Goal: Task Accomplishment & Management: Use online tool/utility

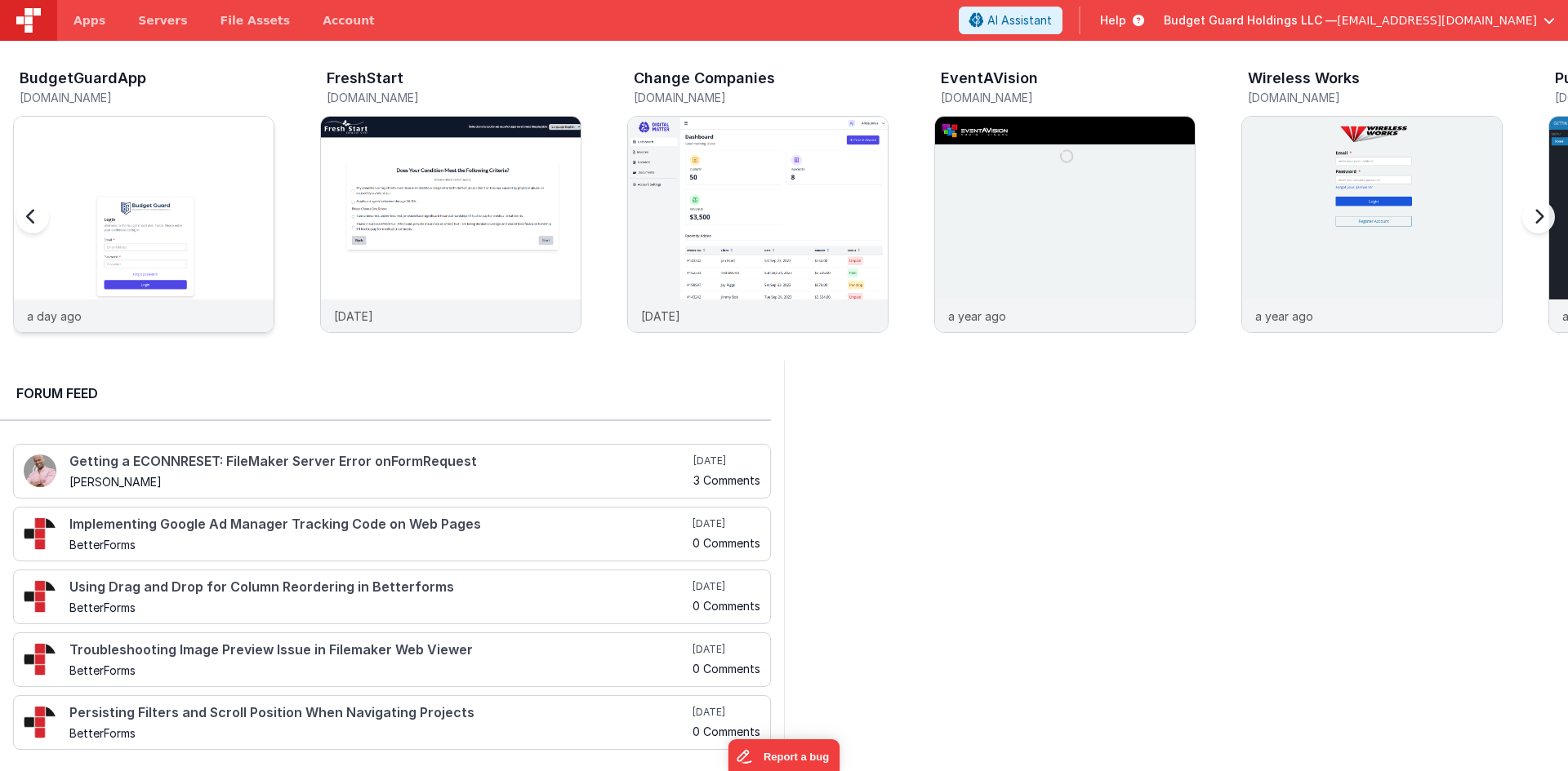
click at [218, 204] on img at bounding box center [143, 246] width 259 height 259
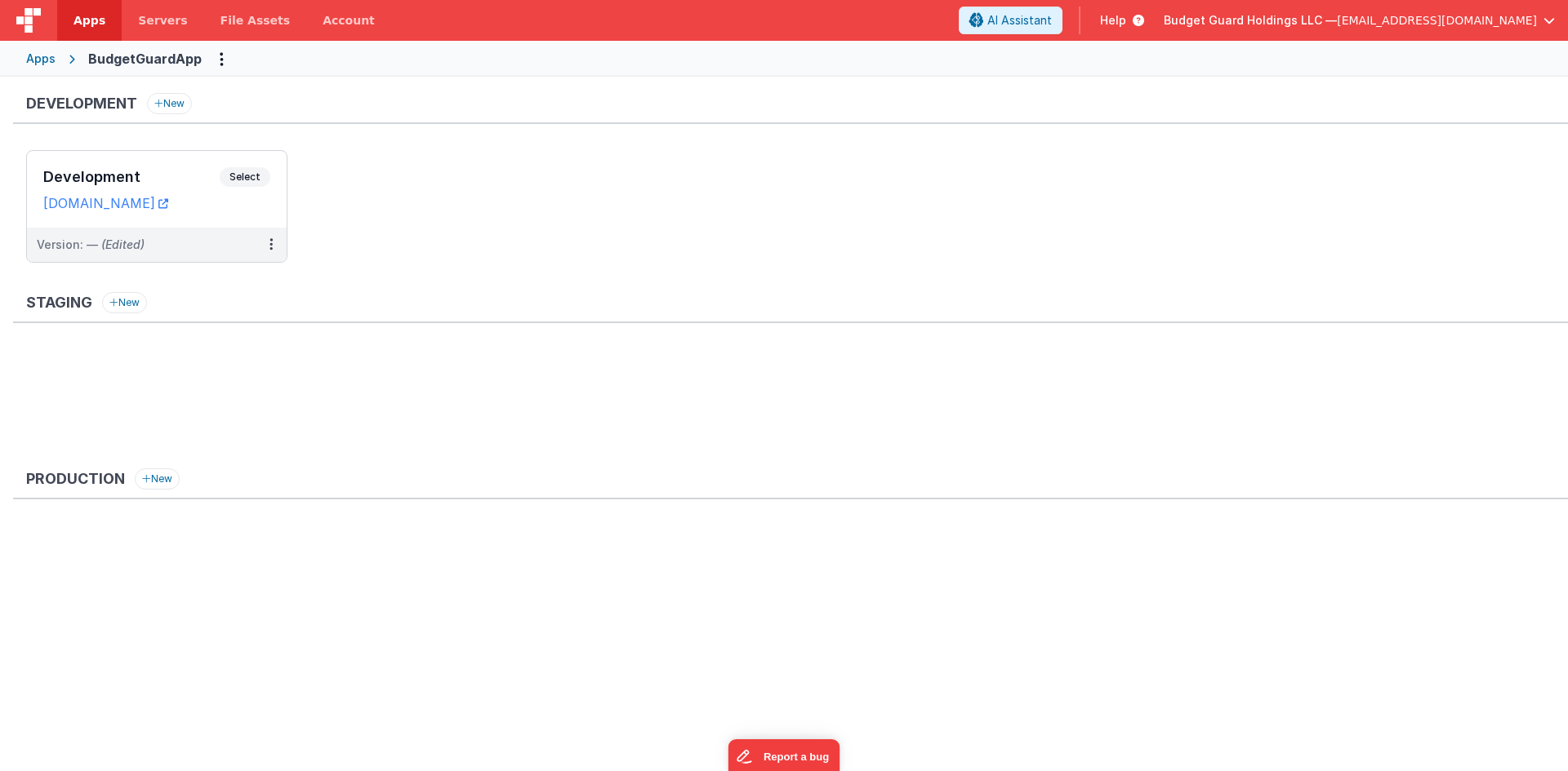
drag, startPoint x: 152, startPoint y: 174, endPoint x: 658, endPoint y: 3, distance: 534.1
click at [152, 174] on h3 "Development" at bounding box center [132, 177] width 177 height 17
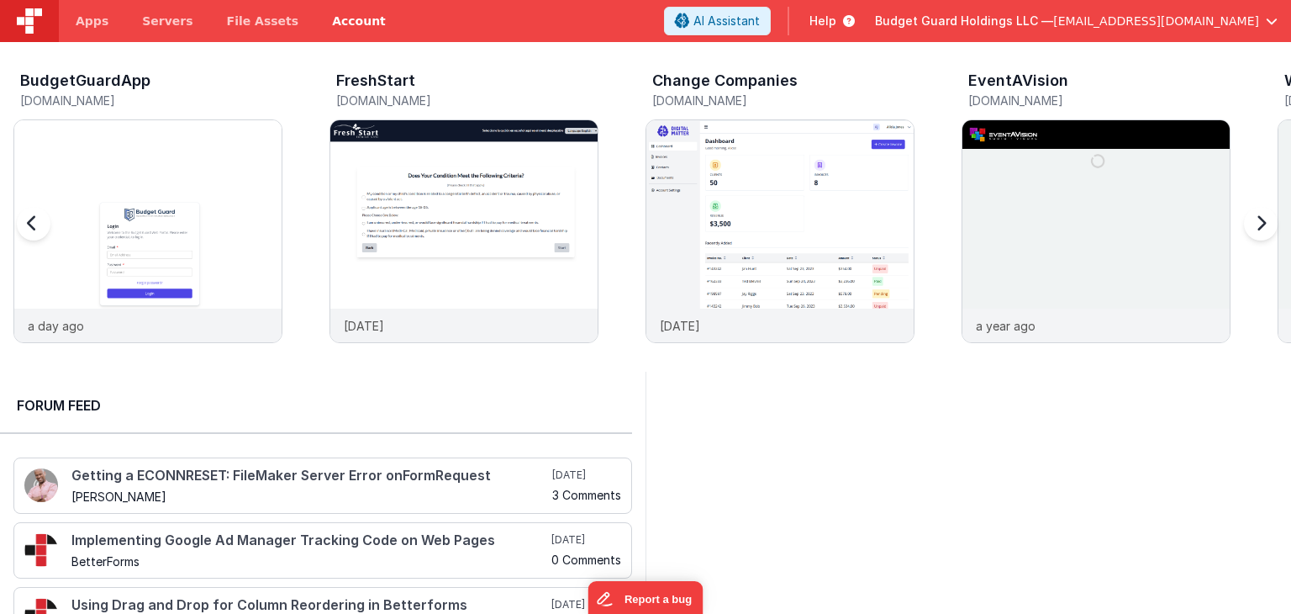
drag, startPoint x: 127, startPoint y: 198, endPoint x: 350, endPoint y: 14, distance: 289.0
click at [127, 198] on div at bounding box center [147, 214] width 267 height 188
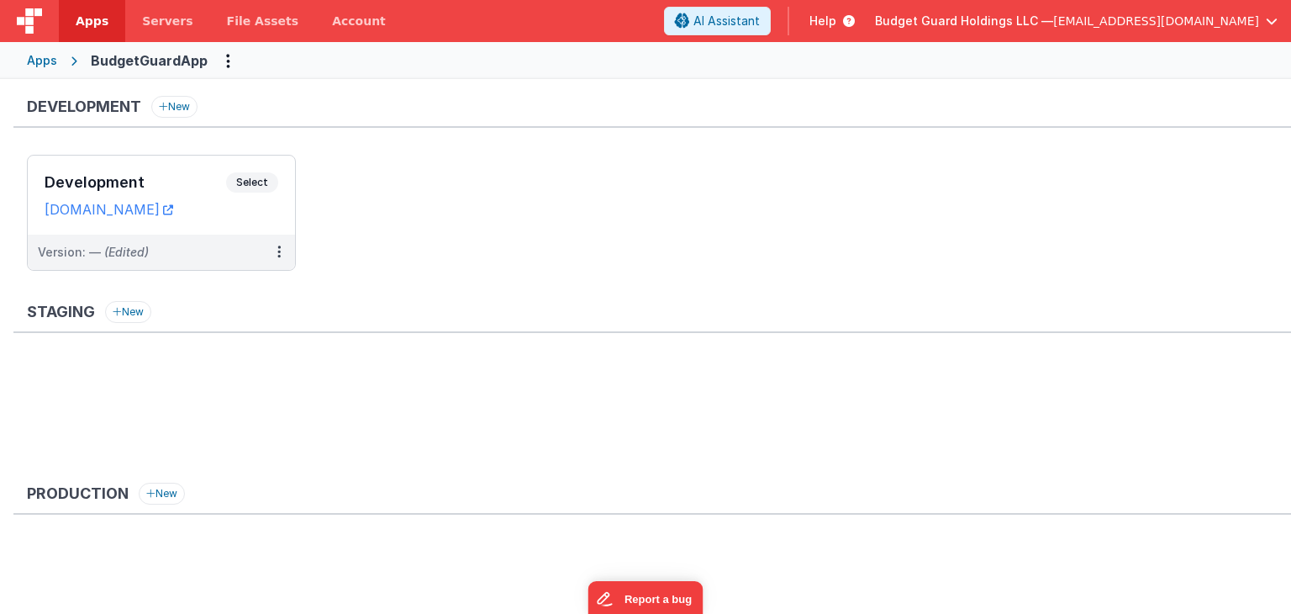
drag, startPoint x: 543, startPoint y: 81, endPoint x: 468, endPoint y: 124, distance: 86.2
click at [543, 81] on div "Development New Development Select URLs [DOMAIN_NAME] Version: — (Edited) Stagi…" at bounding box center [645, 378] width 1291 height 599
click at [198, 176] on h3 "Development" at bounding box center [136, 182] width 182 height 17
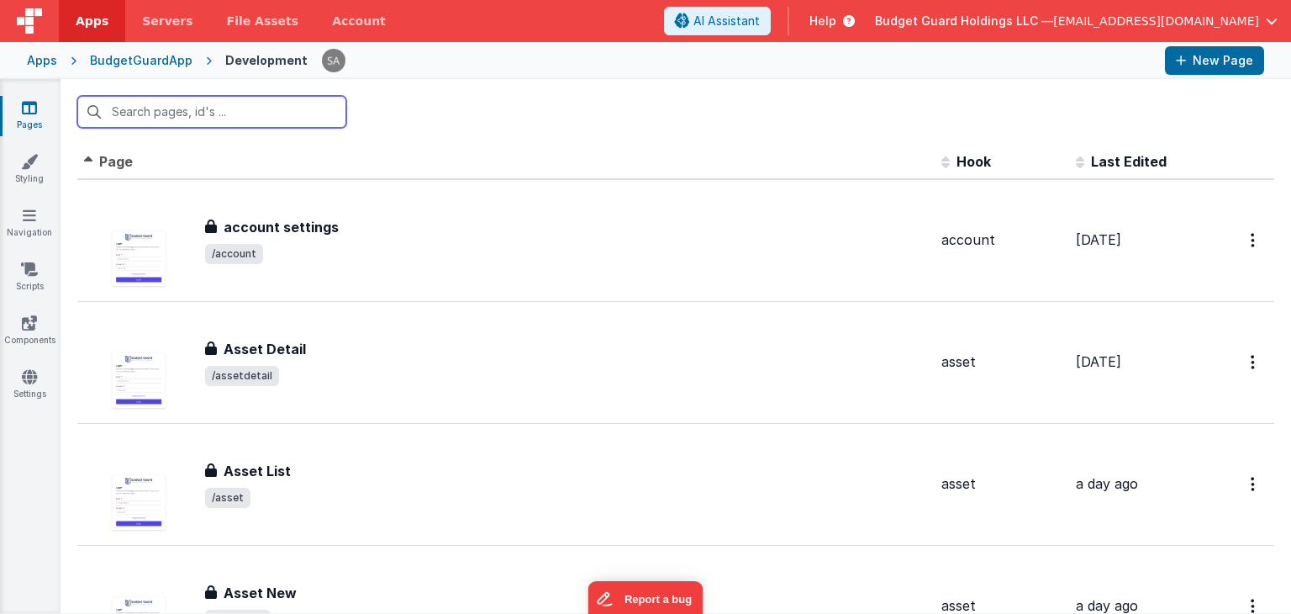
click at [235, 106] on input "text" at bounding box center [211, 112] width 269 height 32
click at [30, 169] on icon at bounding box center [29, 161] width 17 height 17
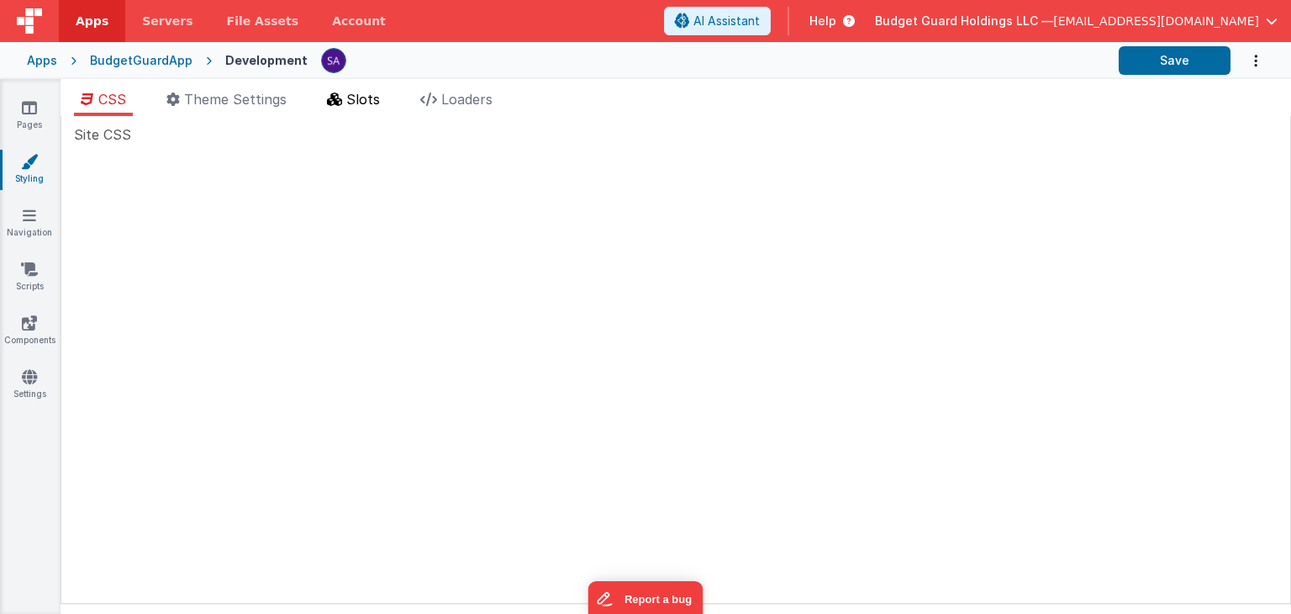
click at [359, 107] on span "Slots" at bounding box center [363, 99] width 34 height 17
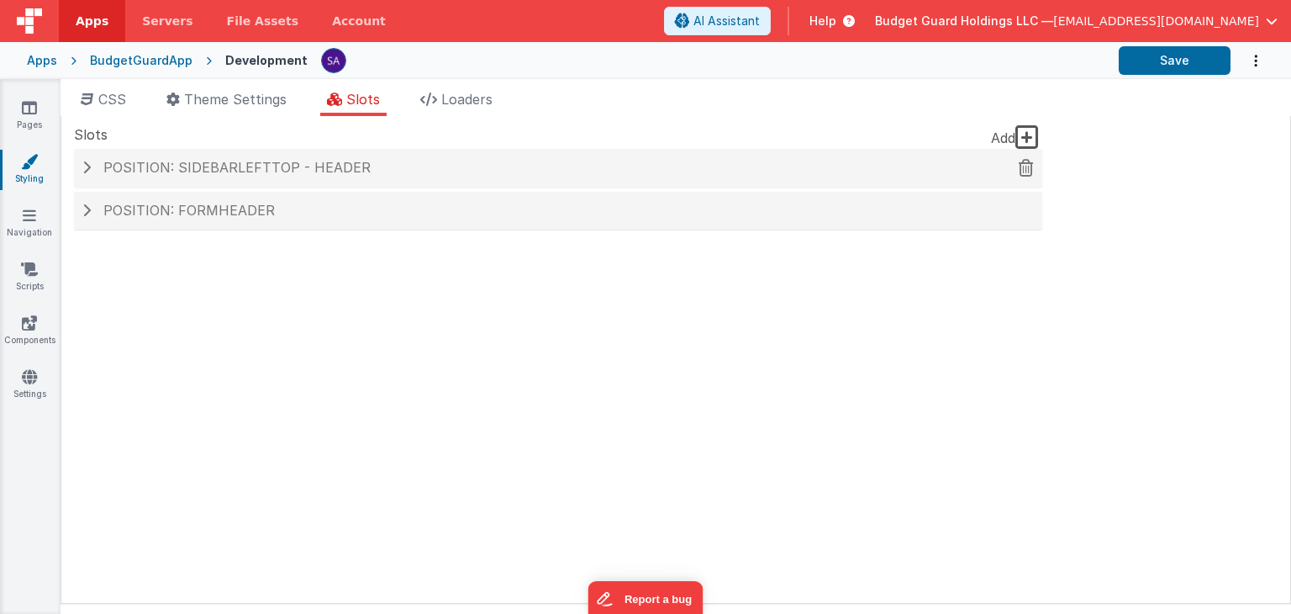
click at [336, 182] on div "Position: sidebarLeftTop - header" at bounding box center [558, 168] width 968 height 39
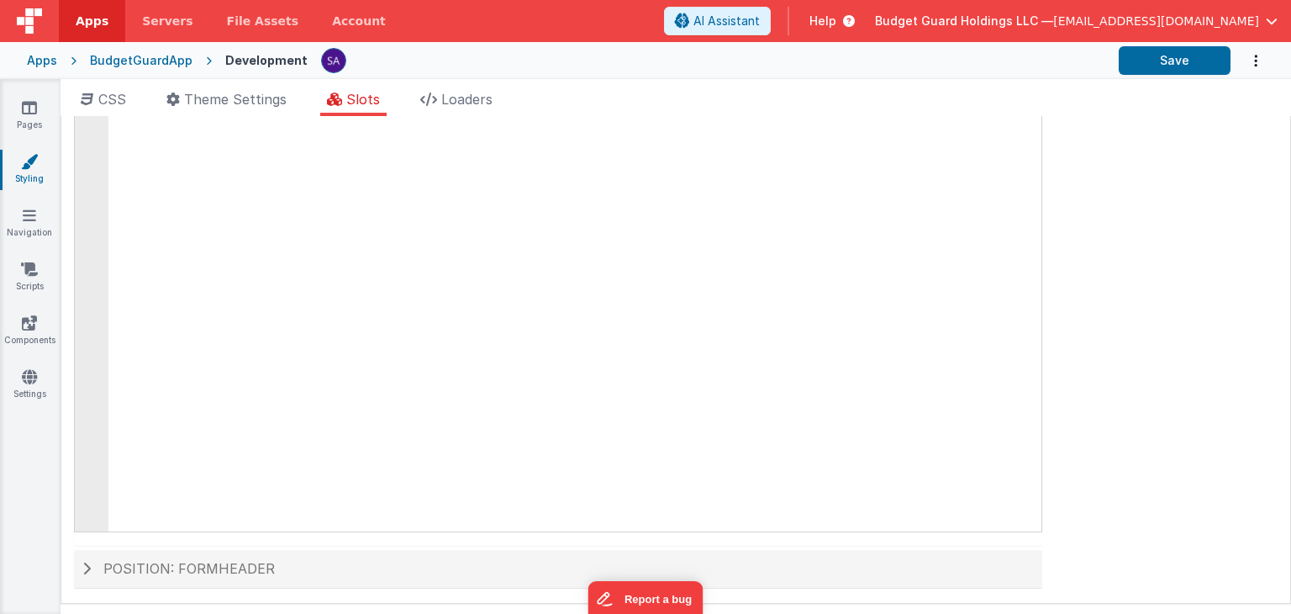
scroll to position [330, 0]
click at [81, 563] on div "Position: formHeader" at bounding box center [558, 567] width 968 height 39
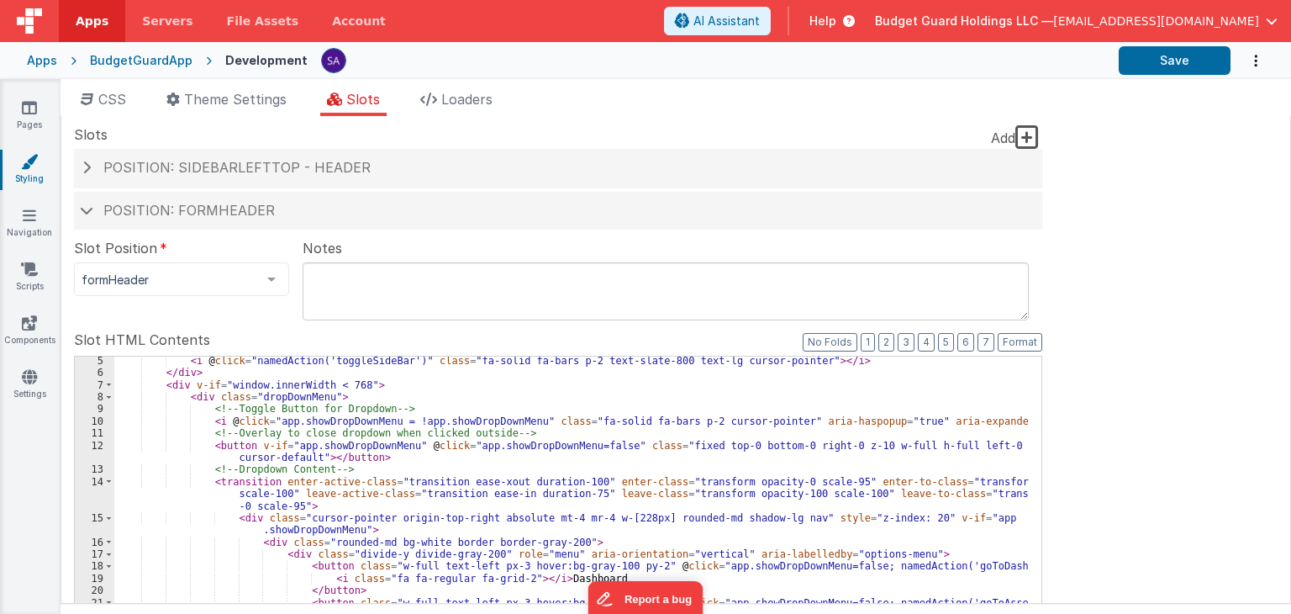
scroll to position [0, 0]
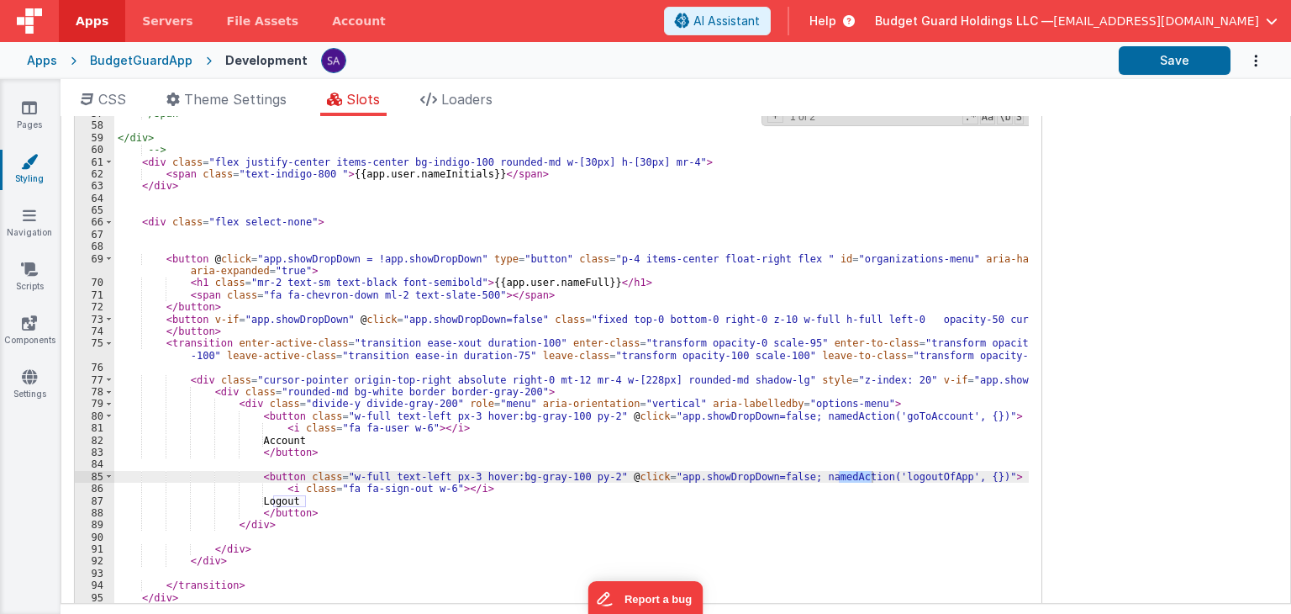
scroll to position [330, 0]
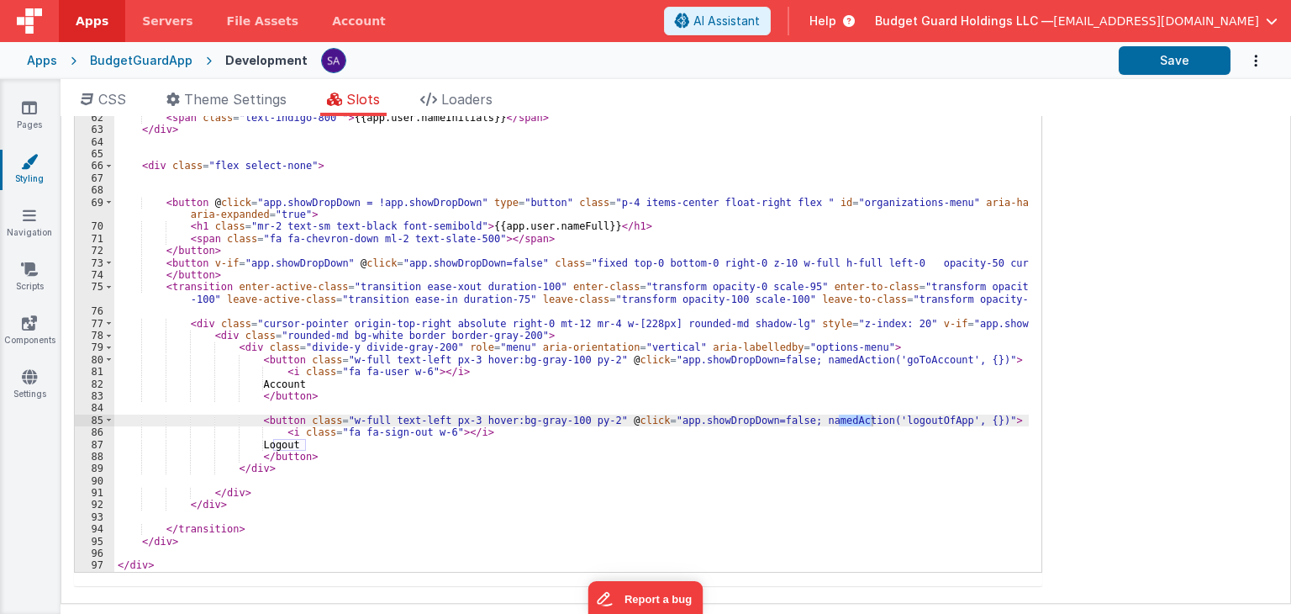
type input "logout"
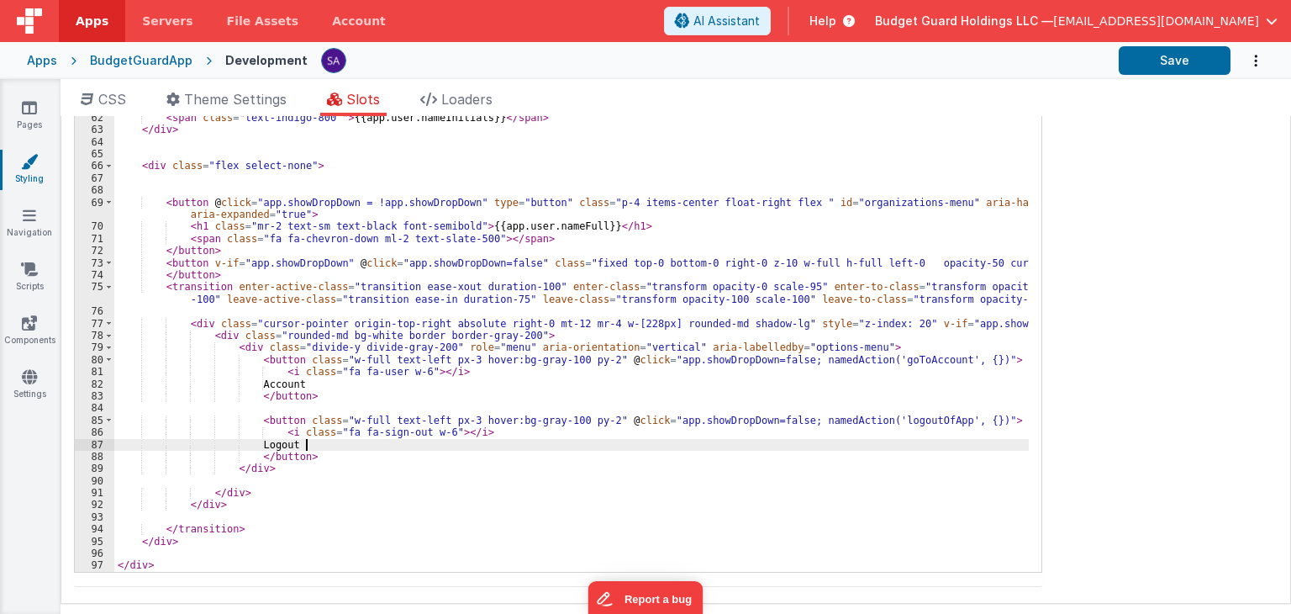
click at [548, 441] on div "<i @click="namedAction('notifications')" class="p-2 fa fa-regular fa-bell text-…" at bounding box center [571, 311] width 915 height 569
click at [282, 380] on div "<i @click="namedAction('notifications')" class="p-2 fa fa-regular fa-bell text-…" at bounding box center [571, 311] width 915 height 569
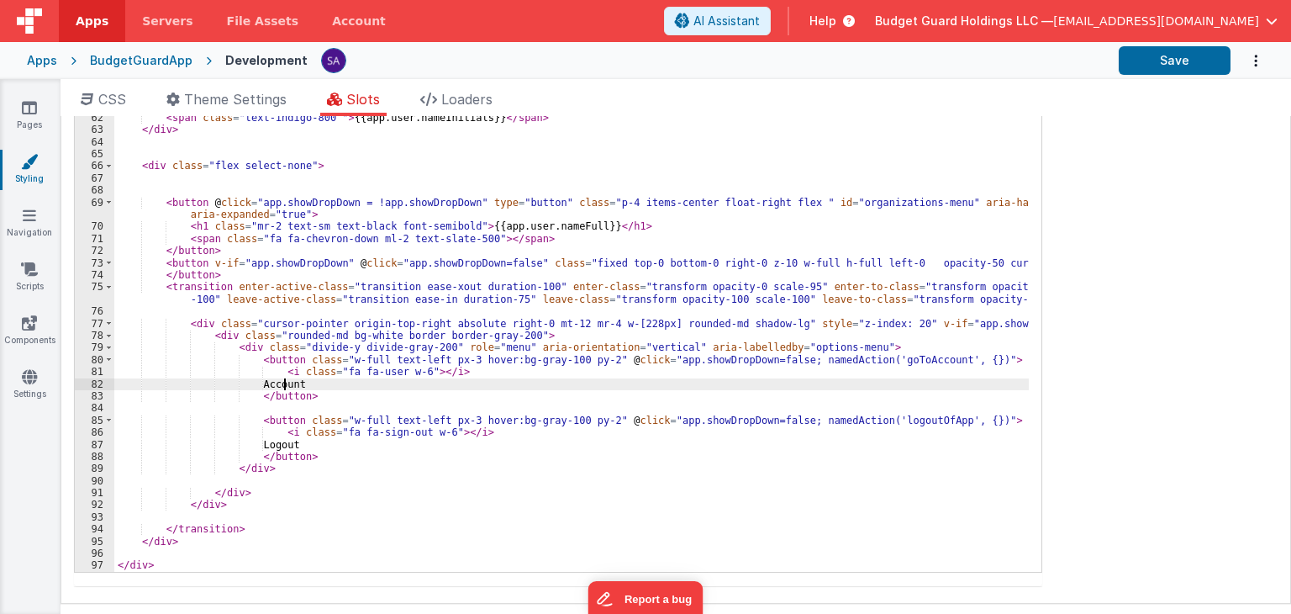
click at [256, 357] on div "<i @click="namedAction('notifications')" class="p-2 fa fa-regular fa-bell text-…" at bounding box center [571, 311] width 915 height 569
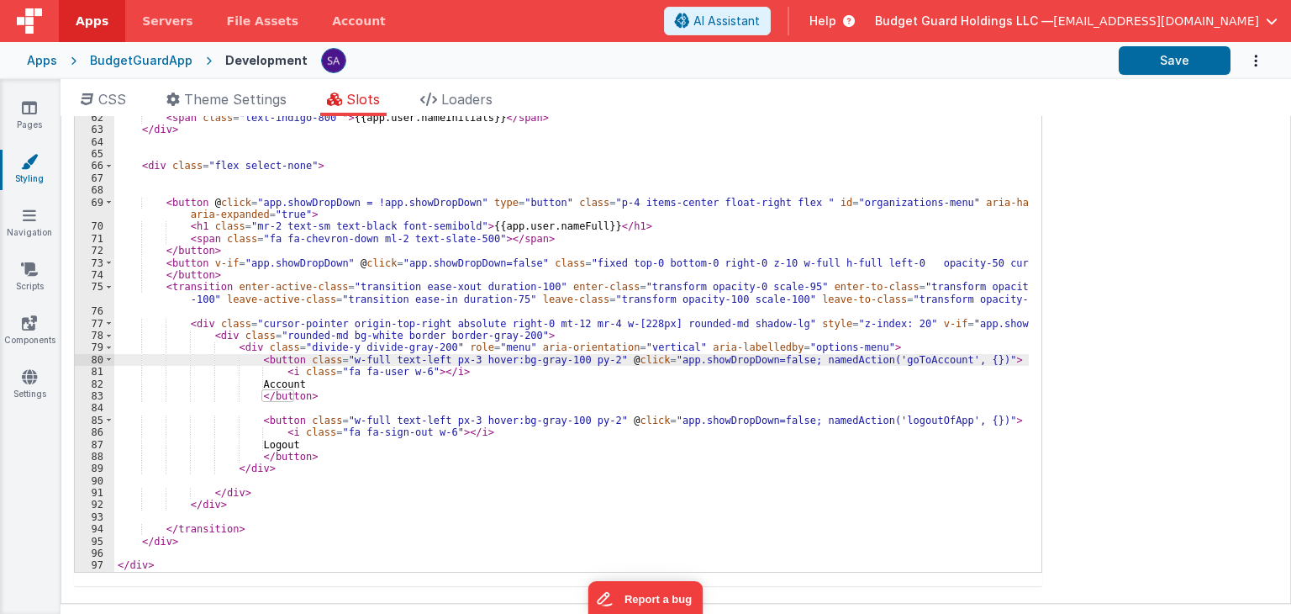
click at [265, 417] on div "<i @click="namedAction('notifications')" class="p-2 fa fa-regular fa-bell text-…" at bounding box center [571, 311] width 915 height 569
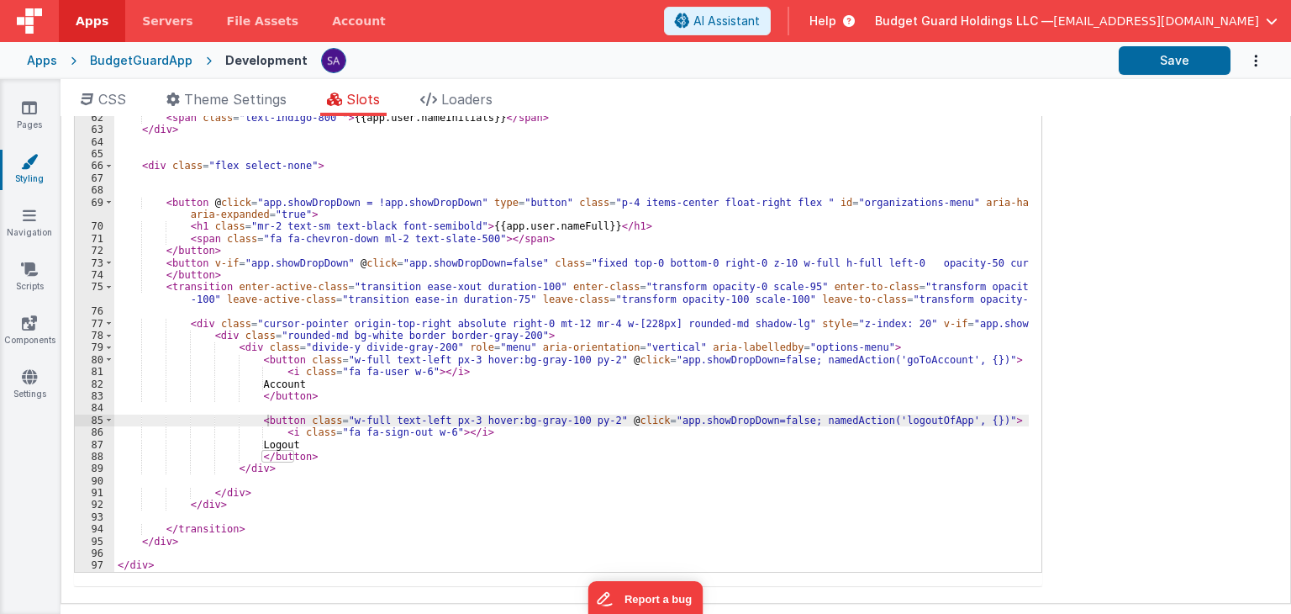
click at [272, 393] on div "<i @click="namedAction('notifications')" class="p-2 fa fa-regular fa-bell text-…" at bounding box center [571, 311] width 915 height 569
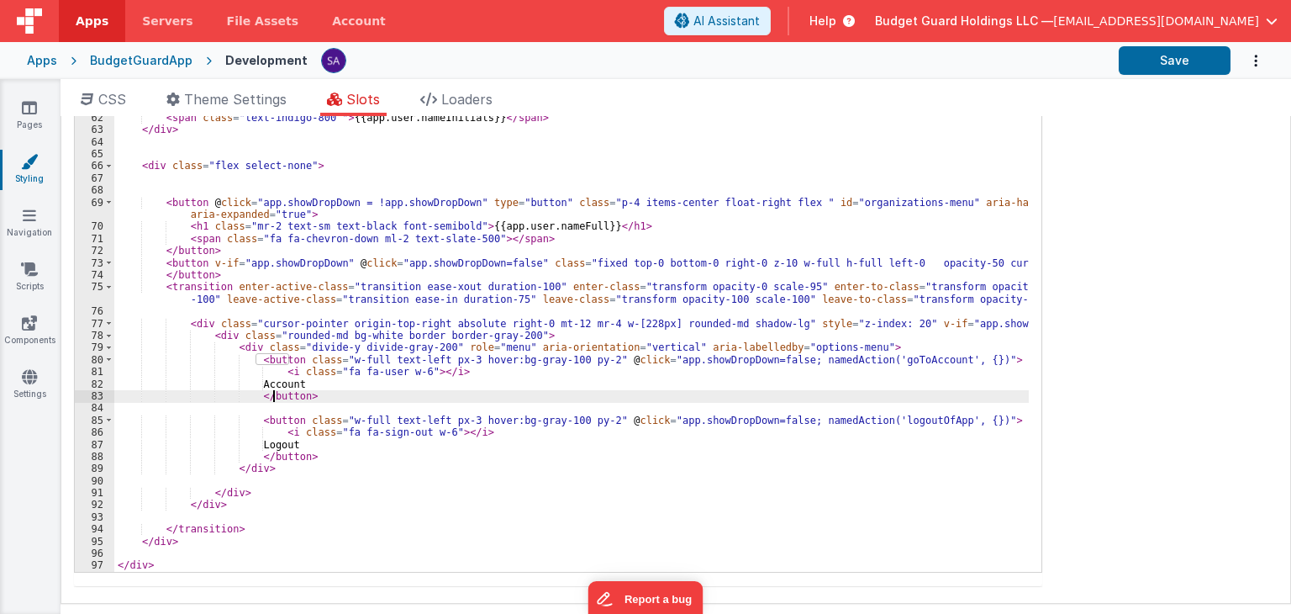
click at [266, 417] on div "<i @click="namedAction('notifications')" class="p-2 fa fa-regular fa-bell text-…" at bounding box center [571, 311] width 915 height 569
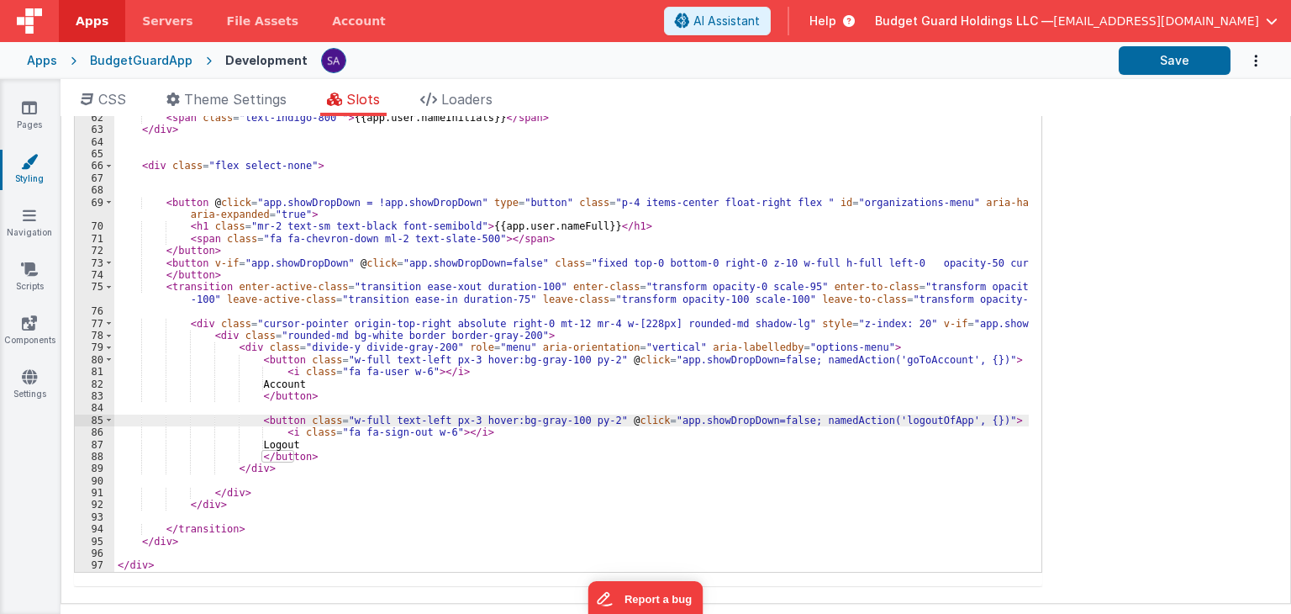
click at [240, 348] on div "<i @click="namedAction('notifications')" class="p-2 fa fa-regular fa-bell text-…" at bounding box center [571, 311] width 915 height 569
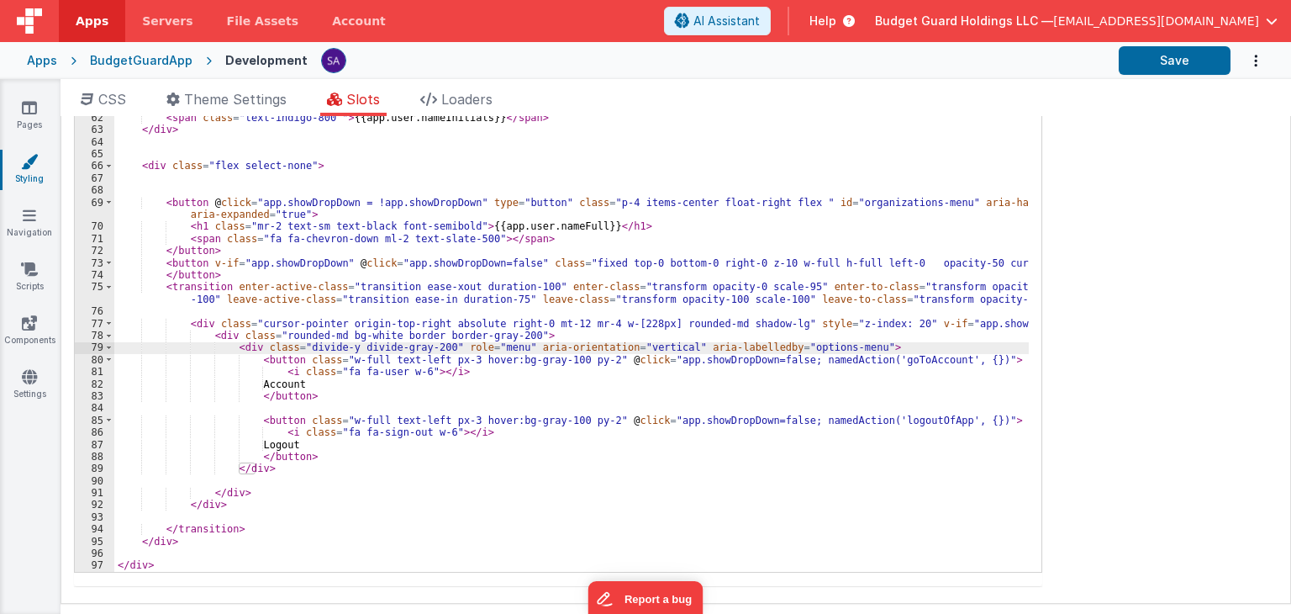
click at [528, 338] on div "<i @click="namedAction('notifications')" class="p-2 fa fa-regular fa-bell text-…" at bounding box center [571, 311] width 915 height 569
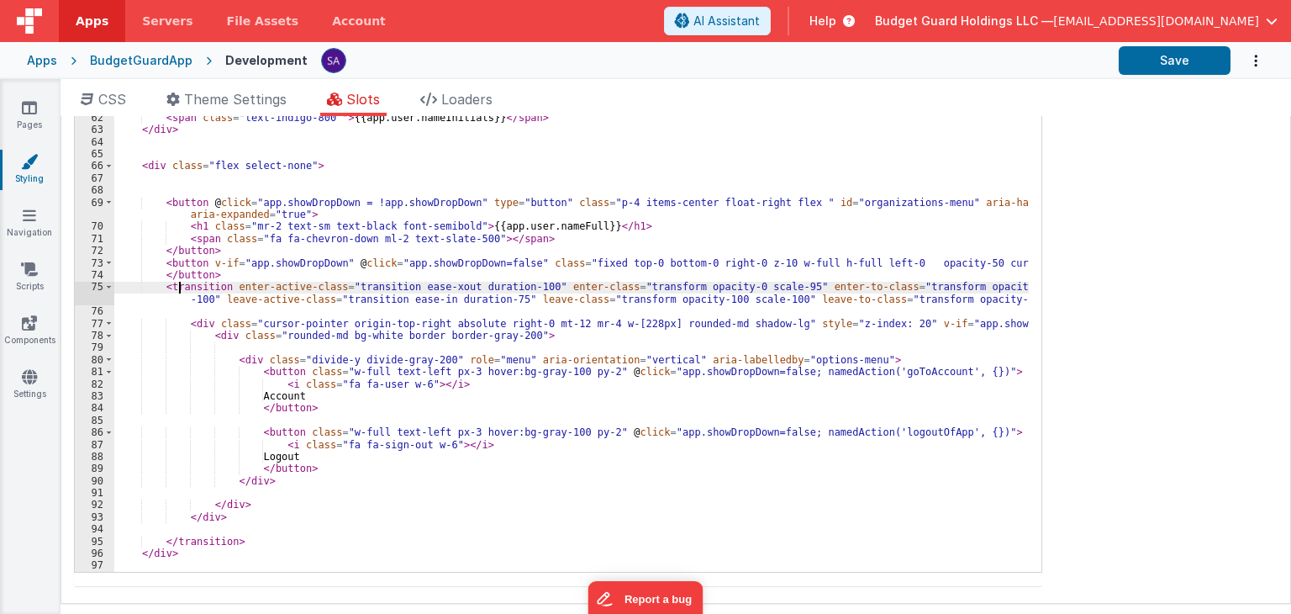
click at [180, 287] on div "<i @click="namedAction('notifications')" class="p-2 fa fa-regular fa-bell text-…" at bounding box center [571, 311] width 915 height 569
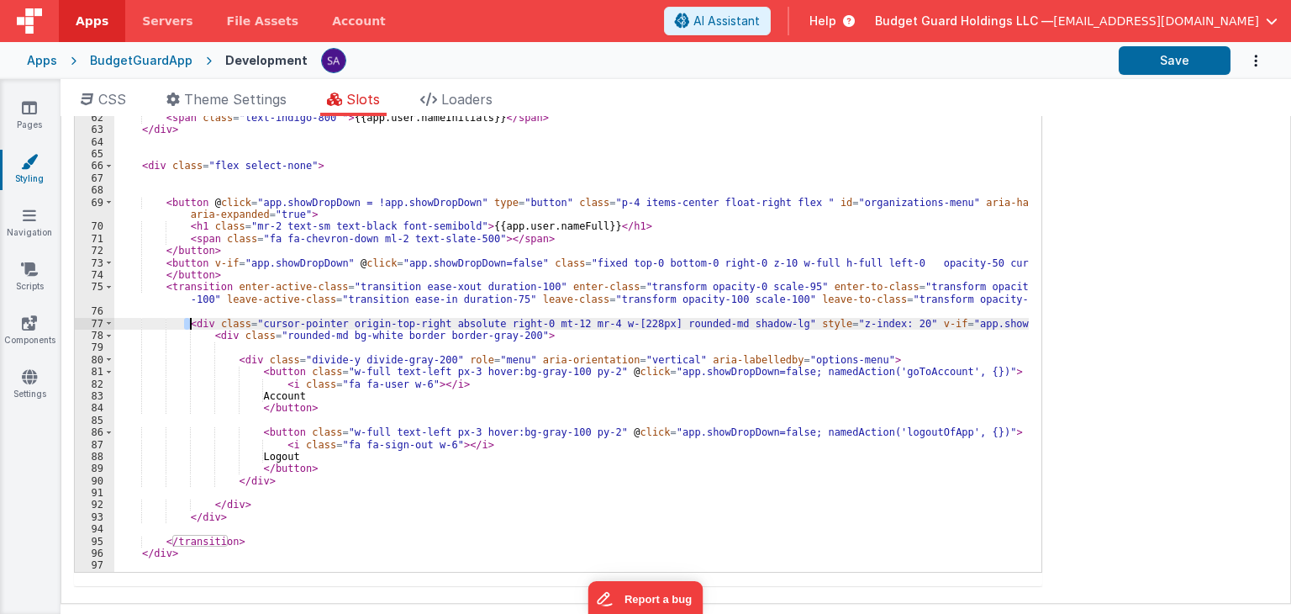
click at [187, 318] on div "<i @click="namedAction('notifications')" class="p-2 fa fa-regular fa-bell text-…" at bounding box center [571, 311] width 915 height 569
click at [136, 354] on div "<i @click="namedAction('notifications')" class="p-2 fa fa-regular fa-bell text-…" at bounding box center [571, 311] width 915 height 569
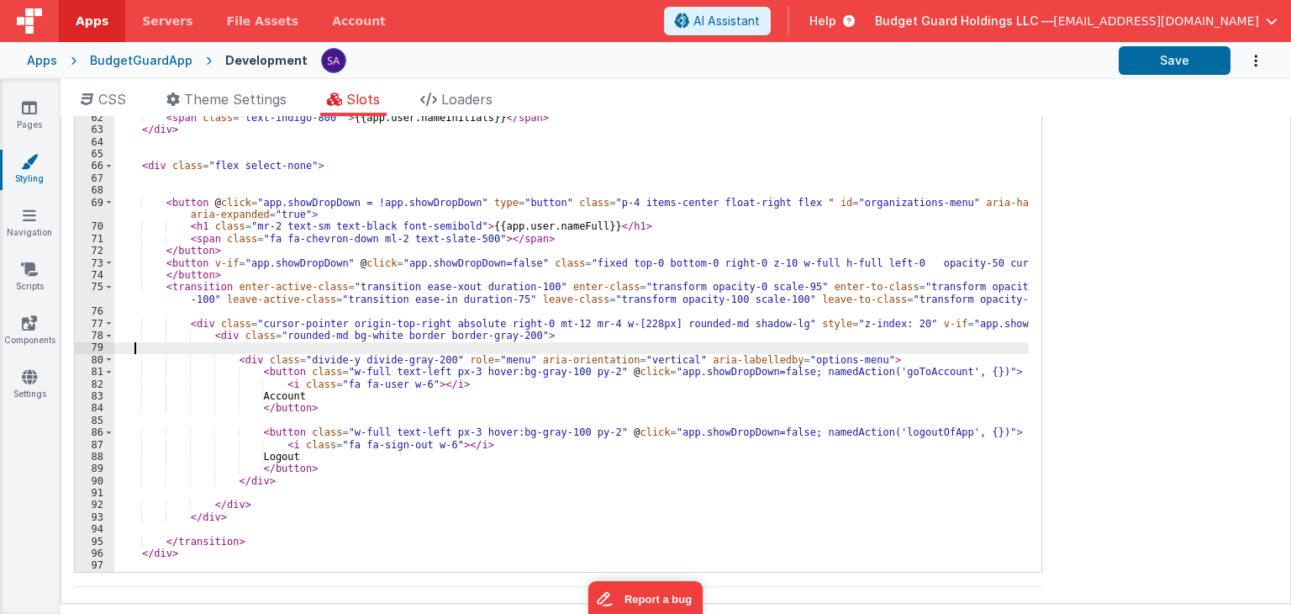
click at [136, 347] on div "<i @click="namedAction('notifications')" class="p-2 fa fa-regular fa-bell text-…" at bounding box center [571, 311] width 915 height 569
click at [510, 346] on div "<i @click="namedAction('notifications')" class="p-2 fa fa-regular fa-bell text-…" at bounding box center [571, 311] width 915 height 569
click at [119, 334] on div "<i @click="namedAction('notifications')" class="p-2 fa fa-regular fa-bell text-…" at bounding box center [571, 311] width 915 height 569
click at [293, 351] on div "<i @click="namedAction('notifications')" class="p-2 fa fa-regular fa-bell text-…" at bounding box center [571, 311] width 915 height 569
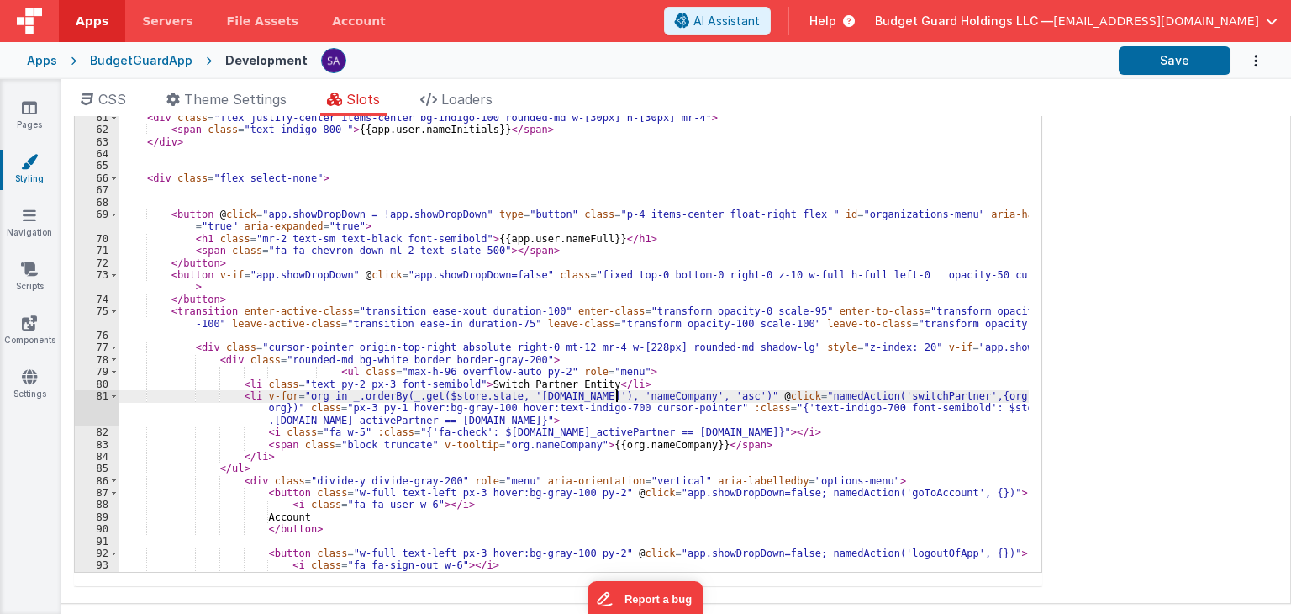
click at [614, 392] on div "<span class="relative inline-block"> <i @click="namedAction('notifications')" c…" at bounding box center [574, 311] width 910 height 569
click at [706, 394] on div "<span class="relative inline-block"> <i @click="namedAction('notifications')" c…" at bounding box center [574, 311] width 910 height 569
click at [693, 398] on div "<span class="relative inline-block"> <i @click="namedAction('notifications')" c…" at bounding box center [574, 299] width 910 height 545
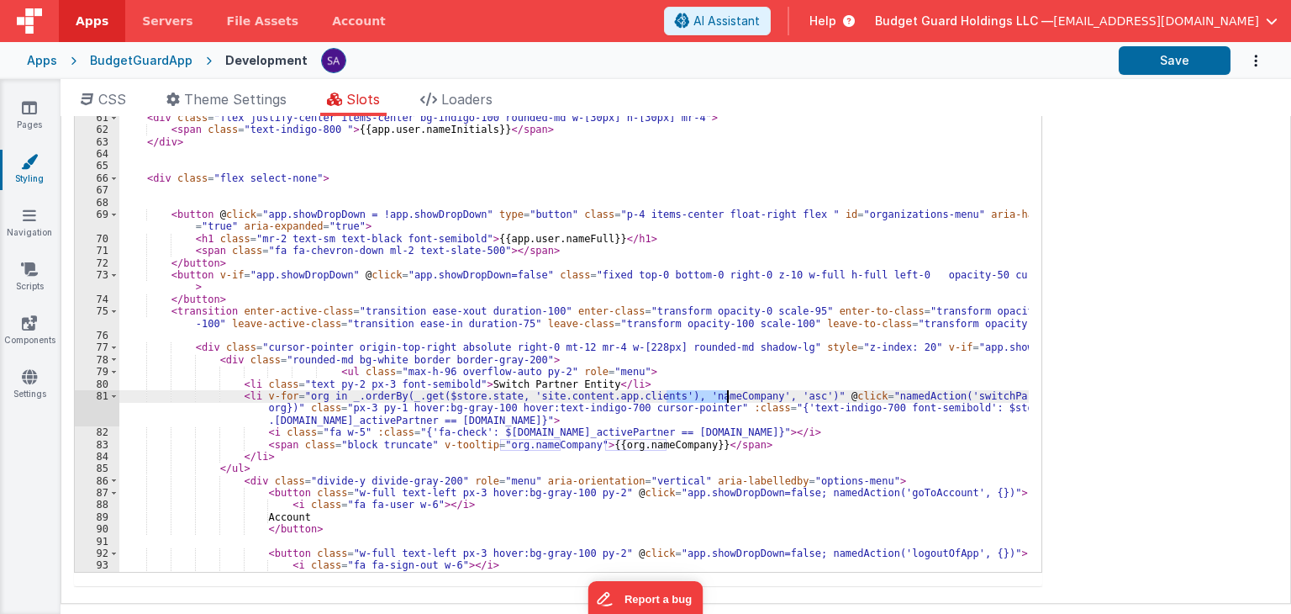
click at [693, 398] on div "<span class="relative inline-block"> <i @click="namedAction('notifications')" c…" at bounding box center [574, 311] width 910 height 569
click at [933, 394] on div "<span class="relative inline-block"> <i @click="namedAction('notifications')" c…" at bounding box center [574, 311] width 910 height 569
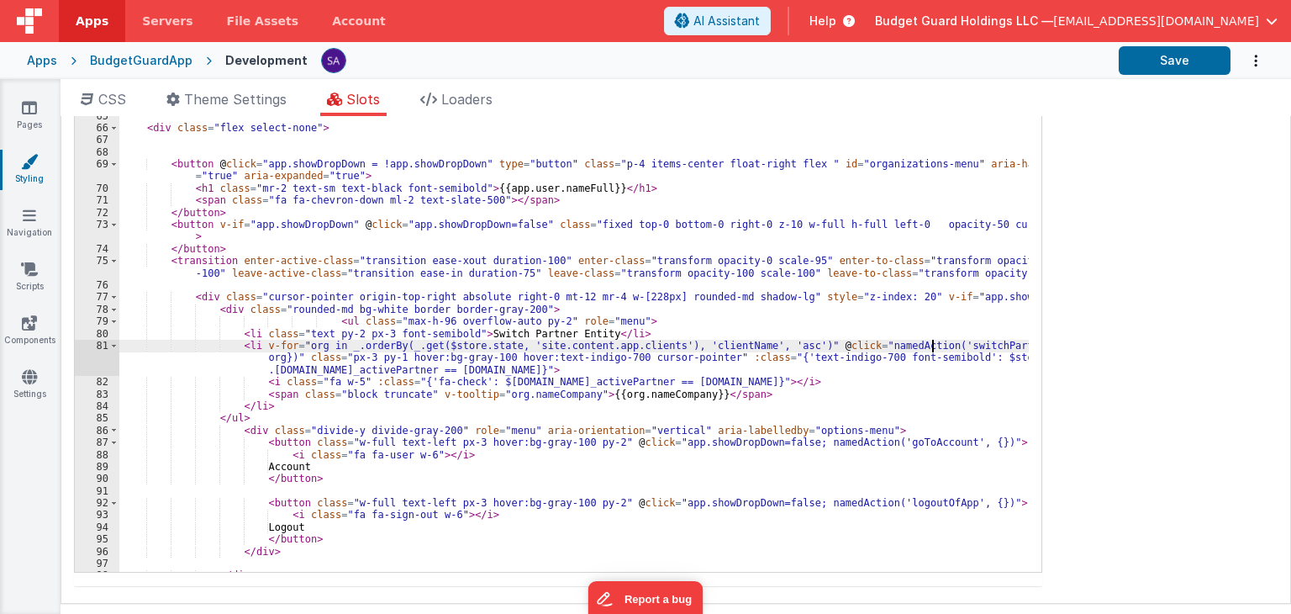
scroll to position [752, 0]
click at [464, 332] on div "</div> --> < div class = "flex justify-center items-center bg-indigo-100 rounde…" at bounding box center [574, 309] width 910 height 569
click at [521, 337] on div "</div> --> < div class = "flex justify-center items-center bg-indigo-100 rounde…" at bounding box center [574, 309] width 910 height 569
drag, startPoint x: 578, startPoint y: 336, endPoint x: 501, endPoint y: 329, distance: 77.7
click at [501, 329] on div "</div> --> < div class = "flex justify-center items-center bg-indigo-100 rounde…" at bounding box center [574, 309] width 910 height 569
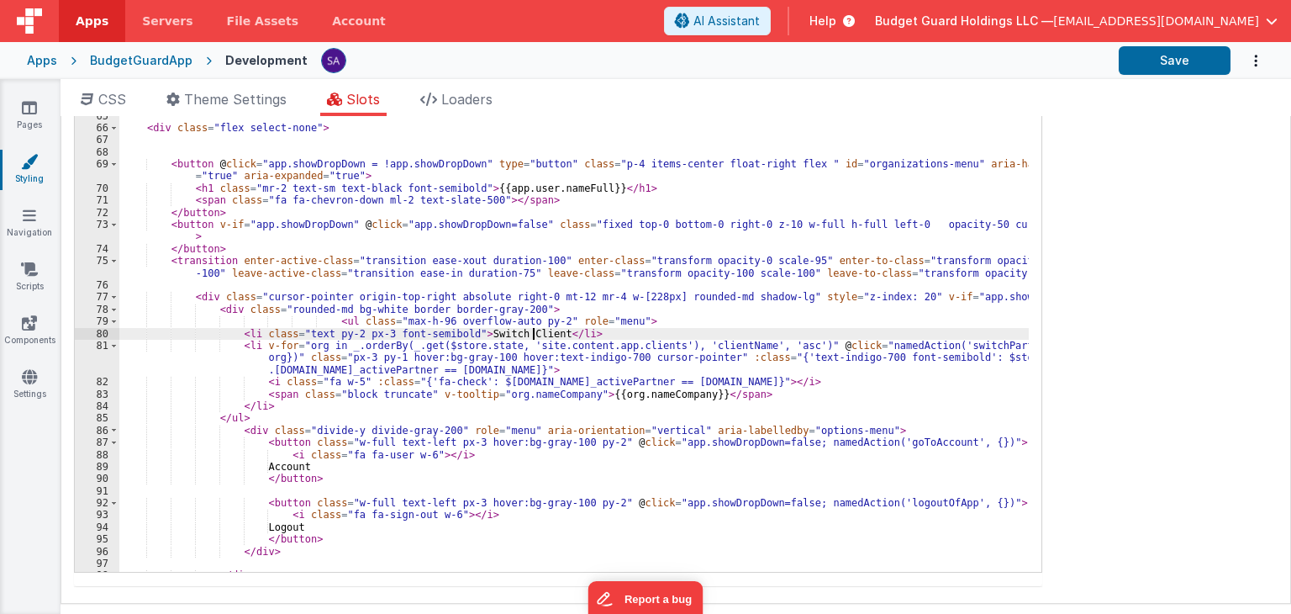
click at [521, 343] on div "</div> --> < div class = "flex justify-center items-center bg-indigo-100 rounde…" at bounding box center [574, 309] width 910 height 569
drag, startPoint x: 931, startPoint y: 342, endPoint x: 968, endPoint y: 350, distance: 37.8
click at [968, 350] on div "</div> --> < div class = "flex justify-center items-center bg-indigo-100 rounde…" at bounding box center [574, 309] width 910 height 569
click at [1143, 68] on button "Save" at bounding box center [1175, 60] width 112 height 29
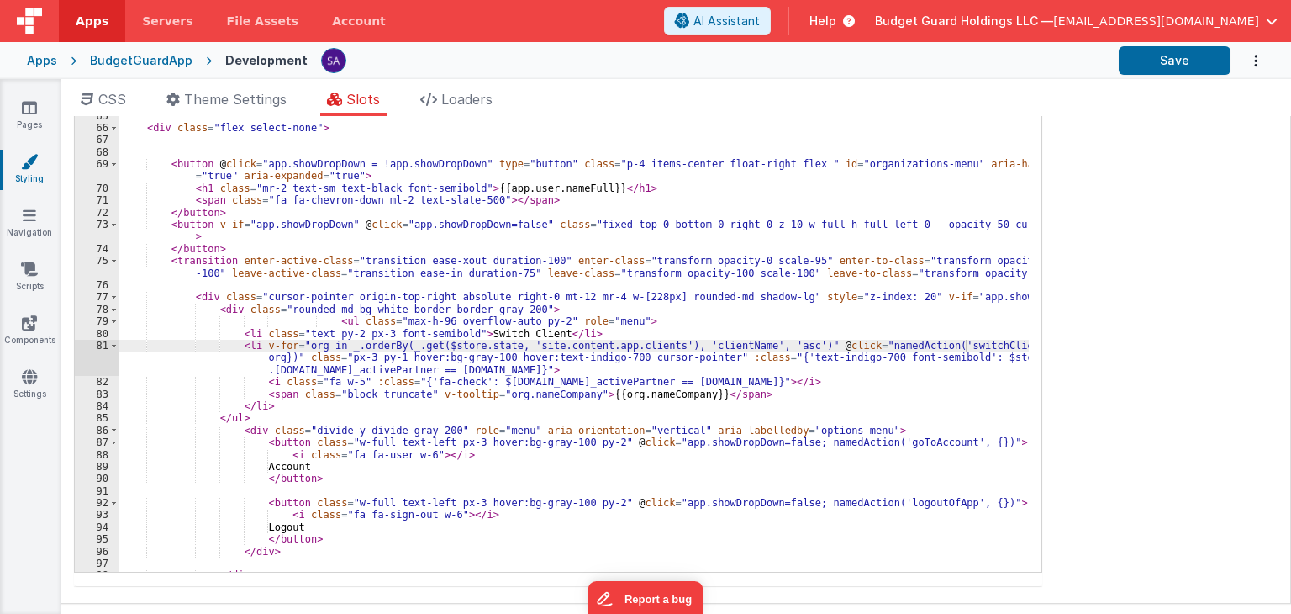
click at [1118, 132] on div "Site CSS Format 7 6 5 4 3 2 1 No Folds XXXXXXXXXXXXXXXXXXXXXXXXXXXXXXXXXXXXXXXX…" at bounding box center [676, 360] width 1231 height 488
click at [1113, 159] on div "Site CSS Format 7 6 5 4 3 2 1 No Folds XXXXXXXXXXXXXXXXXXXXXXXXXXXXXXXXXXXXXXXX…" at bounding box center [676, 360] width 1231 height 488
click at [1103, 159] on div "Site CSS Format 7 6 5 4 3 2 1 No Folds XXXXXXXXXXXXXXXXXXXXXXXXXXXXXXXXXXXXXXXX…" at bounding box center [676, 360] width 1231 height 488
click at [387, 371] on div "</div> --> < div class = "flex justify-center items-center bg-indigo-100 rounde…" at bounding box center [574, 309] width 910 height 569
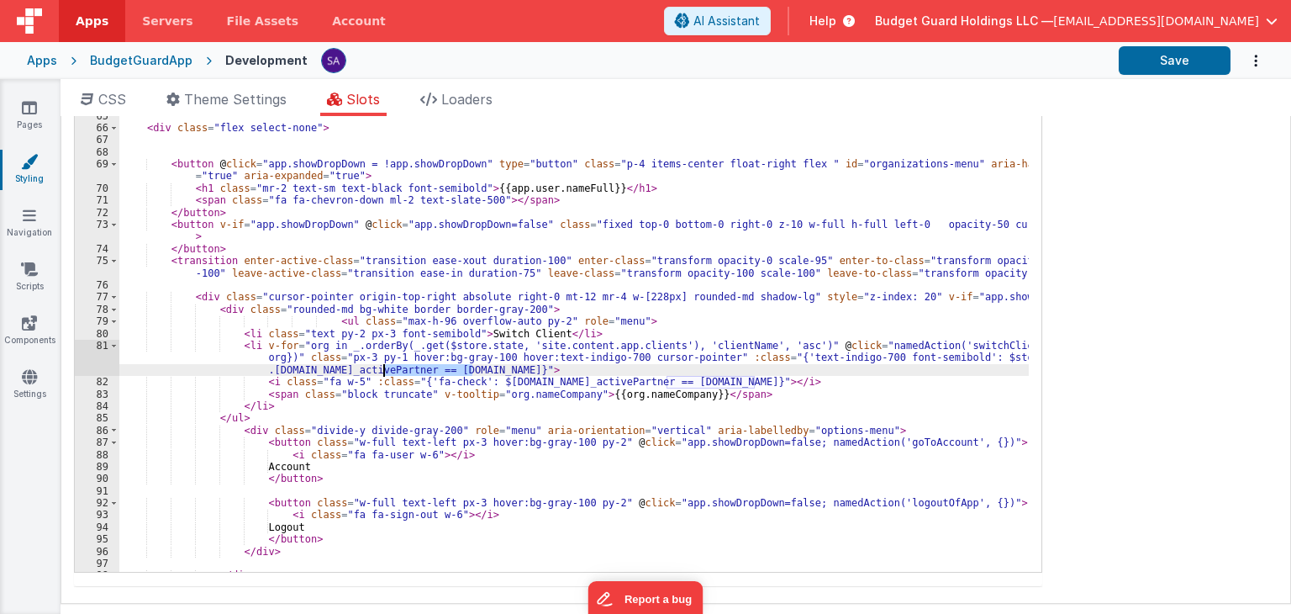
click at [387, 371] on div "</div> --> < div class = "flex justify-center items-center bg-indigo-100 rounde…" at bounding box center [574, 309] width 910 height 569
click at [409, 372] on div "</div> --> < div class = "flex justify-center items-center bg-indigo-100 rounde…" at bounding box center [574, 299] width 910 height 545
drag, startPoint x: 463, startPoint y: 371, endPoint x: 384, endPoint y: 367, distance: 79.1
click at [384, 367] on div "</div> --> < div class = "flex justify-center items-center bg-indigo-100 rounde…" at bounding box center [574, 309] width 910 height 569
click at [608, 347] on div "</div> --> < div class = "flex justify-center items-center bg-indigo-100 rounde…" at bounding box center [574, 309] width 910 height 569
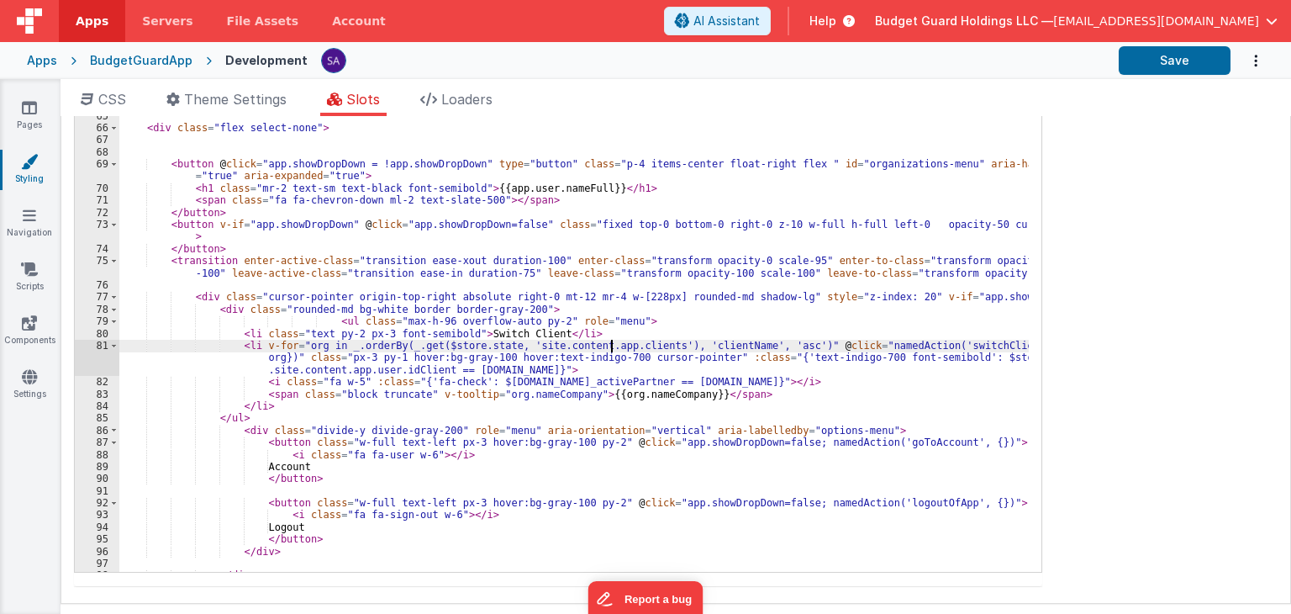
click at [608, 347] on div "</div> --> < div class = "flex justify-center items-center bg-indigo-100 rounde…" at bounding box center [574, 309] width 910 height 569
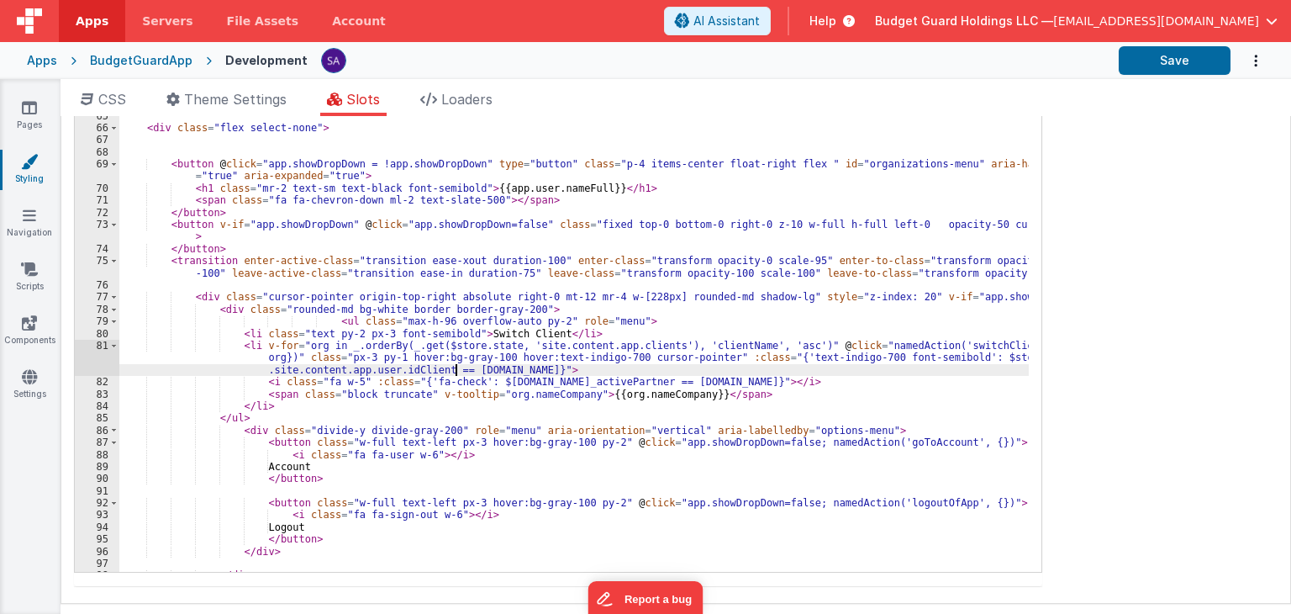
click at [453, 367] on div "</div> --> < div class = "flex justify-center items-center bg-indigo-100 rounde…" at bounding box center [574, 309] width 910 height 569
click at [390, 374] on div "</div> --> < div class = "flex justify-center items-center bg-indigo-100 rounde…" at bounding box center [574, 309] width 910 height 569
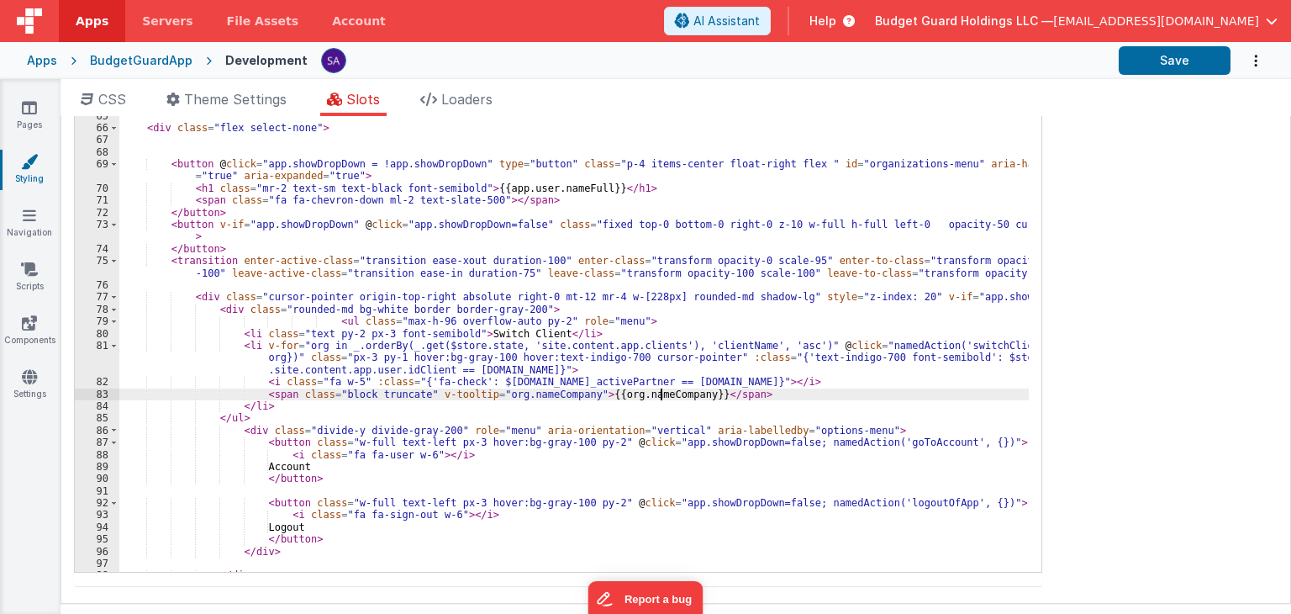
click at [662, 398] on div "</div> --> < div class = "flex justify-center items-center bg-indigo-100 rounde…" at bounding box center [574, 309] width 910 height 569
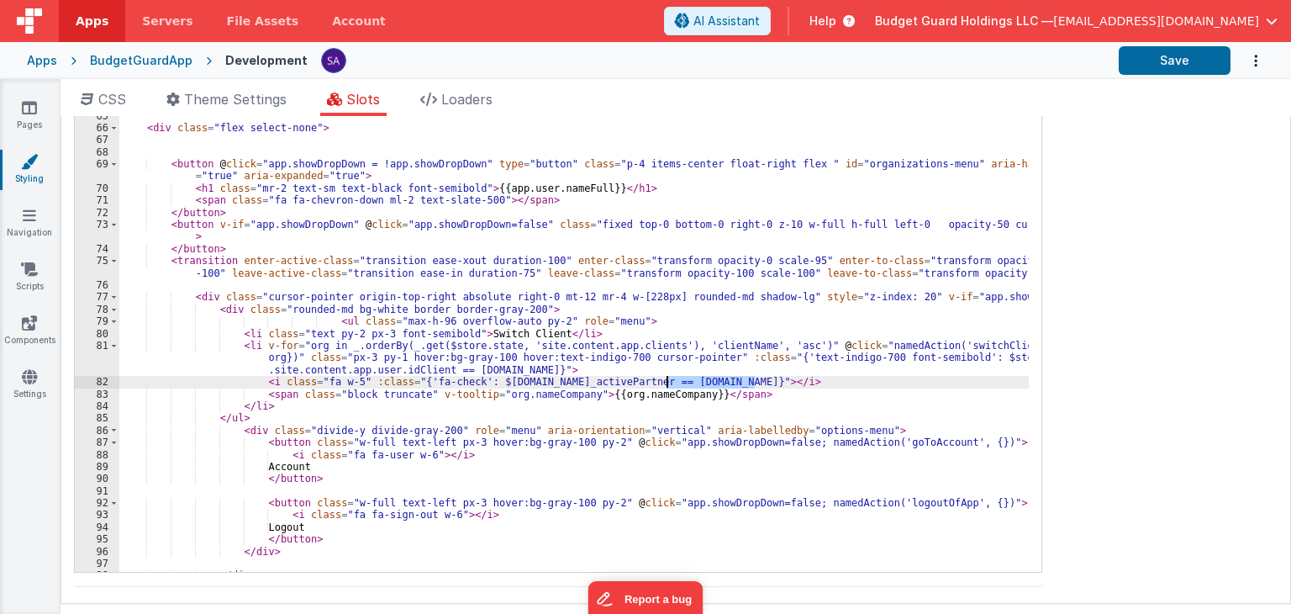
drag, startPoint x: 753, startPoint y: 381, endPoint x: 667, endPoint y: 381, distance: 85.7
click at [667, 381] on div "</div> --> < div class = "flex justify-center items-center bg-indigo-100 rounde…" at bounding box center [574, 309] width 910 height 569
click at [465, 368] on div "</div> --> < div class = "flex justify-center items-center bg-indigo-100 rounde…" at bounding box center [574, 309] width 910 height 569
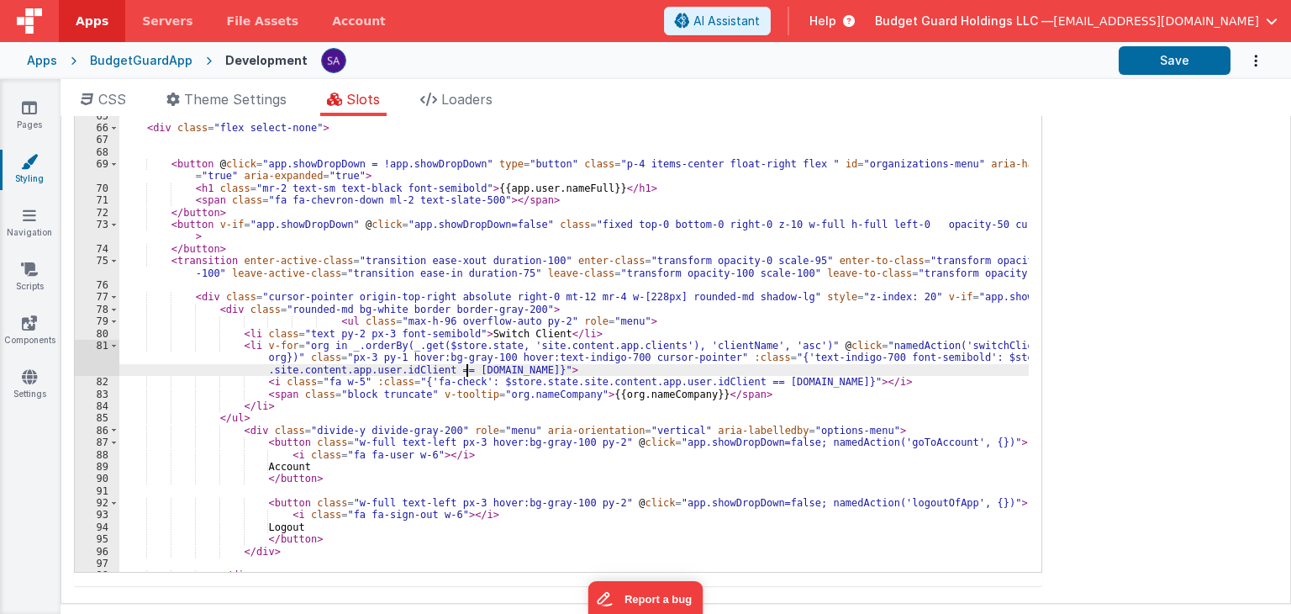
click at [465, 368] on div "</div> --> < div class = "flex justify-center items-center bg-indigo-100 rounde…" at bounding box center [574, 309] width 910 height 569
click at [741, 384] on div "</div> --> < div class = "flex justify-center items-center bg-indigo-100 rounde…" at bounding box center [574, 309] width 910 height 569
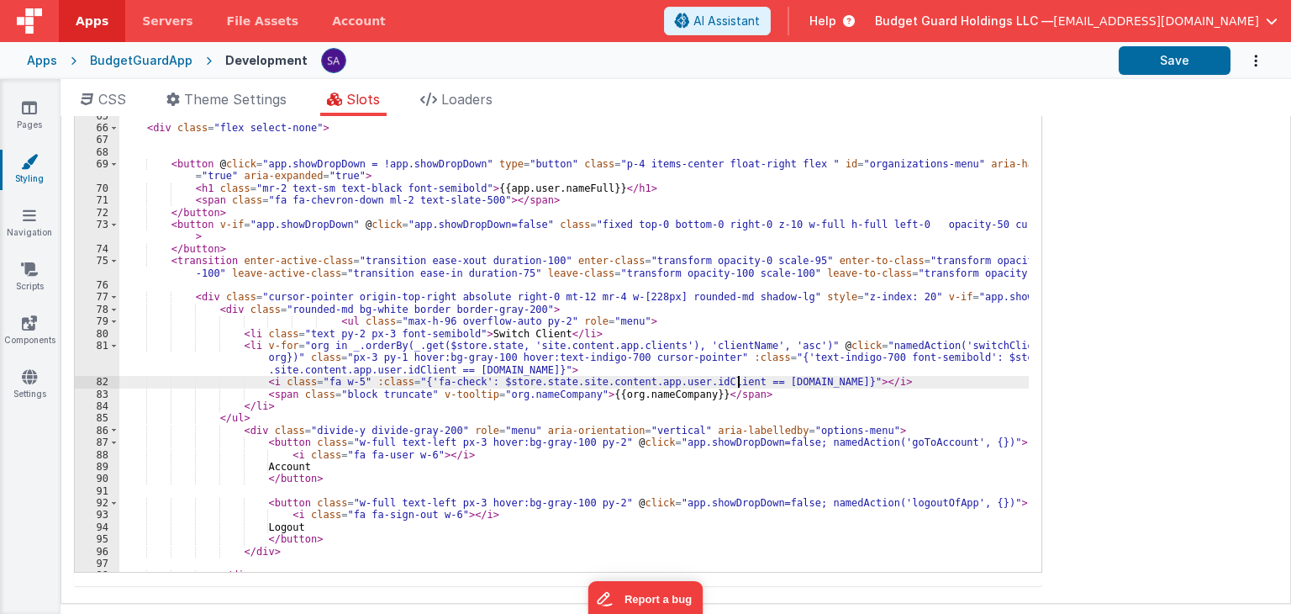
click at [741, 384] on div "</div> --> < div class = "flex justify-center items-center bg-indigo-100 rounde…" at bounding box center [574, 309] width 910 height 569
click at [1174, 65] on button "Save" at bounding box center [1175, 60] width 112 height 29
click at [1085, 227] on div "Site CSS Format 7 6 5 4 3 2 1 No Folds XXXXXXXXXXXXXXXXXXXXXXXXXXXXXXXXXXXXXXXX…" at bounding box center [676, 360] width 1231 height 488
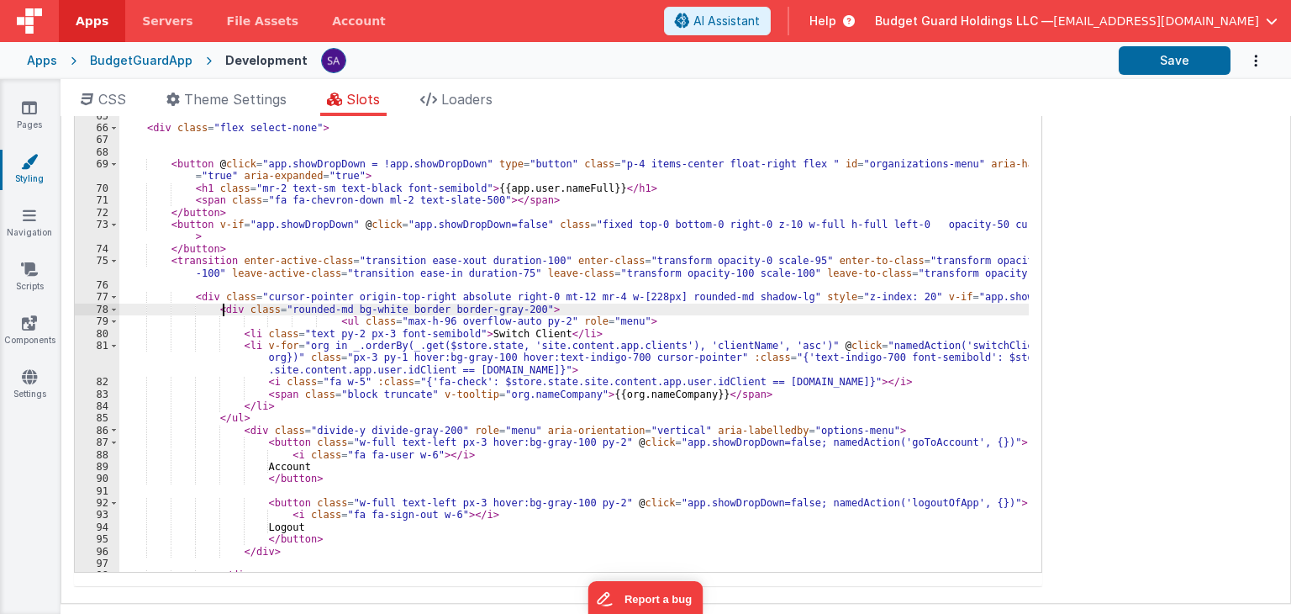
click at [224, 310] on div "</div> --> < div class = "flex justify-center items-center bg-indigo-100 rounde…" at bounding box center [574, 309] width 910 height 569
click at [335, 322] on div "</div> --> < div class = "flex justify-center items-center bg-indigo-100 rounde…" at bounding box center [574, 309] width 910 height 569
click at [330, 324] on div "</div> --> < div class = "flex justify-center items-center bg-indigo-100 rounde…" at bounding box center [574, 309] width 910 height 569
click at [262, 407] on div "</div> --> < div class = "flex justify-center items-center bg-indigo-100 rounde…" at bounding box center [574, 309] width 910 height 569
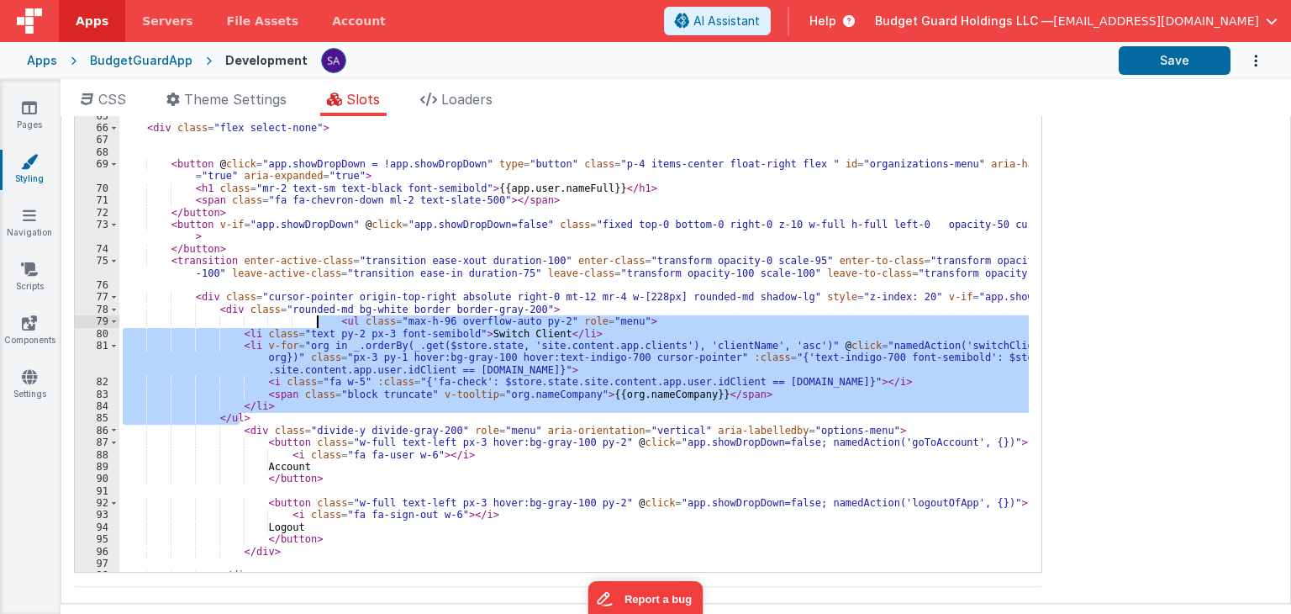
drag, startPoint x: 251, startPoint y: 419, endPoint x: 316, endPoint y: 323, distance: 116.3
click at [316, 323] on div "</div> --> < div class = "flex justify-center items-center bg-indigo-100 rounde…" at bounding box center [574, 309] width 910 height 569
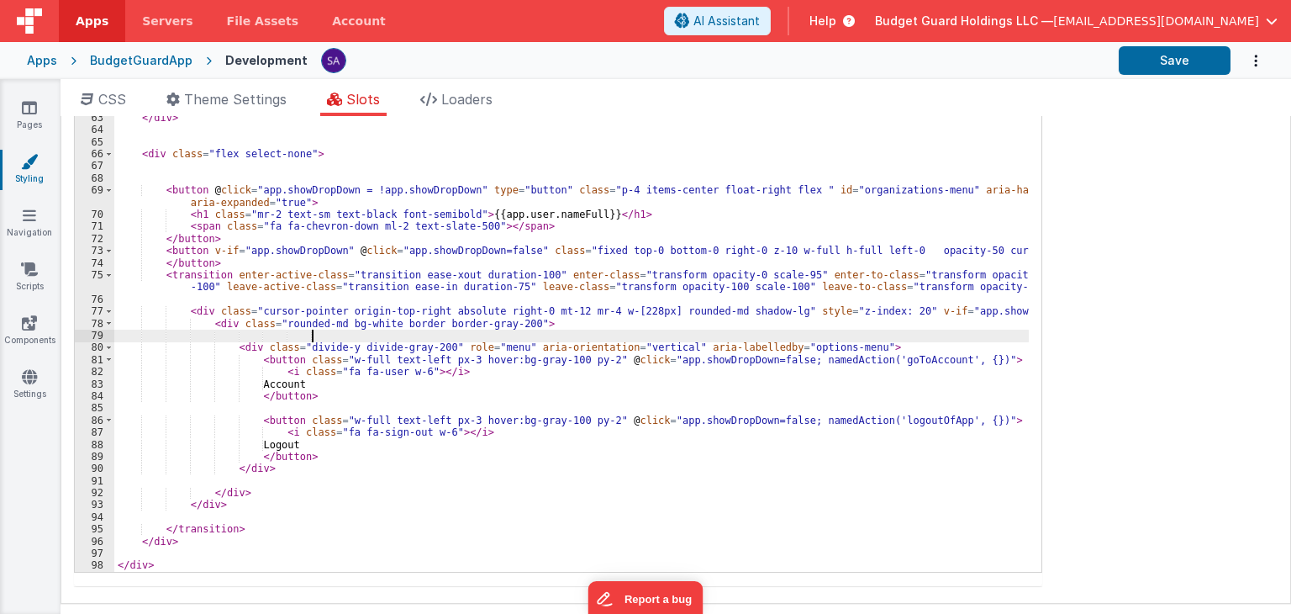
scroll to position [713, 0]
click at [1164, 61] on button "Save" at bounding box center [1175, 60] width 112 height 29
click at [853, 351] on div "<span v-if="!app.notifsChecked" class="absolute top-1 right-1 block h-2 w-2 rou…" at bounding box center [571, 311] width 915 height 569
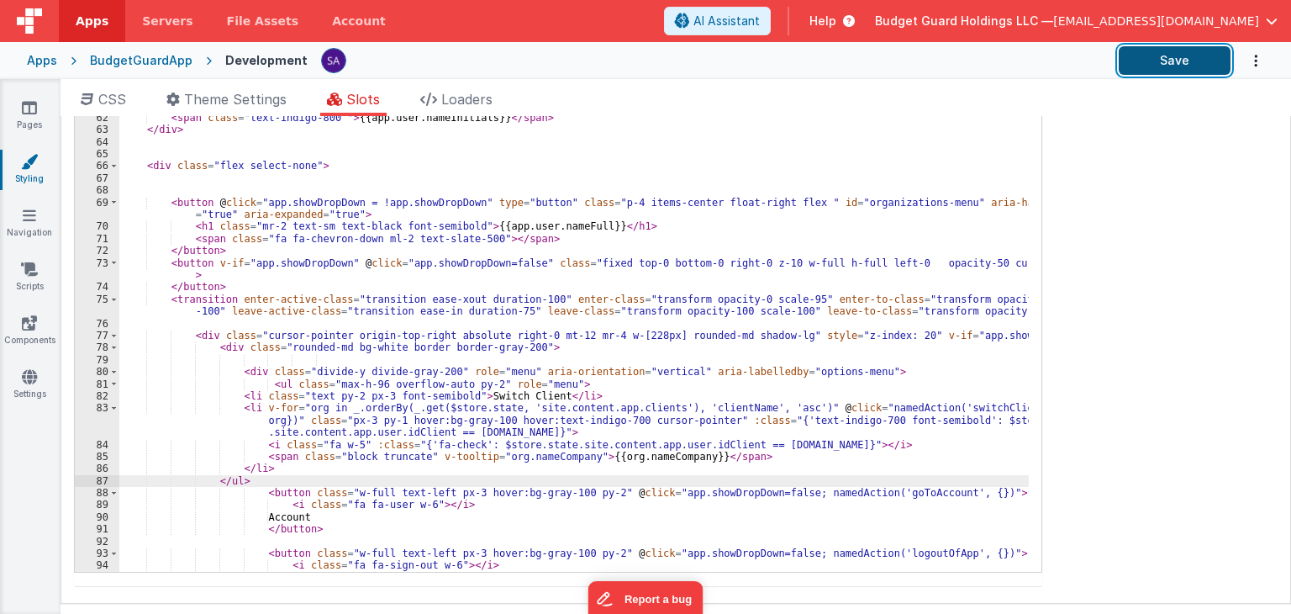
click at [1199, 65] on button "Save" at bounding box center [1175, 60] width 112 height 29
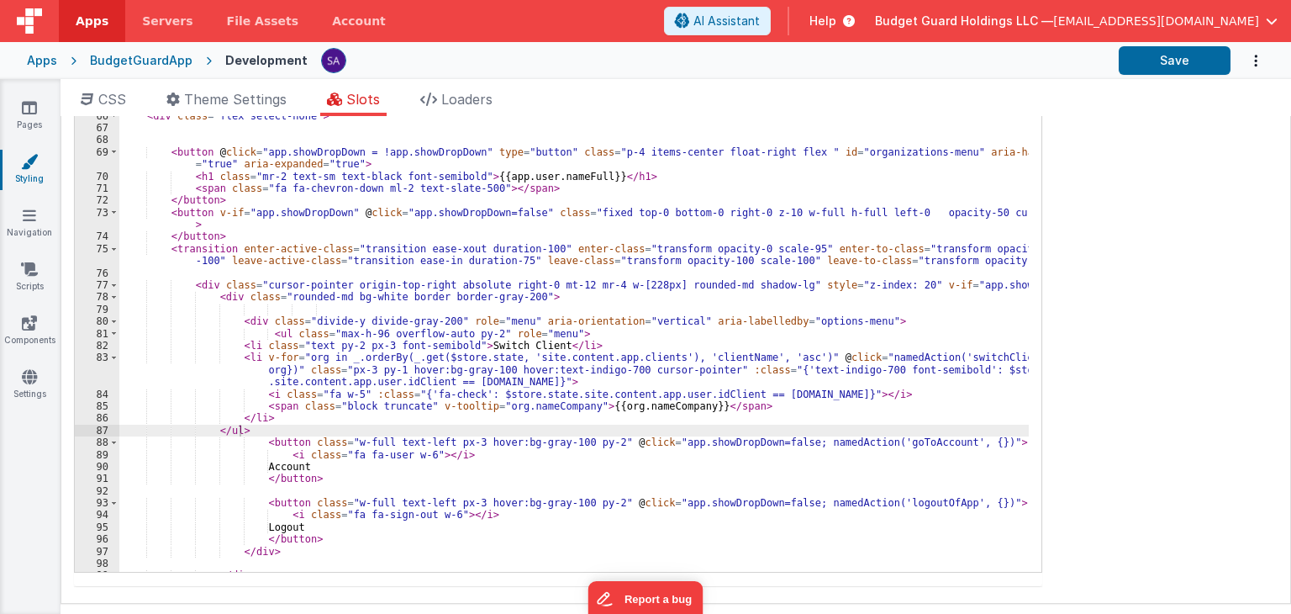
scroll to position [764, 0]
click at [1165, 62] on button "Save" at bounding box center [1175, 60] width 112 height 29
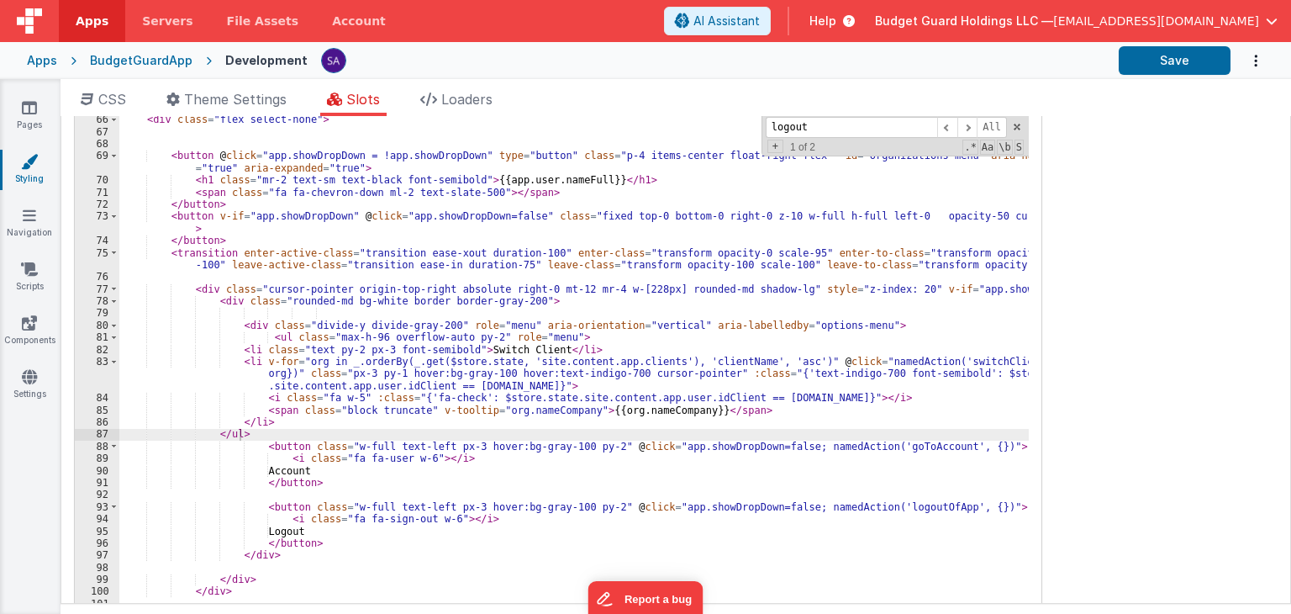
scroll to position [252, 0]
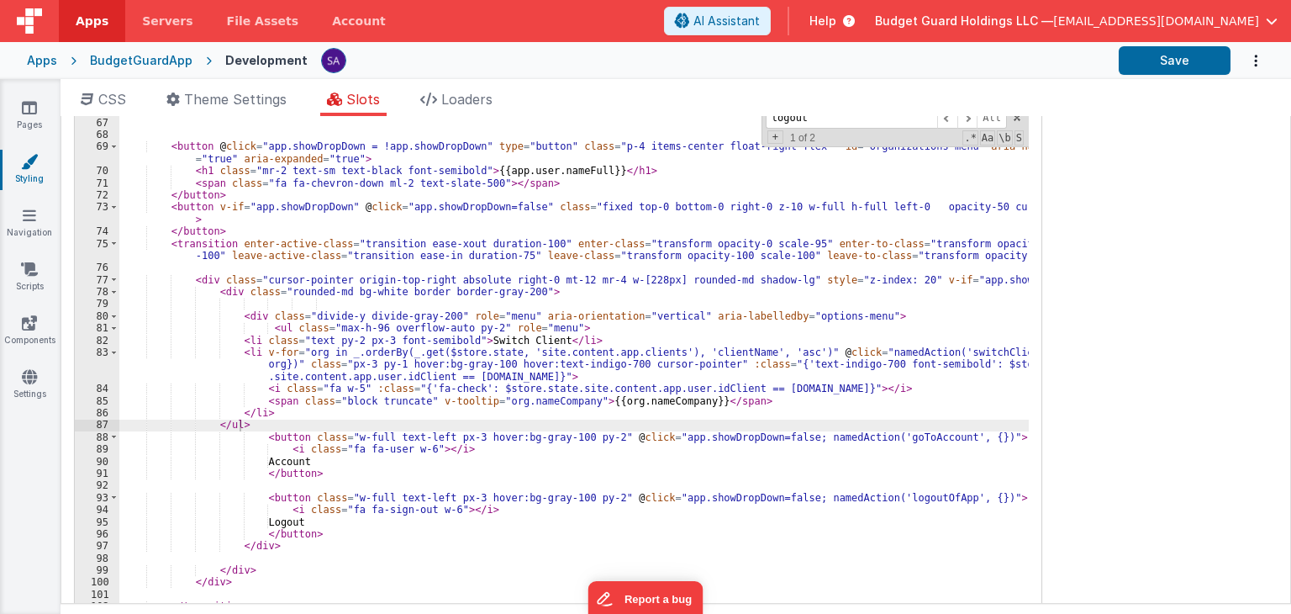
click at [235, 314] on div "< div class = "flex select-none" > < button @ click = "app.showDropDown = !app.…" at bounding box center [574, 388] width 910 height 569
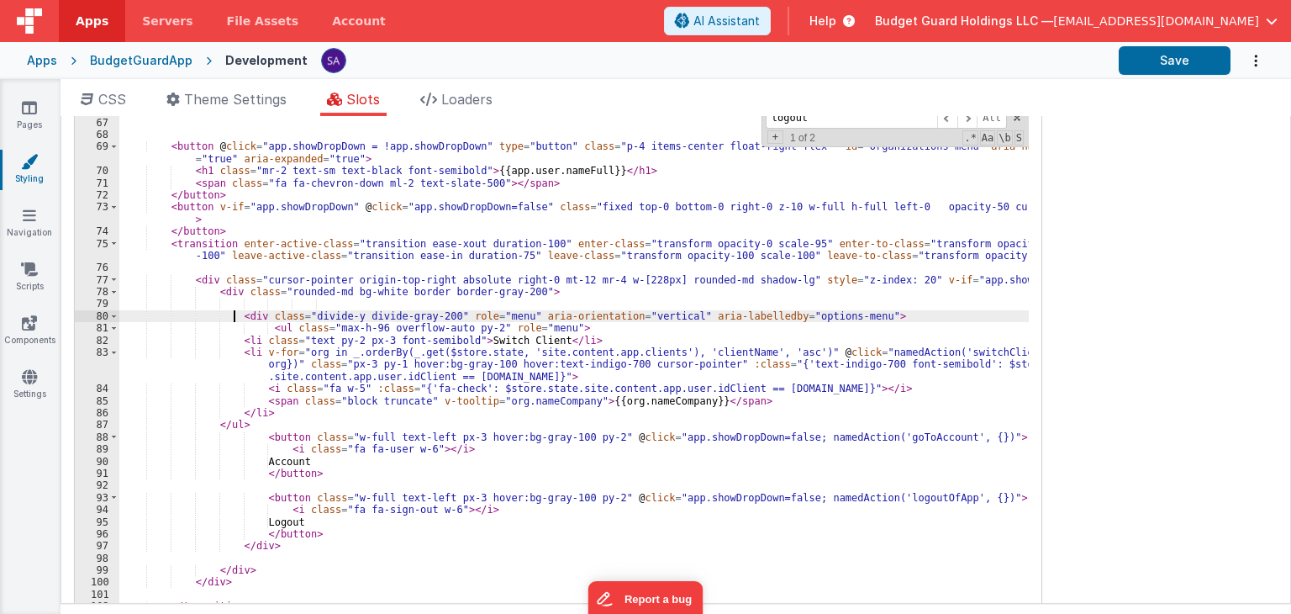
click at [245, 340] on div "< div class = "flex select-none" > < button @ click = "app.showDropDown = !app.…" at bounding box center [574, 388] width 910 height 569
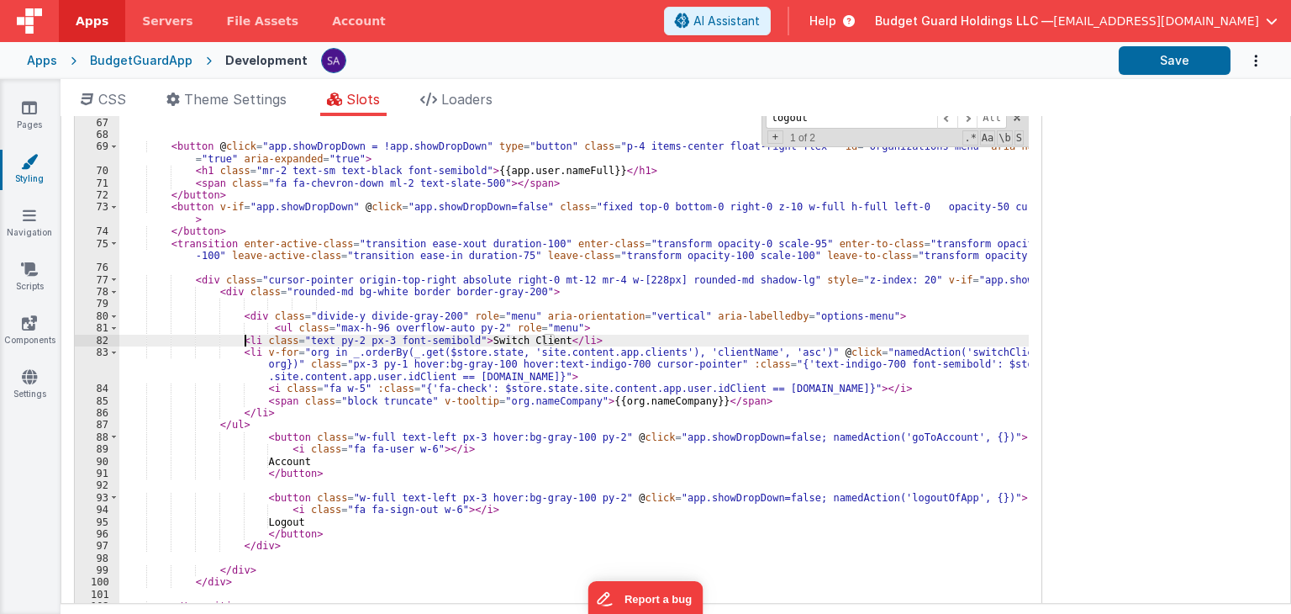
click at [266, 324] on div "< div class = "flex select-none" > < button @ click = "app.showDropDown = !app.…" at bounding box center [574, 388] width 910 height 569
click at [355, 342] on div "< div class = "flex select-none" > < button @ click = "app.showDropDown = !app.…" at bounding box center [574, 388] width 910 height 569
click at [477, 340] on div "< div class = "flex select-none" > < button @ click = "app.showDropDown = !app.…" at bounding box center [574, 388] width 910 height 569
click at [502, 340] on div "< div class = "flex select-none" > < button @ click = "app.showDropDown = !app.…" at bounding box center [574, 388] width 910 height 569
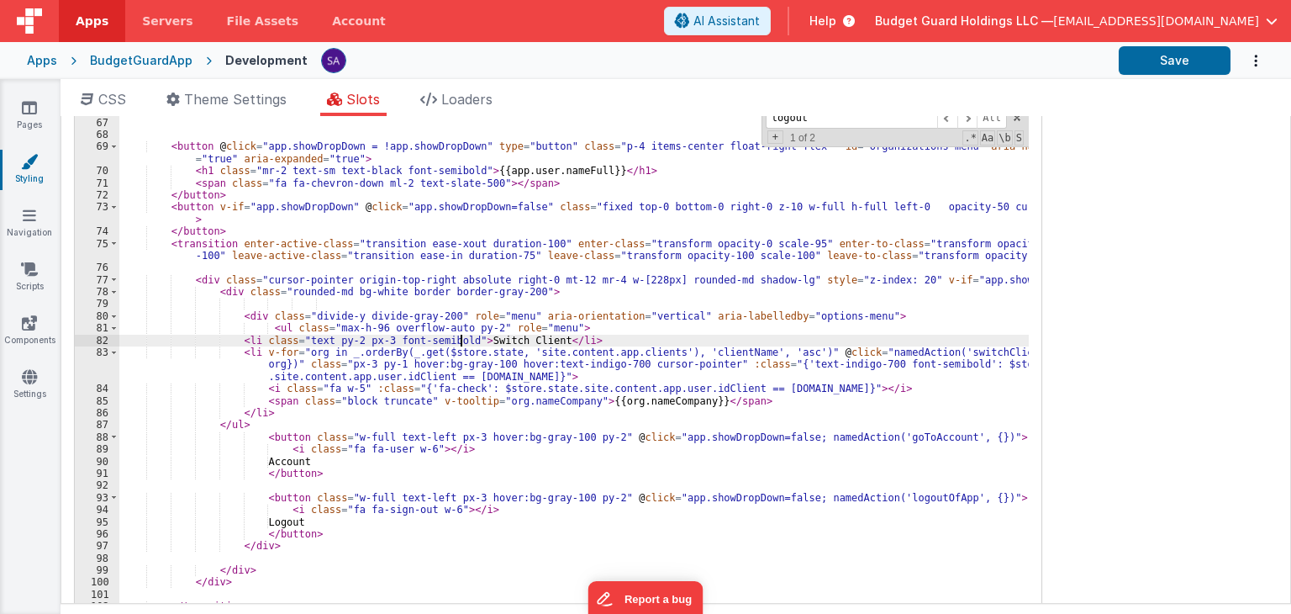
click at [461, 342] on div "< div class = "flex select-none" > < button @ click = "app.showDropDown = !app.…" at bounding box center [574, 388] width 910 height 569
click at [242, 353] on div "< div class = "flex select-none" > < button @ click = "app.showDropDown = !app.…" at bounding box center [574, 388] width 910 height 569
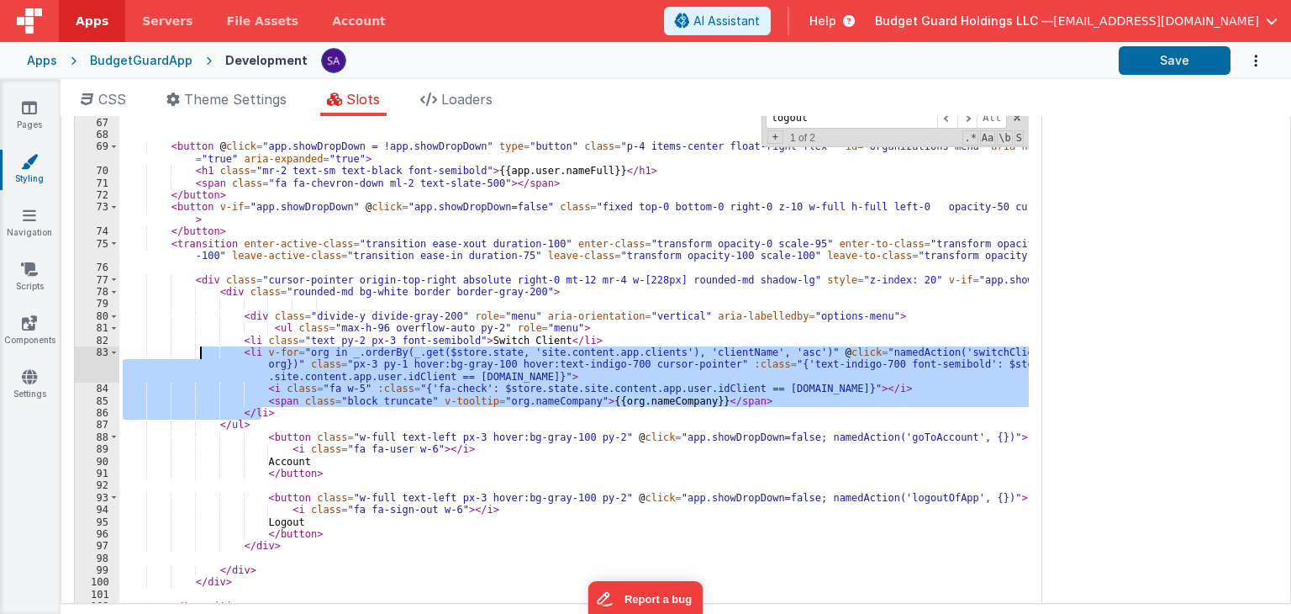
drag, startPoint x: 274, startPoint y: 411, endPoint x: 202, endPoint y: 354, distance: 92.2
click at [202, 354] on div "< div class = "flex select-none" > < button @ click = "app.showDropDown = !app.…" at bounding box center [574, 388] width 910 height 569
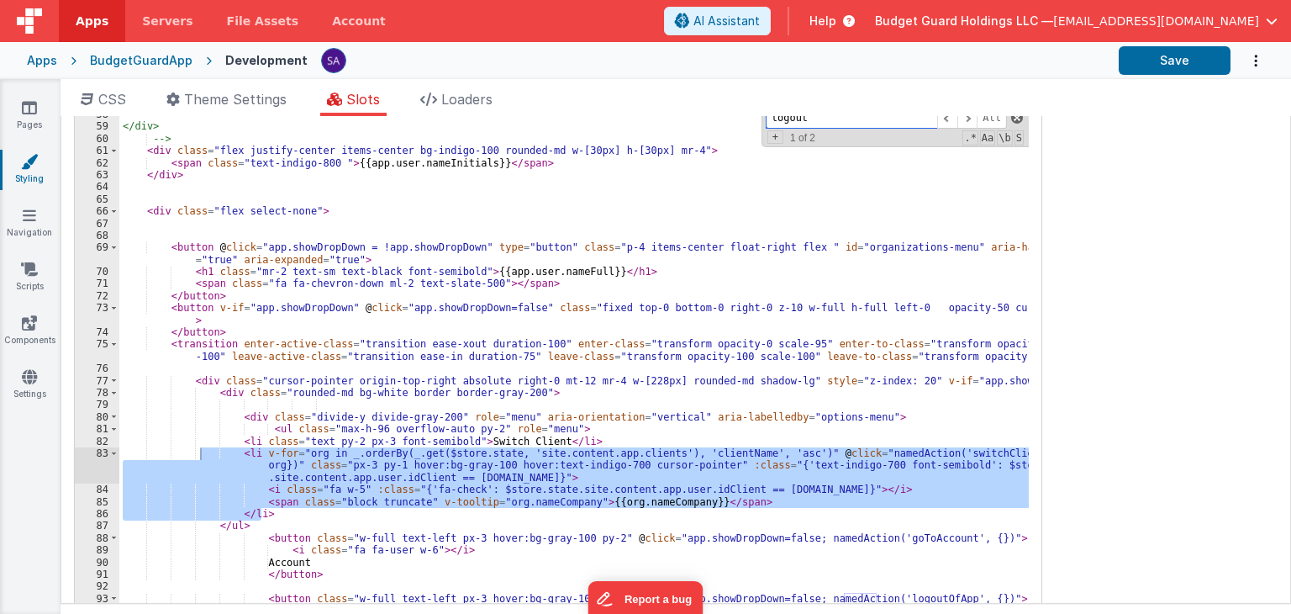
scroll to position [243, 0]
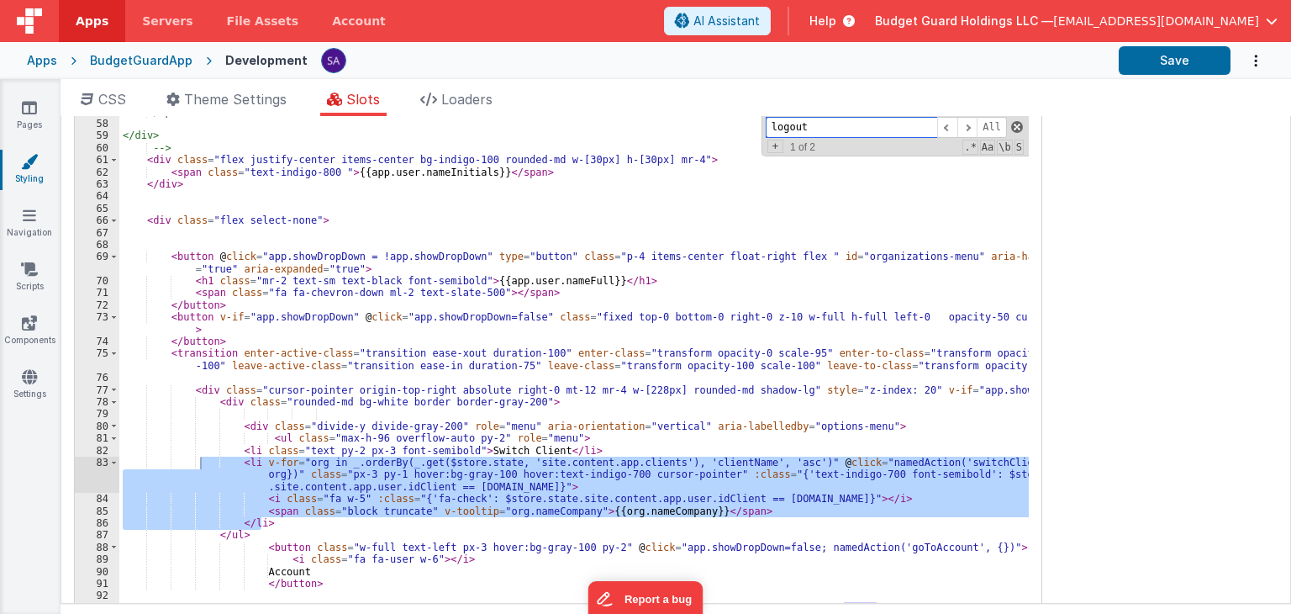
click at [1019, 121] on span at bounding box center [1017, 127] width 12 height 12
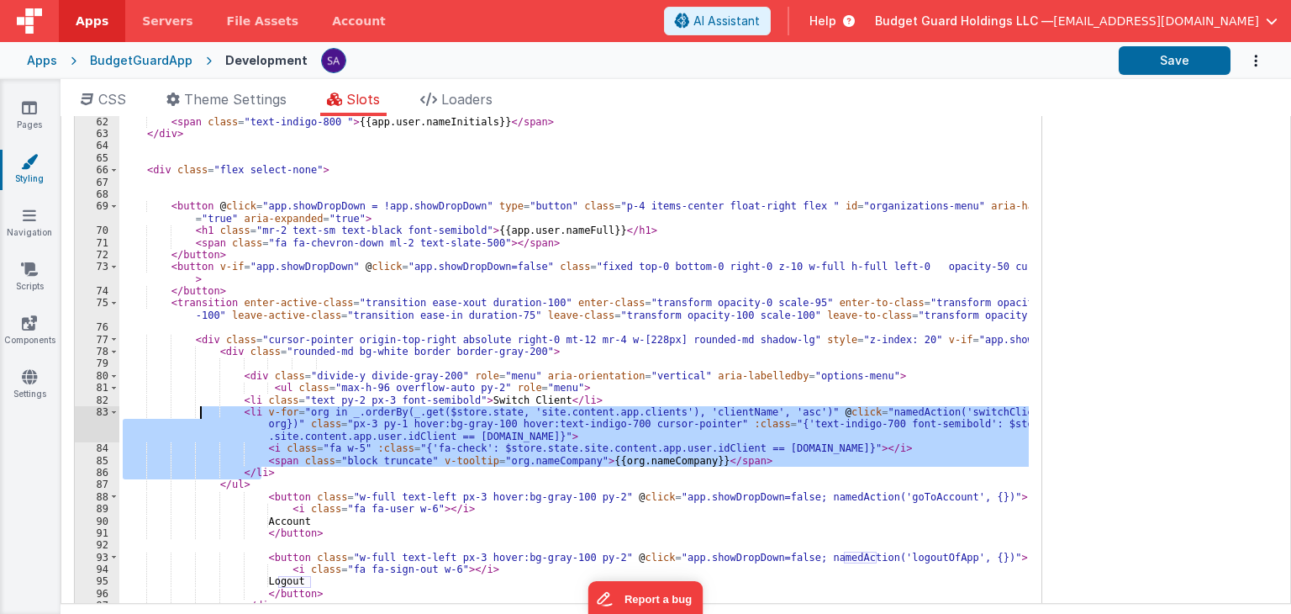
scroll to position [847, 0]
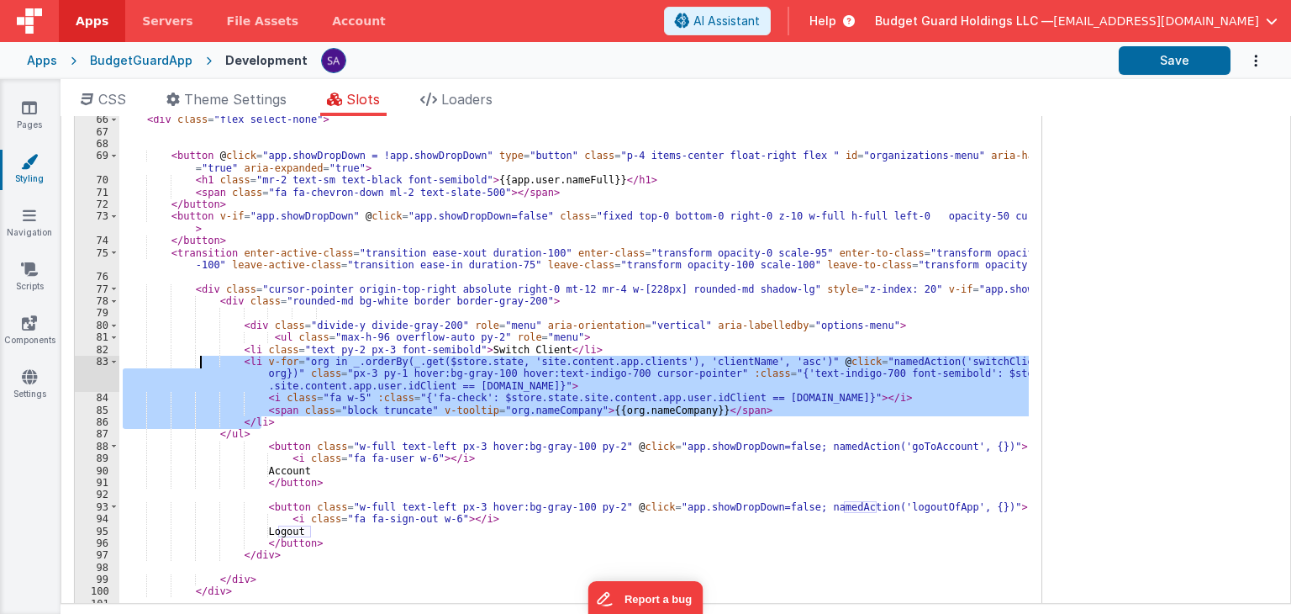
click at [218, 441] on div "< div class = "flex select-none" > < button @ click = "app.showDropDown = !app.…" at bounding box center [574, 397] width 910 height 569
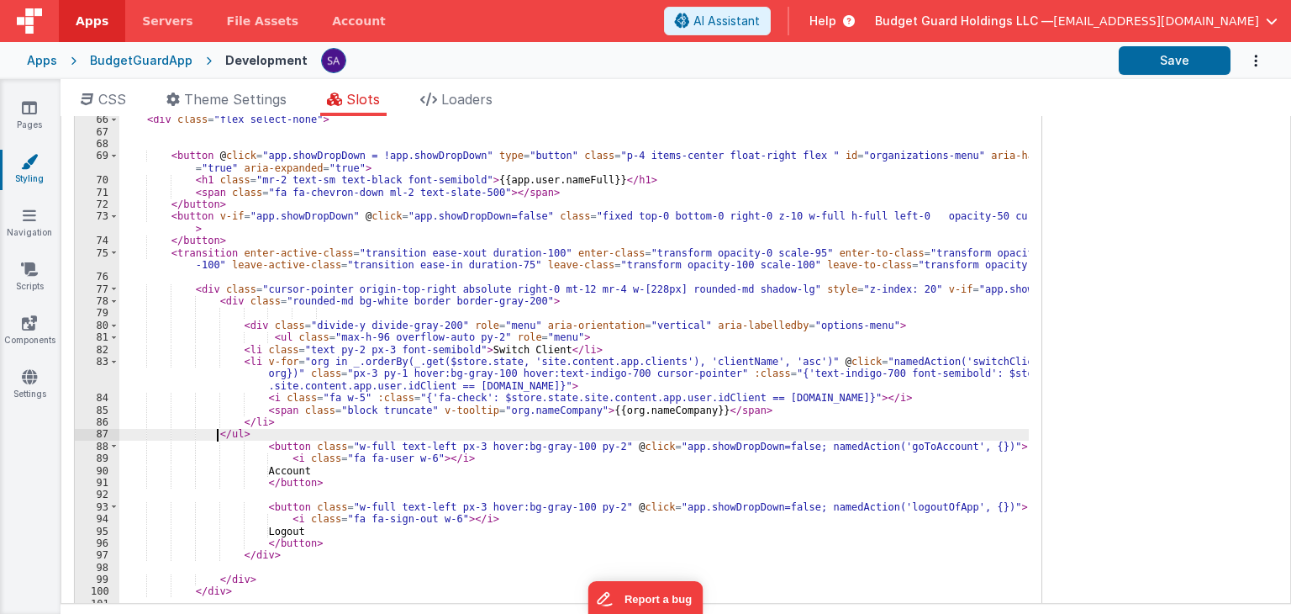
click at [217, 431] on div "< div class = "flex select-none" > < button @ click = "app.showDropDown = !app.…" at bounding box center [574, 397] width 910 height 569
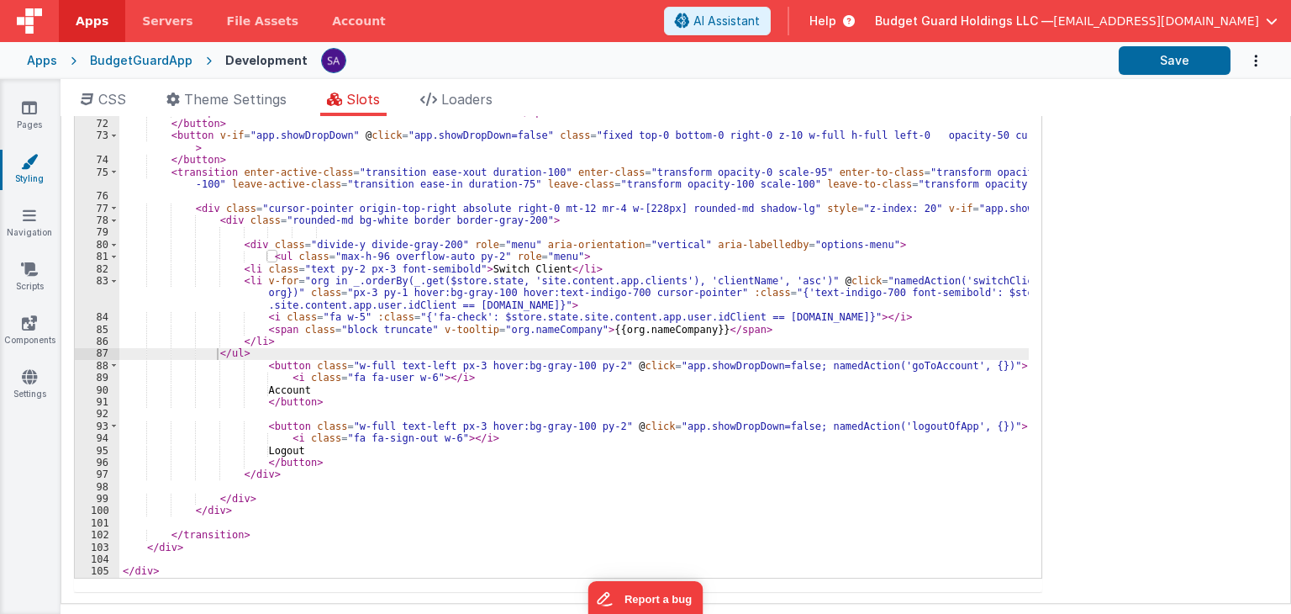
scroll to position [327, 0]
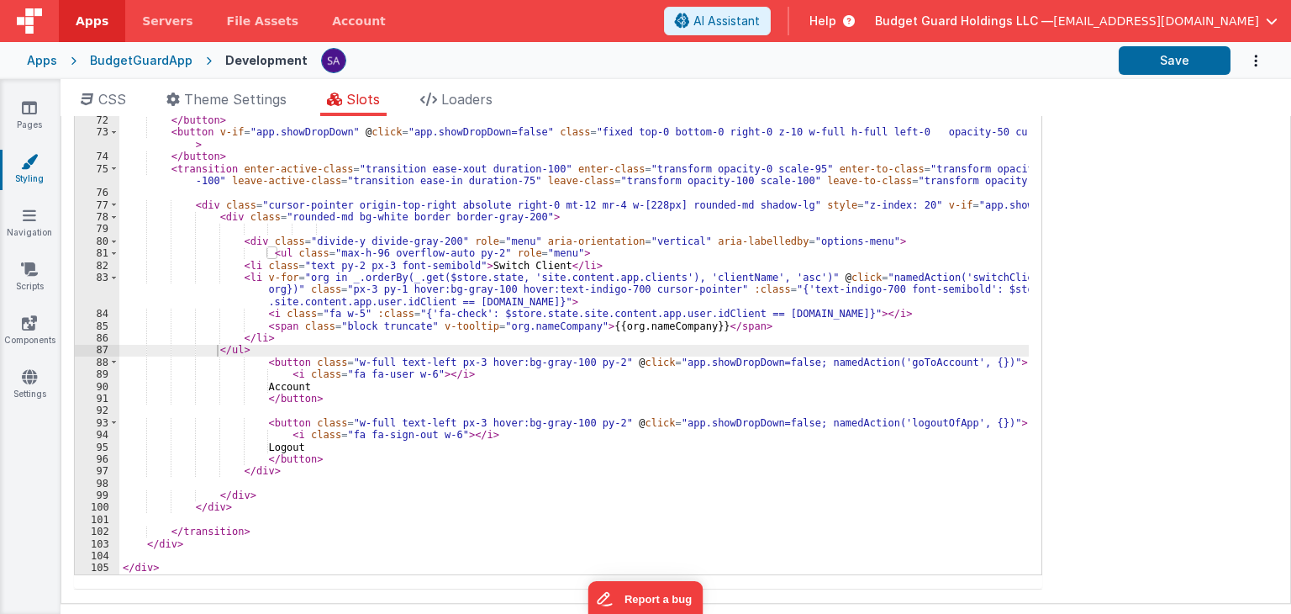
drag, startPoint x: 202, startPoint y: 167, endPoint x: 202, endPoint y: 181, distance: 13.5
click at [202, 167] on div "< div class = "flex select-none" > < button @ click = "app.showDropDown = !app.…" at bounding box center [574, 313] width 910 height 569
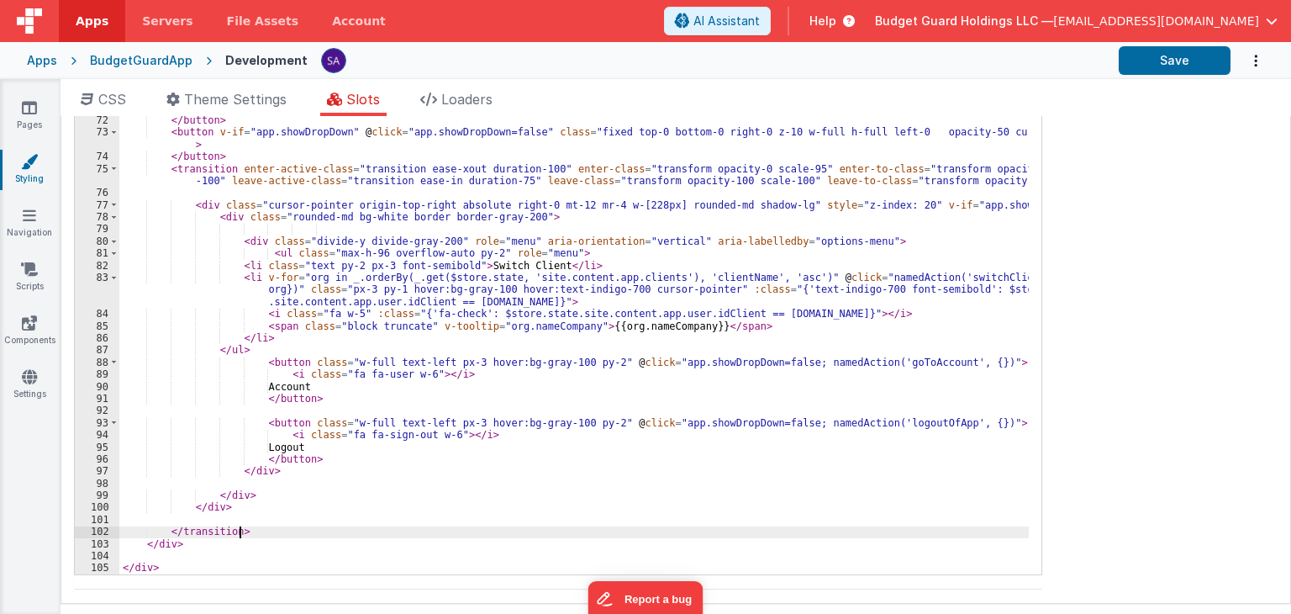
click at [255, 526] on div "< div class = "flex select-none" > < button @ click = "app.showDropDown = !app.…" at bounding box center [574, 313] width 910 height 569
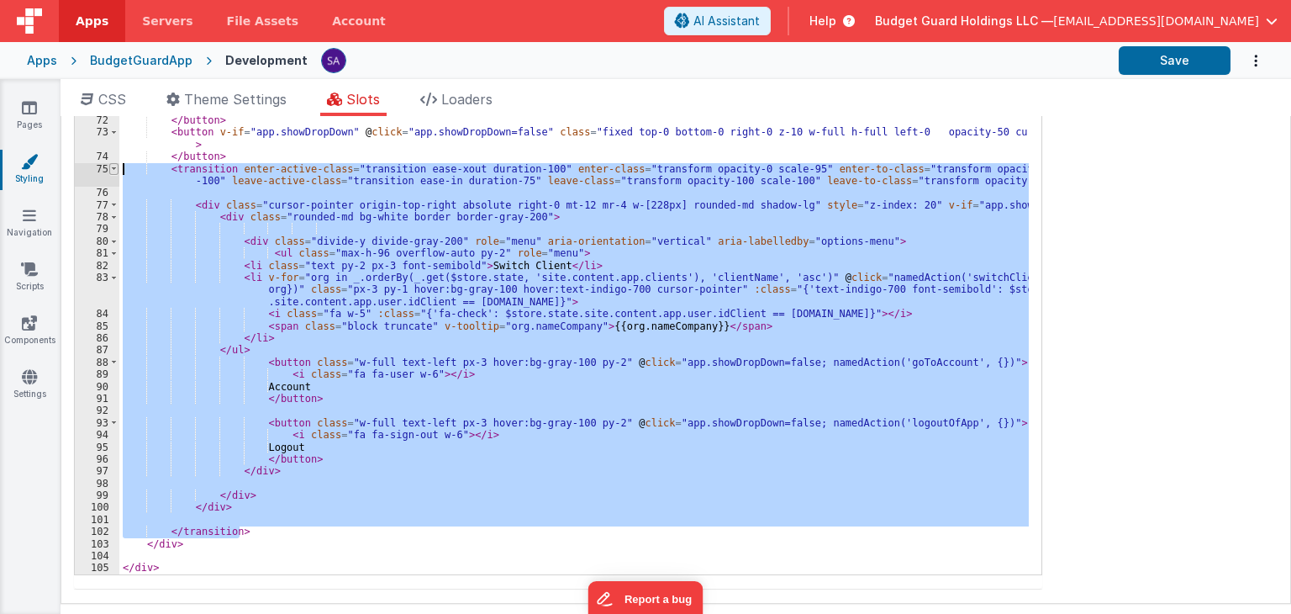
drag, startPoint x: 255, startPoint y: 529, endPoint x: 111, endPoint y: 170, distance: 386.7
click at [111, 170] on div "66 67 68 69 70 71 72 73 74 75 76 77 78 79 80 81 82 83 84 85 86 87 88 89 90 91 9…" at bounding box center [558, 302] width 968 height 546
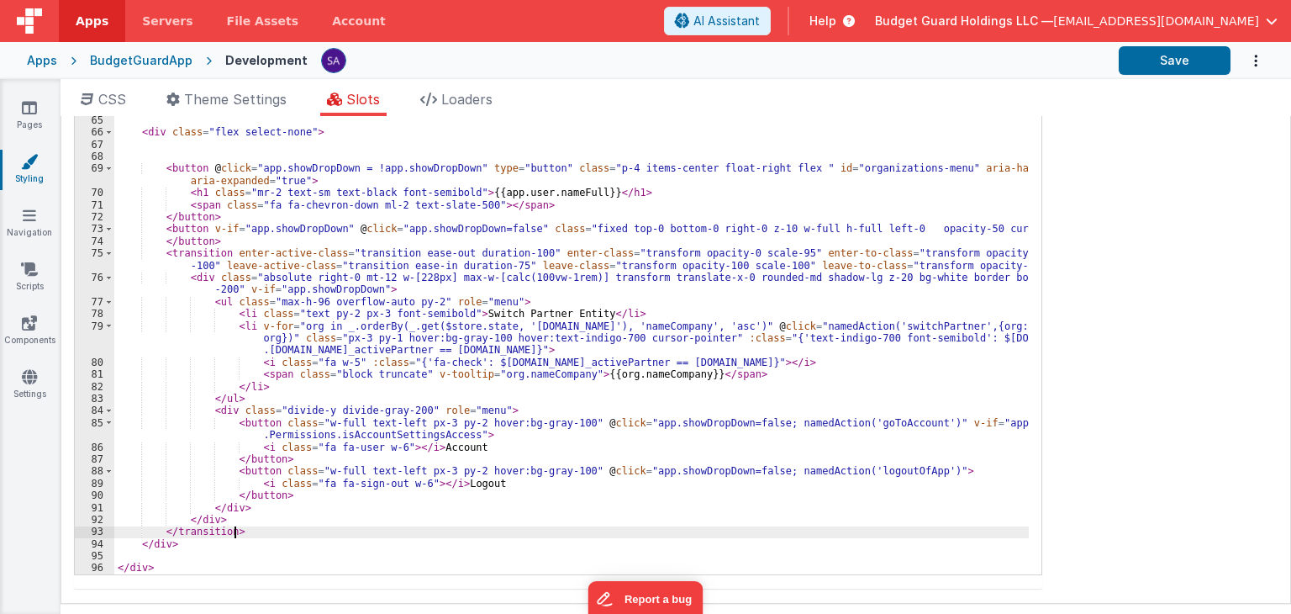
scroll to position [737, 0]
click at [1143, 66] on button "Save" at bounding box center [1175, 60] width 112 height 29
click at [221, 395] on div "</div> --> < div class = "flex justify-center items-center bg-indigo-100 rounde…" at bounding box center [571, 313] width 915 height 569
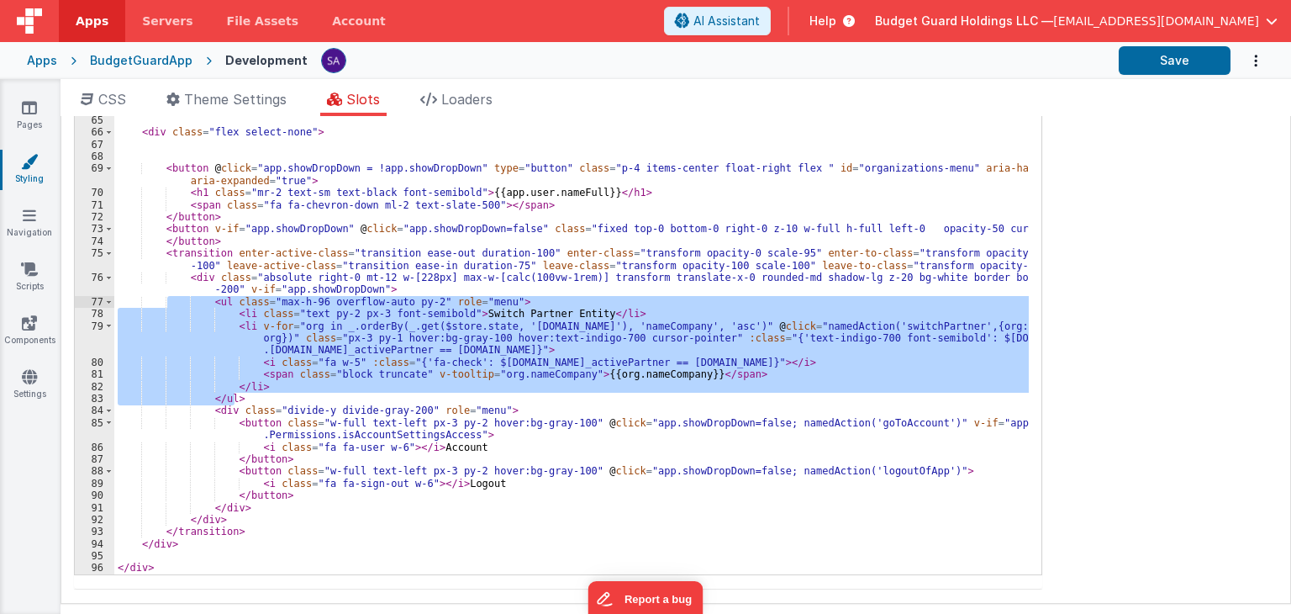
drag, startPoint x: 253, startPoint y: 398, endPoint x: 170, endPoint y: 295, distance: 132.7
click at [170, 295] on div "</div> --> < div class = "flex justify-center items-center bg-indigo-100 rounde…" at bounding box center [571, 313] width 915 height 569
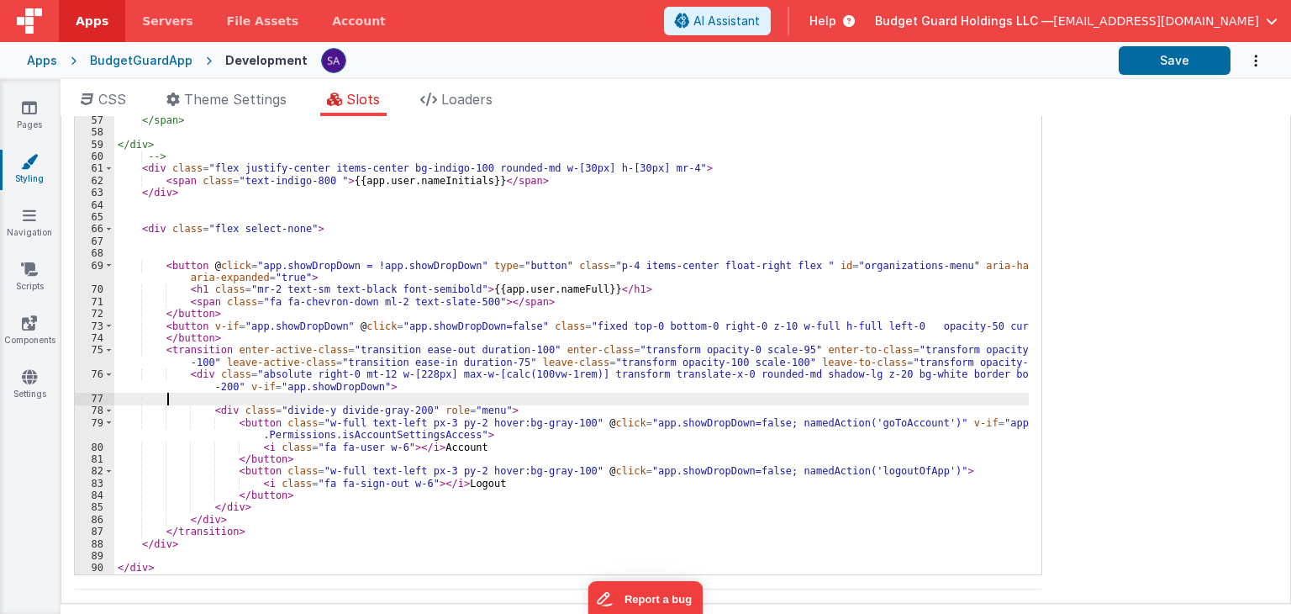
scroll to position [641, 0]
click at [1201, 68] on button "Save" at bounding box center [1175, 60] width 112 height 29
click at [399, 336] on div "<!-- uncomment this part if you need notifications --> <!-- <div class="mr-4"> …" at bounding box center [571, 313] width 915 height 569
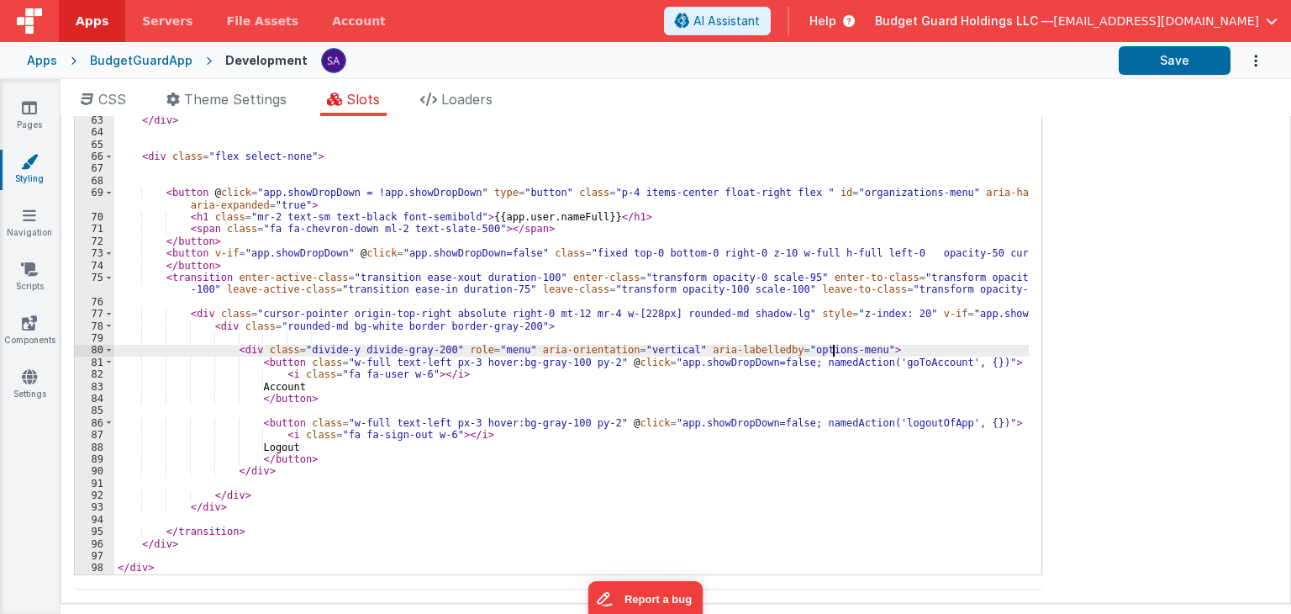
scroll to position [713, 0]
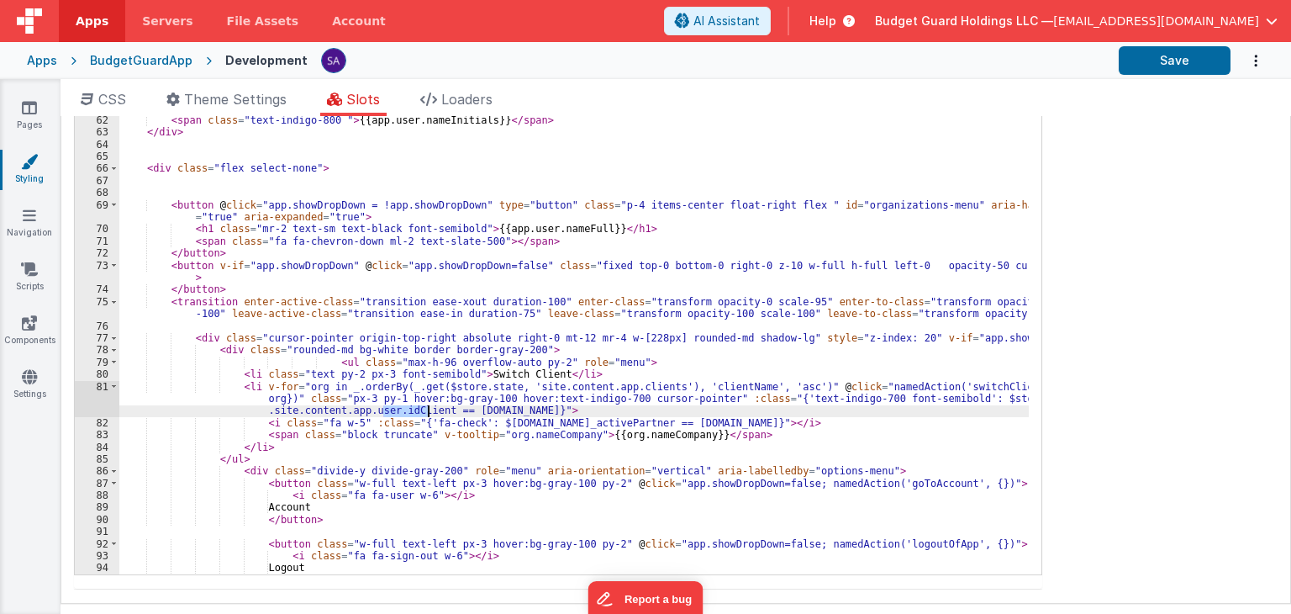
click at [222, 351] on div "<i @click="namedAction('notifications')" class="p-2 fa fa-regular fa-bell text-…" at bounding box center [574, 313] width 910 height 569
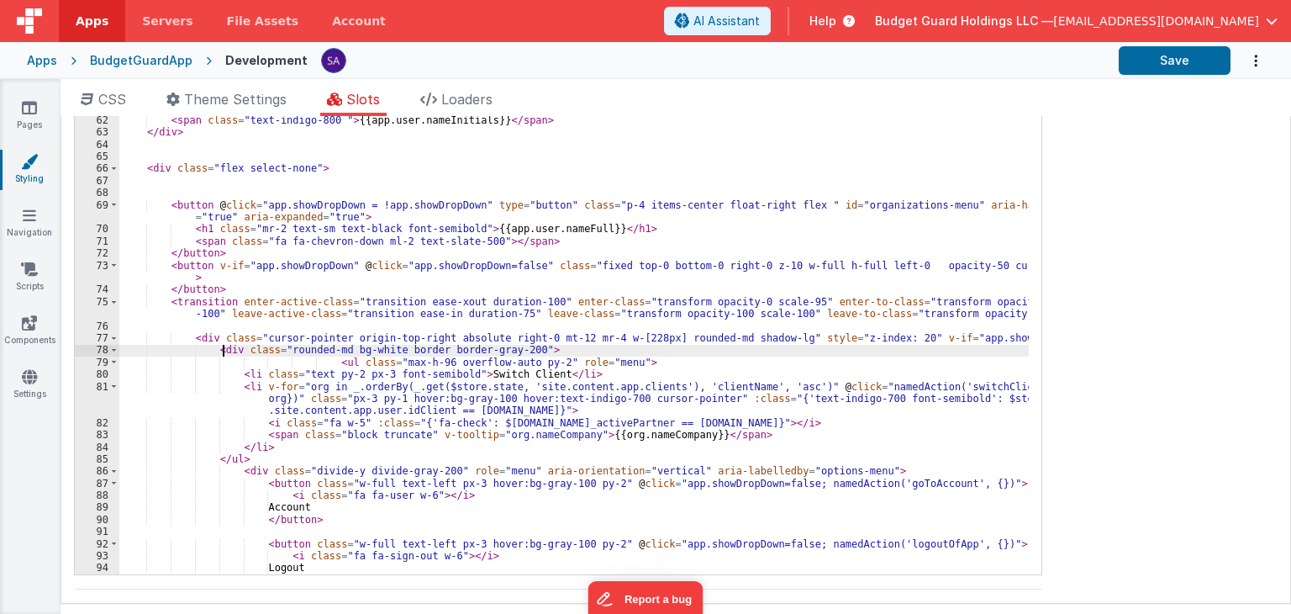
click at [235, 448] on div "<i @click="namedAction('notifications')" class="p-2 fa fa-regular fa-bell text-…" at bounding box center [574, 313] width 910 height 569
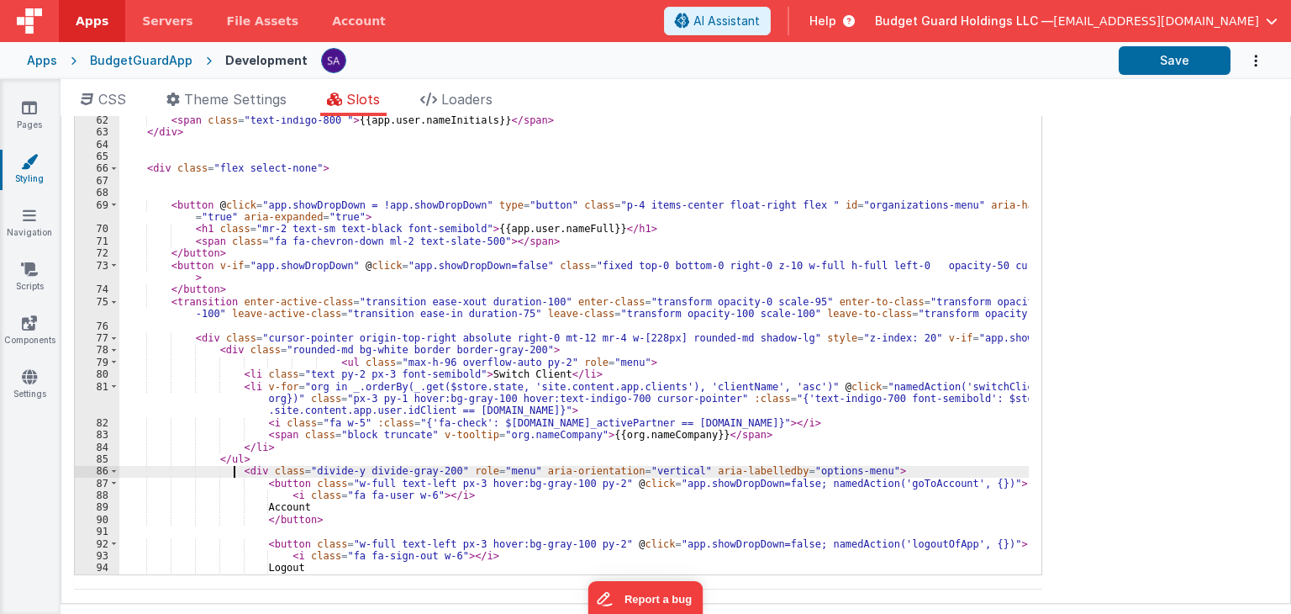
click at [235, 472] on div "<i @click="namedAction('notifications')" class="p-2 fa fa-regular fa-bell text-…" at bounding box center [574, 313] width 910 height 569
click at [255, 471] on div "<i @click="namedAction('notifications')" class="p-2 fa fa-regular fa-bell text-…" at bounding box center [574, 313] width 910 height 569
click at [275, 475] on div "<i @click="namedAction('notifications')" class="p-2 fa fa-regular fa-bell text-…" at bounding box center [574, 313] width 910 height 569
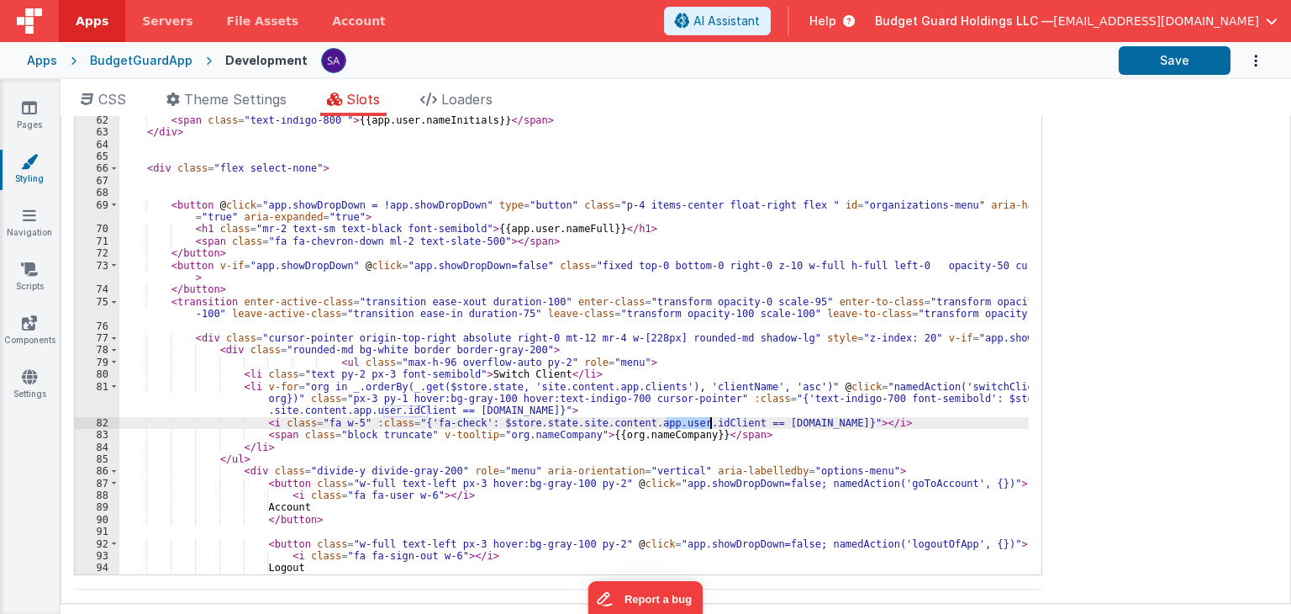
click at [333, 455] on div "<i @click="namedAction('notifications')" class="p-2 fa fa-regular fa-bell text-…" at bounding box center [574, 313] width 910 height 569
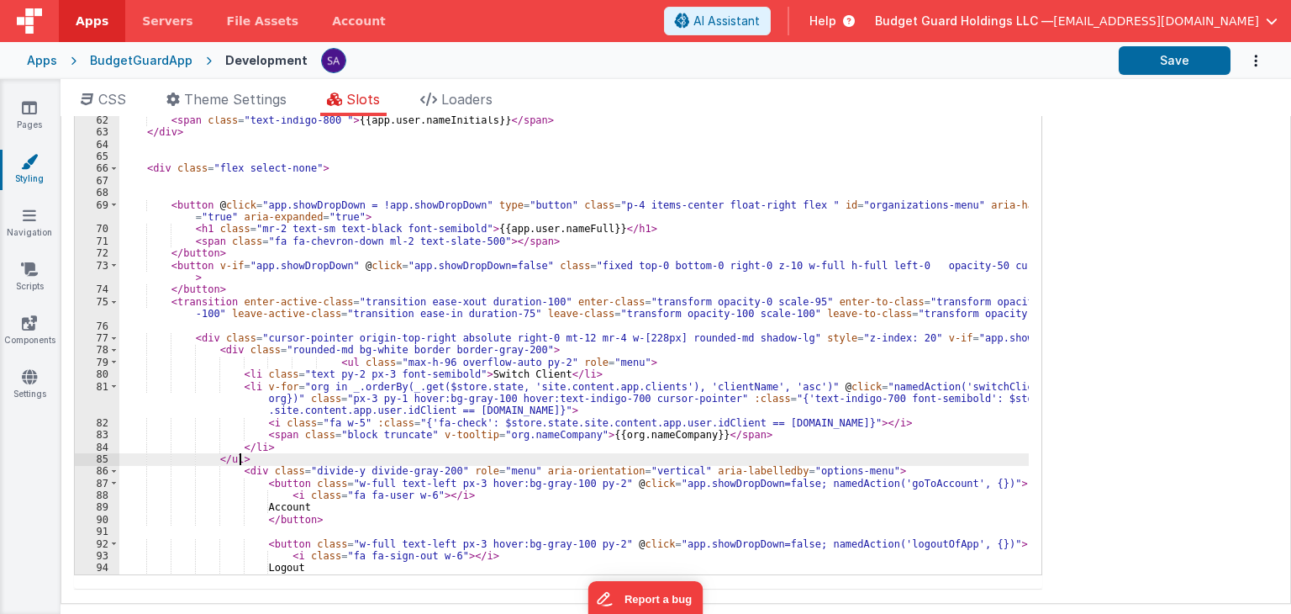
click at [347, 429] on div "<i @click="namedAction('notifications')" class="p-2 fa fa-regular fa-bell text-…" at bounding box center [574, 313] width 910 height 569
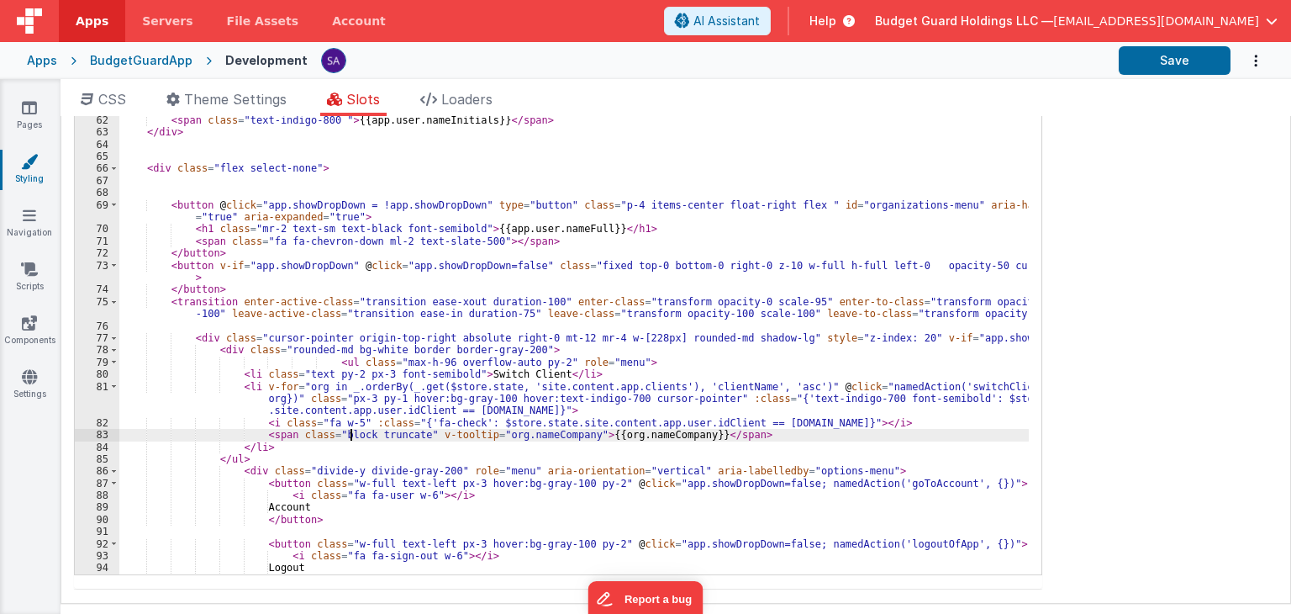
click at [347, 429] on div "<i @click="namedAction('notifications')" class="p-2 fa fa-regular fa-bell text-…" at bounding box center [574, 313] width 910 height 569
click at [363, 428] on div "<i @click="namedAction('notifications')" class="p-2 fa fa-regular fa-bell text-…" at bounding box center [574, 313] width 910 height 569
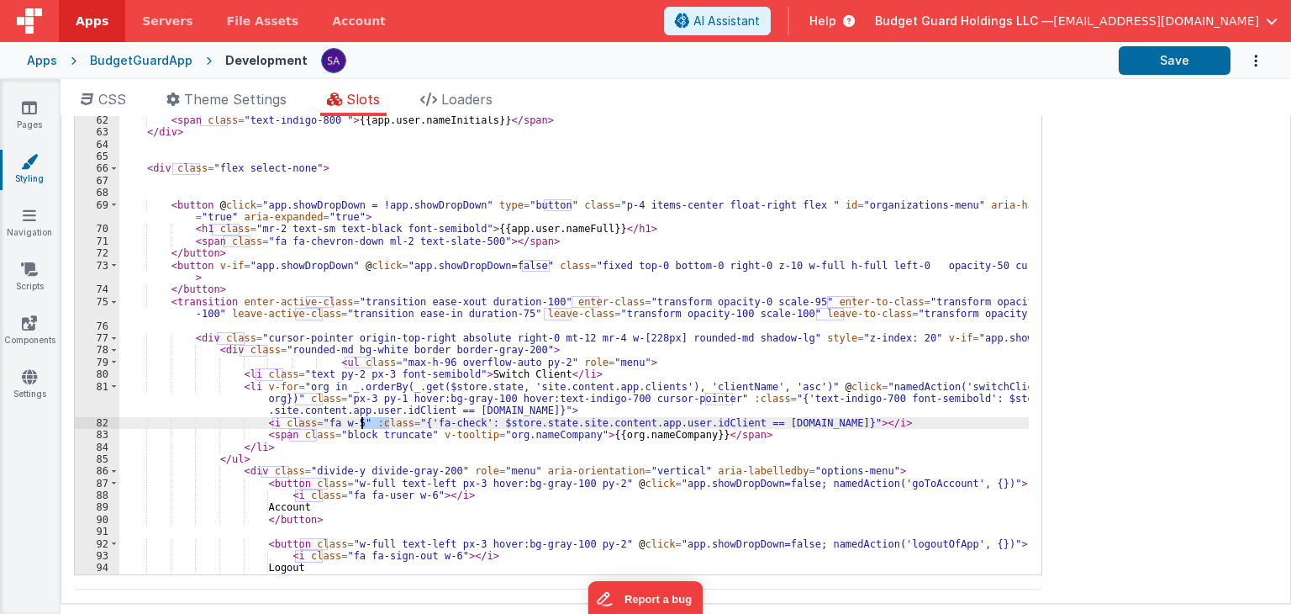
click at [363, 428] on div "<i @click="namedAction('notifications')" class="p-2 fa fa-regular fa-bell text-…" at bounding box center [574, 313] width 910 height 569
click at [324, 449] on div "<i @click="namedAction('notifications')" class="p-2 fa fa-regular fa-bell text-…" at bounding box center [574, 313] width 910 height 569
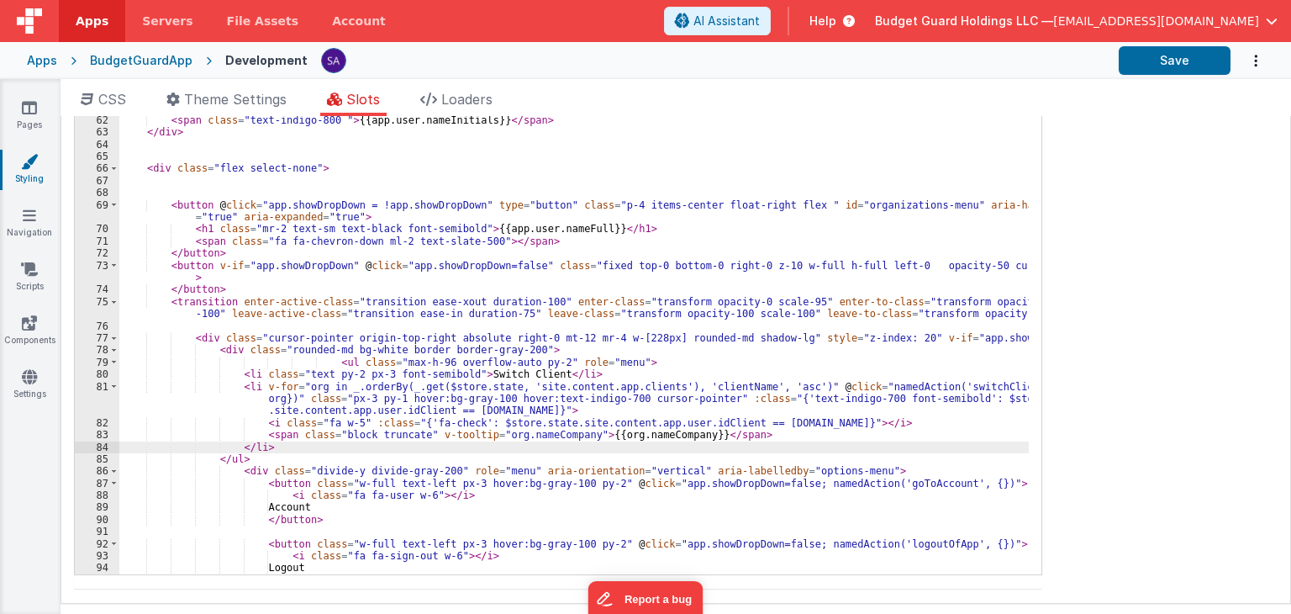
scroll to position [764, 0]
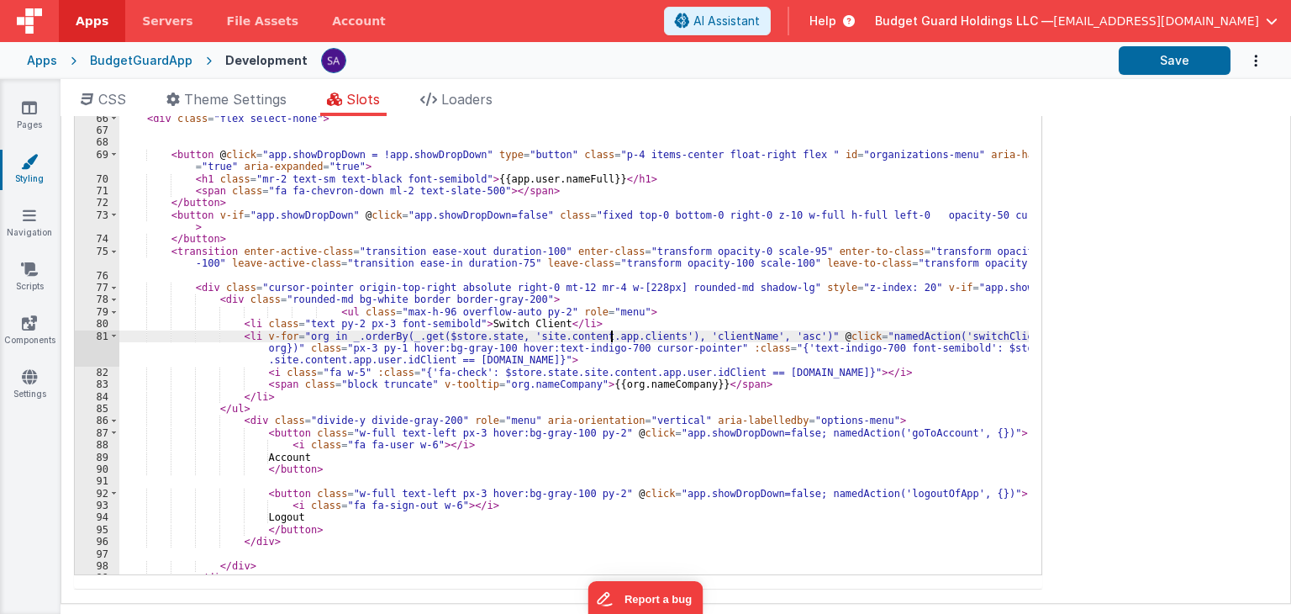
click at [610, 334] on div "</div> --> < div class = "flex justify-center items-center bg-indigo-100 rounde…" at bounding box center [574, 312] width 910 height 569
click at [588, 382] on div "</div> --> < div class = "flex justify-center items-center bg-indigo-100 rounde…" at bounding box center [574, 312] width 910 height 569
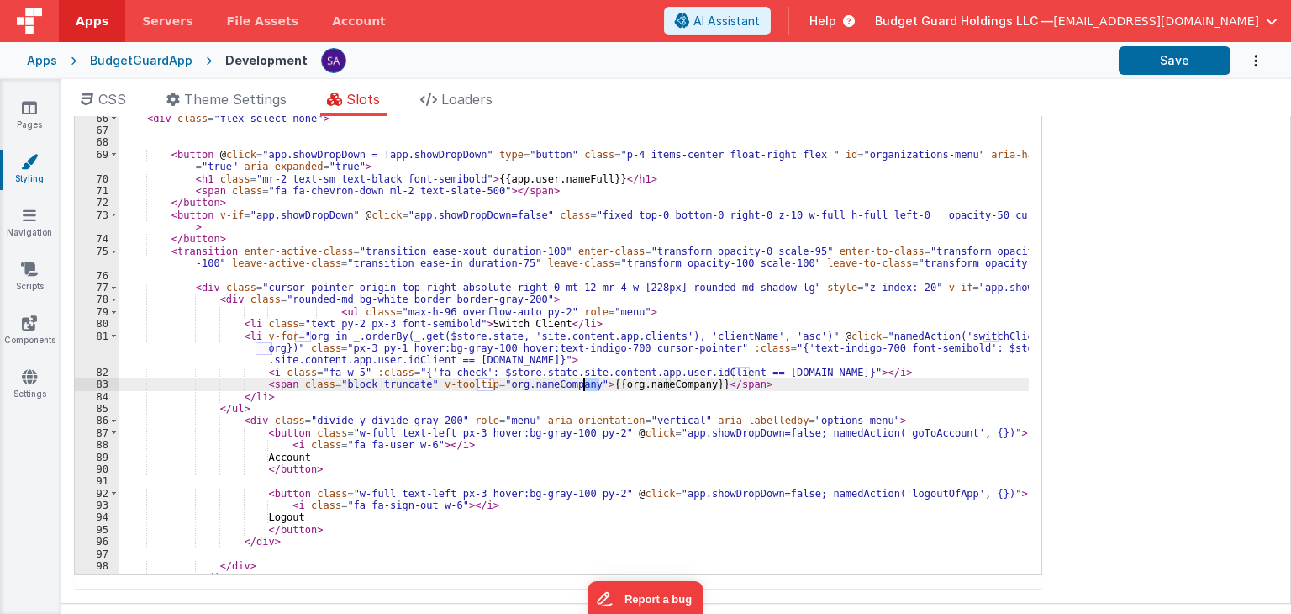
click at [588, 381] on div "</div> --> < div class = "flex justify-center items-center bg-indigo-100 rounde…" at bounding box center [574, 312] width 910 height 569
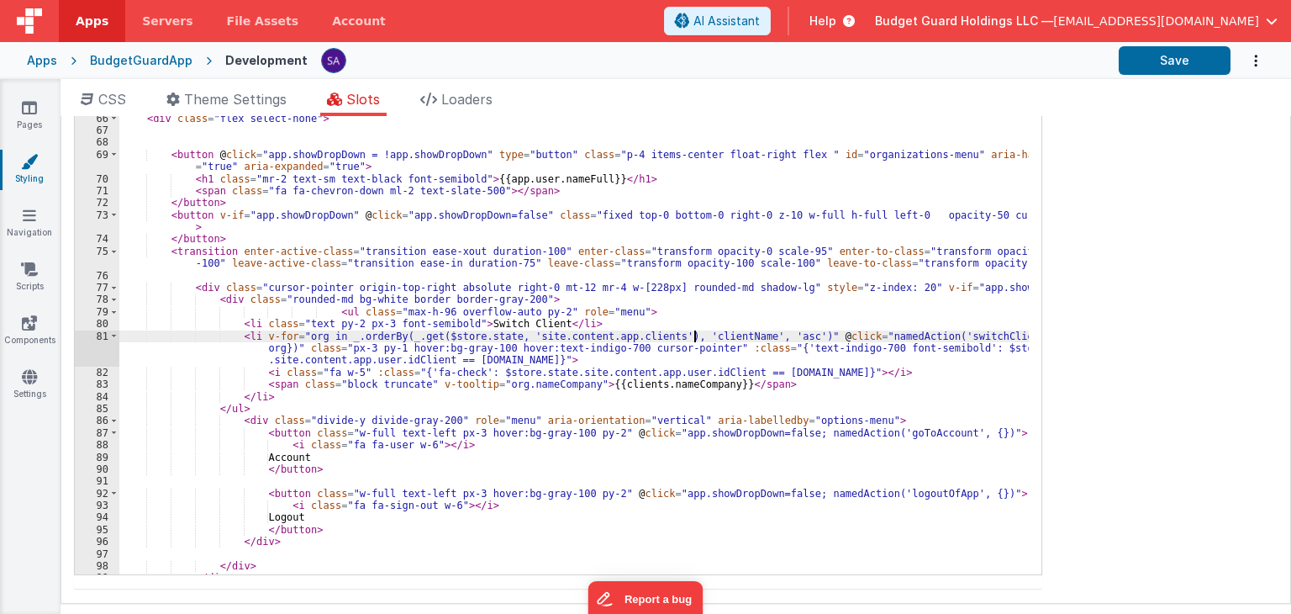
click at [695, 330] on div "</div> --> < div class = "flex justify-center items-center bg-indigo-100 rounde…" at bounding box center [574, 312] width 910 height 569
click at [646, 382] on div "</div> --> < div class = "flex justify-center items-center bg-indigo-100 rounde…" at bounding box center [574, 312] width 910 height 569
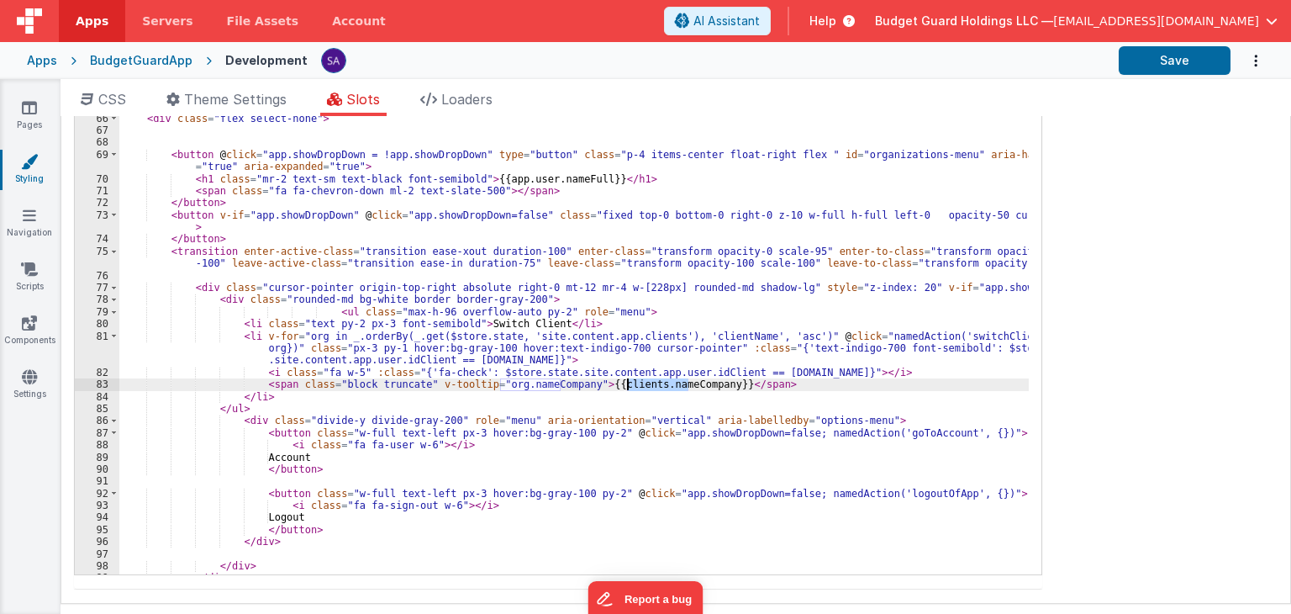
click at [646, 382] on div "</div> --> < div class = "flex justify-center items-center bg-indigo-100 rounde…" at bounding box center [574, 312] width 910 height 569
drag, startPoint x: 333, startPoint y: 307, endPoint x: 329, endPoint y: 329, distance: 22.3
click at [333, 307] on div "</div> --> < div class = "flex justify-center items-center bg-indigo-100 rounde…" at bounding box center [574, 312] width 910 height 569
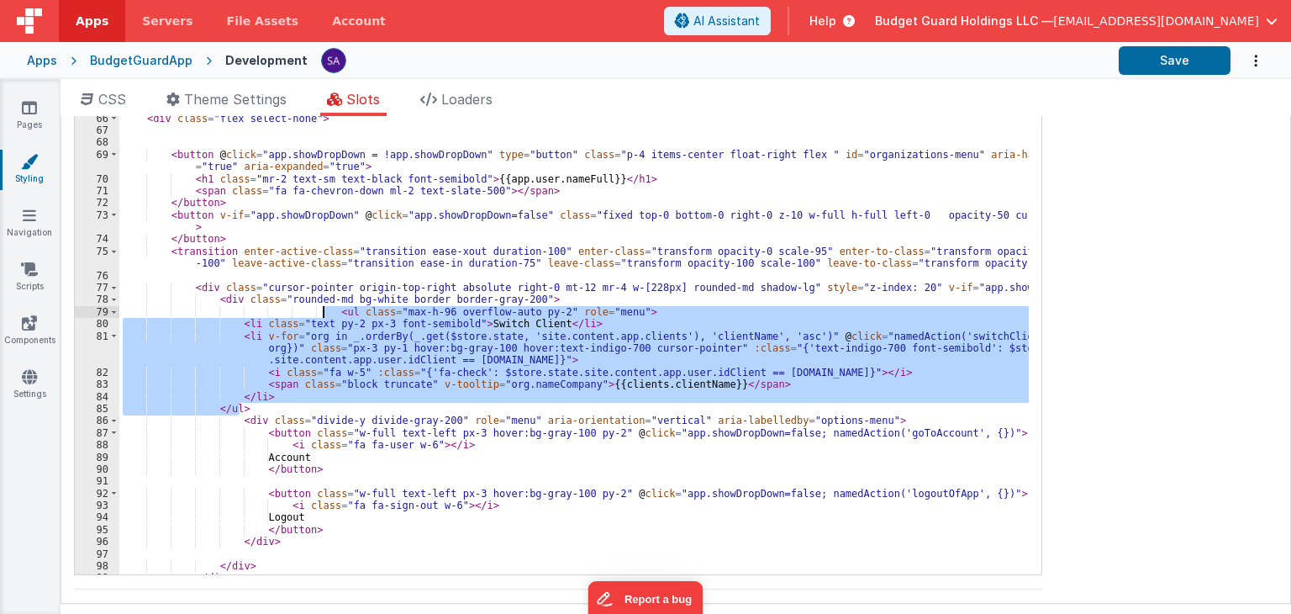
drag, startPoint x: 245, startPoint y: 409, endPoint x: 319, endPoint y: 309, distance: 124.4
click at [319, 309] on div "</div> --> < div class = "flex justify-center items-center bg-indigo-100 rounde…" at bounding box center [574, 312] width 910 height 569
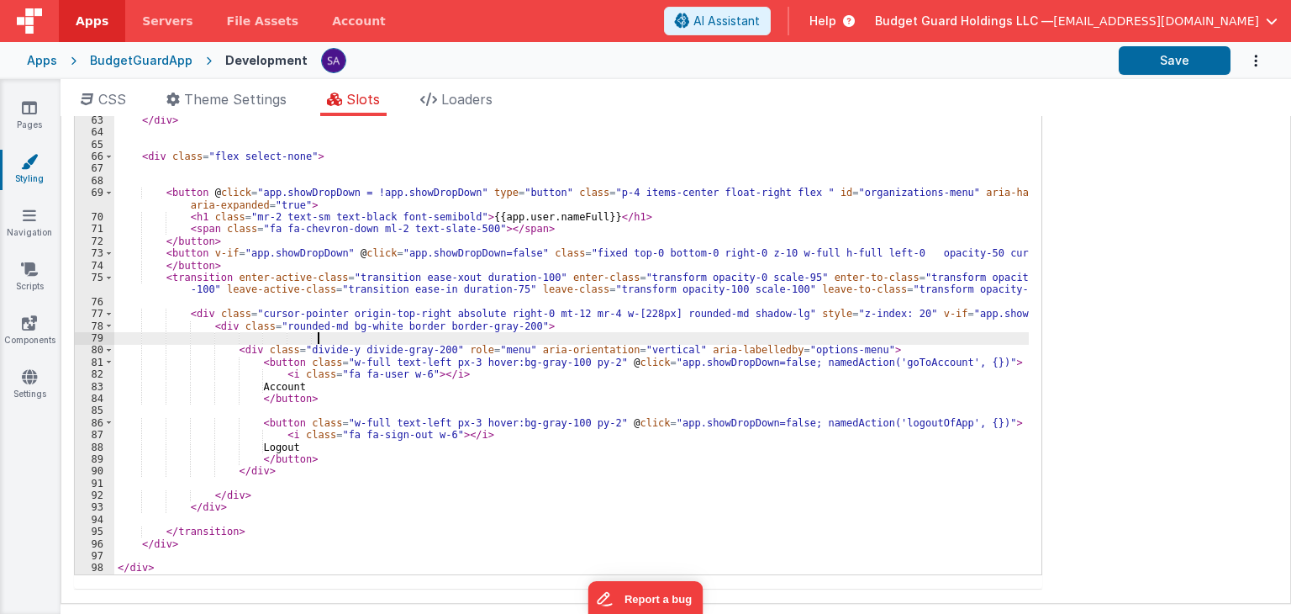
scroll to position [713, 0]
click at [1144, 65] on button "Save" at bounding box center [1175, 60] width 112 height 29
click at [1120, 68] on button "Save" at bounding box center [1175, 60] width 112 height 29
click at [268, 364] on div "<span v-if="!app.notifsChecked" class="absolute top-1 right-1 block h-2 w-2 rou…" at bounding box center [571, 313] width 915 height 569
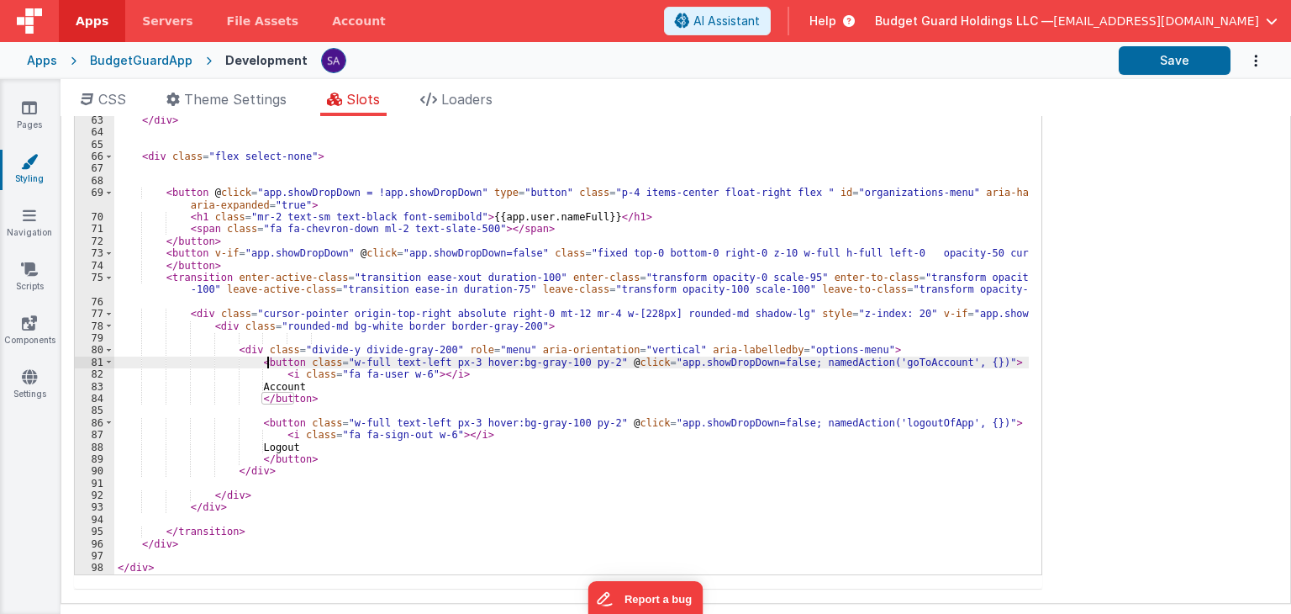
click at [262, 364] on div "<span v-if="!app.notifsChecked" class="absolute top-1 right-1 block h-2 w-2 rou…" at bounding box center [571, 313] width 915 height 569
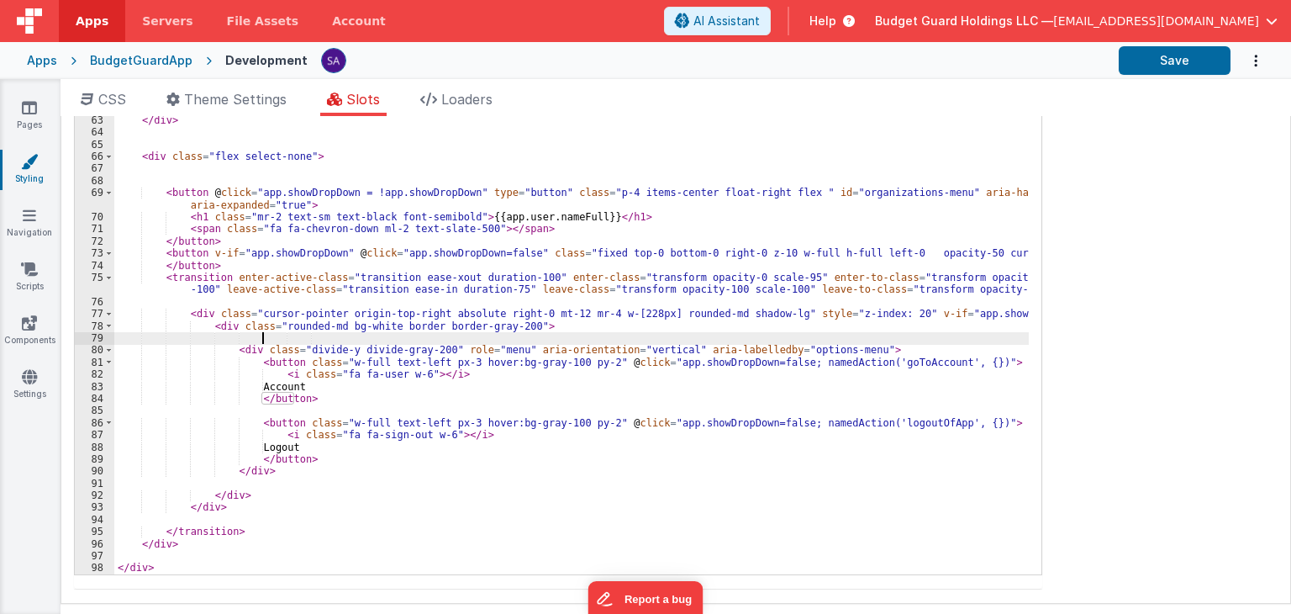
click at [263, 340] on div "<span v-if="!app.notifsChecked" class="absolute top-1 right-1 block h-2 w-2 rou…" at bounding box center [571, 313] width 915 height 569
click at [847, 351] on div "<span v-if="!app.notifsChecked" class="absolute top-1 right-1 block h-2 w-2 rou…" at bounding box center [571, 313] width 915 height 569
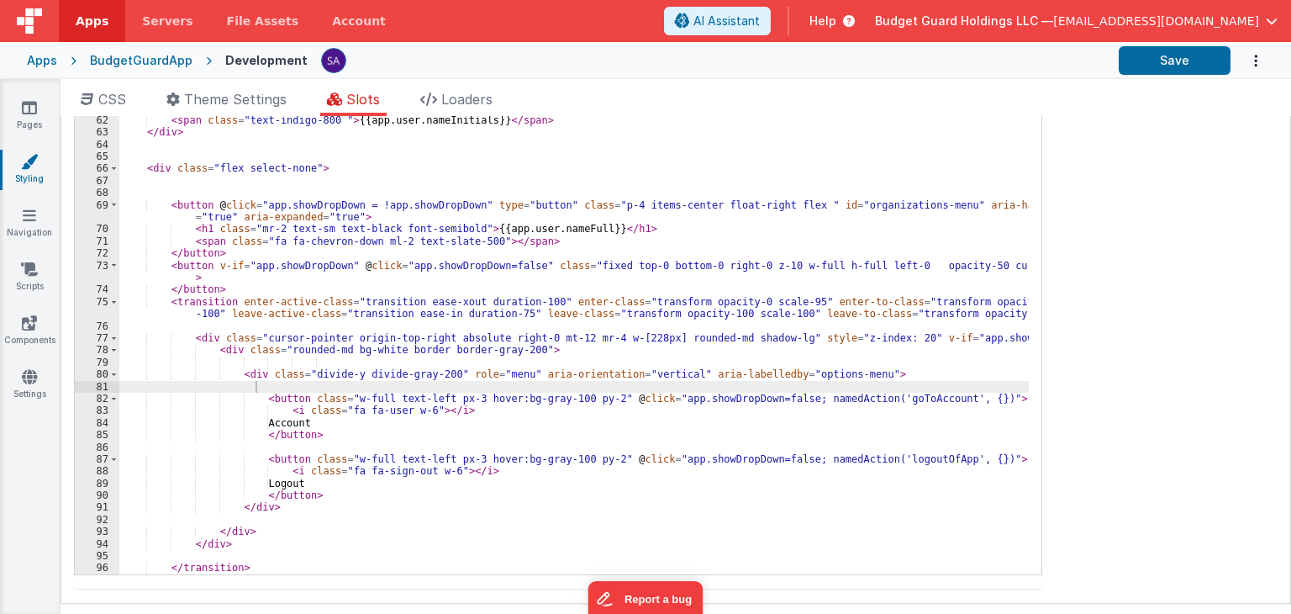
click at [280, 391] on div "<i @click="namedAction('notifications')" class="p-2 fa fa-regular fa-bell text-…" at bounding box center [574, 313] width 910 height 569
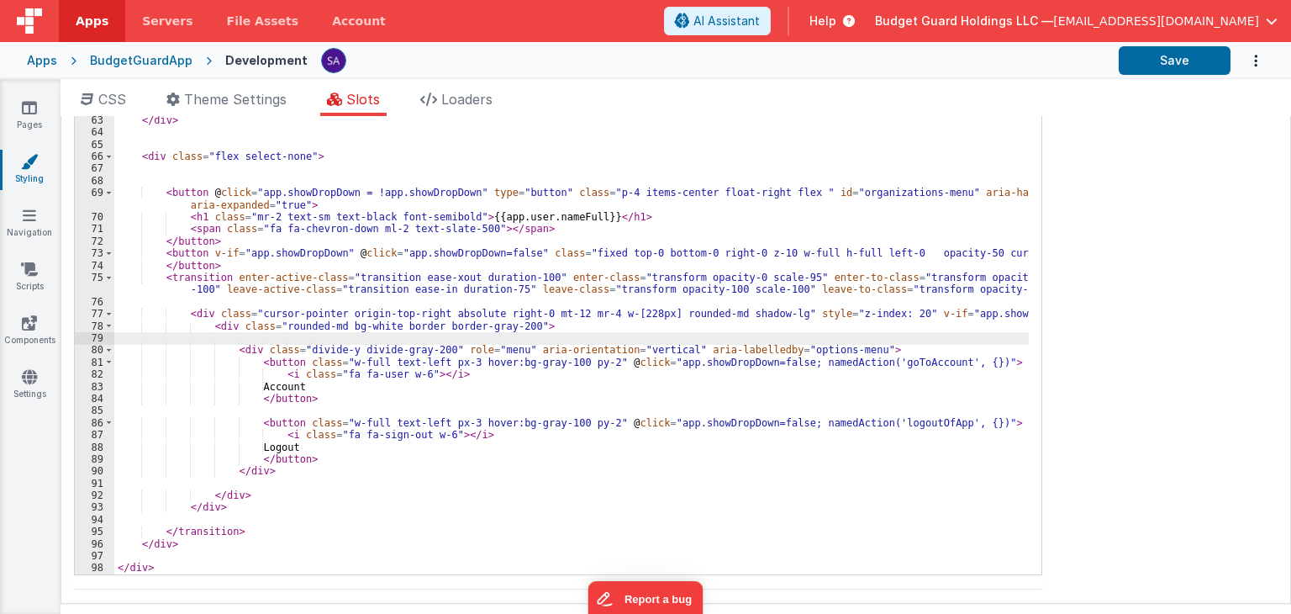
click at [873, 346] on div "<span v-if="!app.notifsChecked" class="absolute top-1 right-1 block h-2 w-2 rou…" at bounding box center [571, 313] width 915 height 569
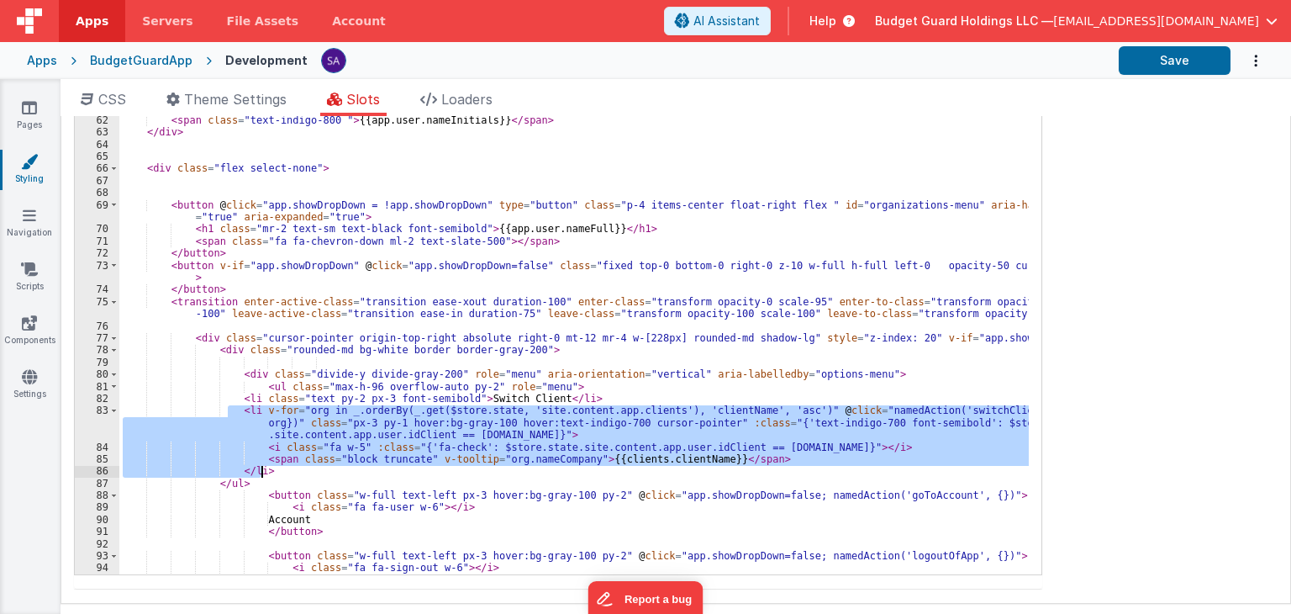
drag, startPoint x: 228, startPoint y: 409, endPoint x: 279, endPoint y: 469, distance: 79.3
click at [279, 469] on div "<i @click="namedAction('notifications')" class="p-2 fa fa-regular fa-bell text-…" at bounding box center [574, 313] width 910 height 569
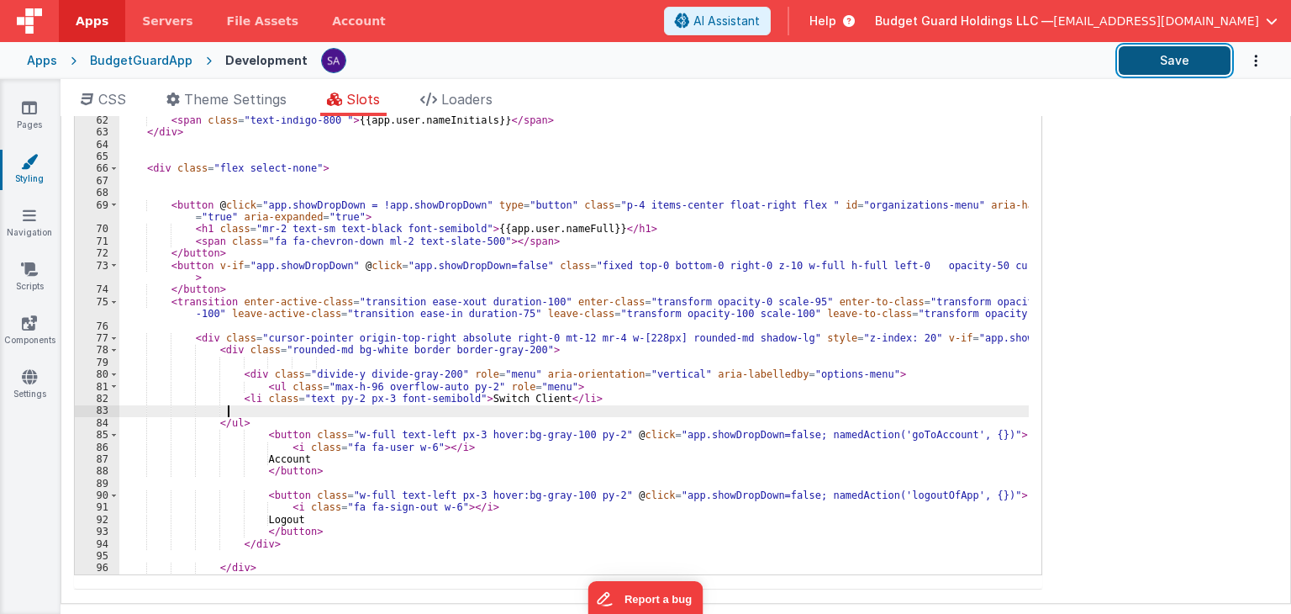
click at [1153, 58] on button "Save" at bounding box center [1175, 60] width 112 height 29
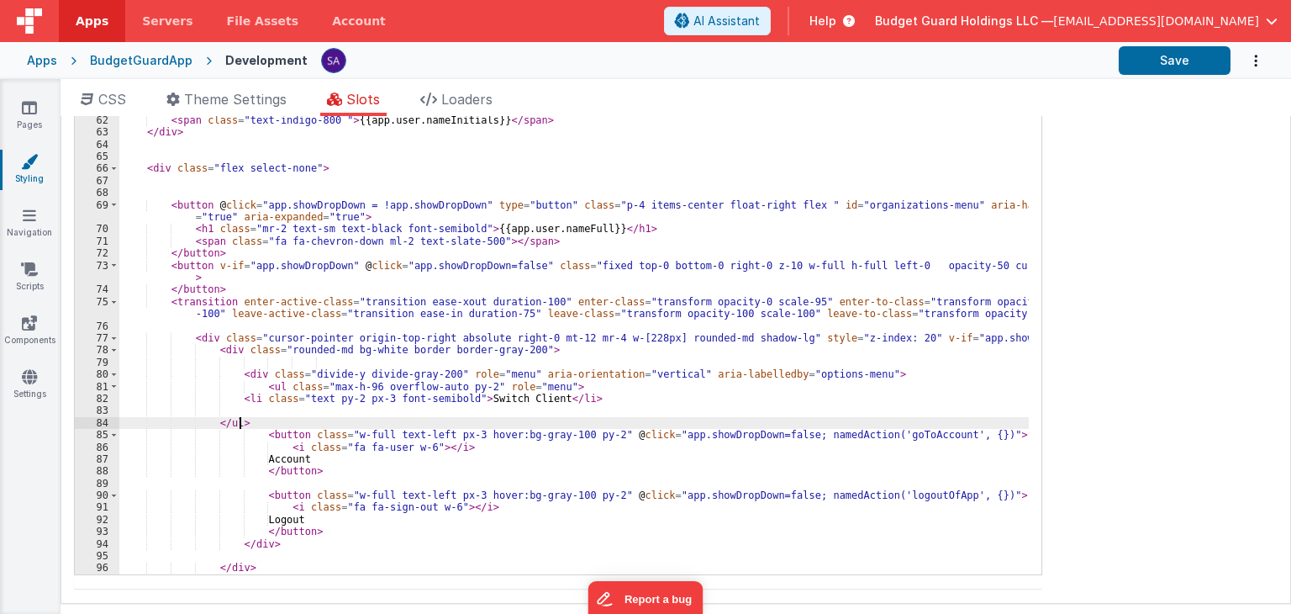
click at [299, 416] on div "<i @click="namedAction('notifications')" class="p-2 fa fa-regular fa-bell text-…" at bounding box center [574, 313] width 910 height 569
click at [298, 411] on div "<i @click="namedAction('notifications')" class="p-2 fa fa-regular fa-bell text-…" at bounding box center [574, 313] width 910 height 569
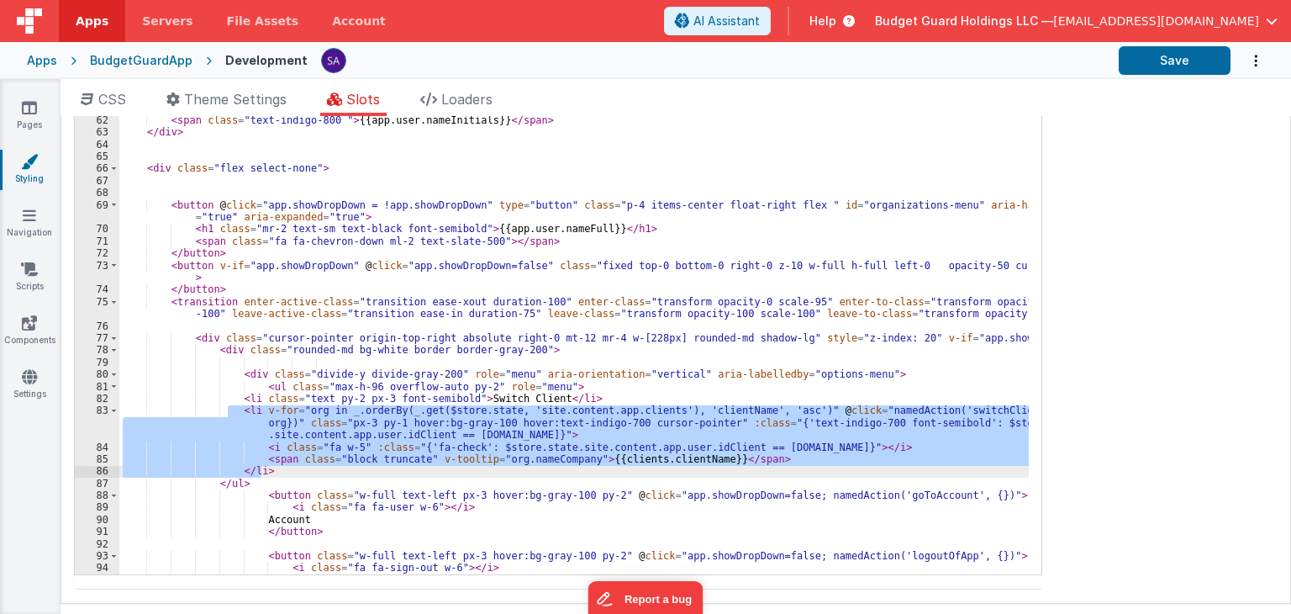
click at [298, 411] on div "<i @click="namedAction('notifications')" class="p-2 fa fa-regular fa-bell text-…" at bounding box center [574, 301] width 910 height 545
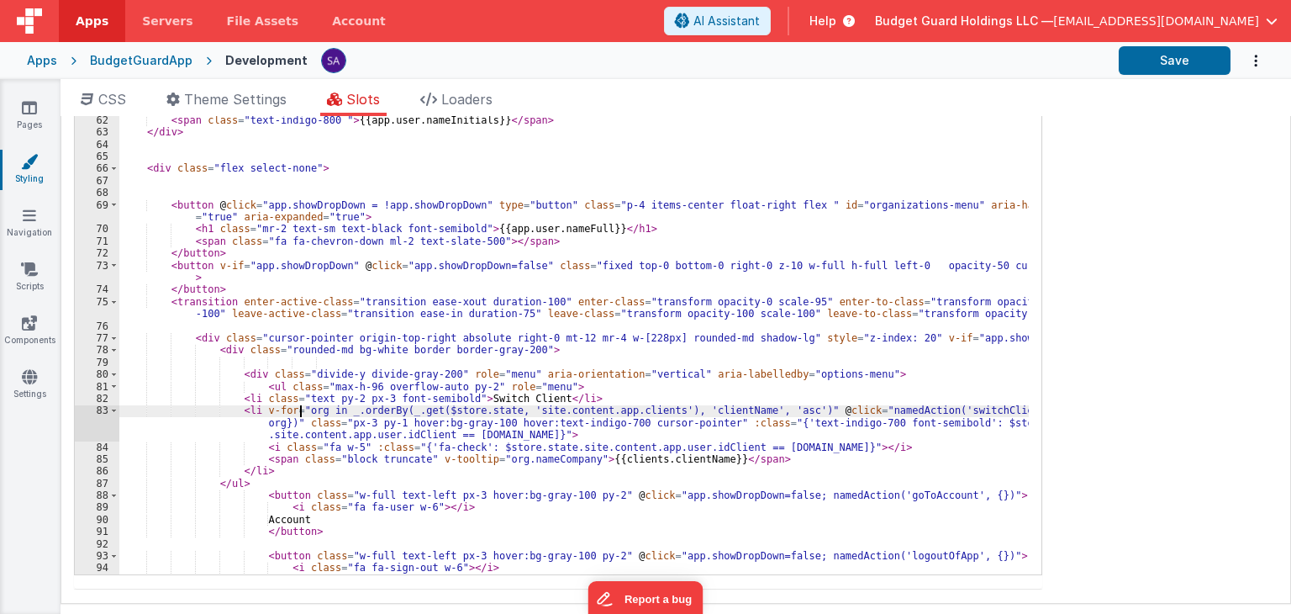
click at [300, 411] on div "<i @click="namedAction('notifications')" class="p-2 fa fa-regular fa-bell text-…" at bounding box center [574, 313] width 910 height 569
click at [330, 409] on div "<i @click="namedAction('notifications')" class="p-2 fa fa-regular fa-bell text-…" at bounding box center [574, 313] width 910 height 569
drag, startPoint x: 331, startPoint y: 413, endPoint x: 297, endPoint y: 409, distance: 34.7
click at [297, 409] on div "<i @click="namedAction('notifications')" class="p-2 fa fa-regular fa-bell text-…" at bounding box center [574, 313] width 910 height 569
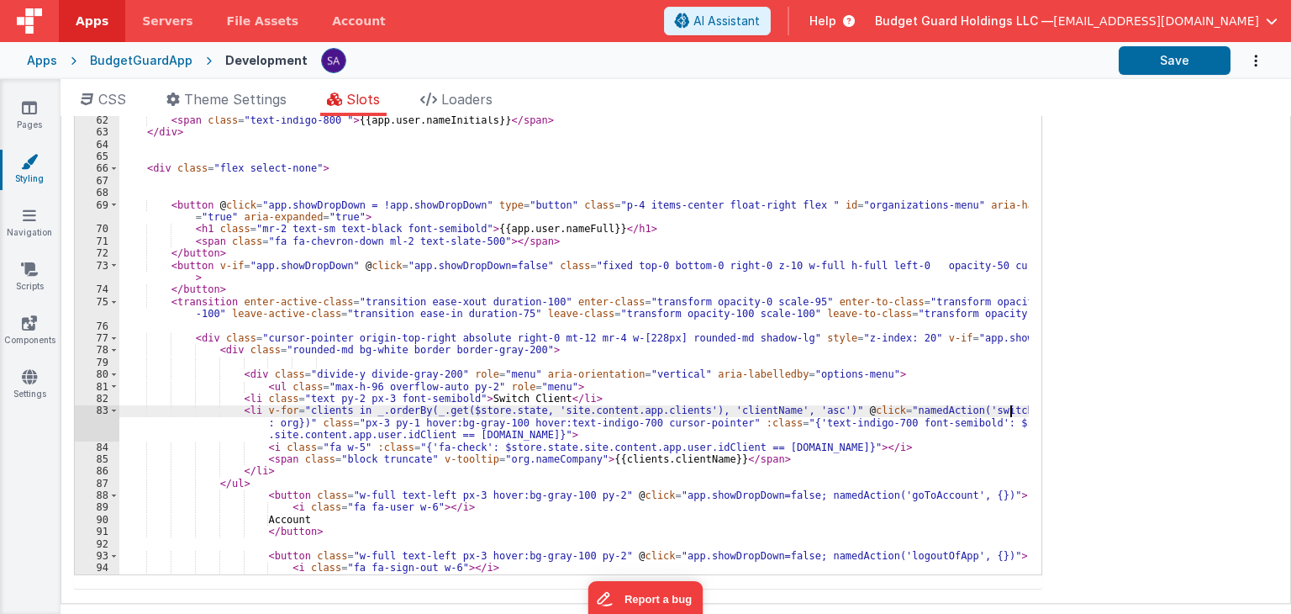
click at [1009, 411] on div "<i @click="namedAction('notifications')" class="p-2 fa fa-regular fa-bell text-…" at bounding box center [574, 313] width 910 height 569
click at [1009, 411] on div "<i @click="namedAction('notifications')" class="p-2 fa fa-regular fa-bell text-…" at bounding box center [574, 301] width 910 height 545
drag, startPoint x: 1022, startPoint y: 412, endPoint x: 1005, endPoint y: 412, distance: 16.8
click at [1005, 412] on div "<i @click="namedAction('notifications')" class="p-2 fa fa-regular fa-bell text-…" at bounding box center [574, 313] width 910 height 569
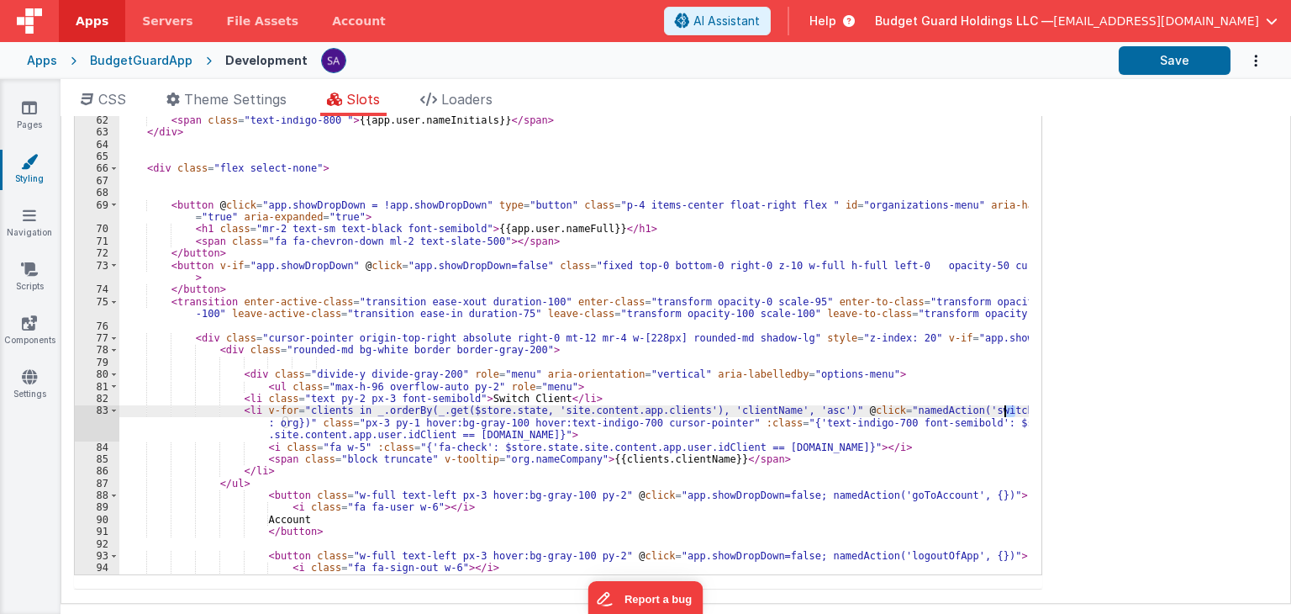
click at [1012, 411] on div "<i @click="namedAction('notifications')" class="p-2 fa fa-regular fa-bell text-…" at bounding box center [574, 301] width 910 height 545
click at [1020, 411] on div "<i @click="namedAction('notifications')" class="p-2 fa fa-regular fa-bell text-…" at bounding box center [574, 313] width 910 height 569
click at [1022, 411] on div "<i @click="namedAction('notifications')" class="p-2 fa fa-regular fa-bell text-…" at bounding box center [574, 313] width 910 height 569
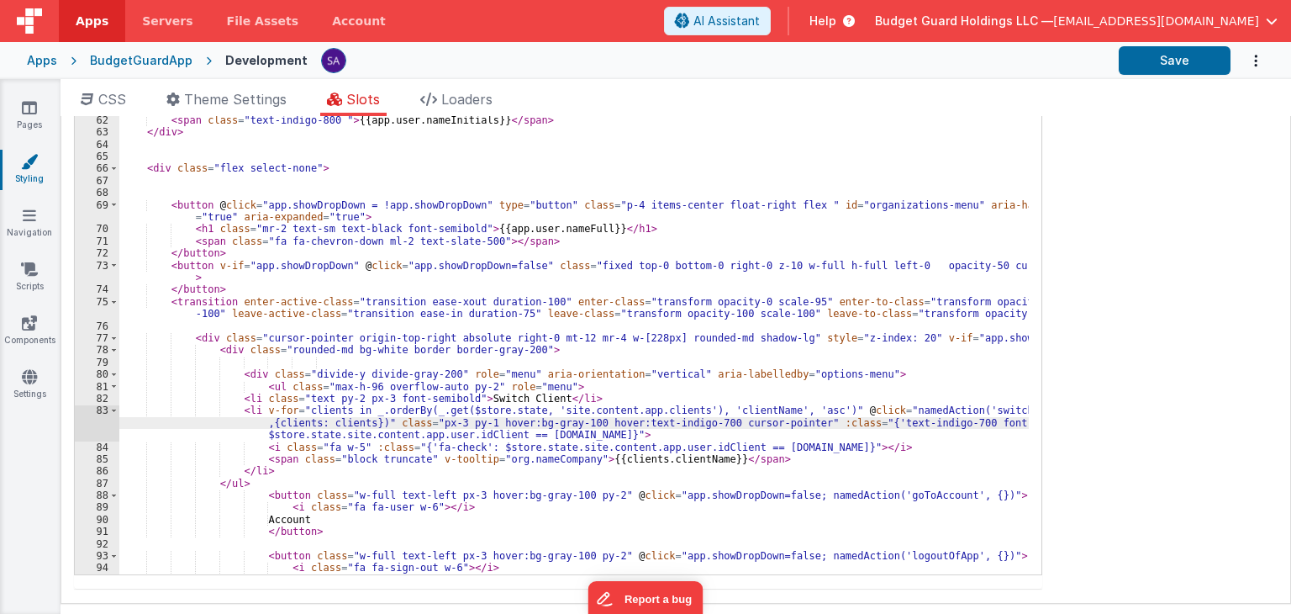
click at [746, 446] on div "<i @click="namedAction('notifications')" class="p-2 fa fa-regular fa-bell text-…" at bounding box center [574, 313] width 910 height 569
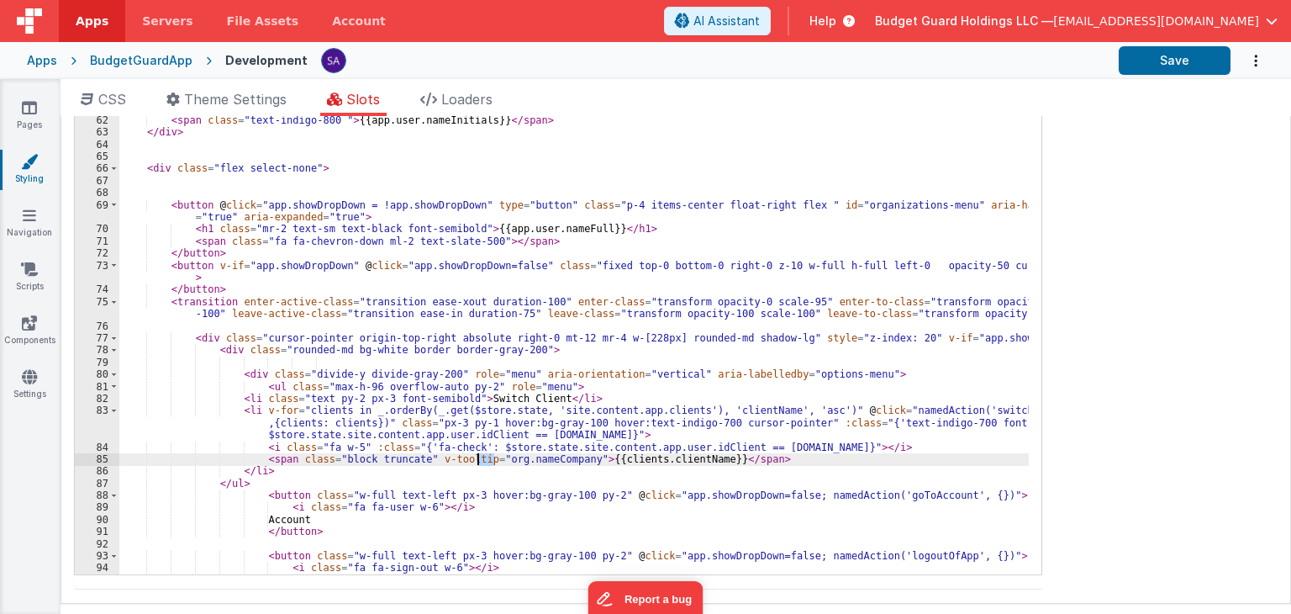
drag, startPoint x: 493, startPoint y: 462, endPoint x: 477, endPoint y: 462, distance: 16.0
click at [477, 462] on div "<i @click="namedAction('notifications')" class="p-2 fa fa-regular fa-bell text-…" at bounding box center [574, 313] width 910 height 569
click at [685, 462] on div "<i @click="namedAction('notifications')" class="p-2 fa fa-regular fa-bell text-…" at bounding box center [574, 313] width 910 height 569
click at [532, 457] on div "<i @click="namedAction('notifications')" class="p-2 fa fa-regular fa-bell text-…" at bounding box center [574, 313] width 910 height 569
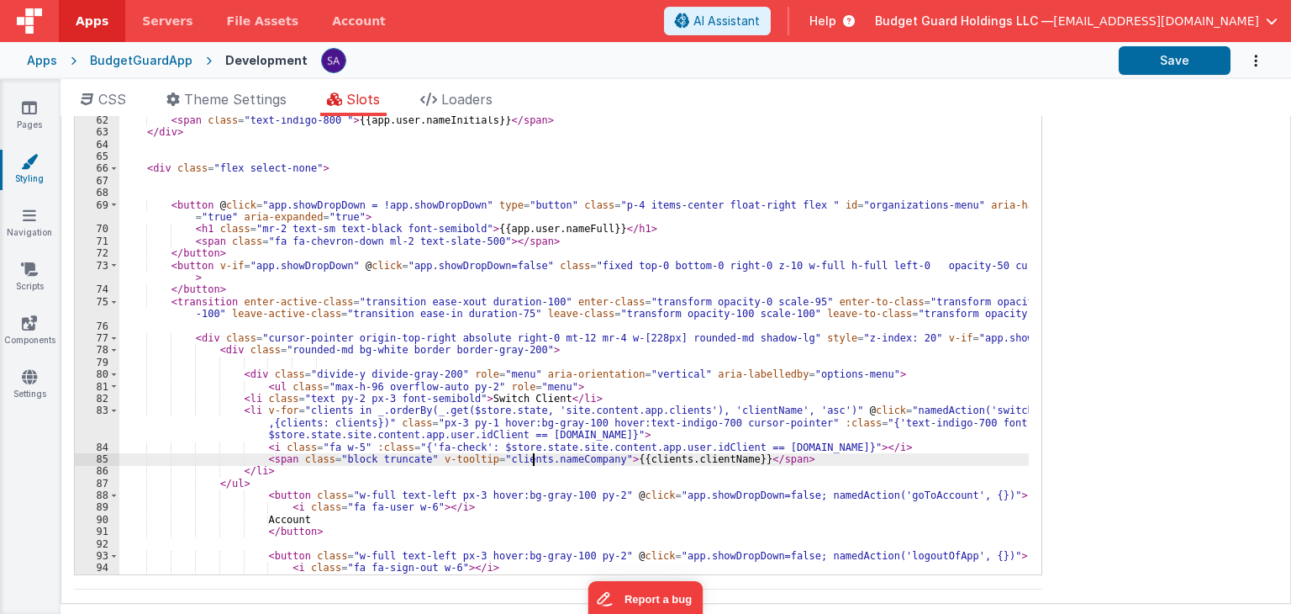
click at [532, 457] on div "<i @click="namedAction('notifications')" class="p-2 fa fa-regular fa-bell text-…" at bounding box center [574, 313] width 910 height 569
click at [1156, 55] on button "Save" at bounding box center [1175, 60] width 112 height 29
click at [948, 410] on div "<i @click="namedAction('notifications')" class="p-2 fa fa-regular fa-bell text-…" at bounding box center [574, 313] width 910 height 569
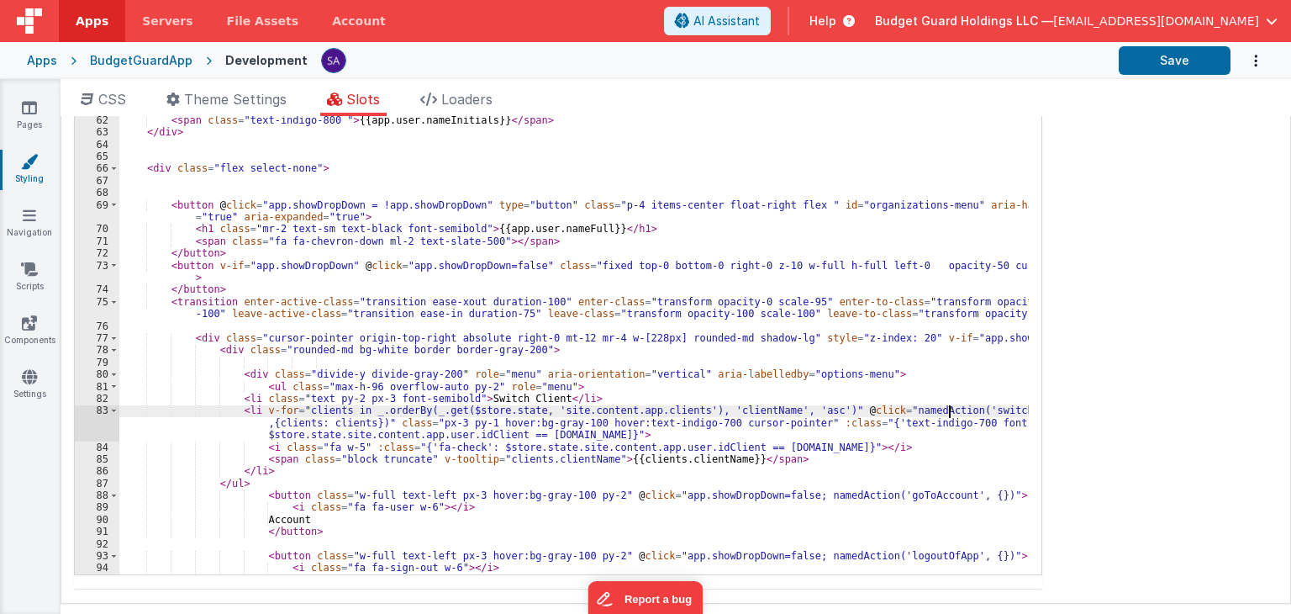
click at [949, 410] on div "<i @click="namedAction('notifications')" class="p-2 fa fa-regular fa-bell text-…" at bounding box center [574, 313] width 910 height 569
click at [30, 280] on link "Scripts" at bounding box center [29, 278] width 61 height 34
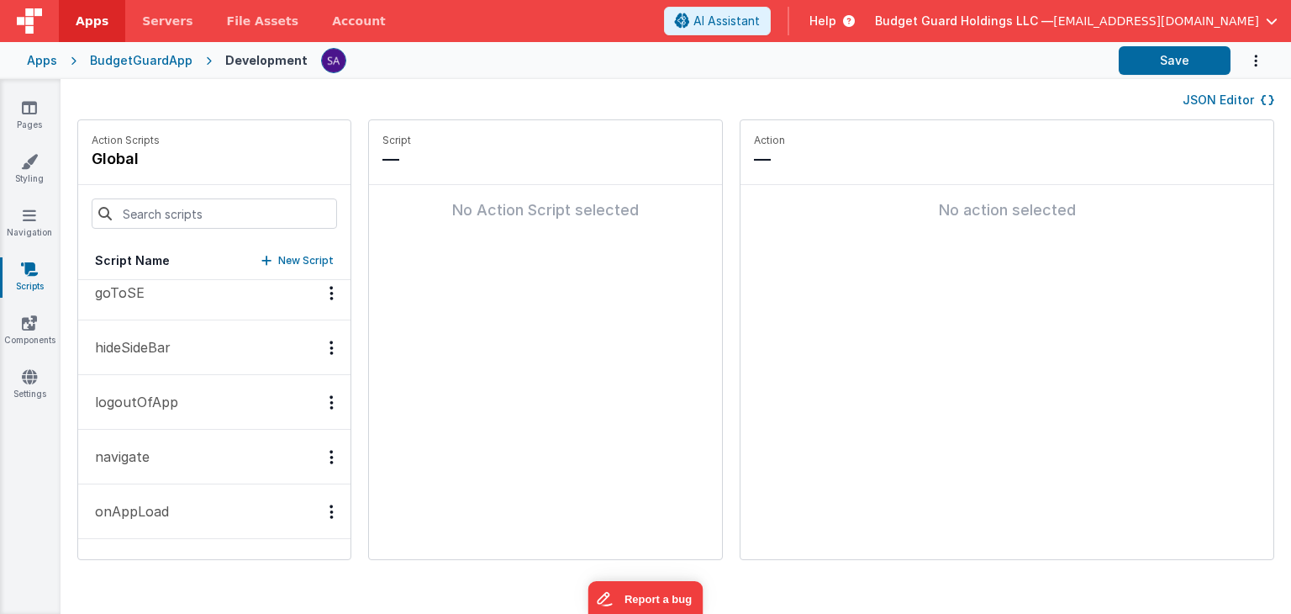
scroll to position [274, 0]
click at [278, 255] on p "New Script" at bounding box center [305, 260] width 55 height 17
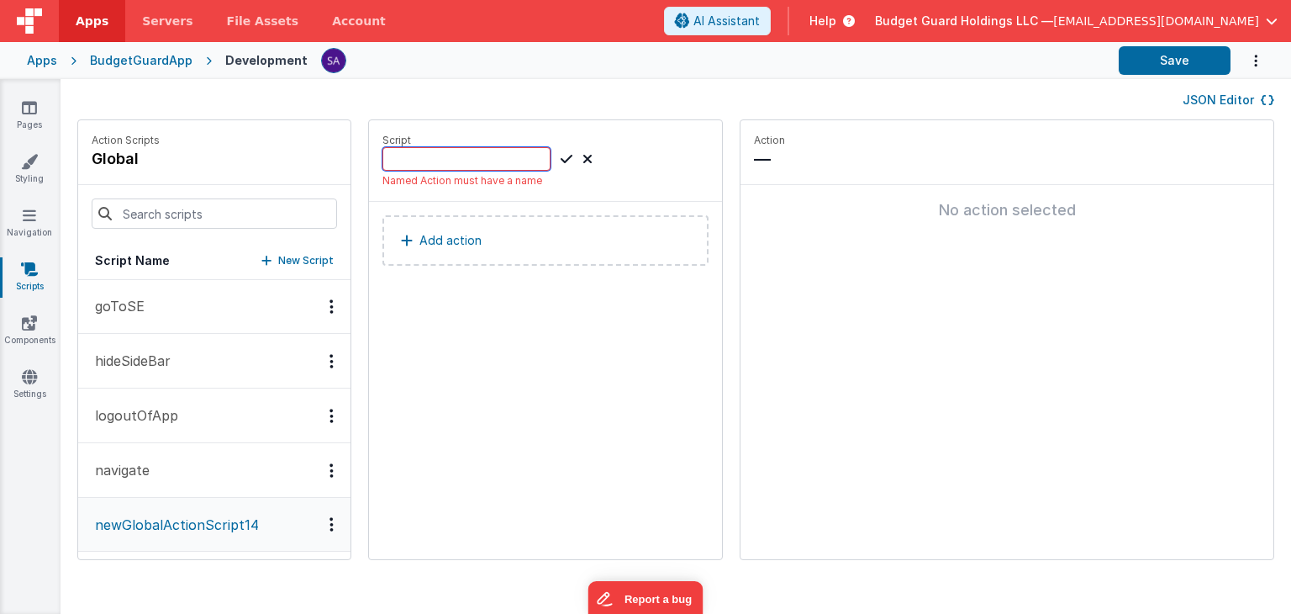
paste input "switchClient"
type input "switchClient"
click at [561, 156] on icon at bounding box center [567, 159] width 12 height 20
click at [450, 237] on p "Add action" at bounding box center [450, 240] width 62 height 20
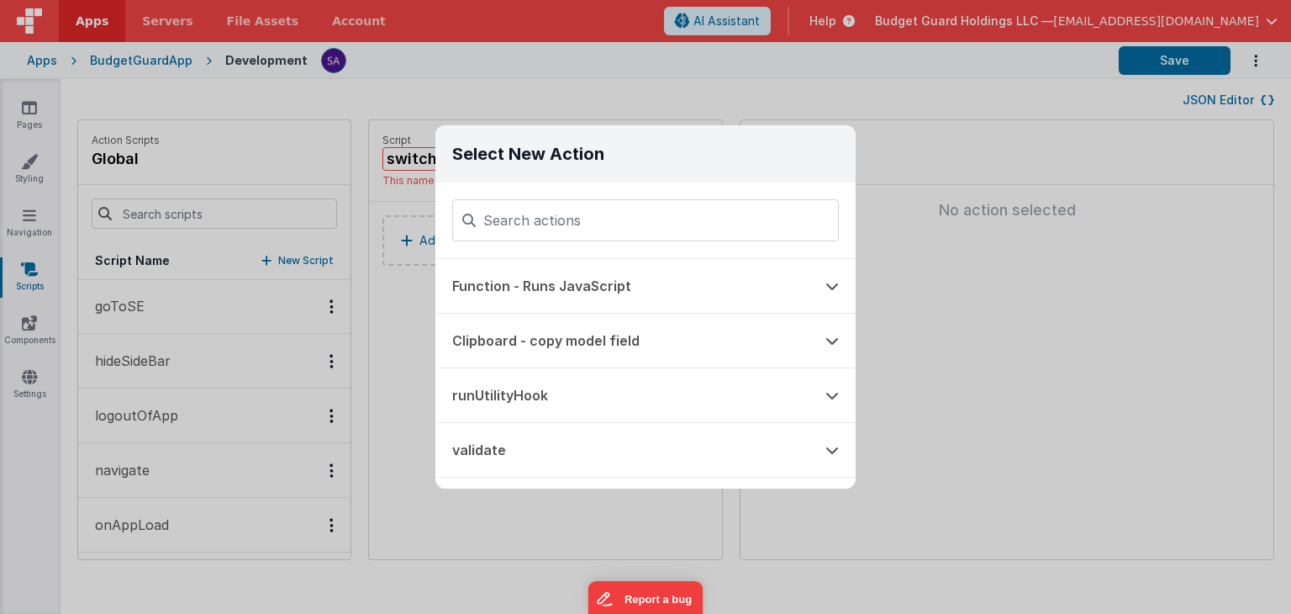
click at [608, 298] on button "Function - Runs JavaScript" at bounding box center [621, 286] width 373 height 54
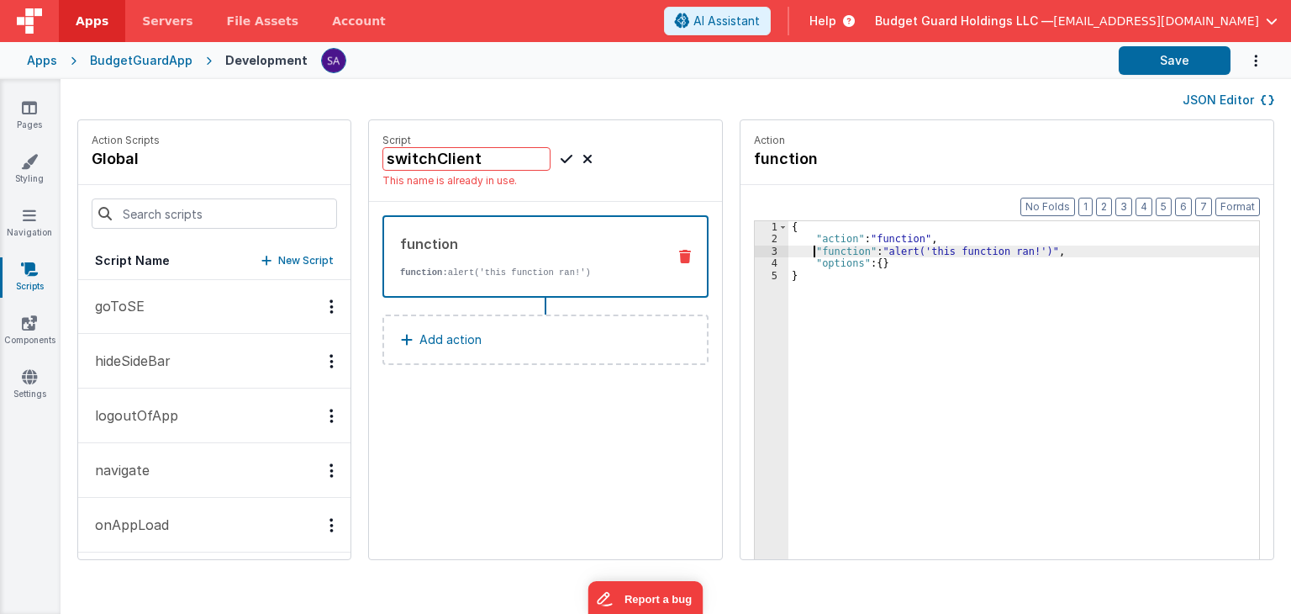
click at [795, 255] on div "{ "action" : "function" , "function" : "alert('this function ran!')" , "options…" at bounding box center [1033, 428] width 488 height 414
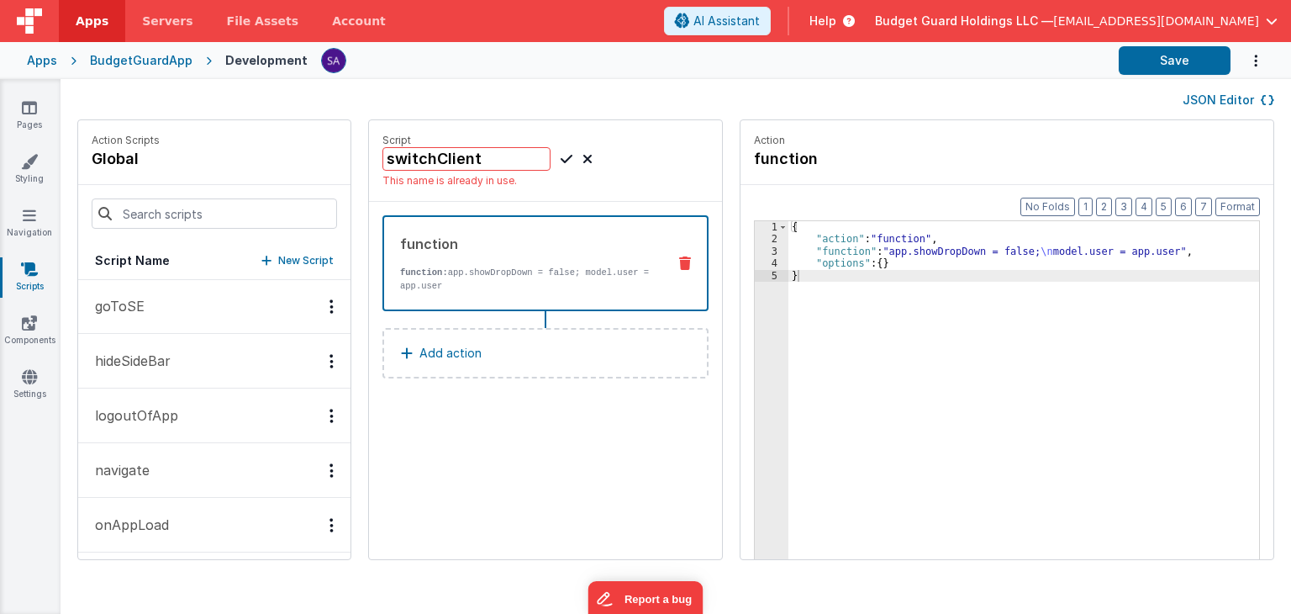
click at [427, 354] on p "Add action" at bounding box center [450, 353] width 62 height 20
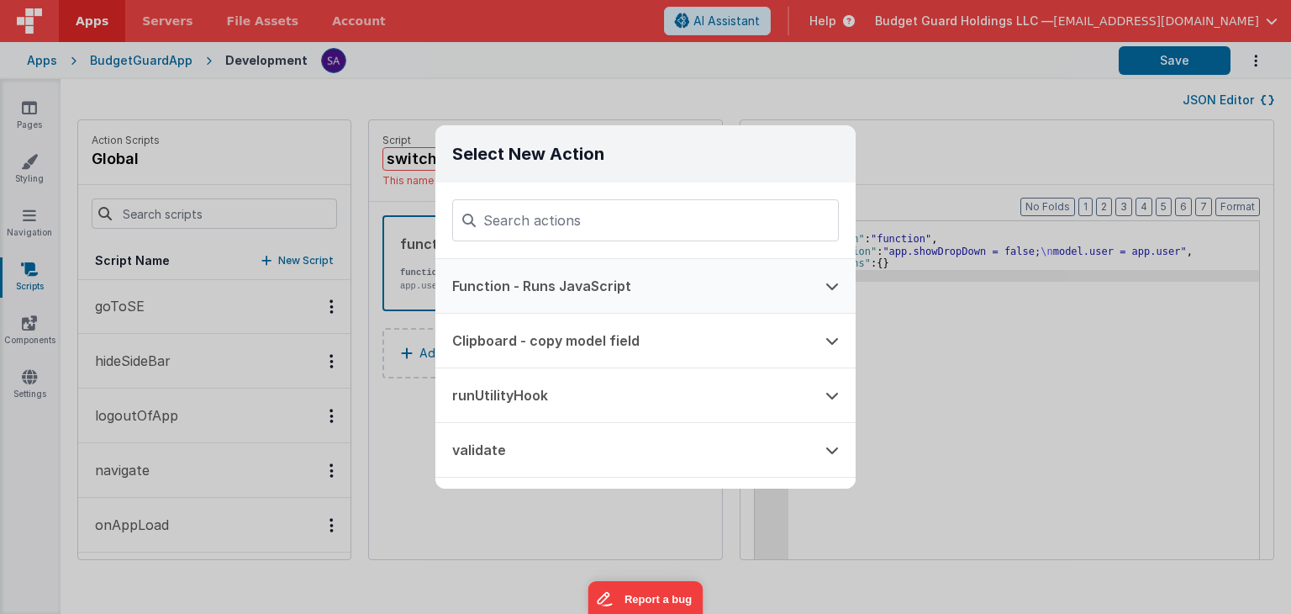
click at [608, 276] on button "Function - Runs JavaScript" at bounding box center [621, 286] width 373 height 54
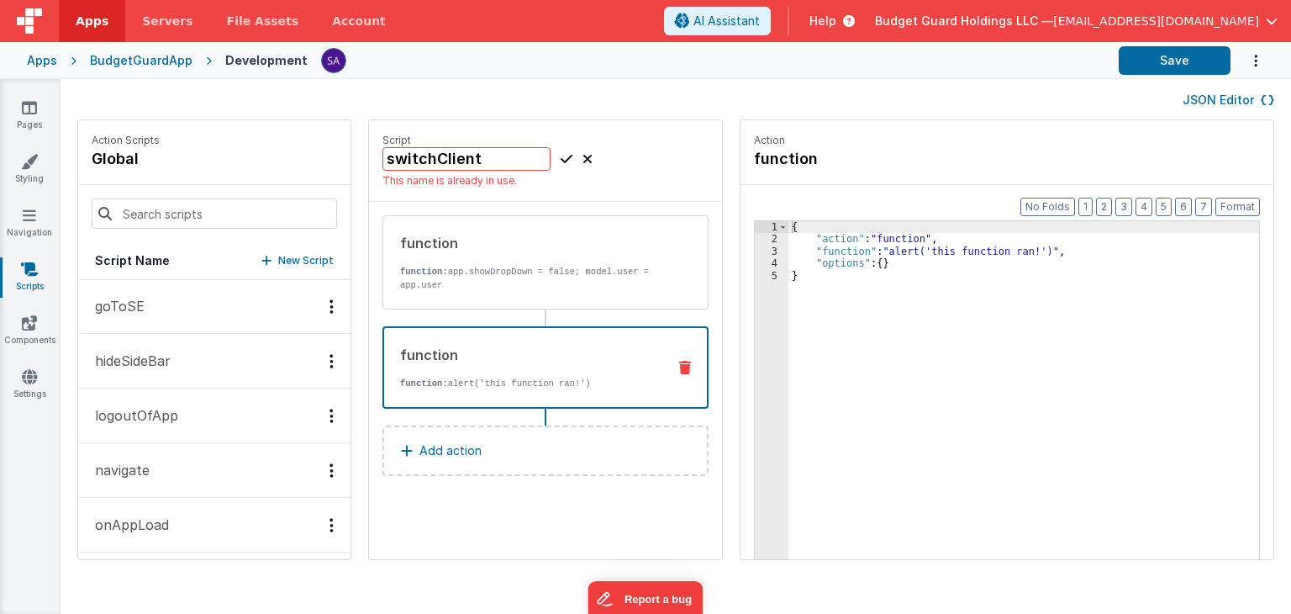
click at [832, 321] on div "{ "action" : "function" , "function" : "alert('this function ran!')" , "options…" at bounding box center [1033, 428] width 488 height 414
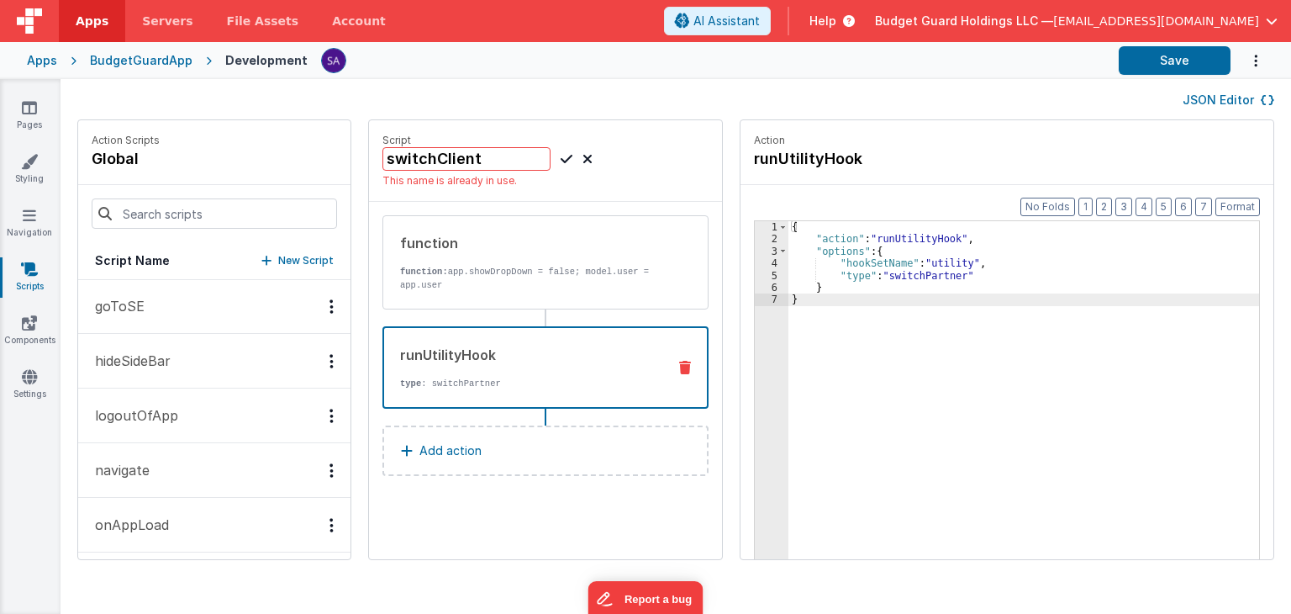
click at [472, 443] on button "Add action" at bounding box center [545, 450] width 326 height 50
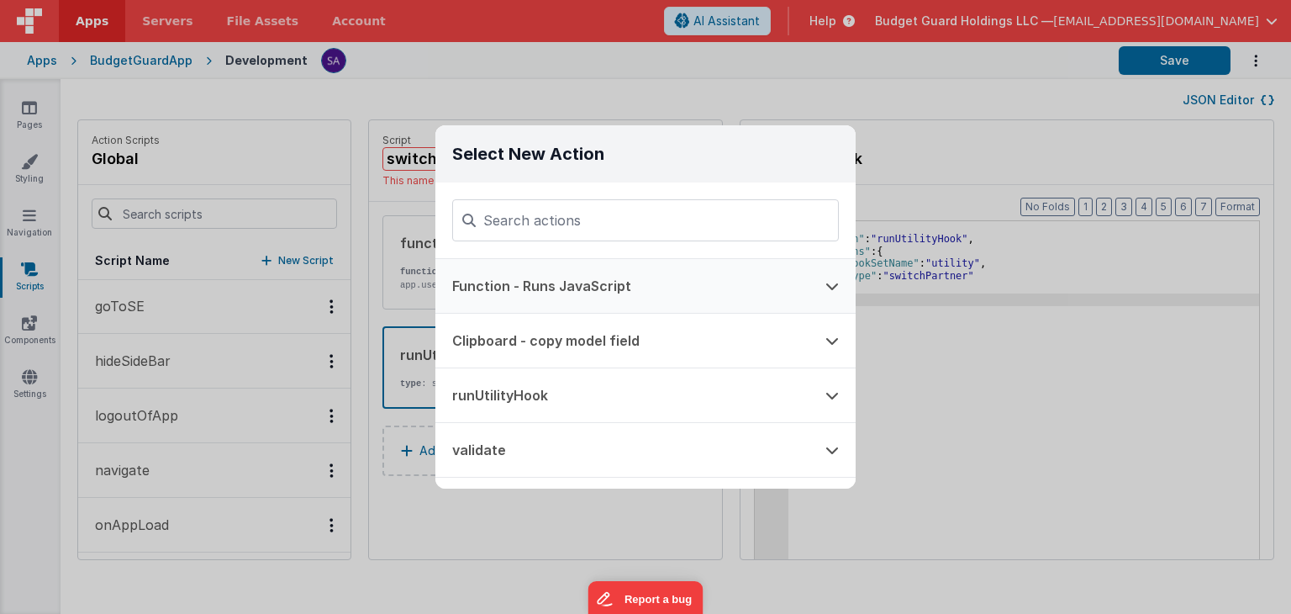
click at [528, 280] on button "Function - Runs JavaScript" at bounding box center [621, 286] width 373 height 54
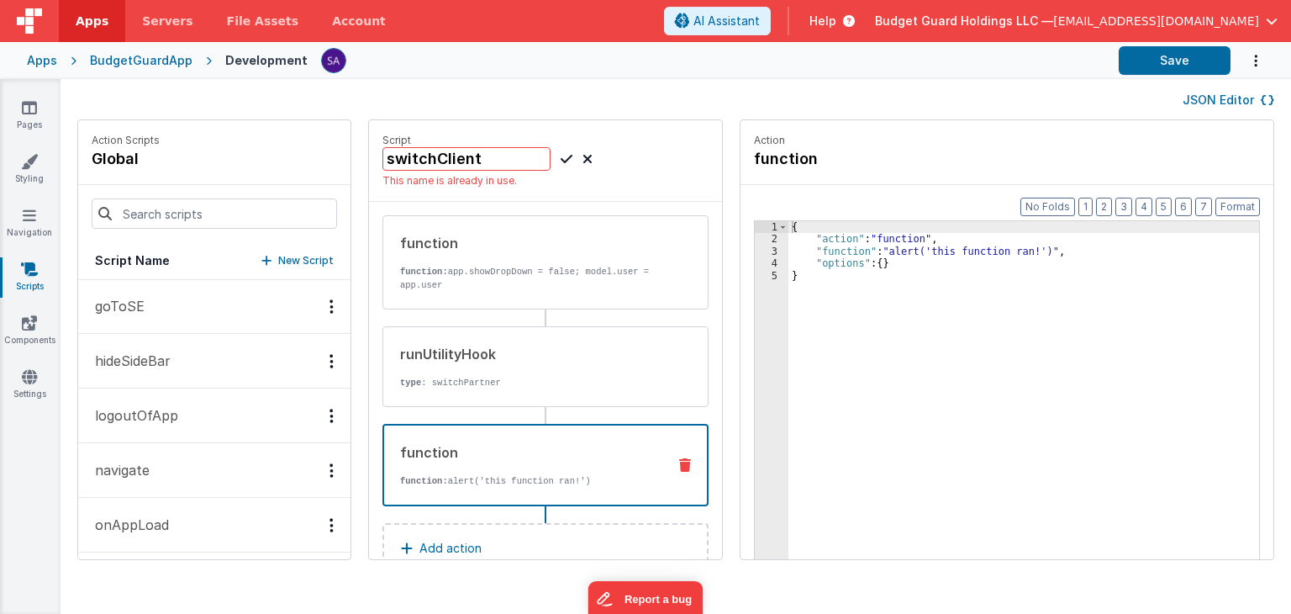
click at [811, 294] on div "{ "action" : "function" , "function" : "alert('this function ran!')" , "options…" at bounding box center [1033, 428] width 488 height 414
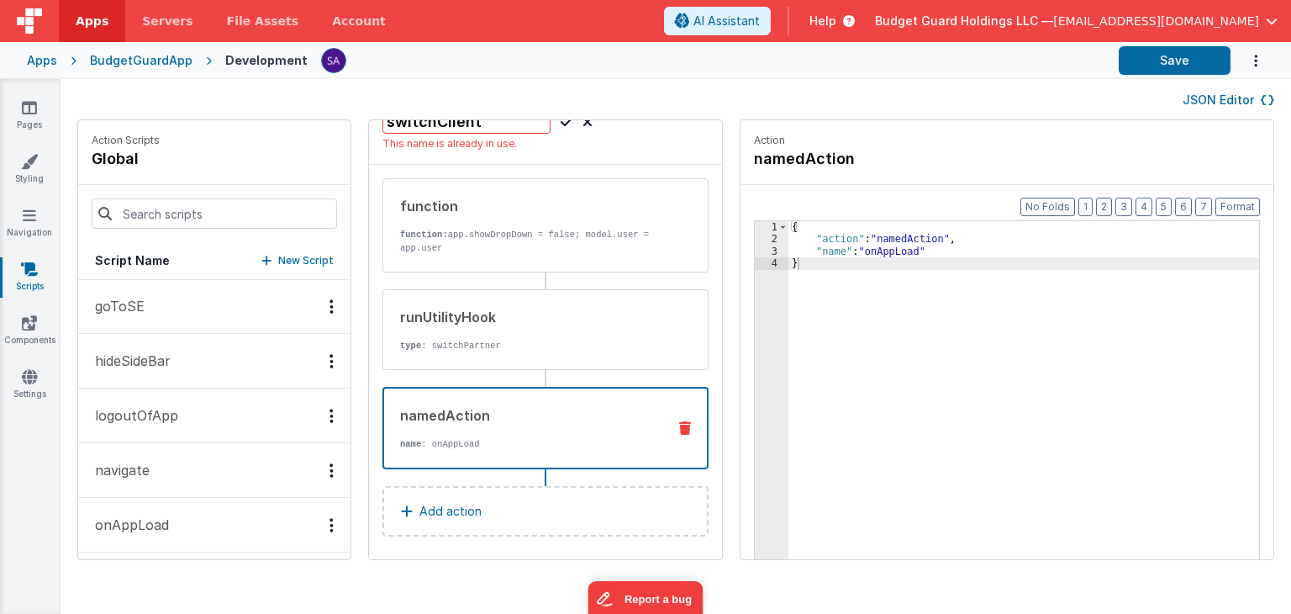
scroll to position [42, 0]
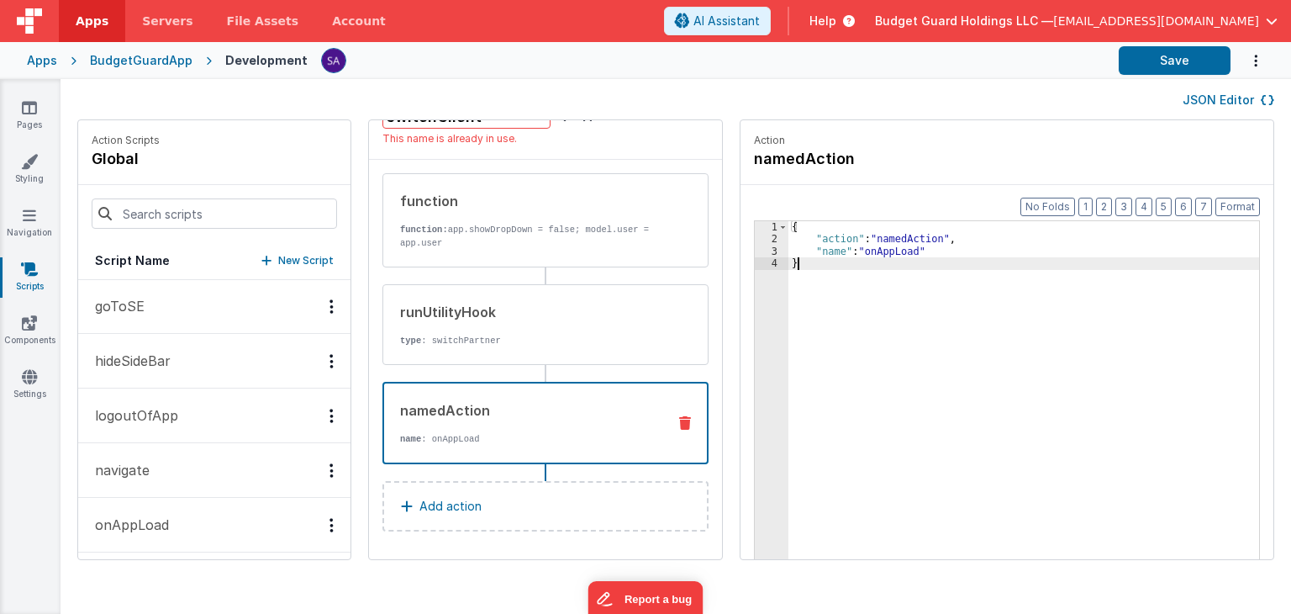
click at [445, 501] on p "Add action" at bounding box center [450, 506] width 62 height 20
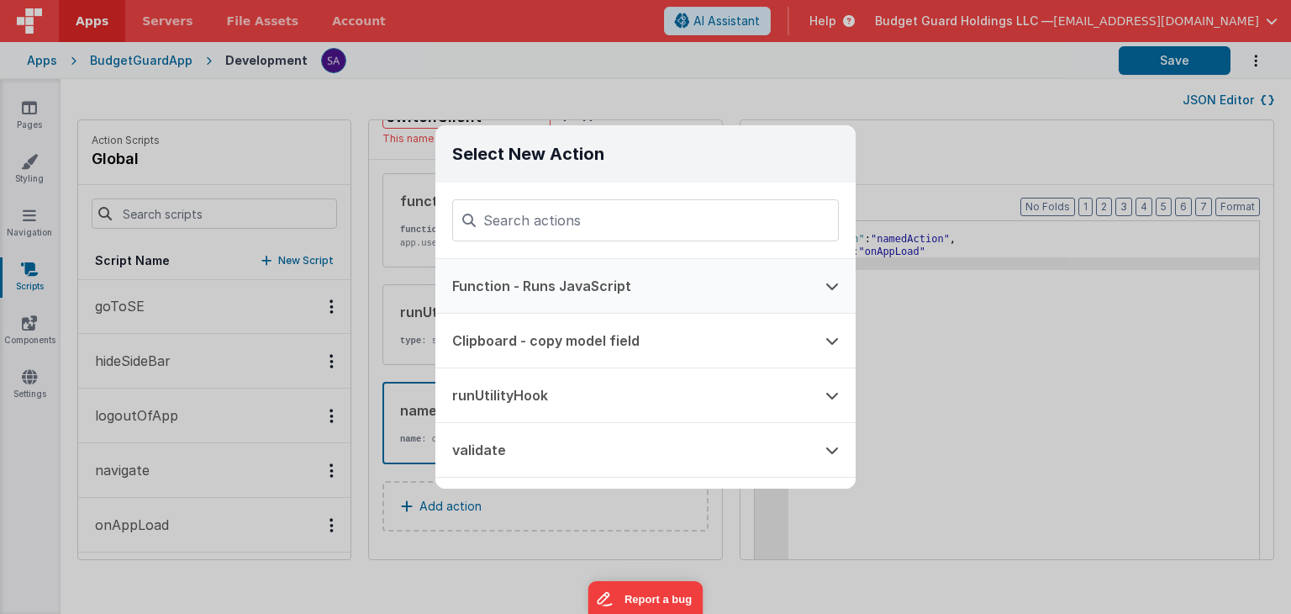
click at [527, 281] on button "Function - Runs JavaScript" at bounding box center [621, 286] width 373 height 54
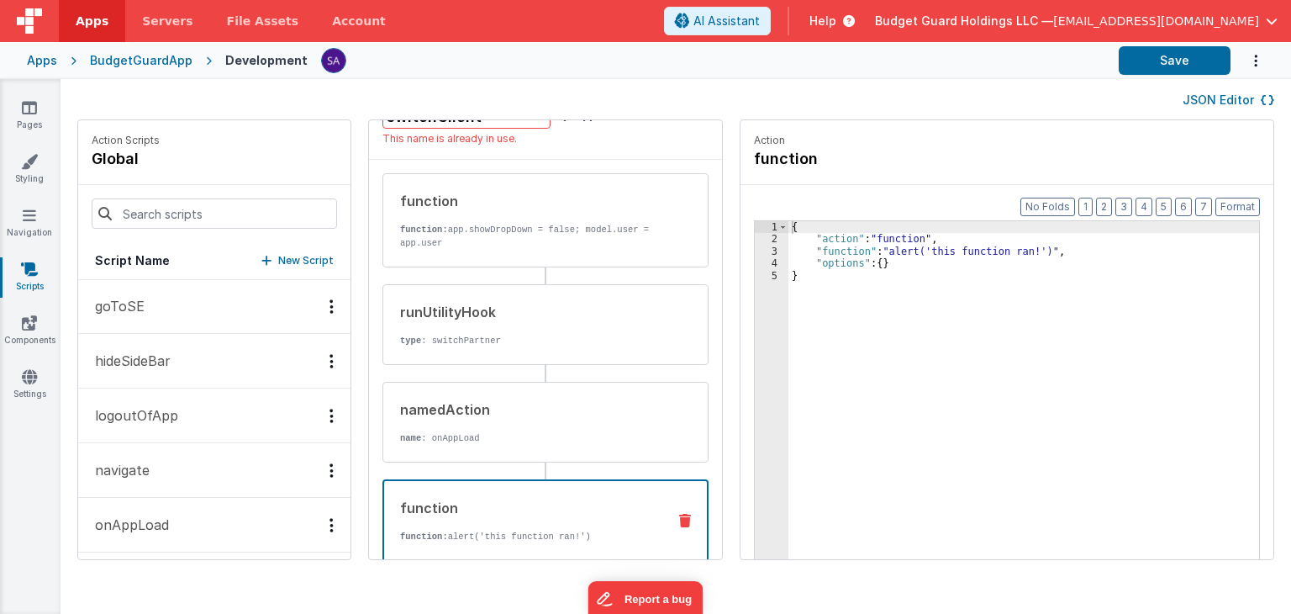
click at [789, 292] on div "{ "action" : "function" , "function" : "alert('this function ran!')" , "options…" at bounding box center [1033, 428] width 488 height 414
click at [852, 354] on div "{ "action" : "function" , "function" : "alert('this function ran!')" , "options…" at bounding box center [1033, 428] width 488 height 414
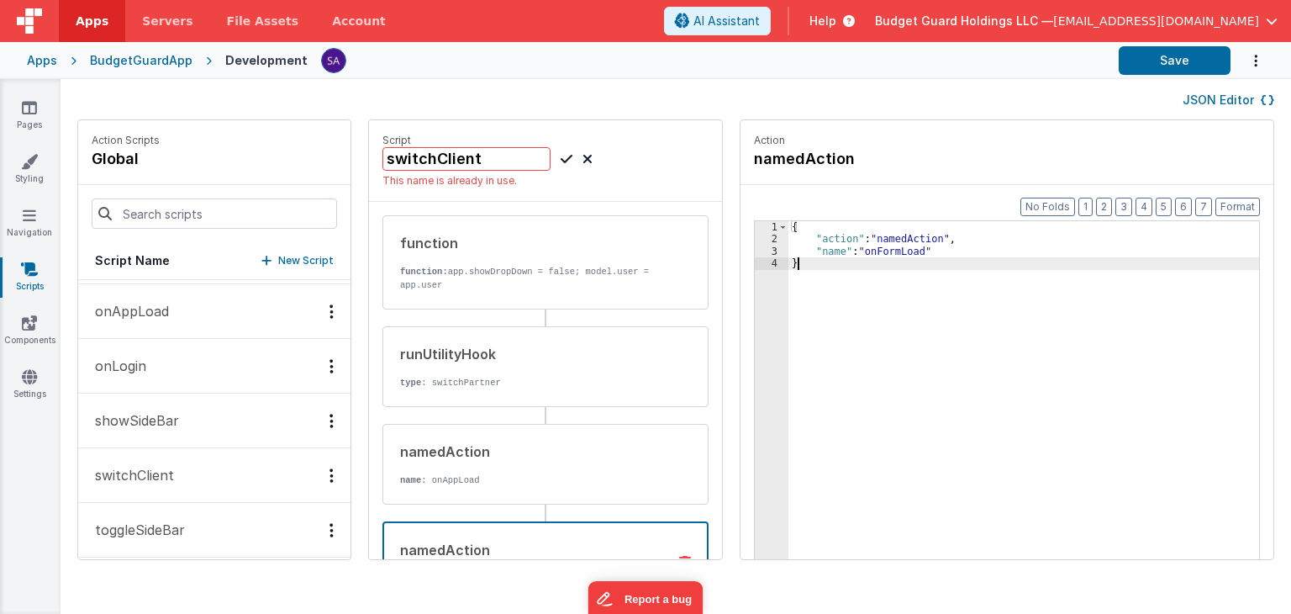
scroll to position [496, 0]
click at [188, 466] on button "switchClient" at bounding box center [214, 467] width 272 height 55
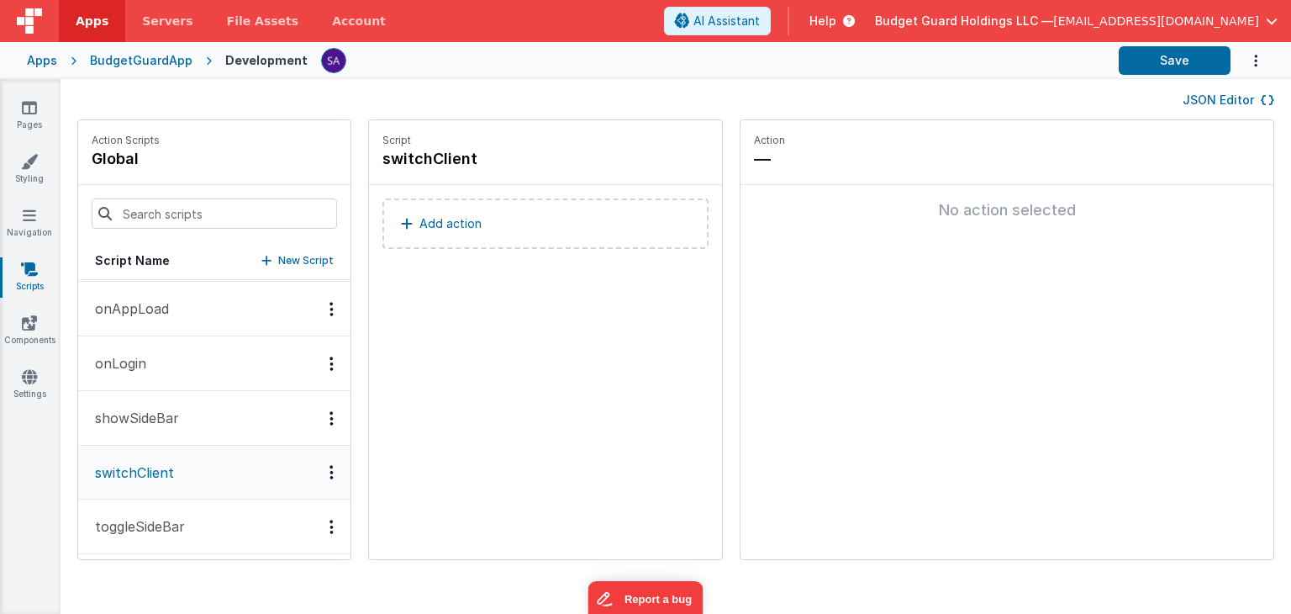
scroll to position [495, 0]
click at [397, 220] on button "Add action" at bounding box center [545, 223] width 326 height 50
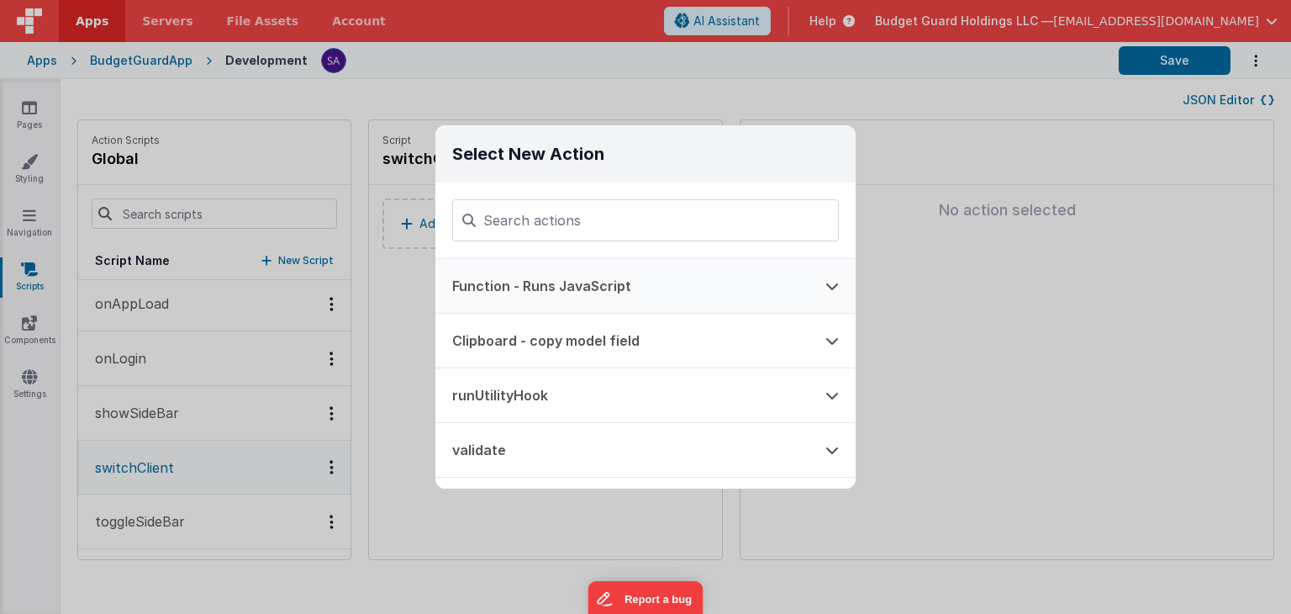
click at [482, 278] on button "Function - Runs JavaScript" at bounding box center [621, 286] width 373 height 54
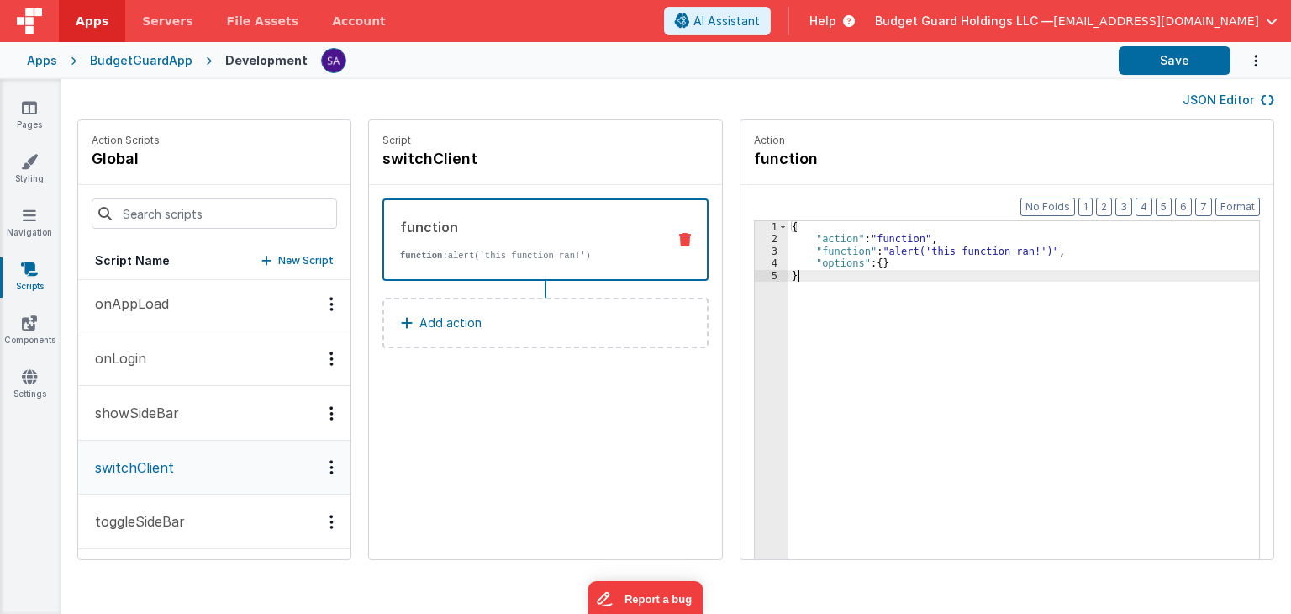
drag, startPoint x: 833, startPoint y: 333, endPoint x: 820, endPoint y: 330, distance: 13.1
click at [833, 333] on div "{ "action" : "function" , "function" : "alert('this function ran!')" , "options…" at bounding box center [1033, 428] width 488 height 414
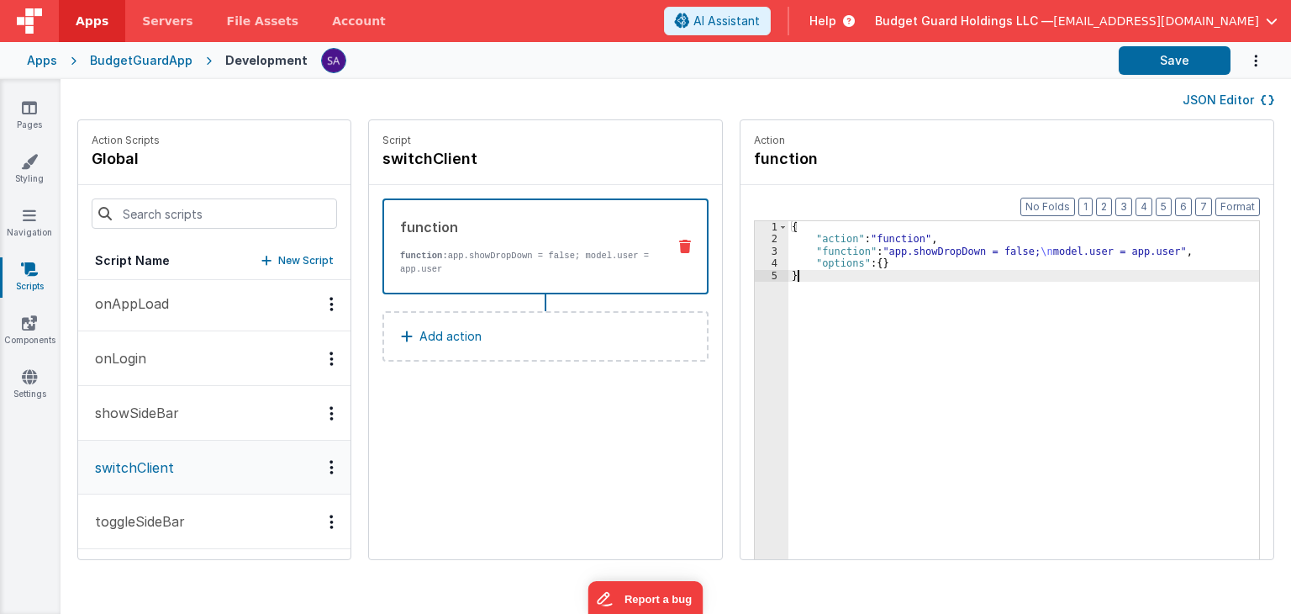
click at [405, 311] on button "Add action" at bounding box center [545, 336] width 326 height 50
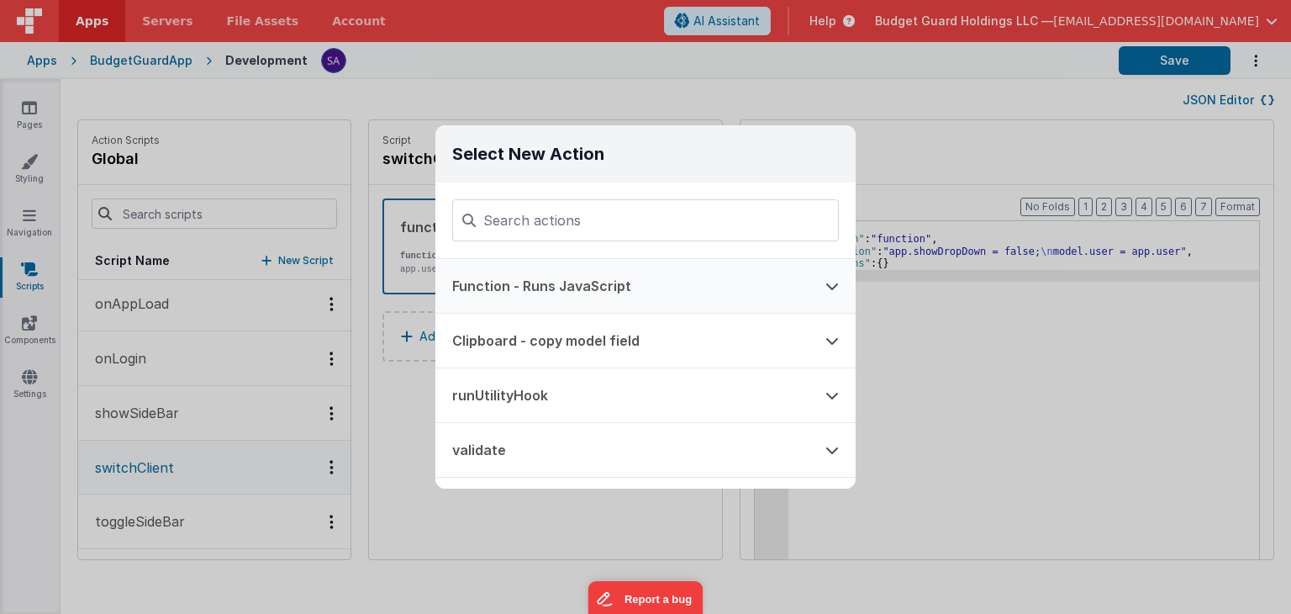
click at [514, 283] on button "Function - Runs JavaScript" at bounding box center [621, 286] width 373 height 54
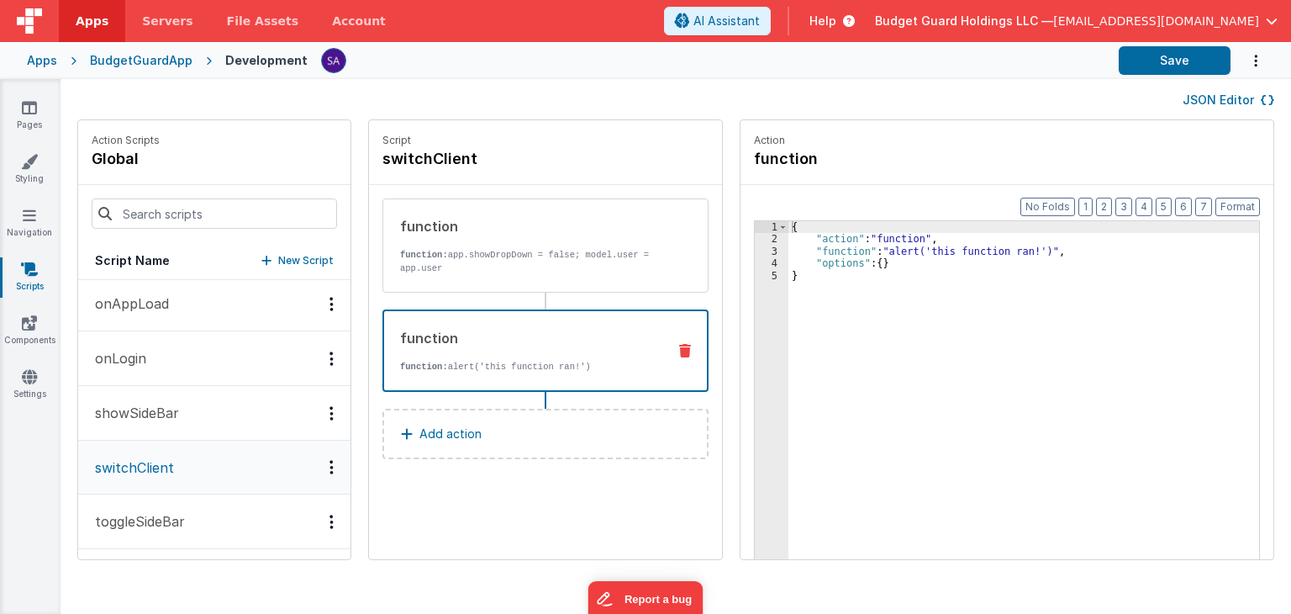
click at [885, 260] on div "{ "action" : "function" , "function" : "alert('this function ran!')" , "options…" at bounding box center [1033, 428] width 488 height 414
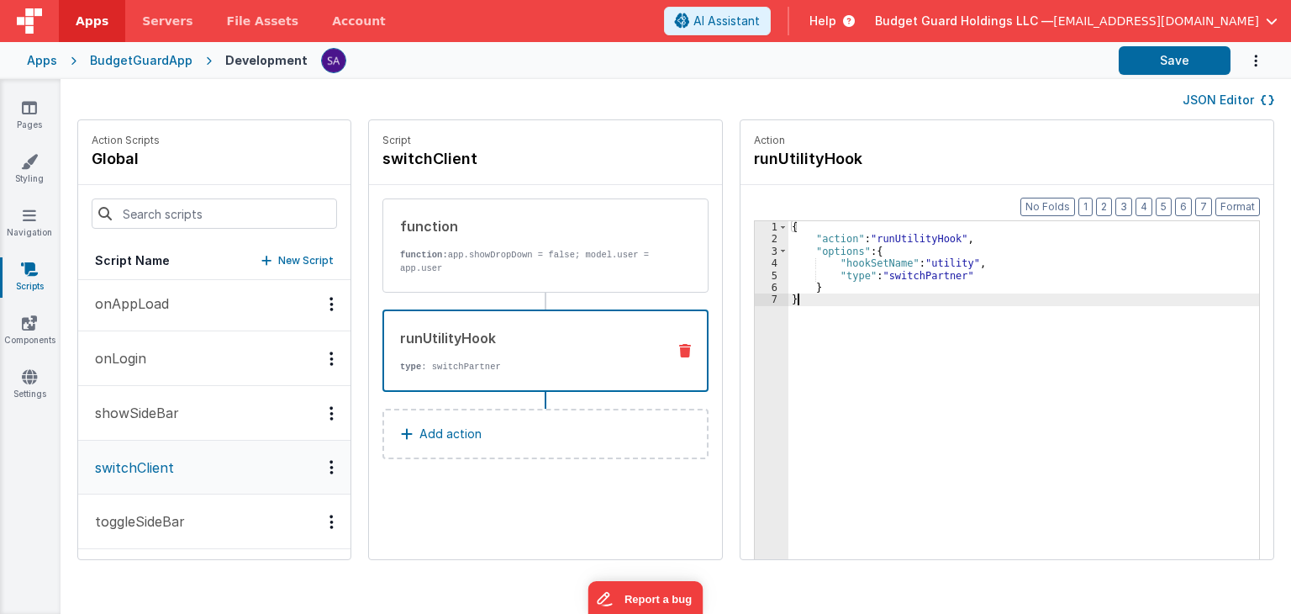
click at [538, 429] on button "Add action" at bounding box center [545, 434] width 326 height 50
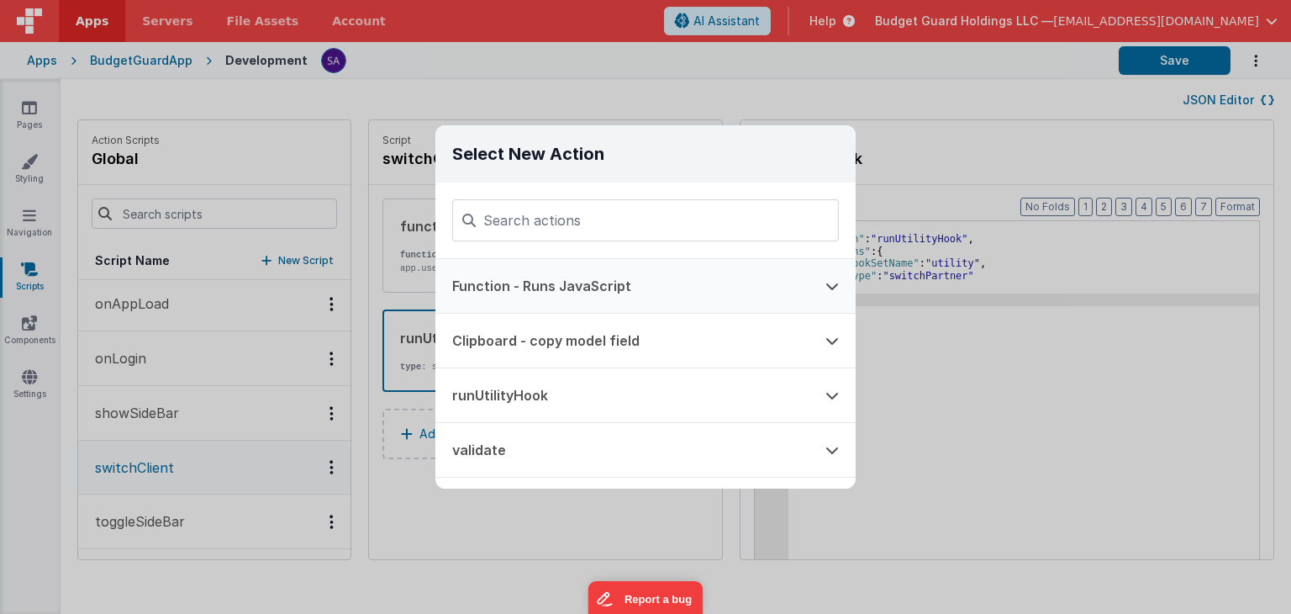
click at [547, 267] on button "Function - Runs JavaScript" at bounding box center [621, 286] width 373 height 54
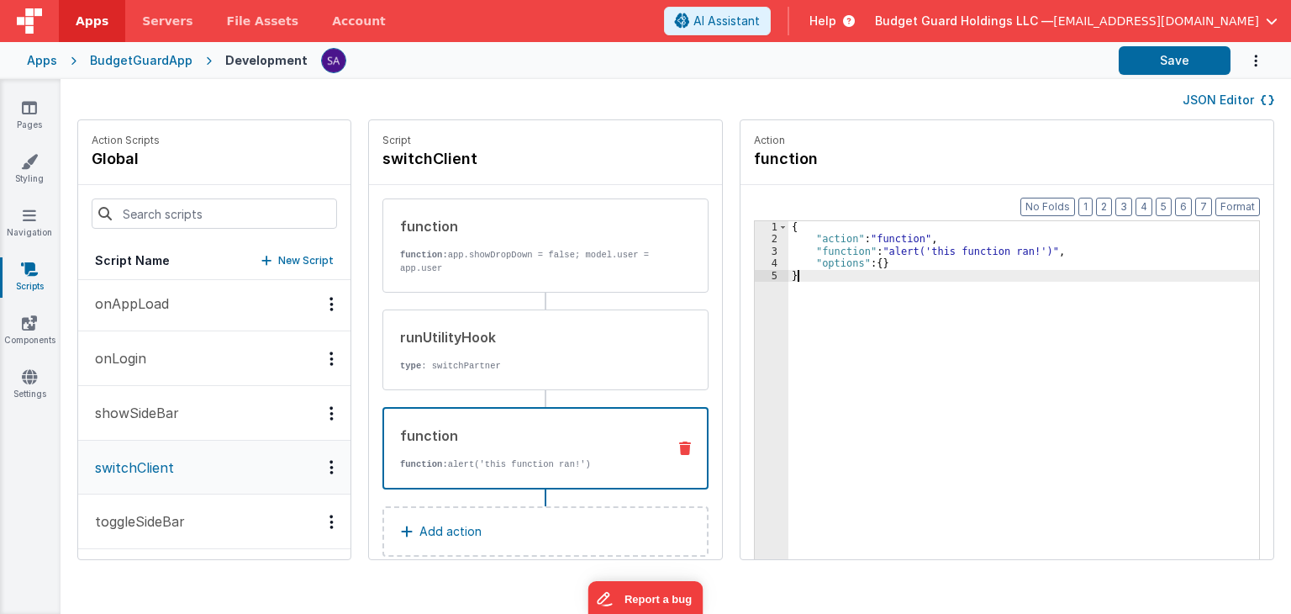
click at [878, 303] on div "{ "action" : "function" , "function" : "alert('this function ran!')" , "options…" at bounding box center [1033, 428] width 488 height 414
click at [467, 529] on button "Add action" at bounding box center [545, 531] width 326 height 50
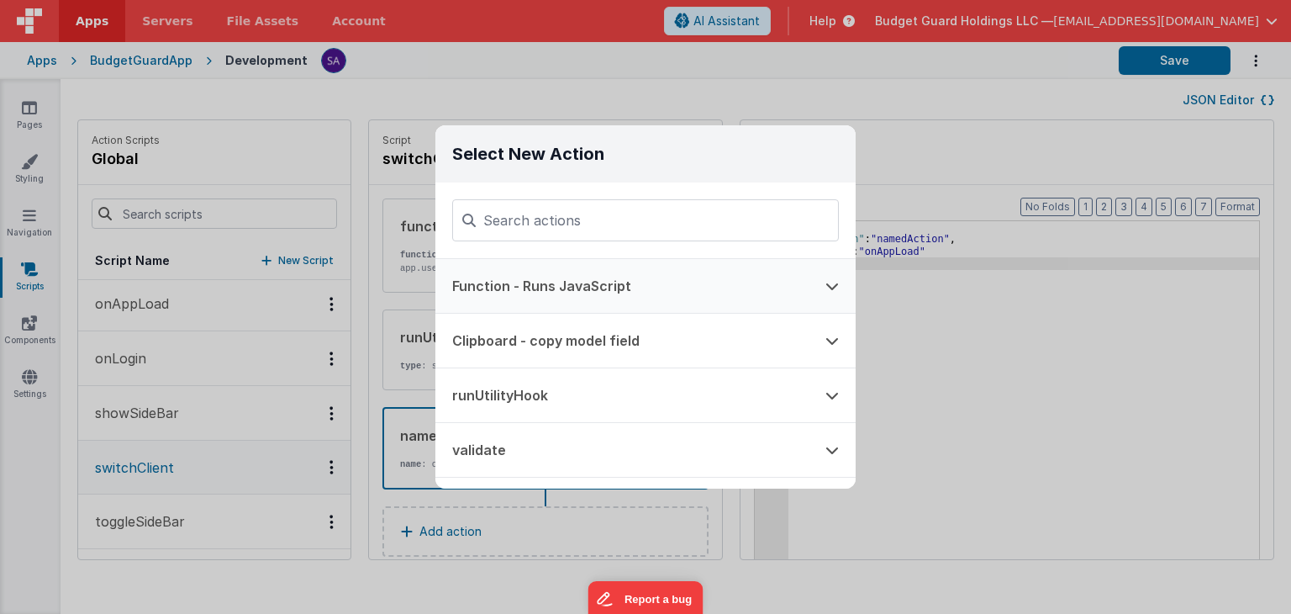
click at [556, 282] on button "Function - Runs JavaScript" at bounding box center [621, 286] width 373 height 54
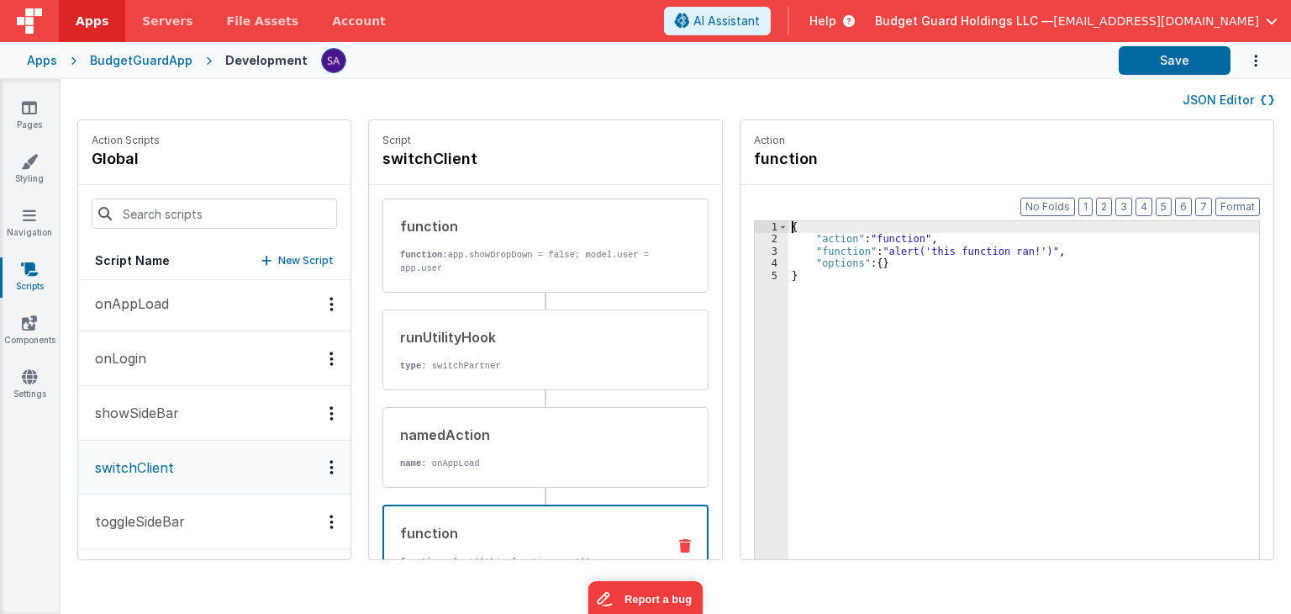
click at [766, 303] on div "1 2 3 4 5" at bounding box center [772, 428] width 34 height 414
click at [796, 303] on div "{ "action" : "function" , "function" : "alert('this function ran!')" , "options…" at bounding box center [1033, 428] width 488 height 414
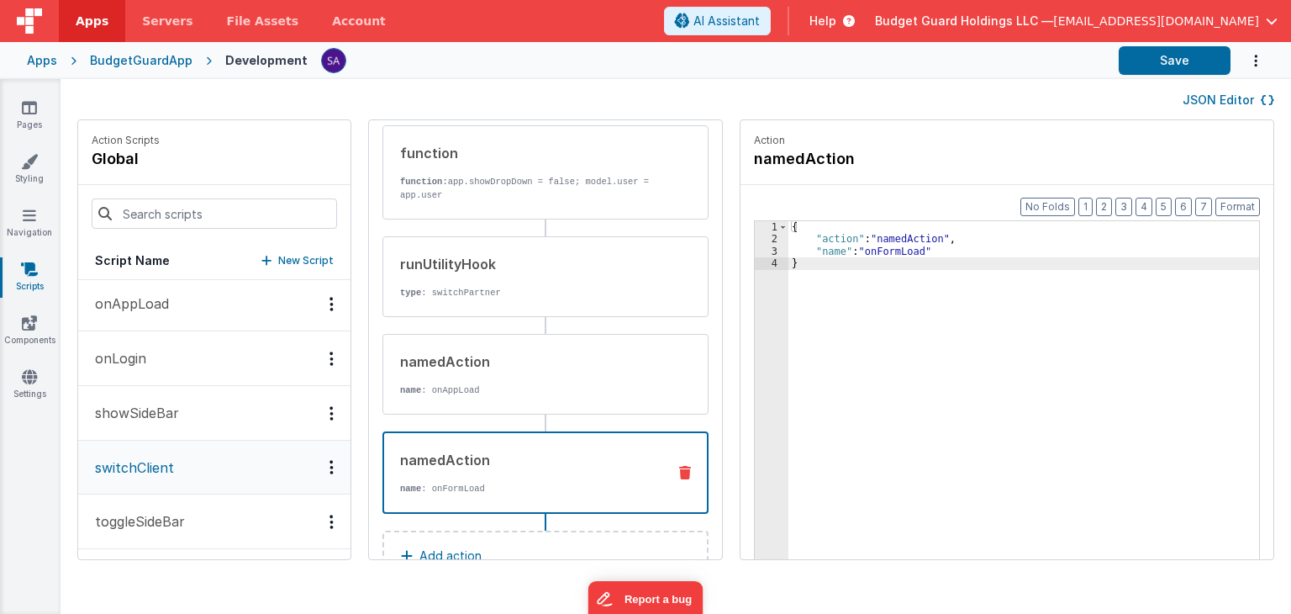
scroll to position [122, 0]
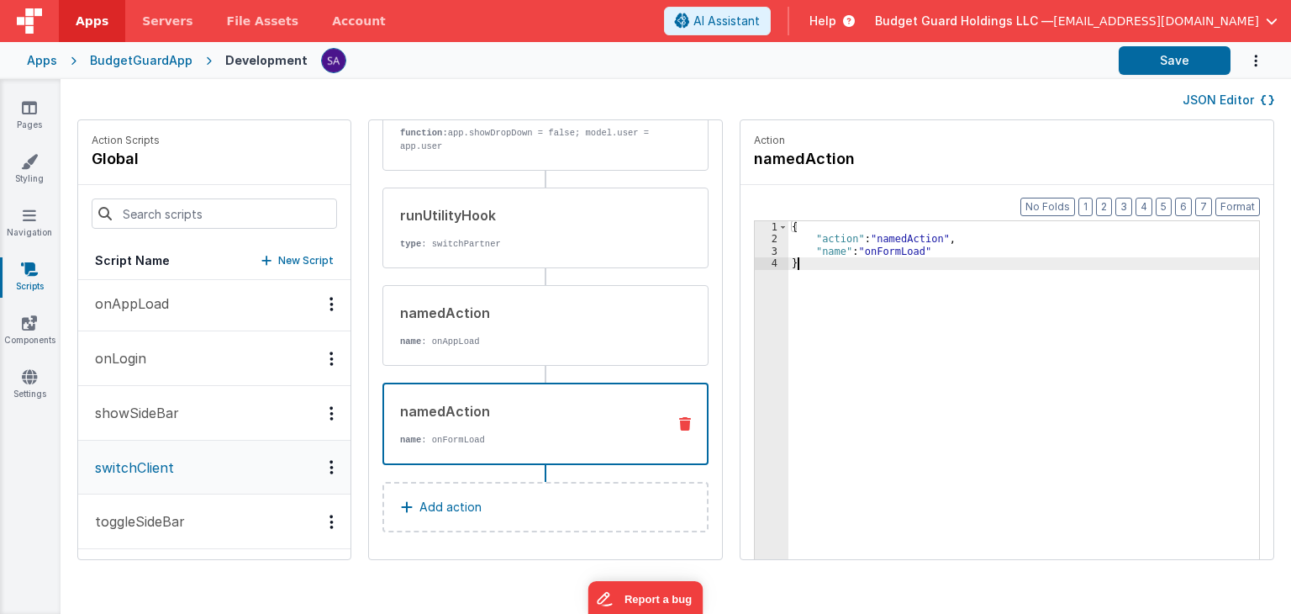
click at [454, 501] on p "Add action" at bounding box center [450, 507] width 62 height 20
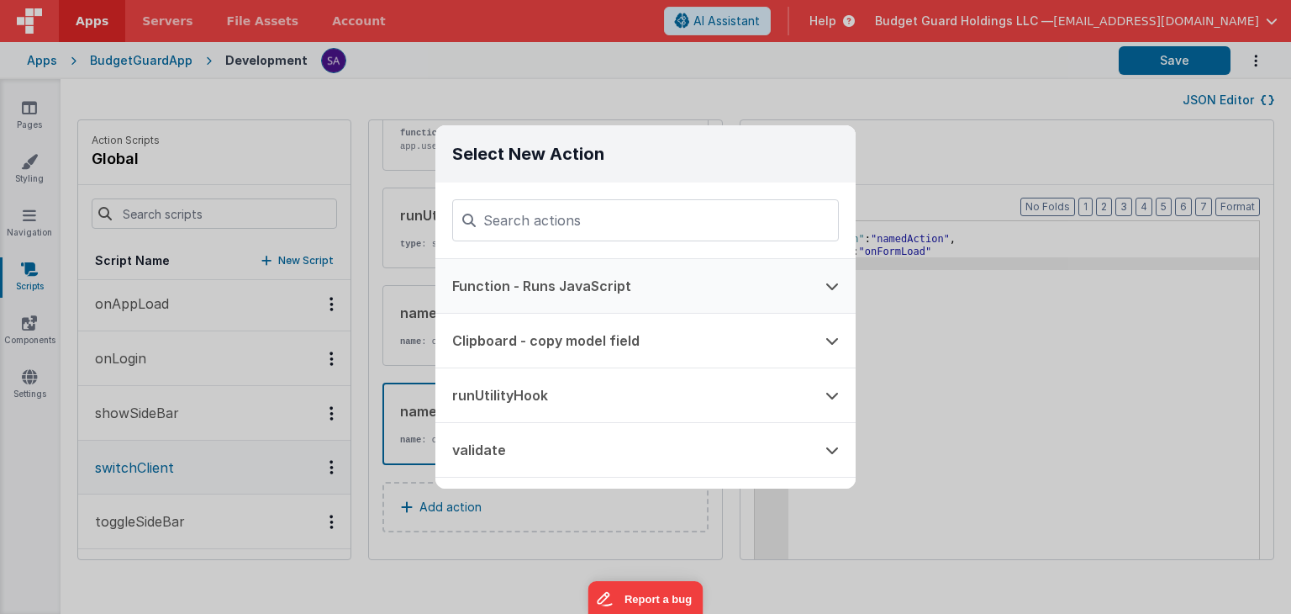
click at [511, 281] on button "Function - Runs JavaScript" at bounding box center [621, 286] width 373 height 54
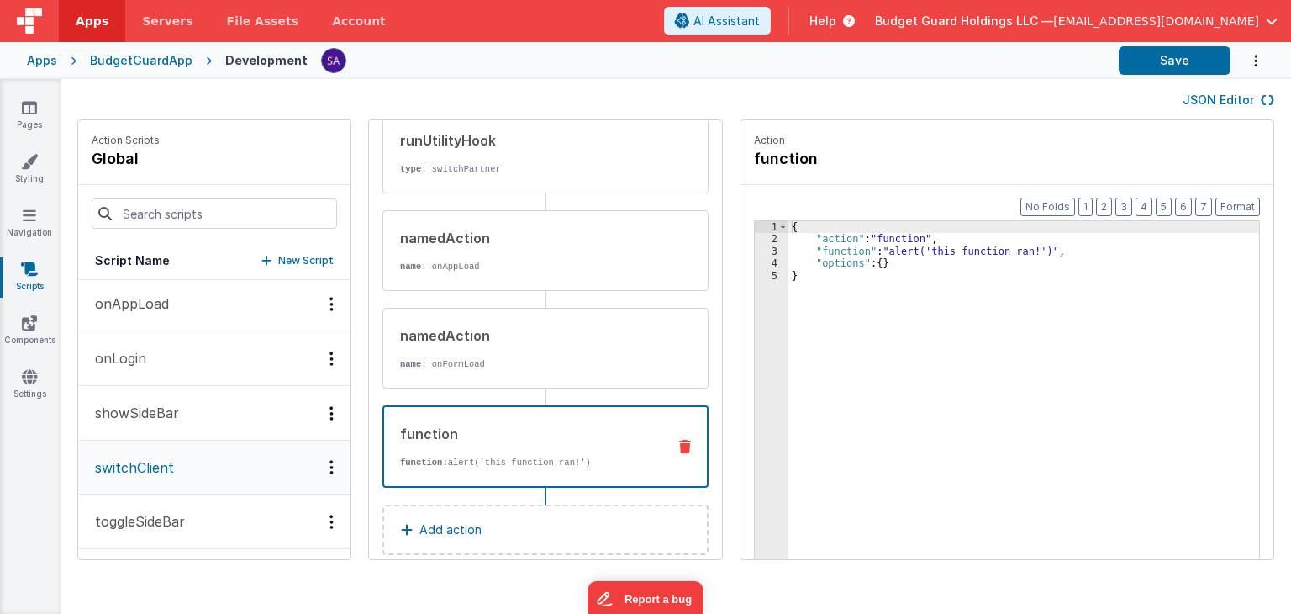
scroll to position [219, 0]
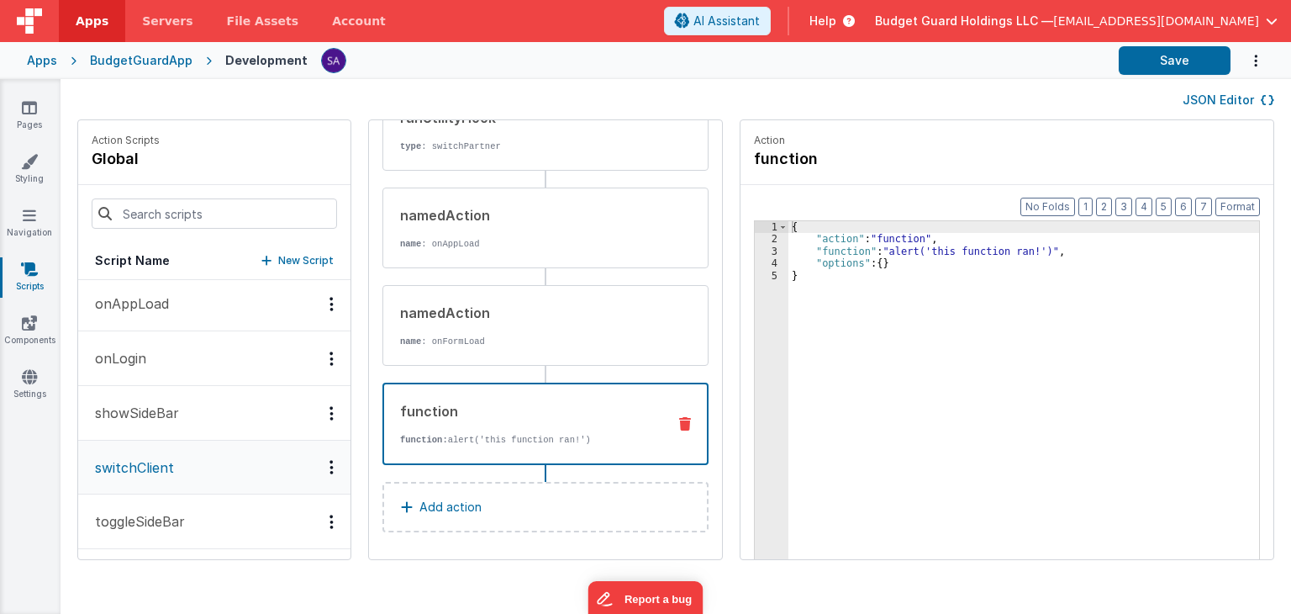
click at [679, 425] on icon at bounding box center [685, 423] width 12 height 13
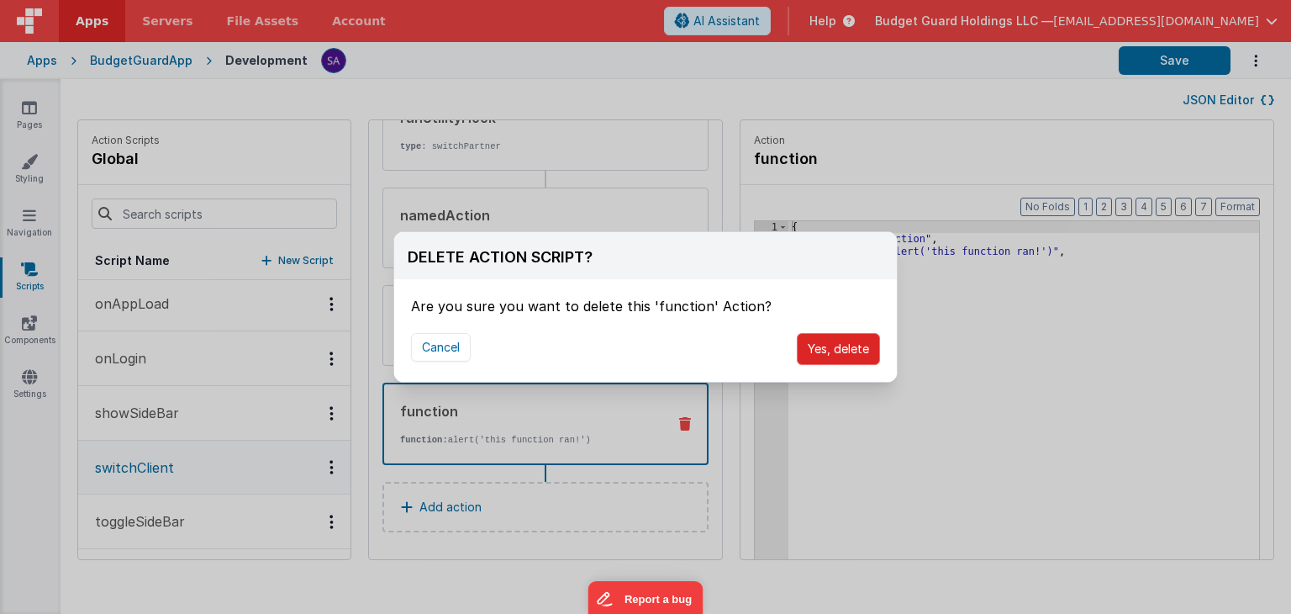
click at [844, 343] on button "Yes, delete" at bounding box center [838, 349] width 83 height 32
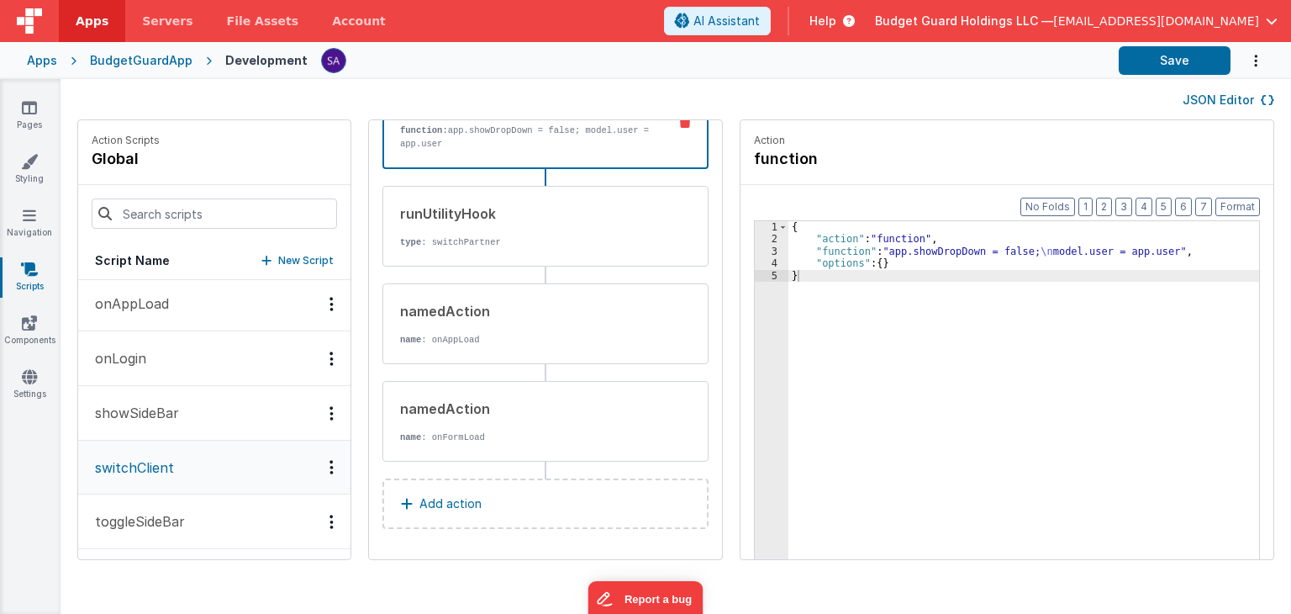
scroll to position [122, 0]
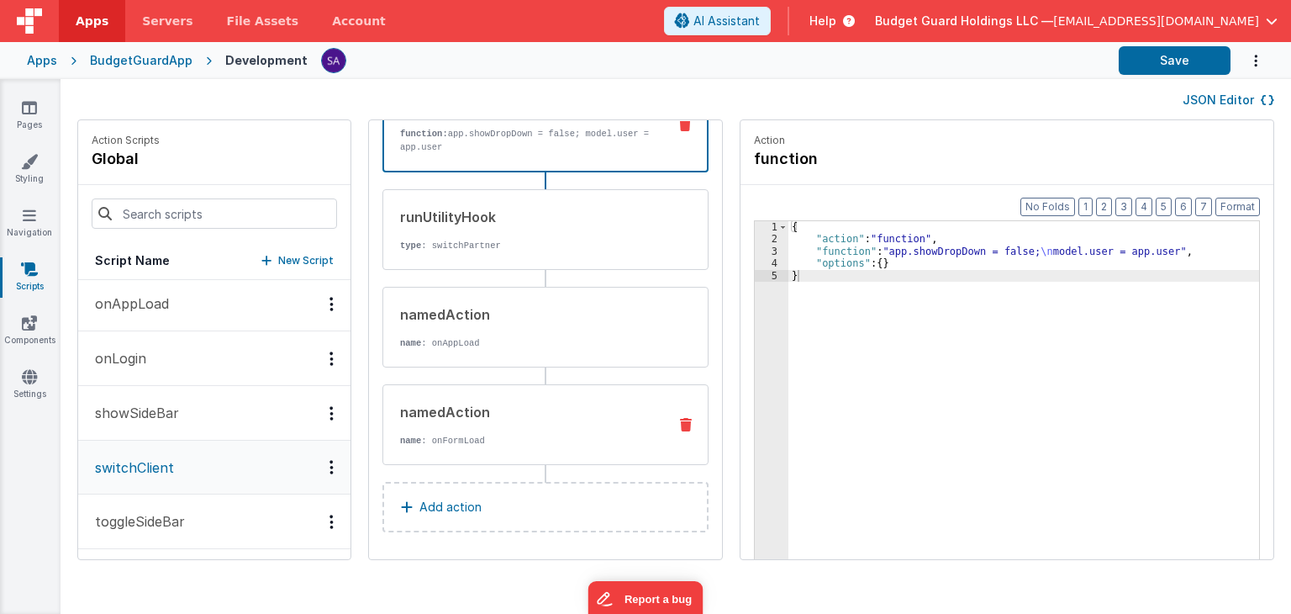
click at [521, 423] on div "namedAction name : onFormLoad" at bounding box center [518, 424] width 271 height 45
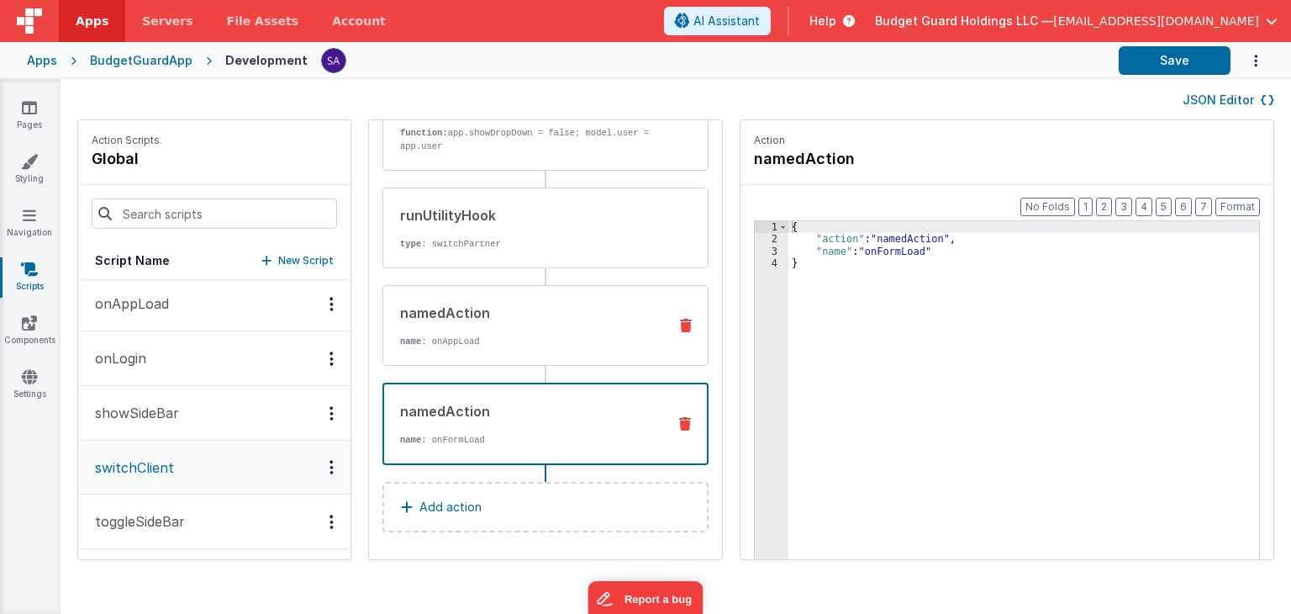
click at [501, 335] on p "name : onAppLoad" at bounding box center [527, 341] width 254 height 13
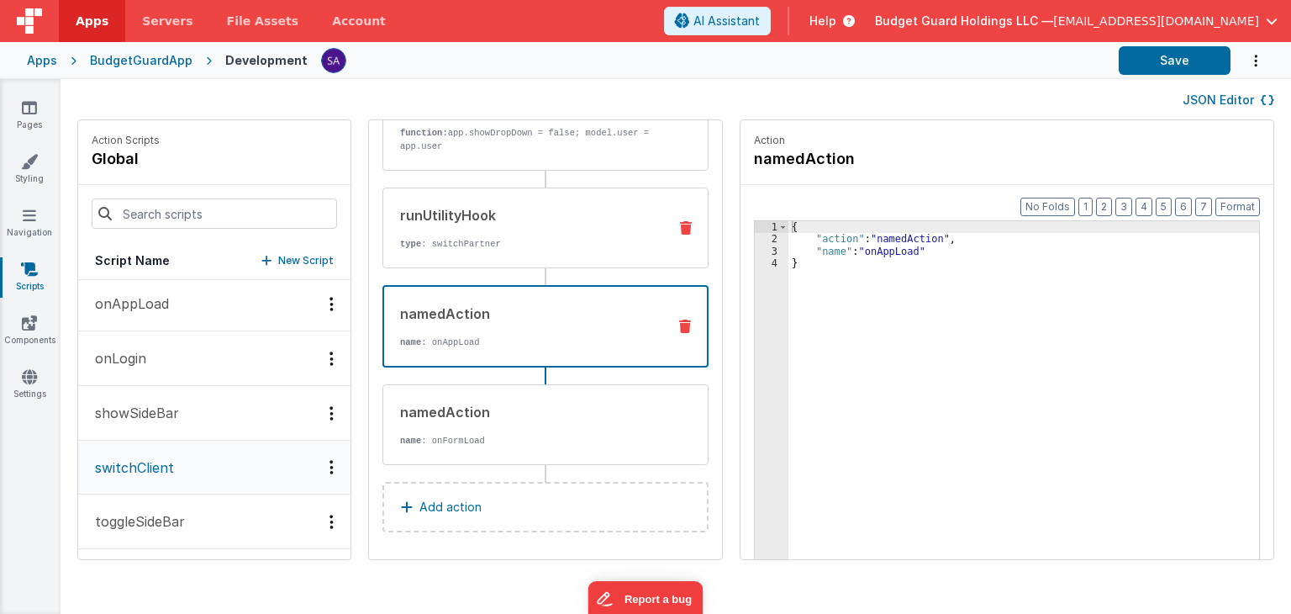
click at [500, 247] on p "type : switchPartner" at bounding box center [527, 243] width 254 height 13
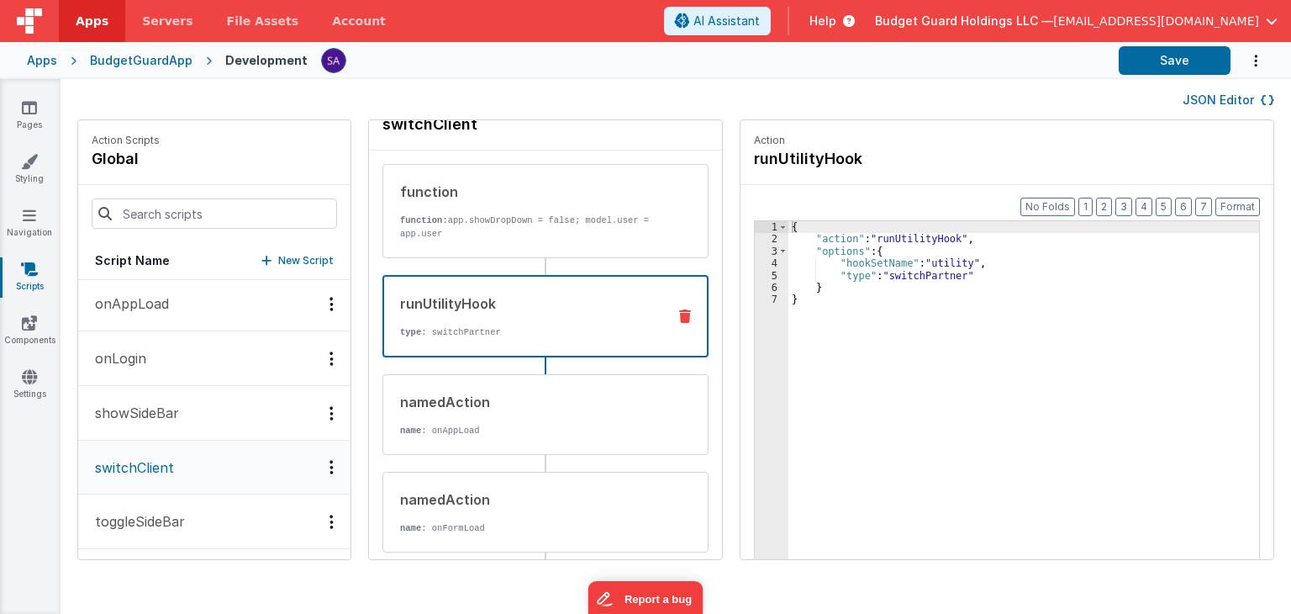
scroll to position [0, 0]
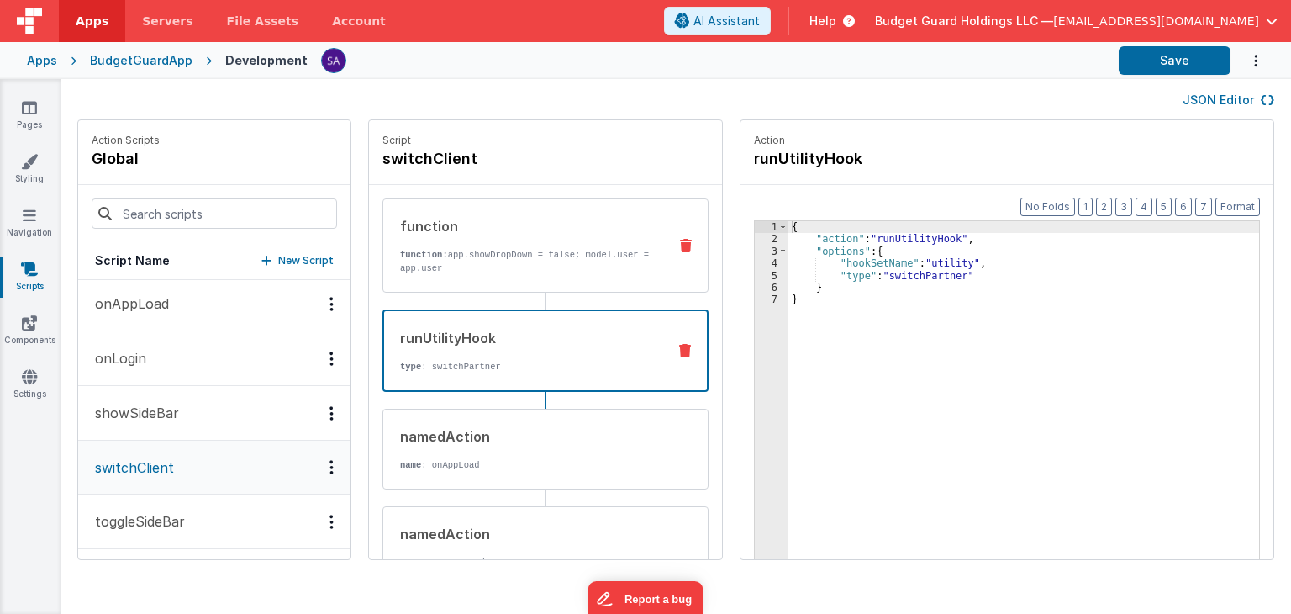
click at [500, 253] on p "function: app.showDropDown = false; model.user = app.user" at bounding box center [527, 261] width 254 height 27
click at [505, 361] on p "type : switchPartner" at bounding box center [526, 366] width 253 height 13
click at [940, 273] on div "{ "action" : "runUtilityHook" , "options" : { "hookSetName" : "utility" , "type…" at bounding box center [1033, 428] width 488 height 414
click at [1140, 75] on div "Apps BudgetGuardApp Development Save" at bounding box center [645, 60] width 1291 height 37
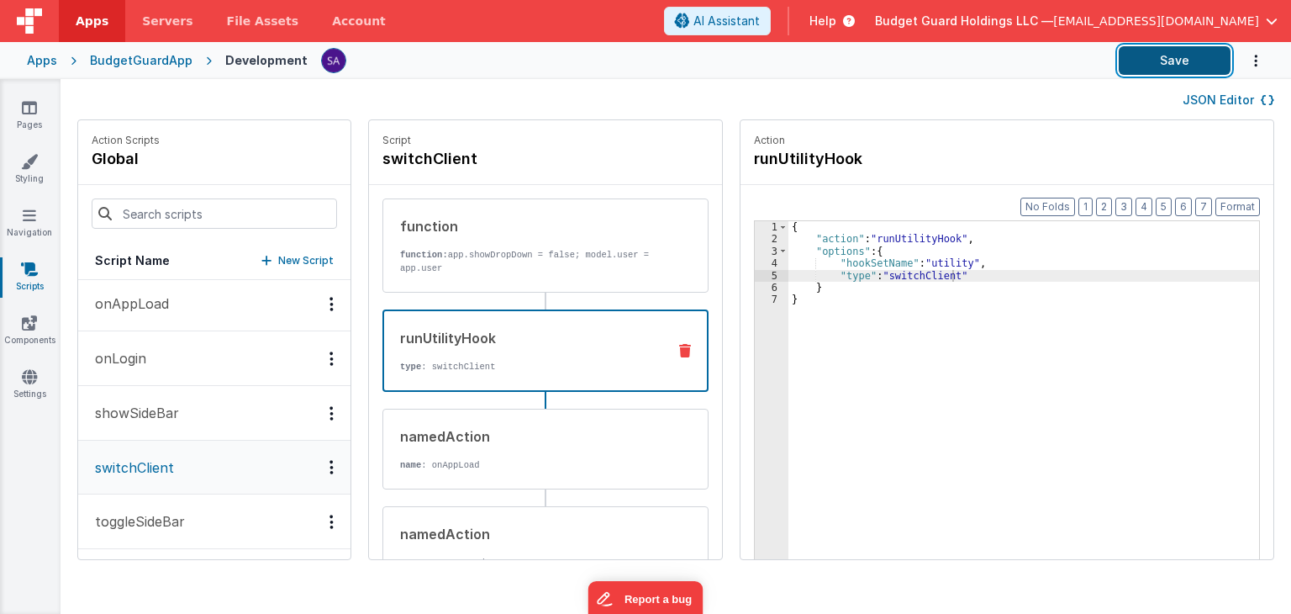
click at [1123, 61] on button "Save" at bounding box center [1175, 60] width 112 height 29
click at [515, 258] on p "function: app.showDropDown = false; model.user = app.user" at bounding box center [527, 261] width 254 height 27
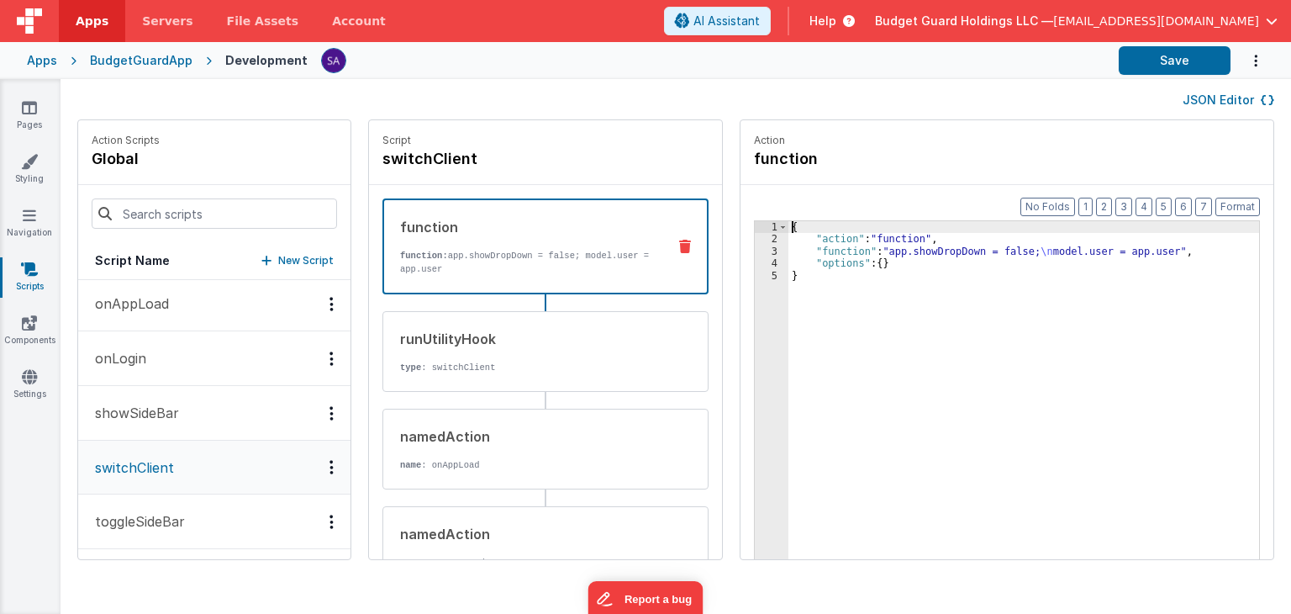
click at [755, 253] on div "3" at bounding box center [772, 251] width 34 height 12
click at [755, 256] on div "1 2 3 4 5" at bounding box center [772, 428] width 34 height 414
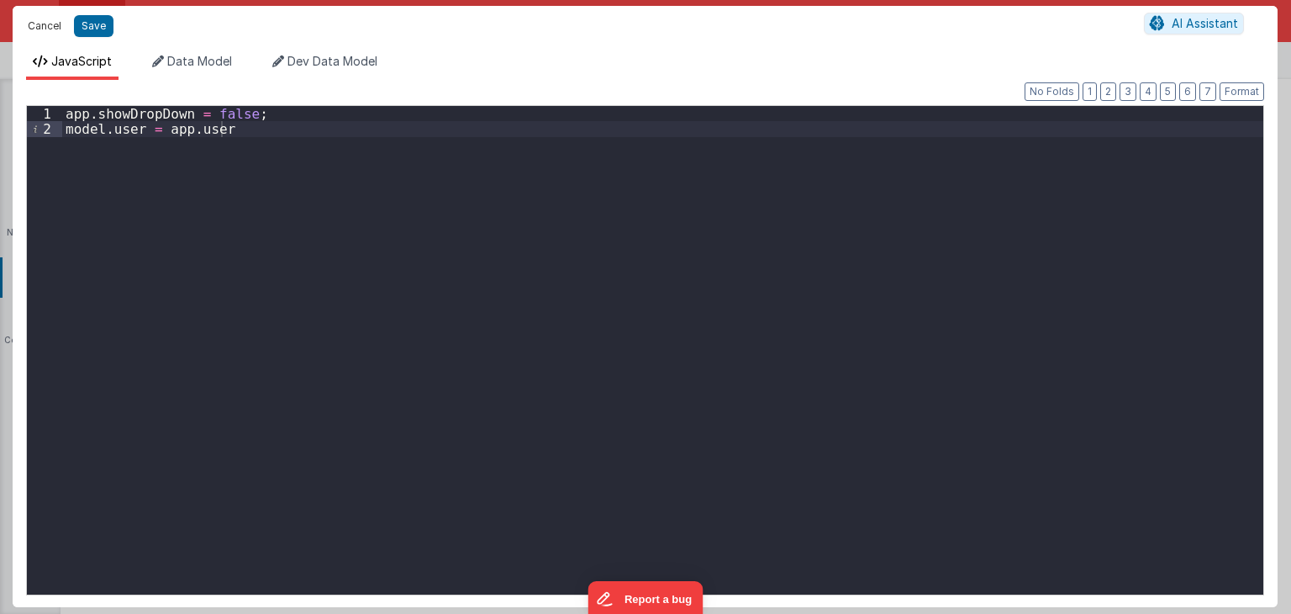
click at [44, 25] on button "Cancel" at bounding box center [44, 26] width 50 height 24
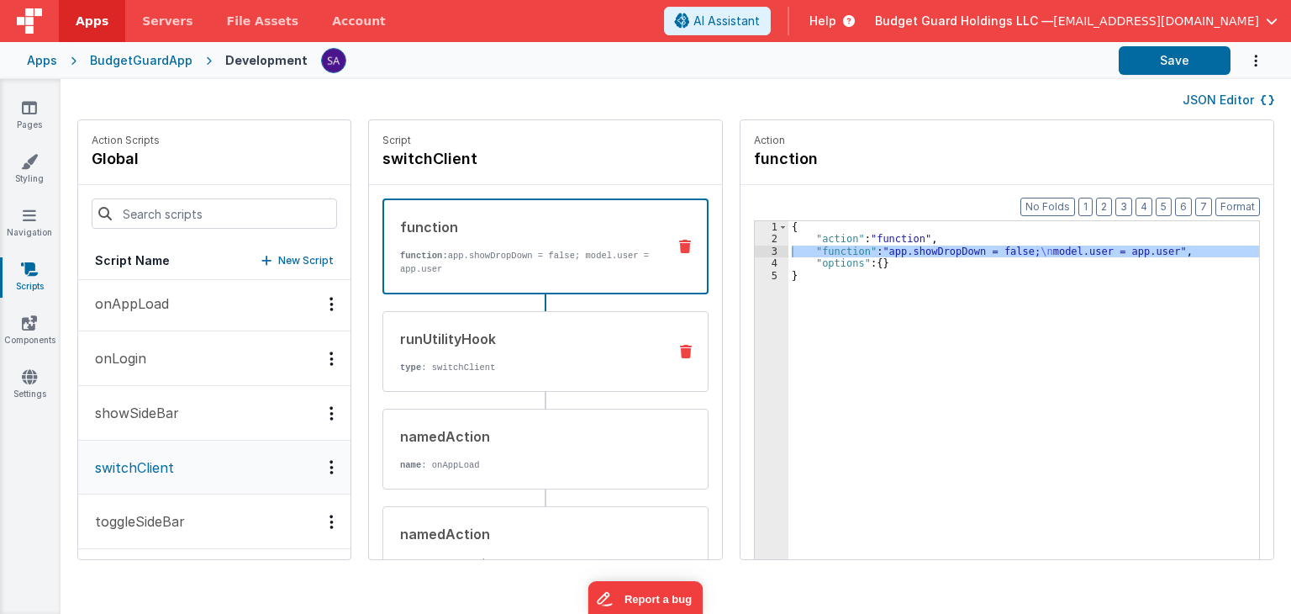
click at [507, 334] on div "runUtilityHook" at bounding box center [527, 339] width 254 height 20
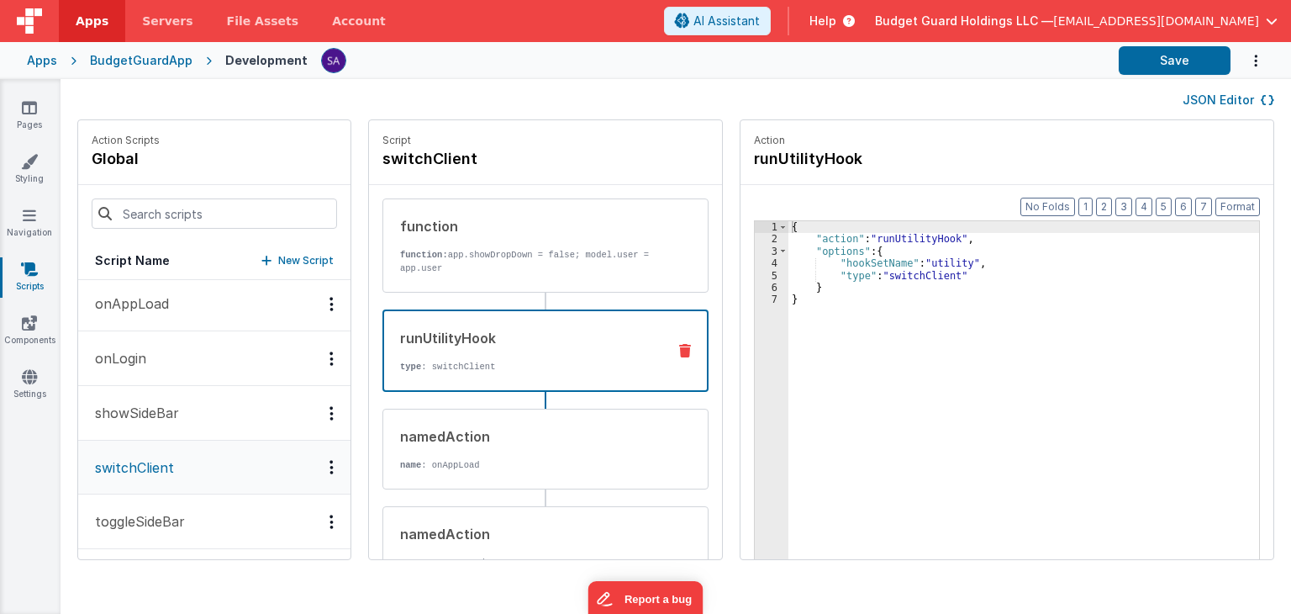
click at [896, 273] on div "{ "action" : "runUtilityHook" , "options" : { "hookSetName" : "utility" , "type…" at bounding box center [1033, 428] width 488 height 414
click at [36, 123] on link "Pages" at bounding box center [29, 116] width 61 height 34
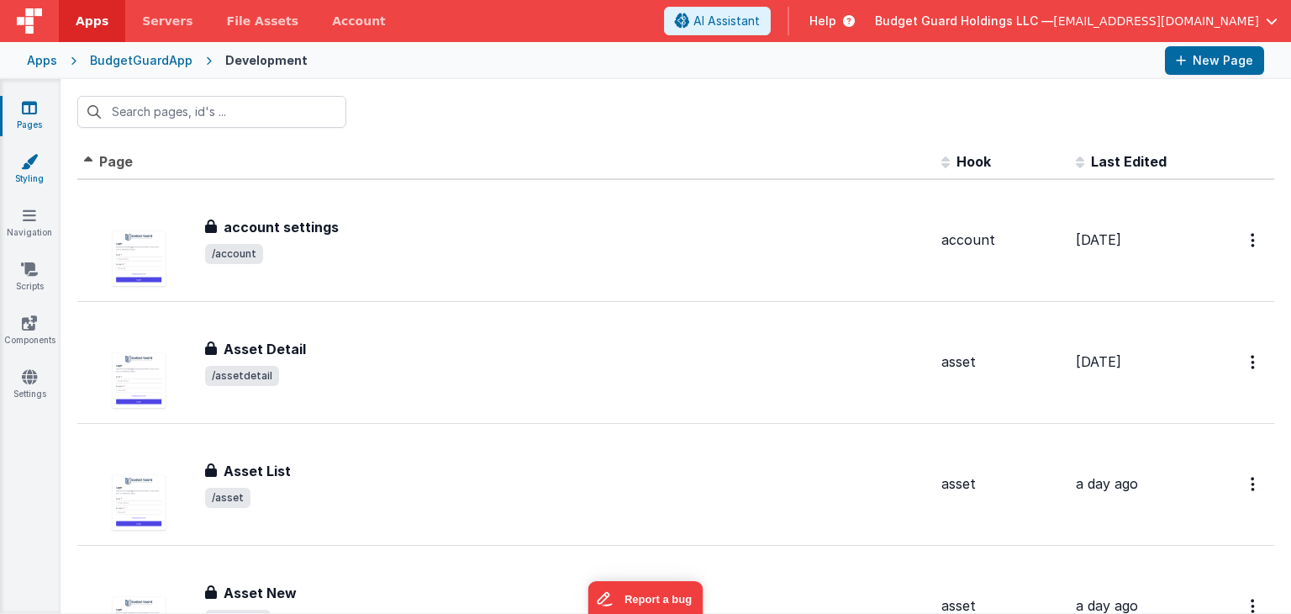
click at [38, 178] on link "Styling" at bounding box center [29, 170] width 61 height 34
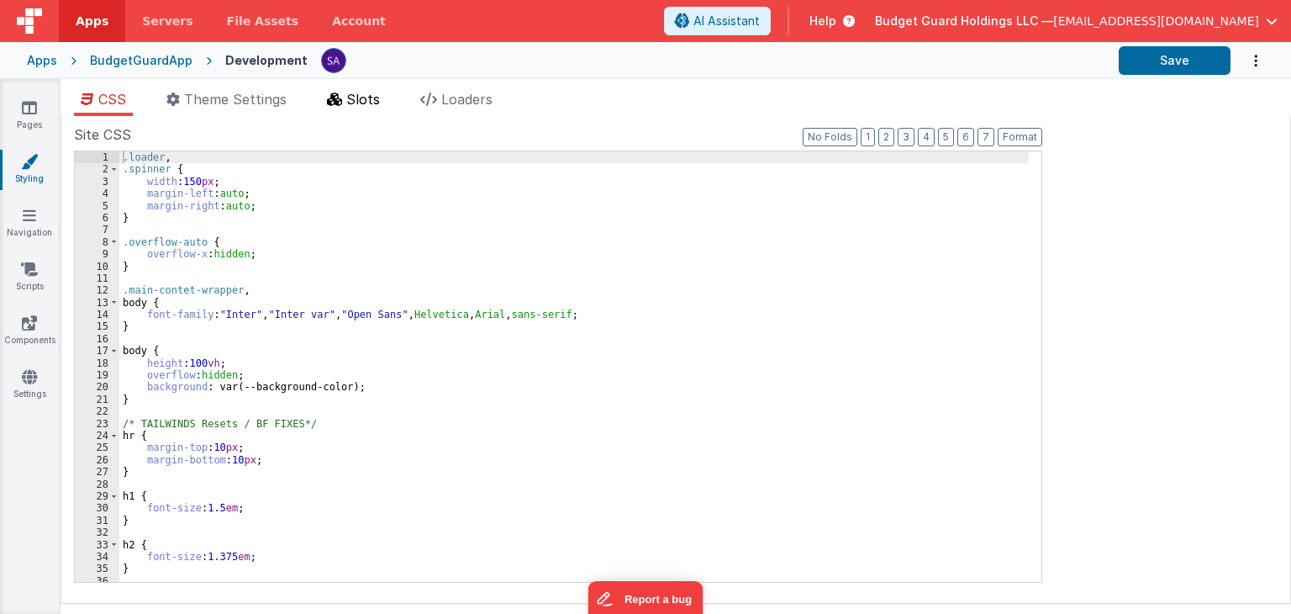
click at [330, 105] on icon at bounding box center [334, 98] width 15 height 13
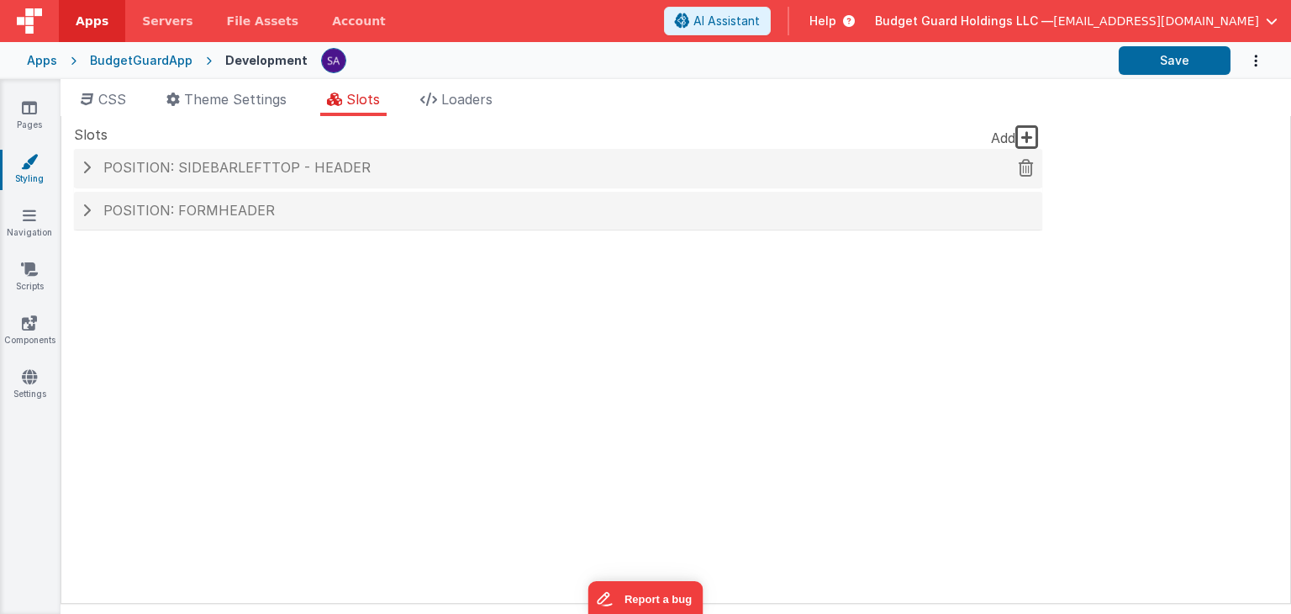
click at [314, 183] on div "Position: sidebarLeftTop - header" at bounding box center [558, 168] width 968 height 39
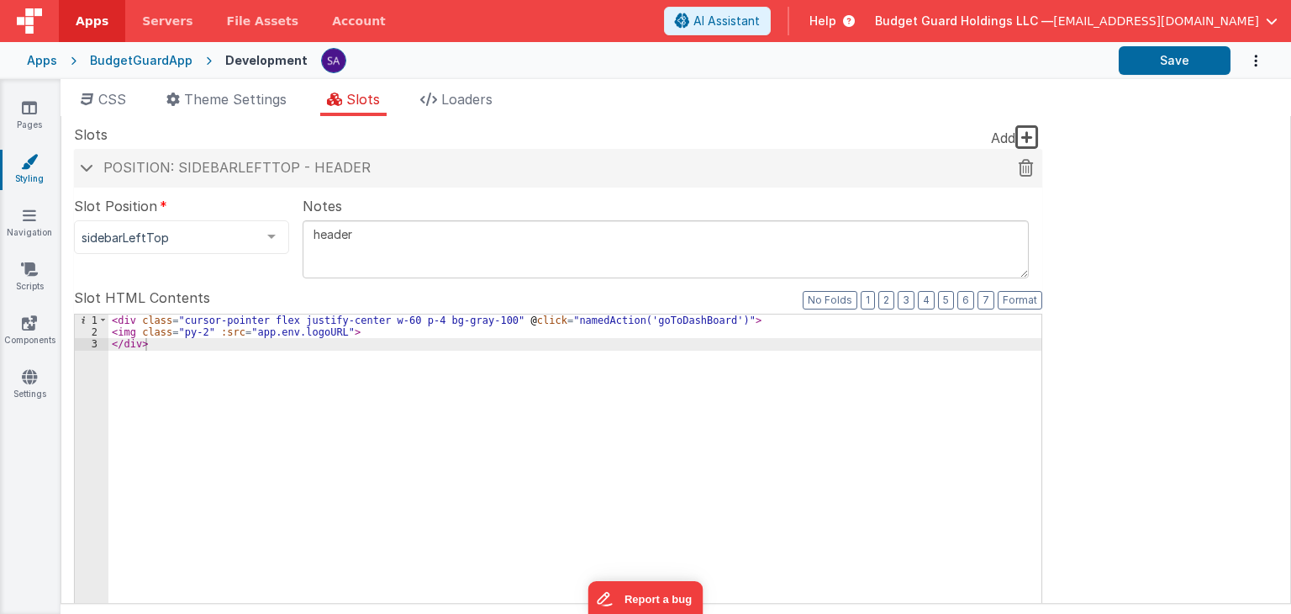
click at [94, 169] on h4 "Position: sidebarLeftTop - header" at bounding box center [558, 168] width 952 height 15
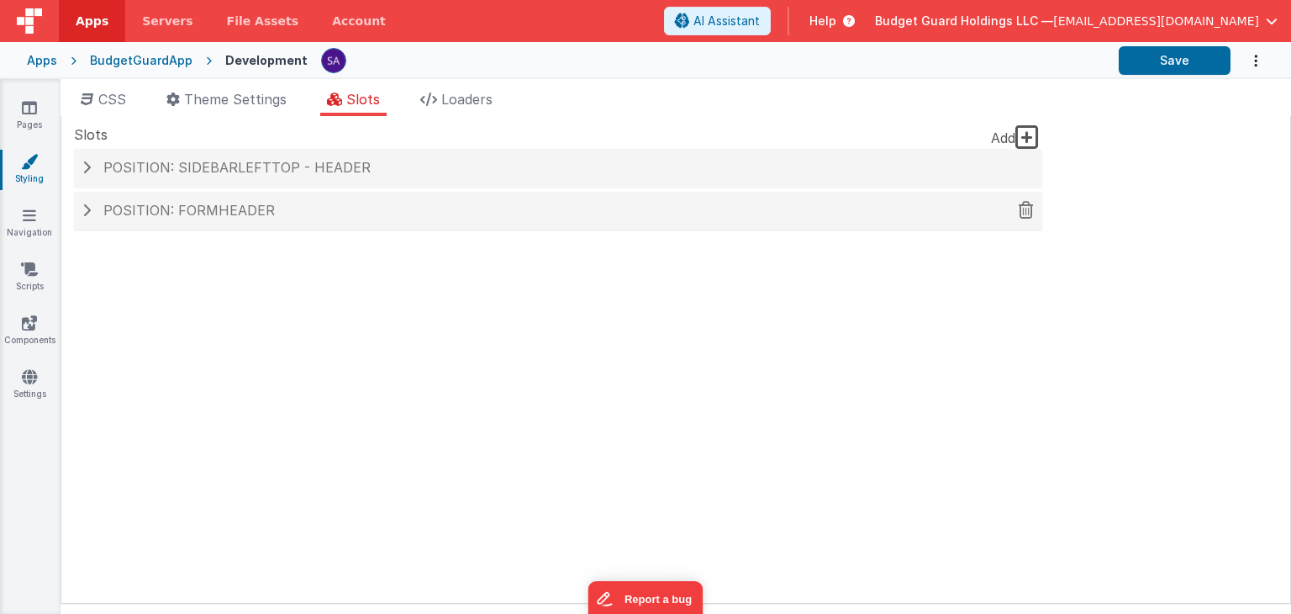
click at [92, 210] on h4 "Position: formHeader" at bounding box center [558, 210] width 952 height 15
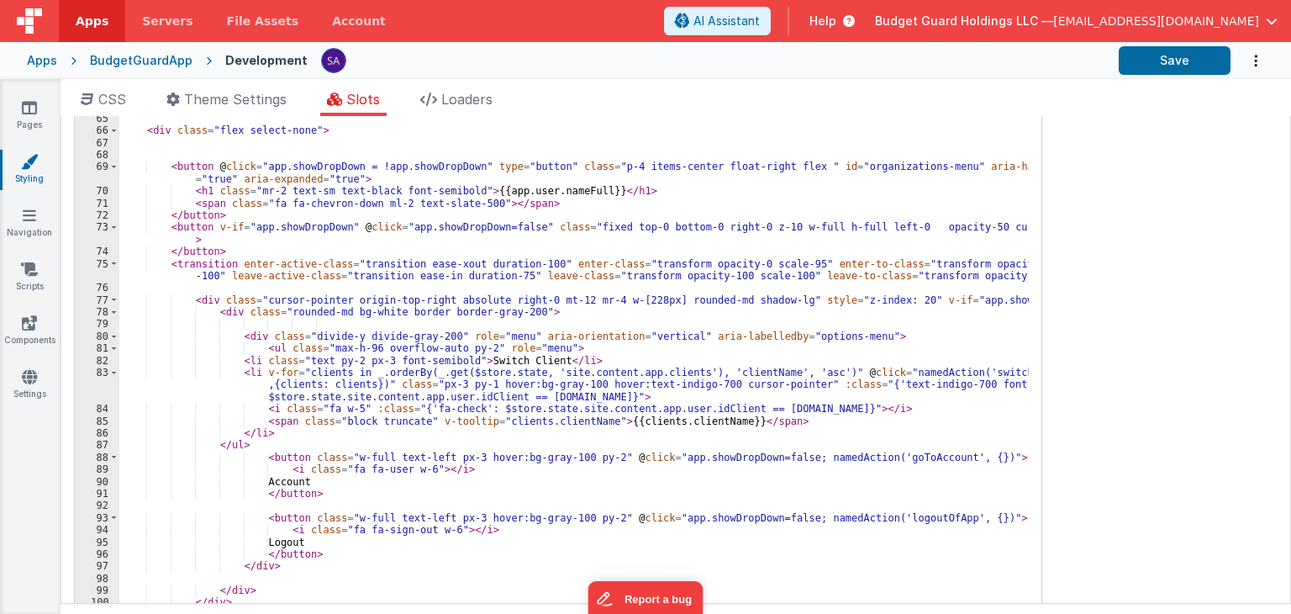
scroll to position [847, 0]
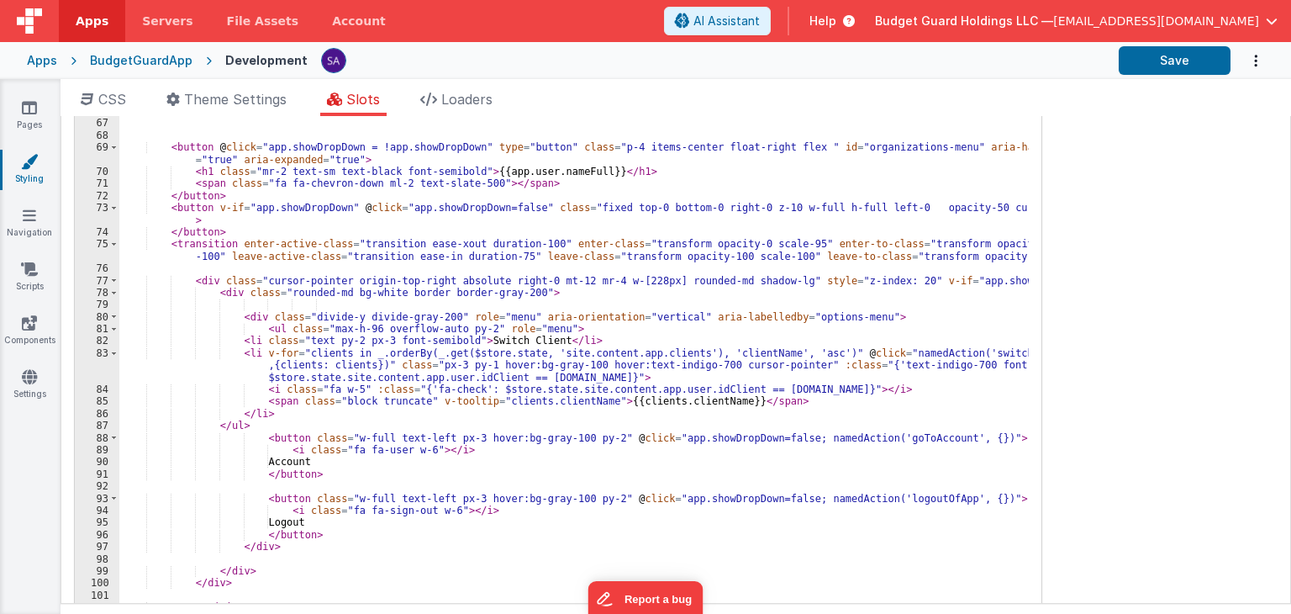
click at [1105, 377] on div "Site CSS Format 7 6 5 4 3 2 1 No Folds 1 2 3 4 5 6 7 8 9 10 11 12 13 14 15 16 1…" at bounding box center [676, 360] width 1231 height 488
click at [35, 280] on link "Scripts" at bounding box center [29, 278] width 61 height 34
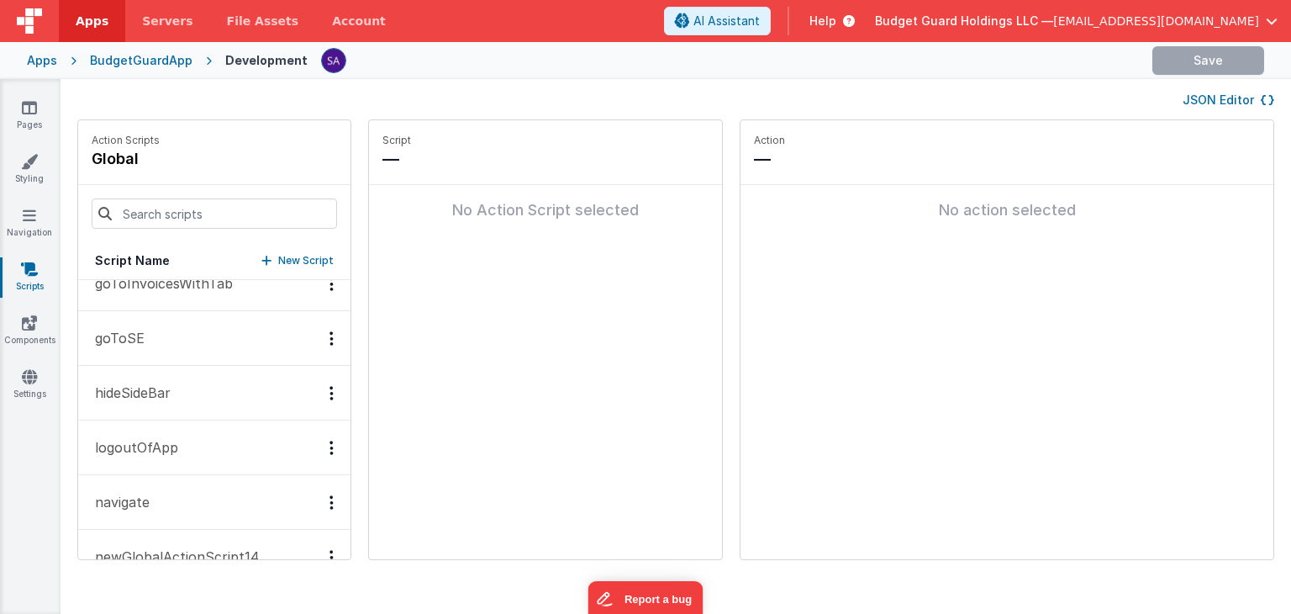
scroll to position [336, 0]
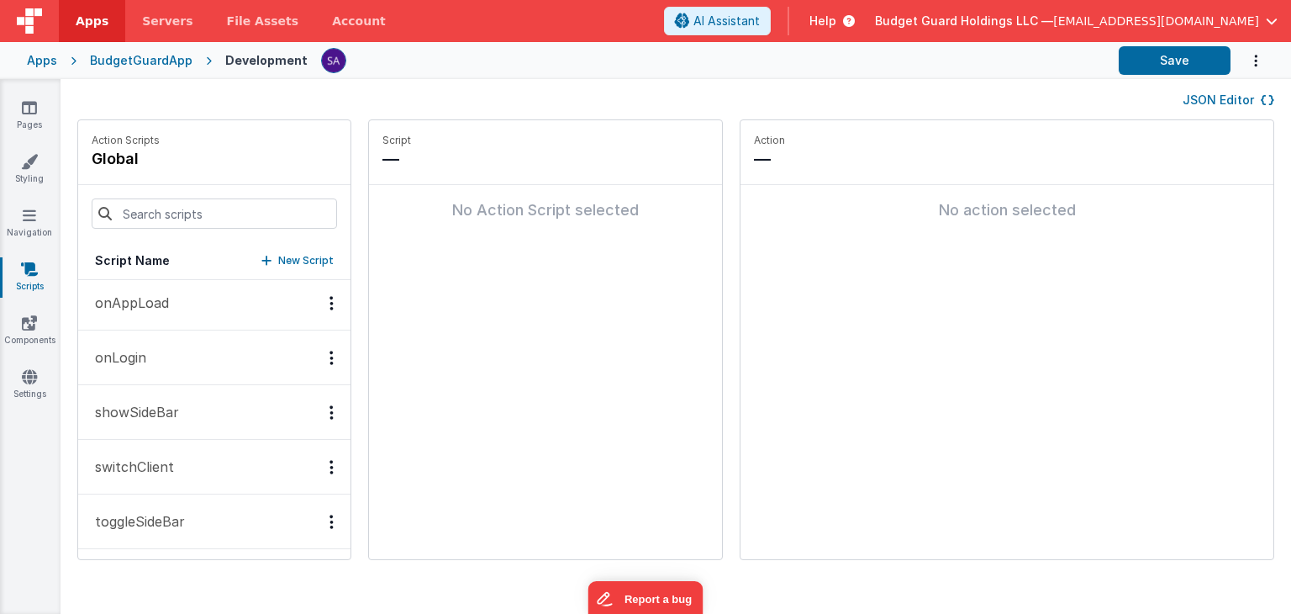
click at [175, 452] on button "switchClient" at bounding box center [214, 467] width 272 height 55
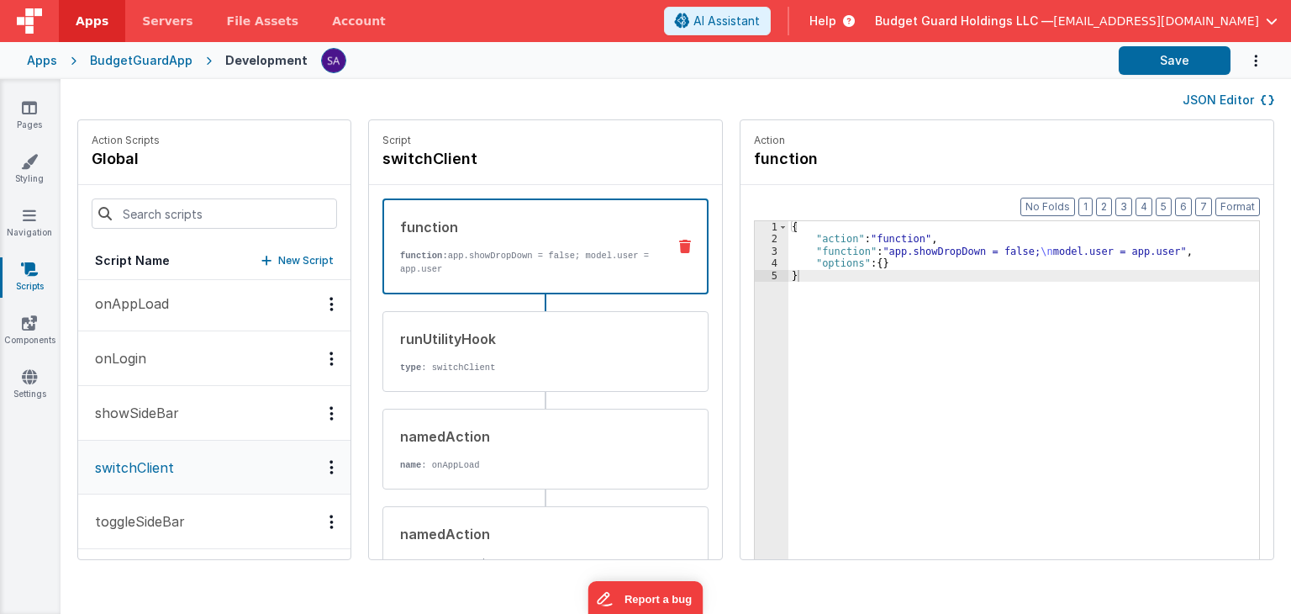
click at [481, 263] on p "function: app.showDropDown = false; model.user = app.user" at bounding box center [526, 262] width 253 height 27
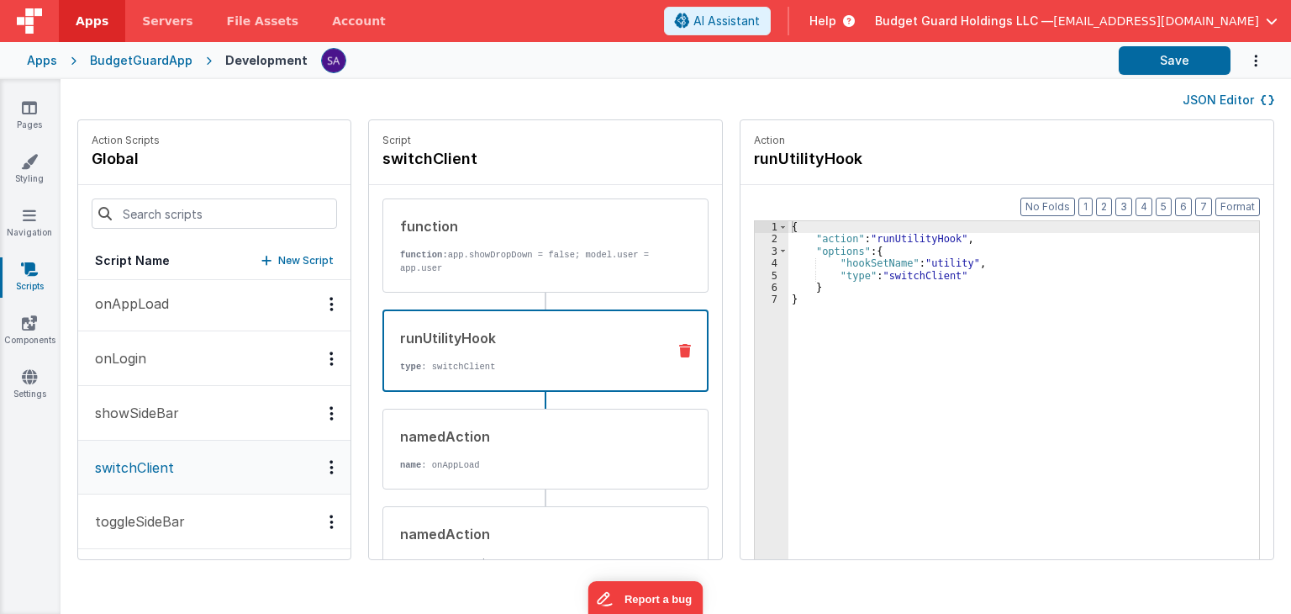
click at [488, 382] on div "runUtilityHook type : switchClient" at bounding box center [545, 350] width 326 height 82
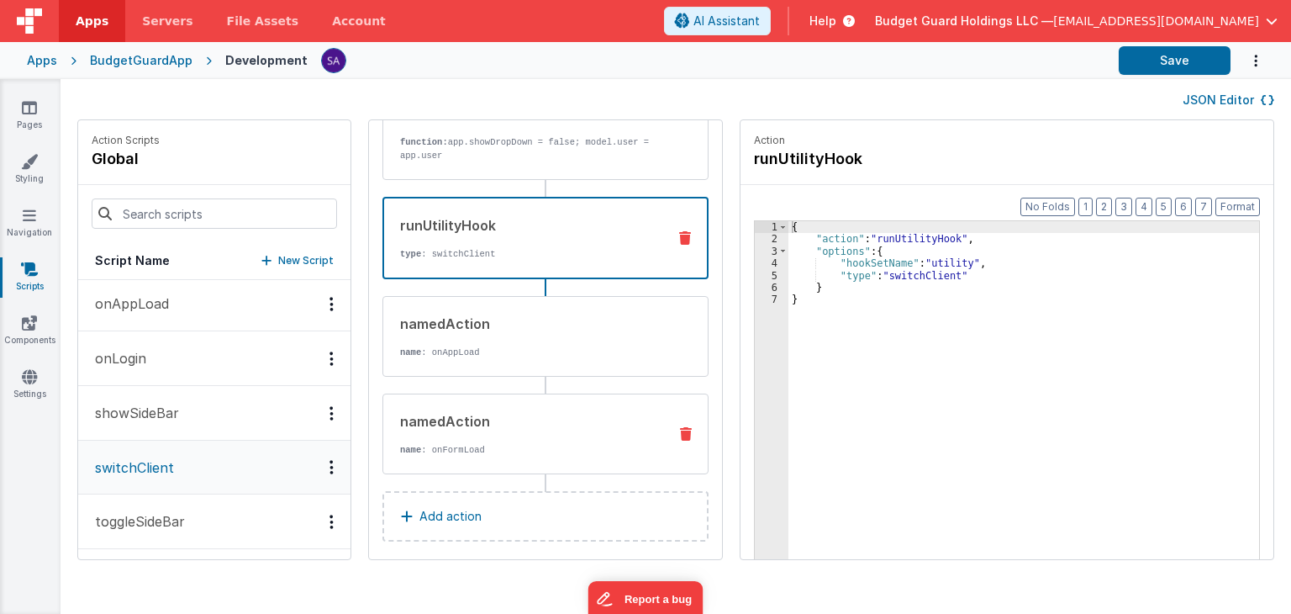
scroll to position [122, 0]
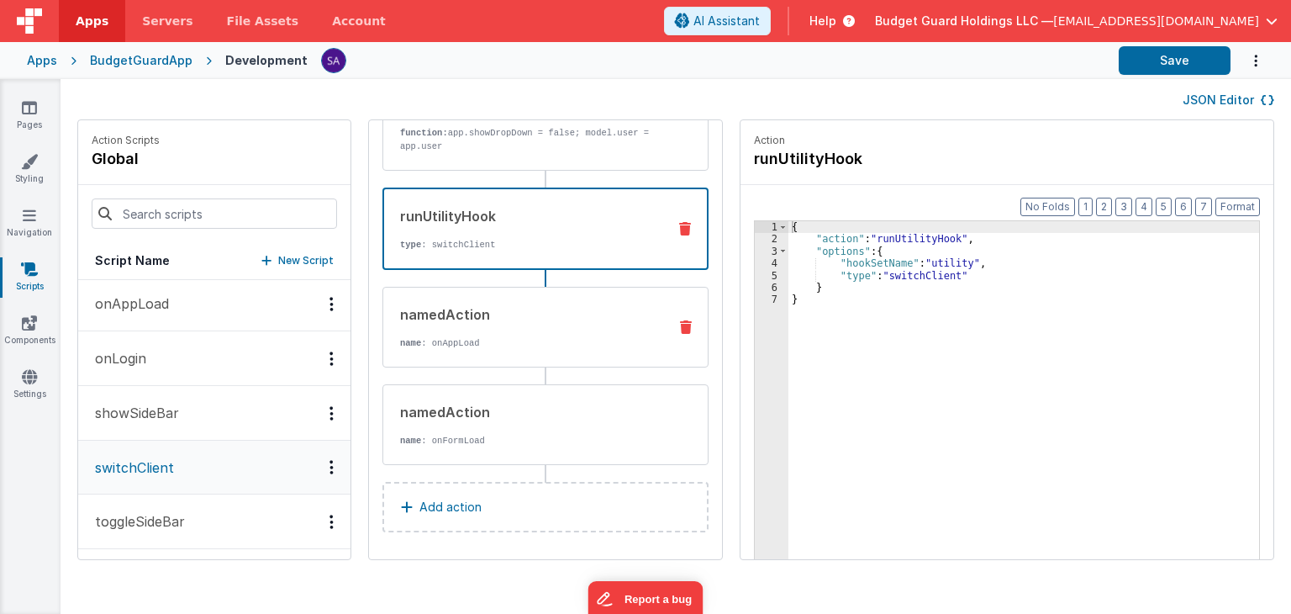
click at [462, 328] on div "namedAction name : onAppLoad" at bounding box center [518, 326] width 271 height 45
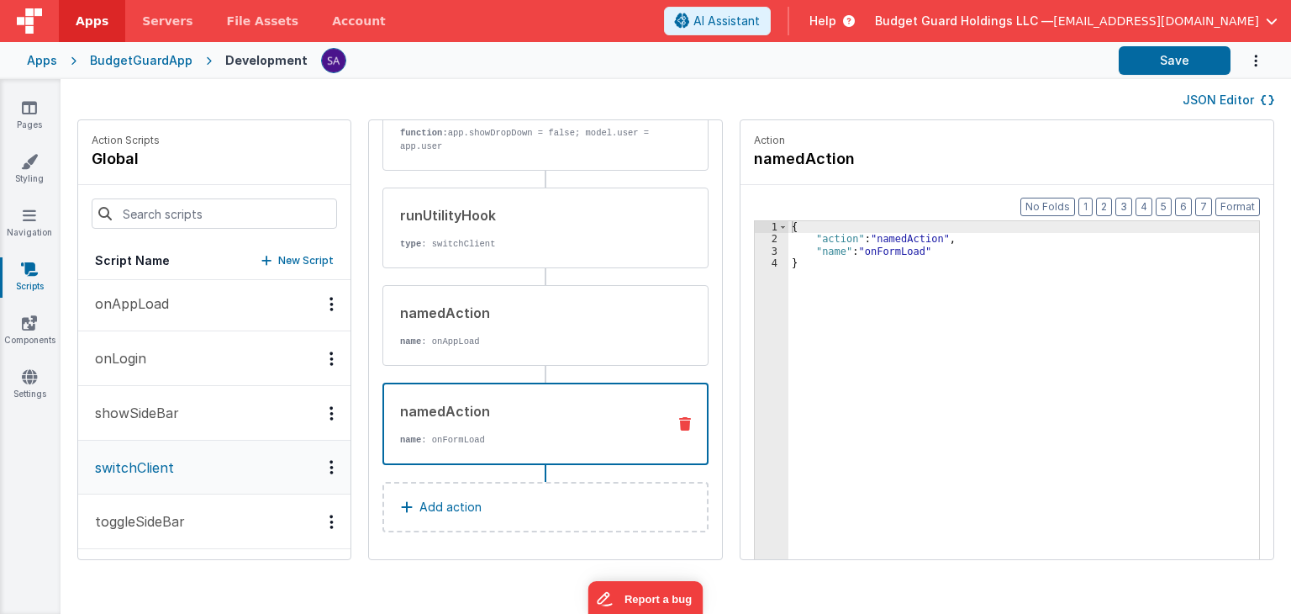
click at [466, 396] on div "namedAction name : onFormLoad" at bounding box center [545, 423] width 326 height 82
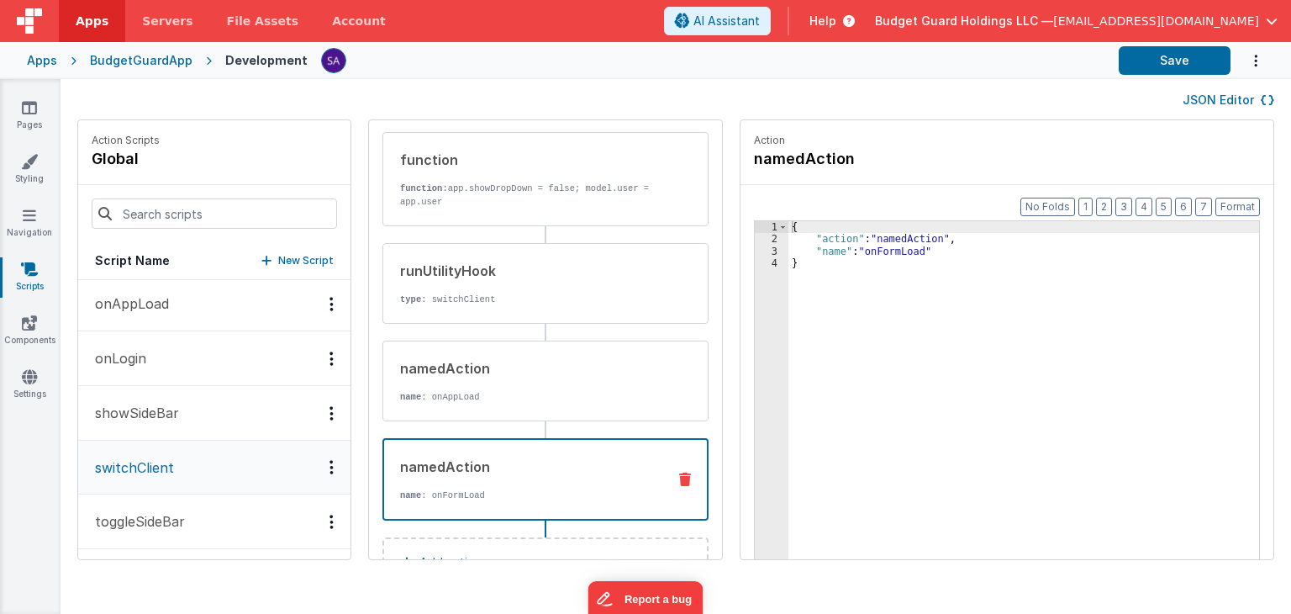
scroll to position [0, 0]
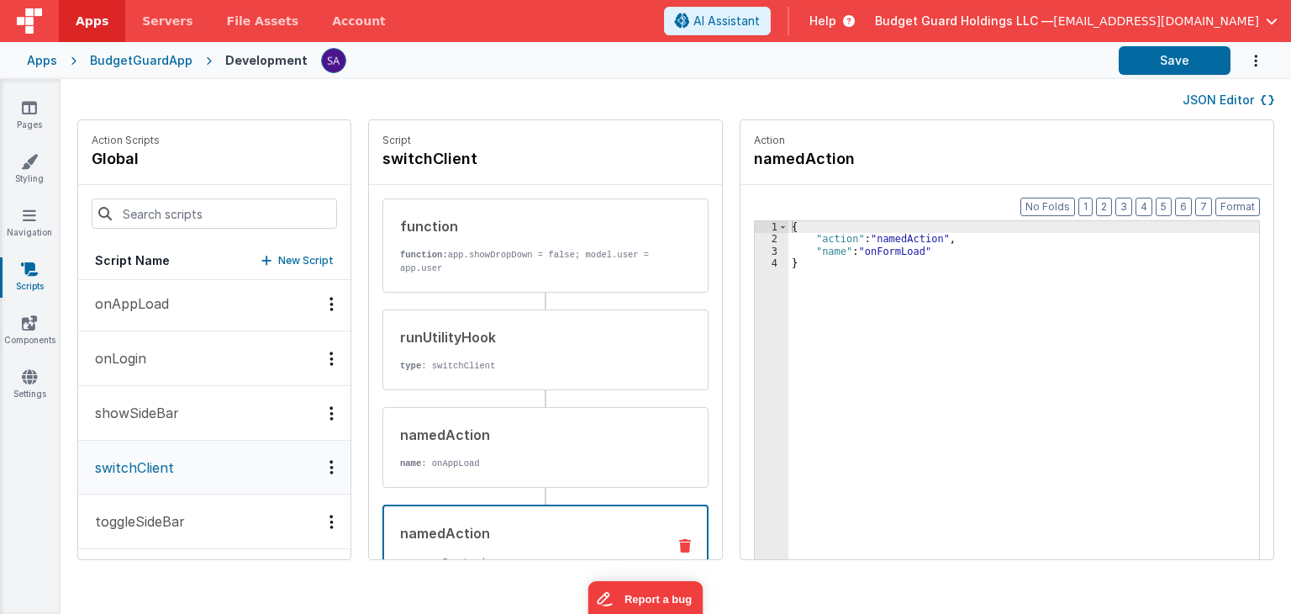
click at [1018, 367] on div "{ "action" : "namedAction" , "name" : "onFormLoad" }" at bounding box center [1033, 428] width 488 height 414
click at [503, 261] on p "function: app.showDropDown = false; model.user = app.user" at bounding box center [527, 261] width 254 height 27
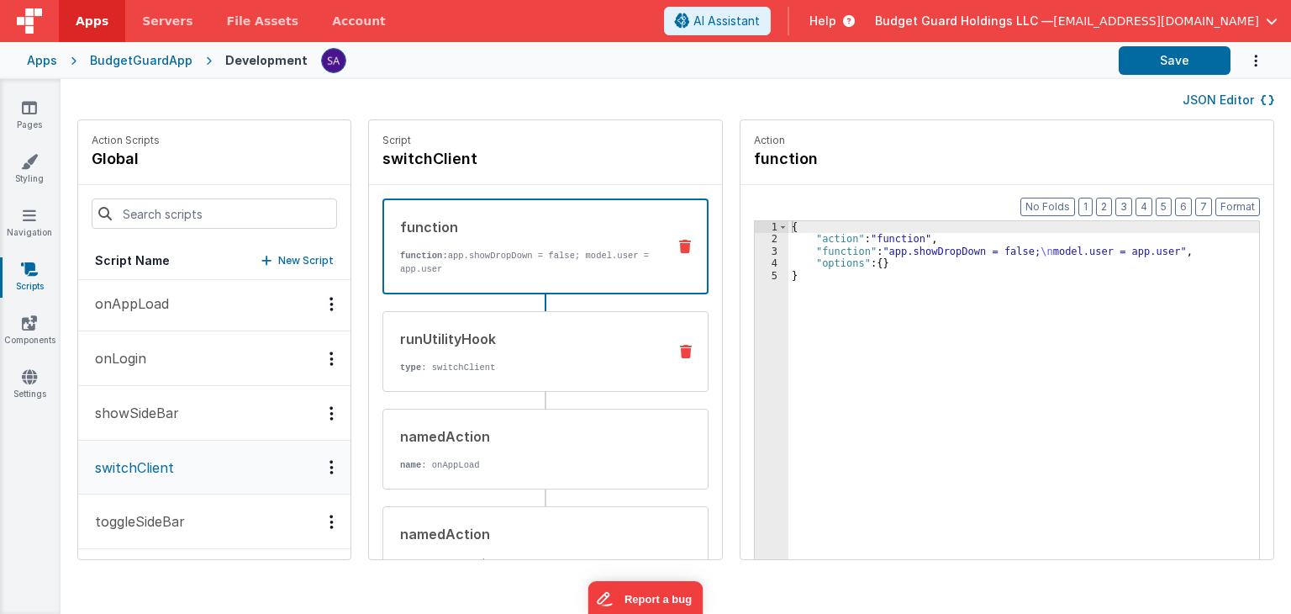
click at [510, 343] on div "runUtilityHook" at bounding box center [527, 339] width 254 height 20
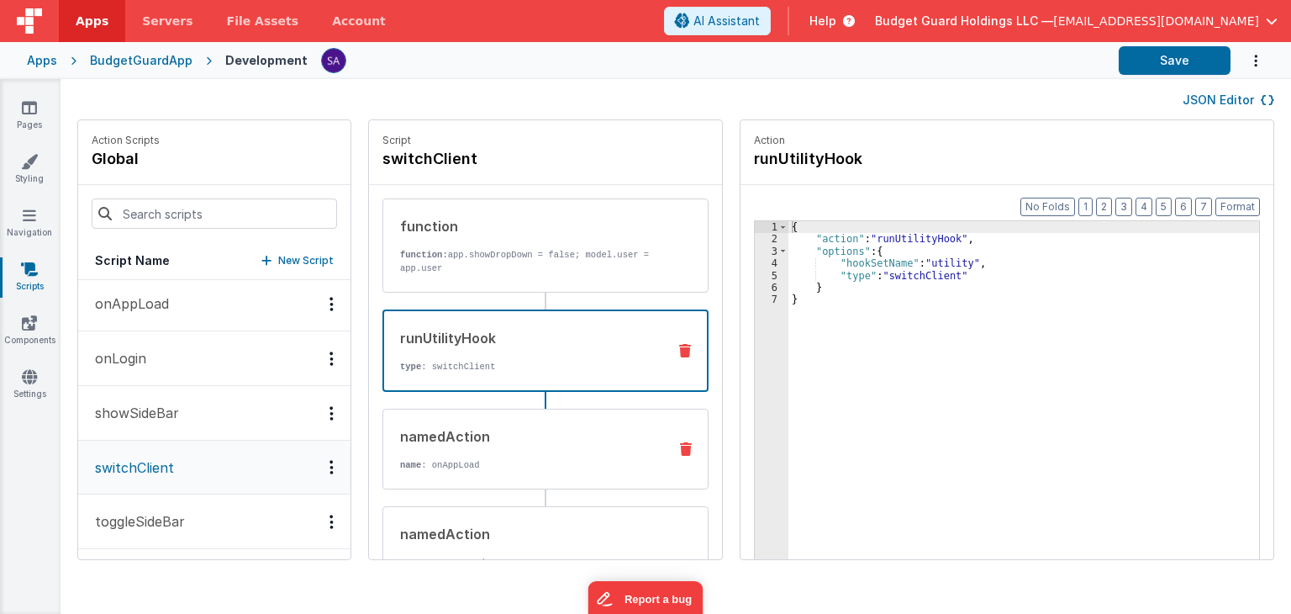
click at [510, 439] on div "namedAction" at bounding box center [527, 436] width 254 height 20
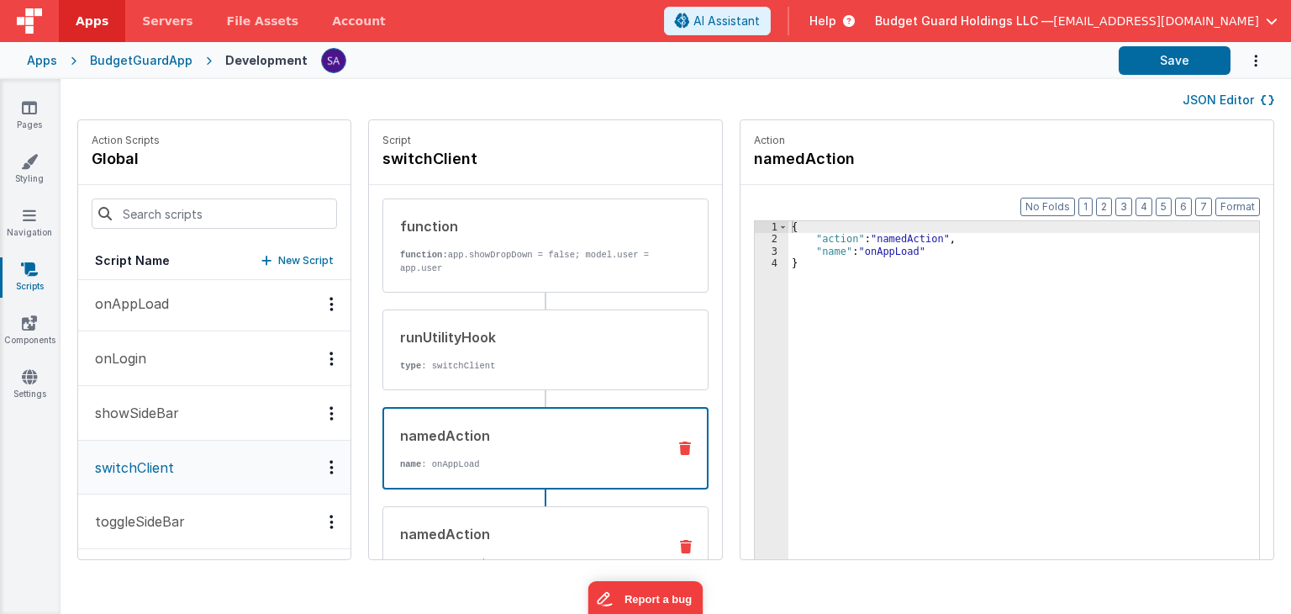
click at [491, 542] on div "namedAction name : onFormLoad" at bounding box center [518, 546] width 271 height 45
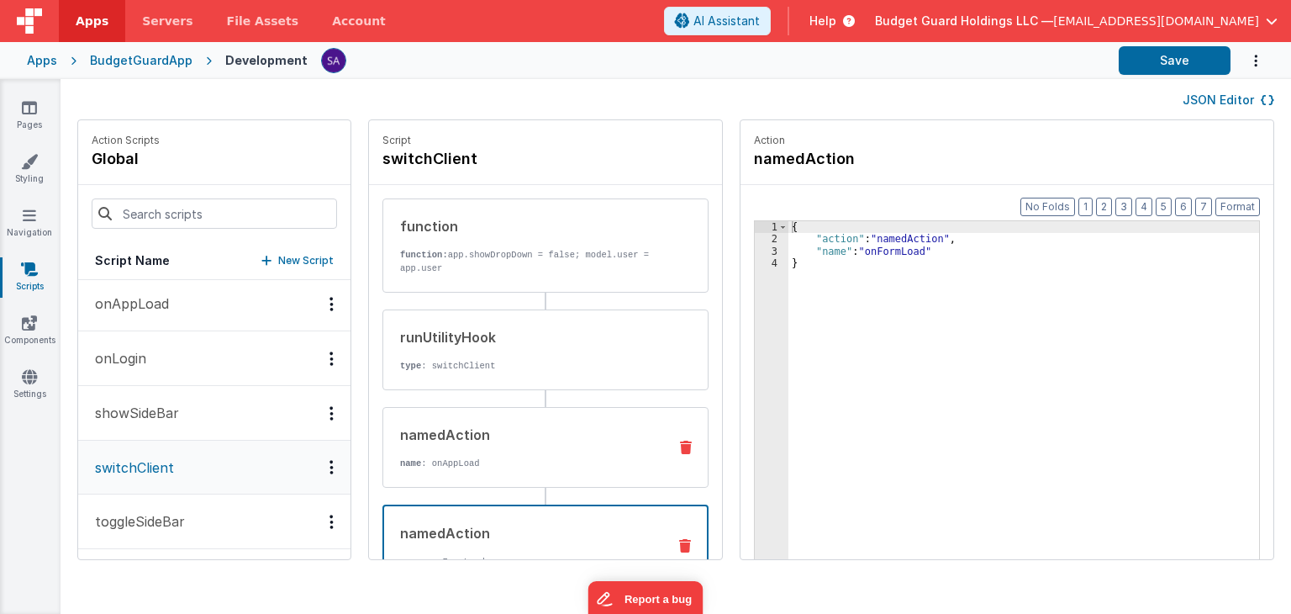
click at [486, 469] on div "namedAction name : onAppLoad" at bounding box center [545, 447] width 326 height 81
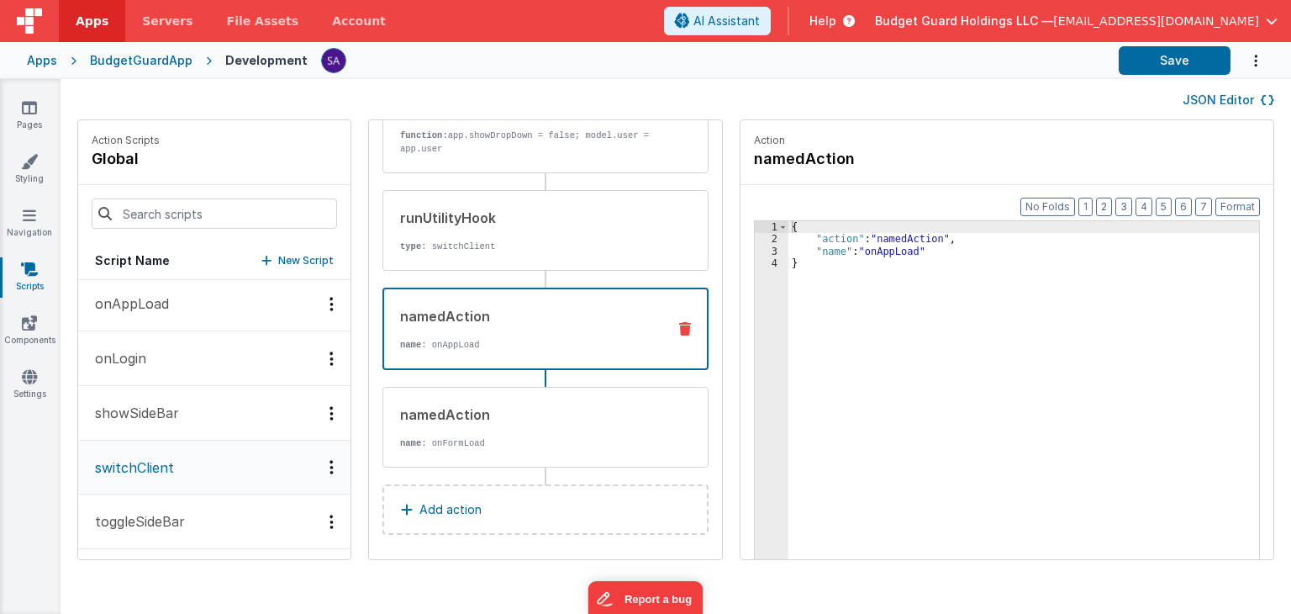
scroll to position [122, 0]
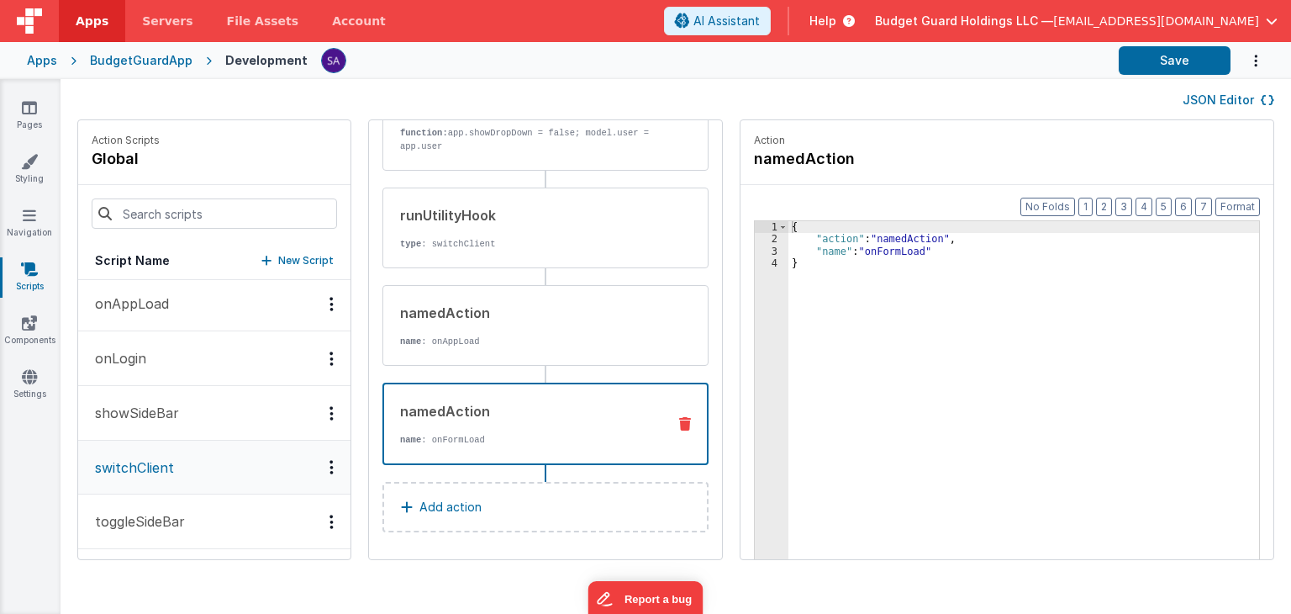
click at [486, 436] on p "name : onFormLoad" at bounding box center [526, 439] width 253 height 13
click at [484, 350] on div "namedAction name : onAppLoad" at bounding box center [545, 325] width 326 height 81
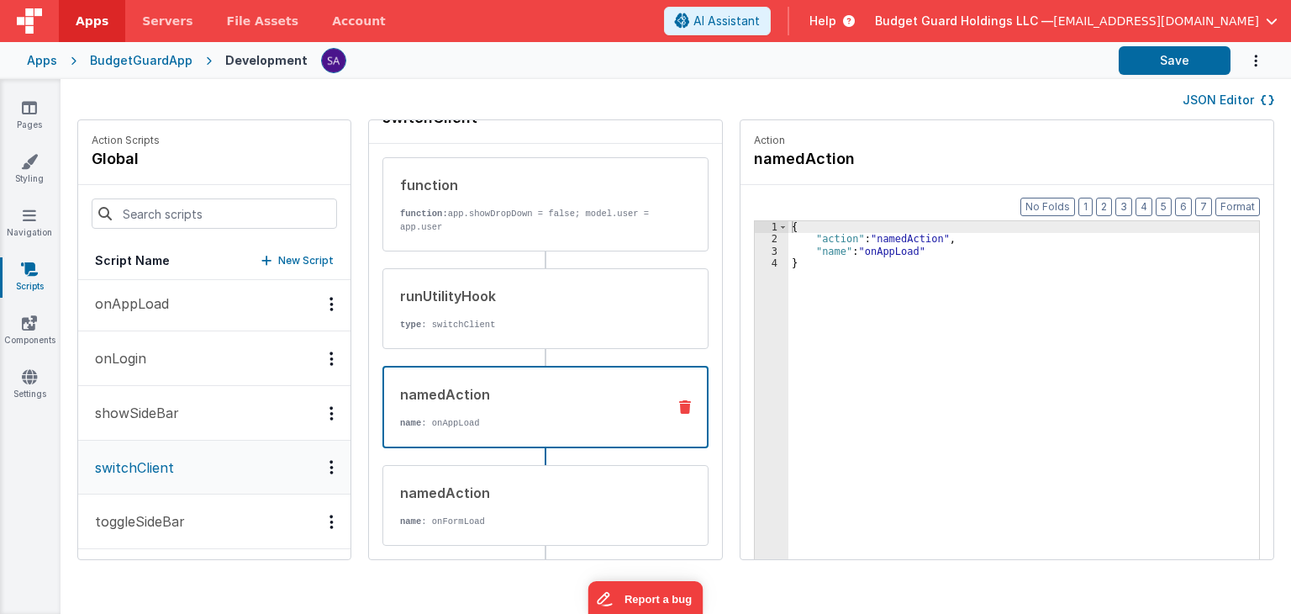
scroll to position [0, 0]
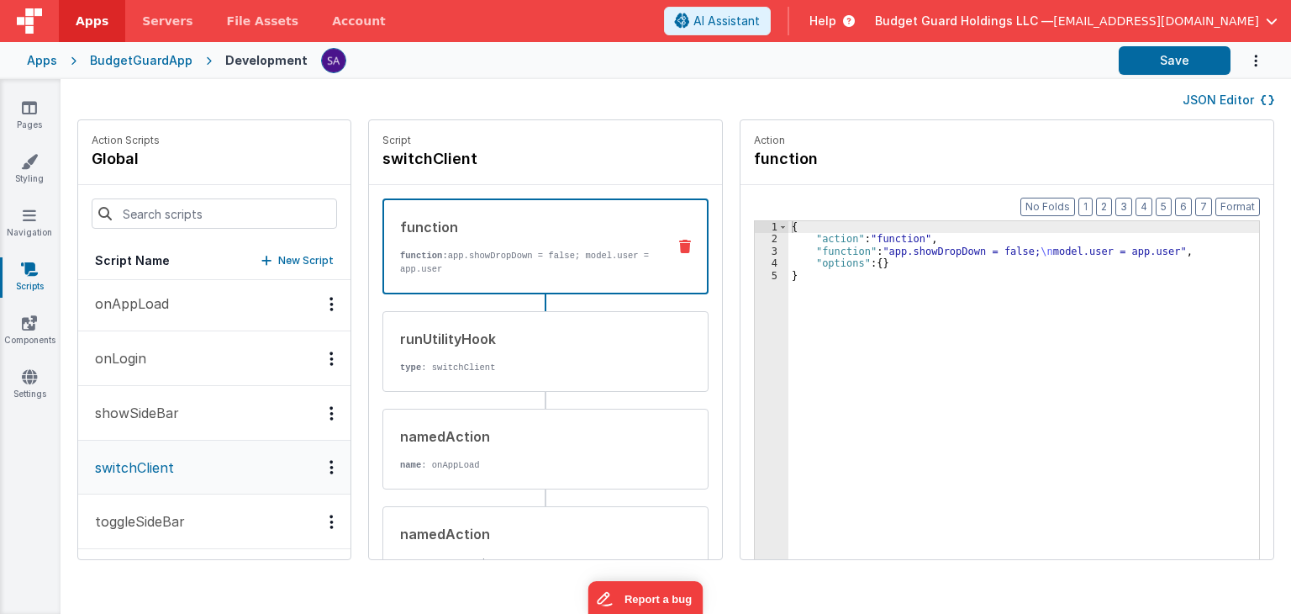
click at [528, 239] on div "function function: app.showDropDown = false; model.user = app.user" at bounding box center [518, 246] width 269 height 59
click at [470, 361] on p "type : switchClient" at bounding box center [527, 367] width 254 height 13
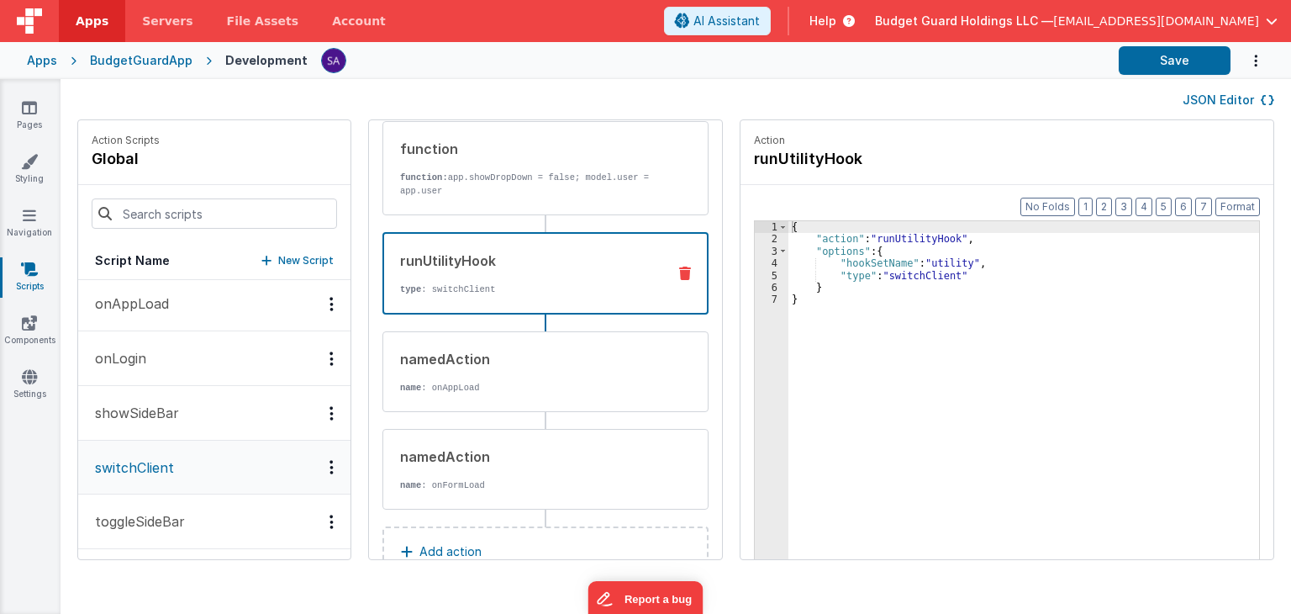
scroll to position [122, 0]
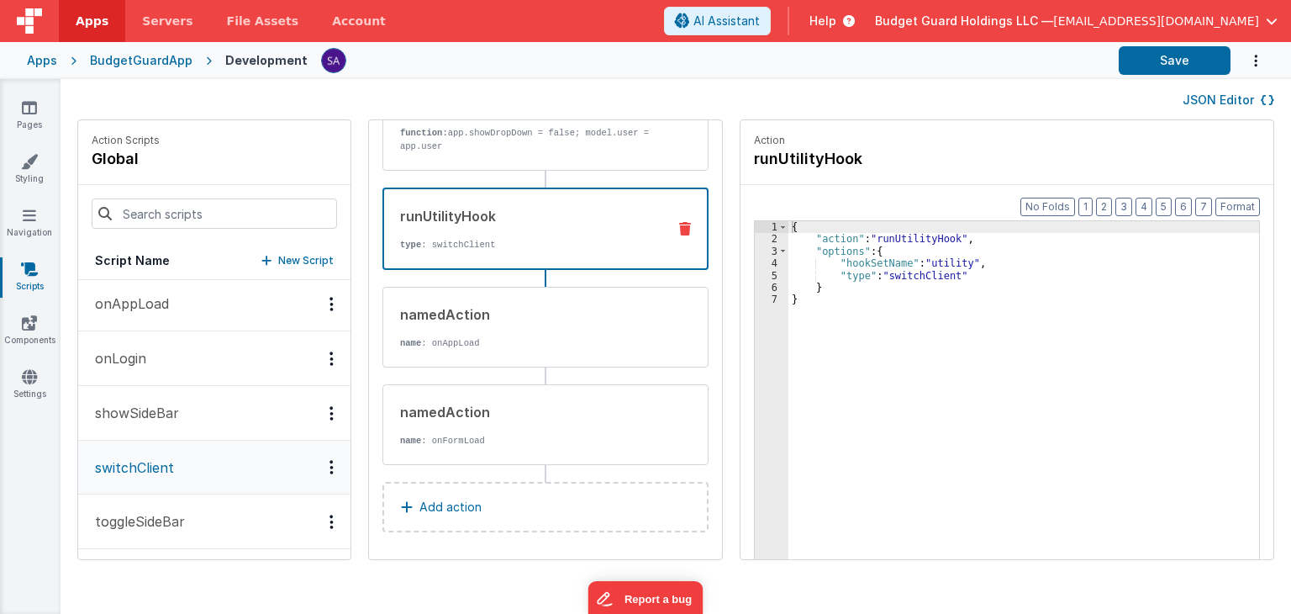
click at [430, 511] on p "Add action" at bounding box center [450, 507] width 62 height 20
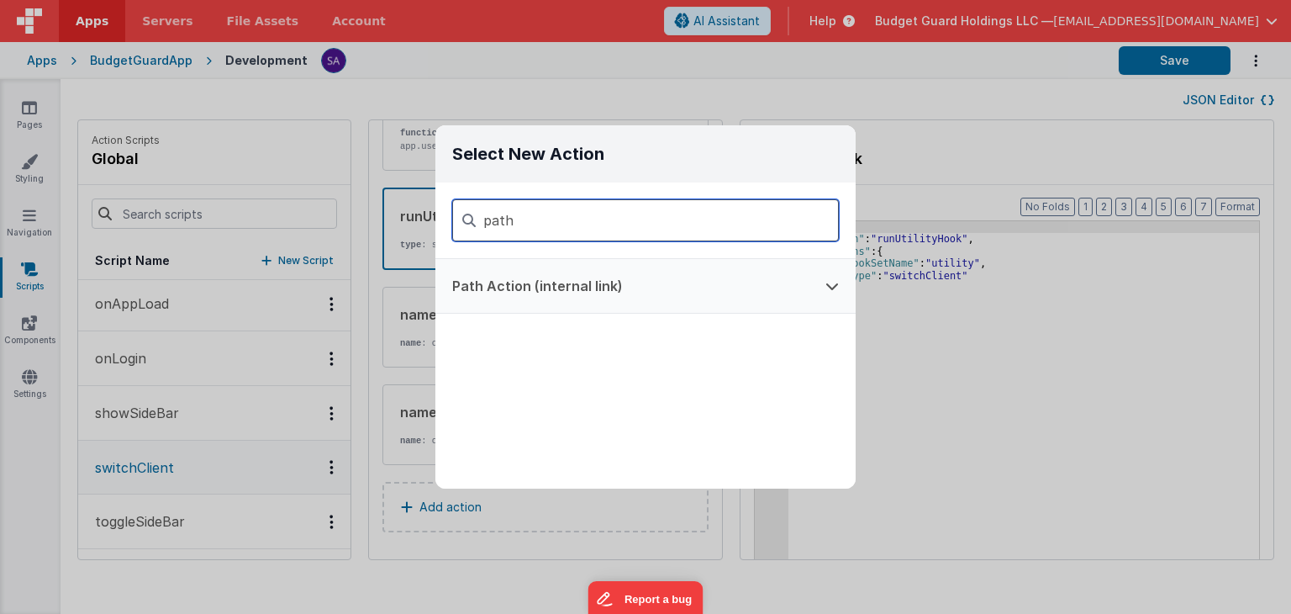
type input "path"
click at [585, 277] on button "Path Action (internal link)" at bounding box center [621, 286] width 373 height 54
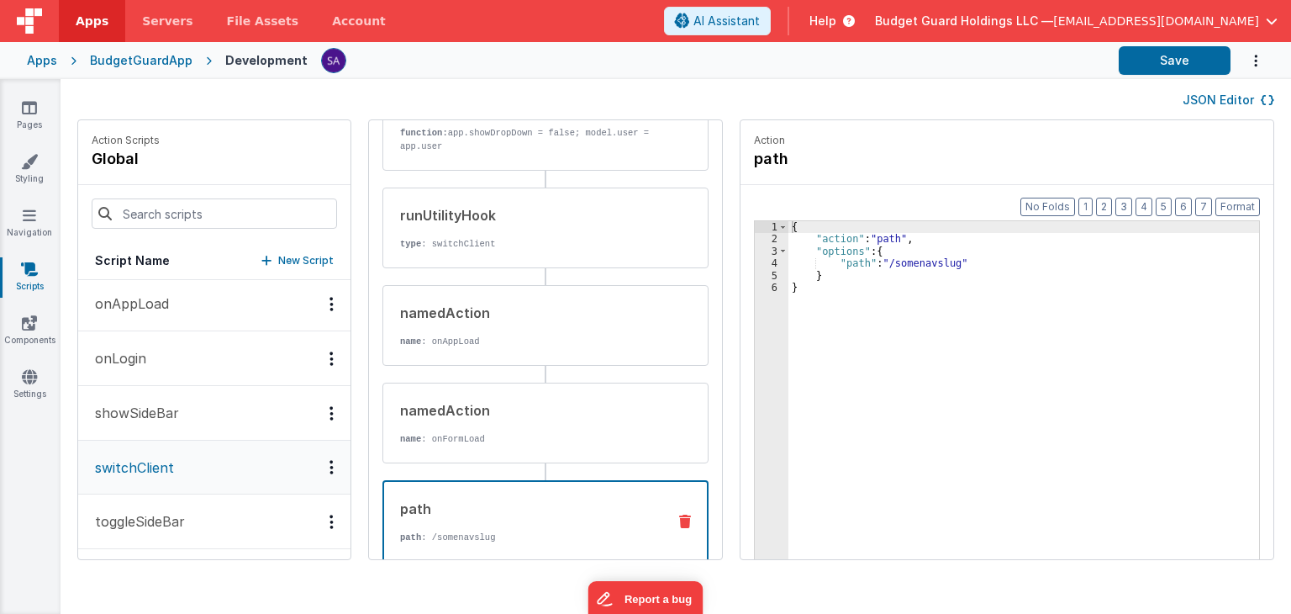
click at [899, 264] on div "{ "action" : "path" , "options" : { "path" : "/somenavslug" } }" at bounding box center [1033, 428] width 488 height 414
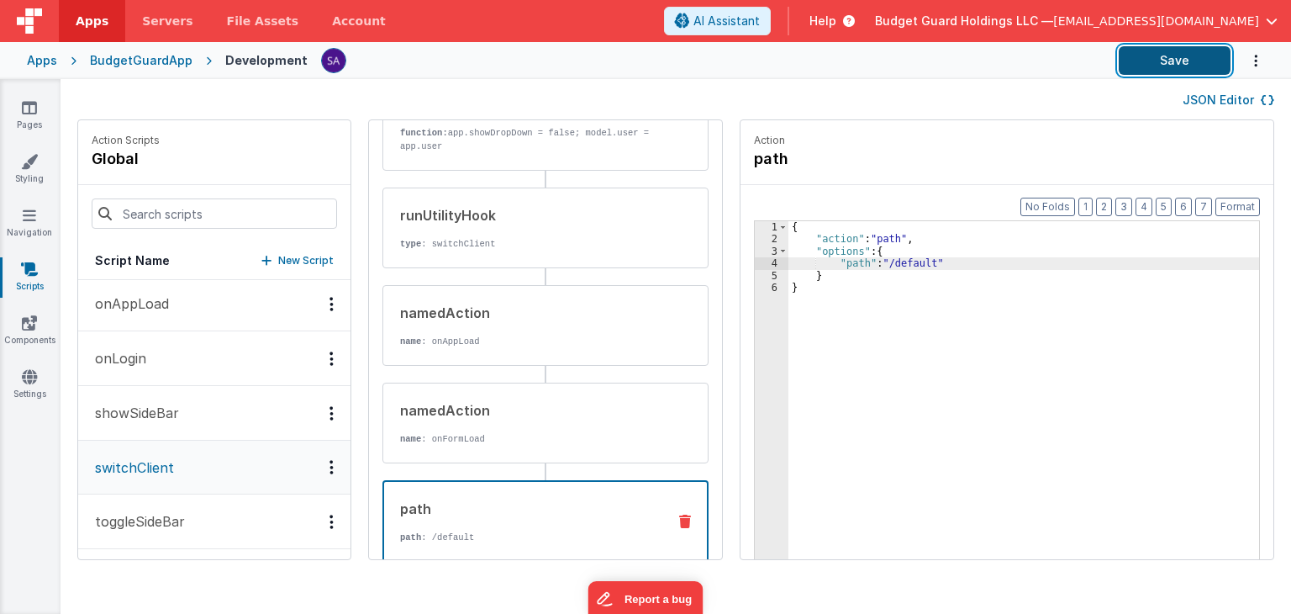
click at [1139, 50] on button "Save" at bounding box center [1175, 60] width 112 height 29
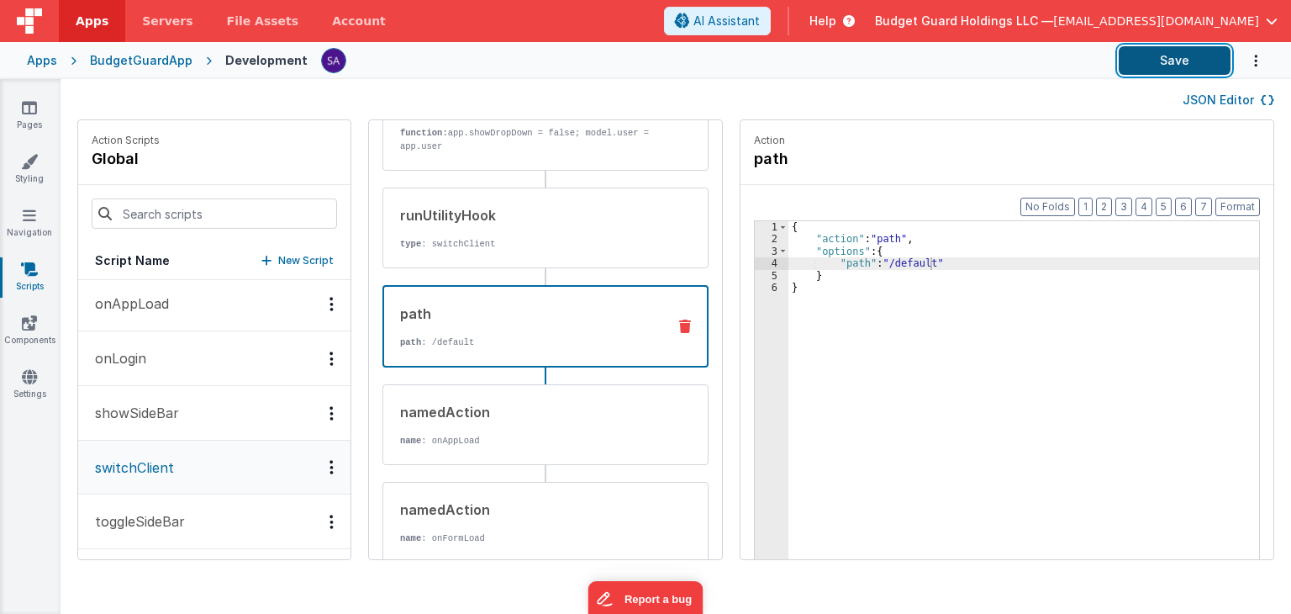
click at [1172, 67] on button "Save" at bounding box center [1175, 60] width 112 height 29
click at [39, 233] on link "Navigation" at bounding box center [29, 224] width 61 height 34
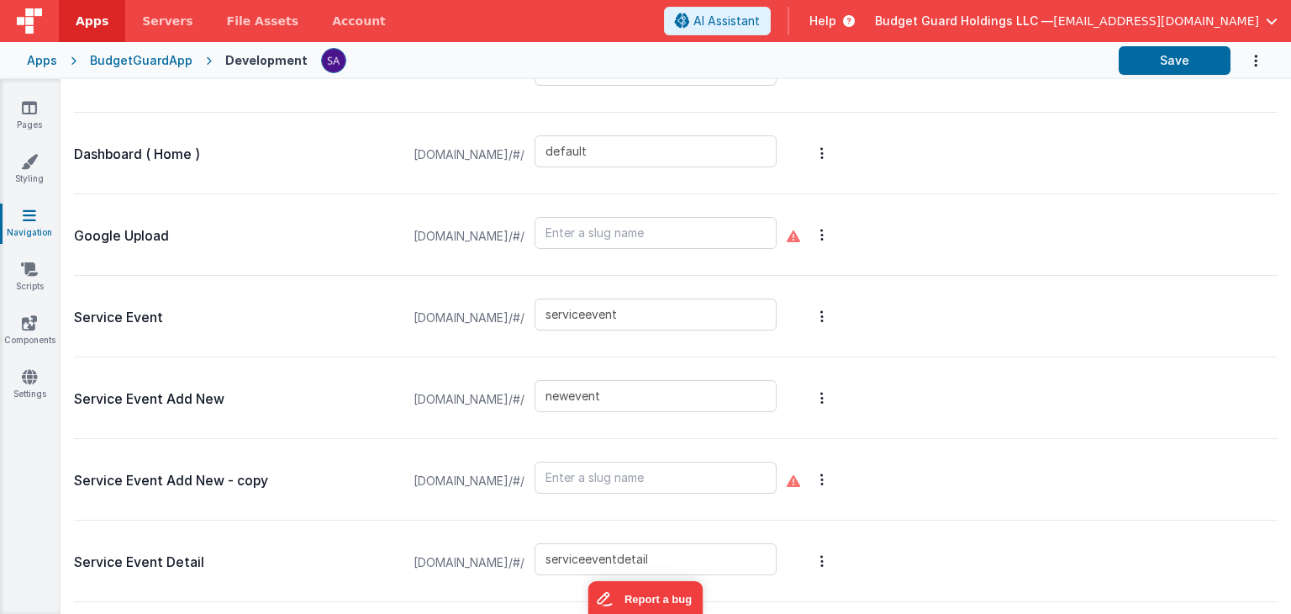
scroll to position [1009, 0]
click at [607, 149] on input "default" at bounding box center [656, 150] width 242 height 32
click at [27, 119] on link "Pages" at bounding box center [29, 116] width 61 height 34
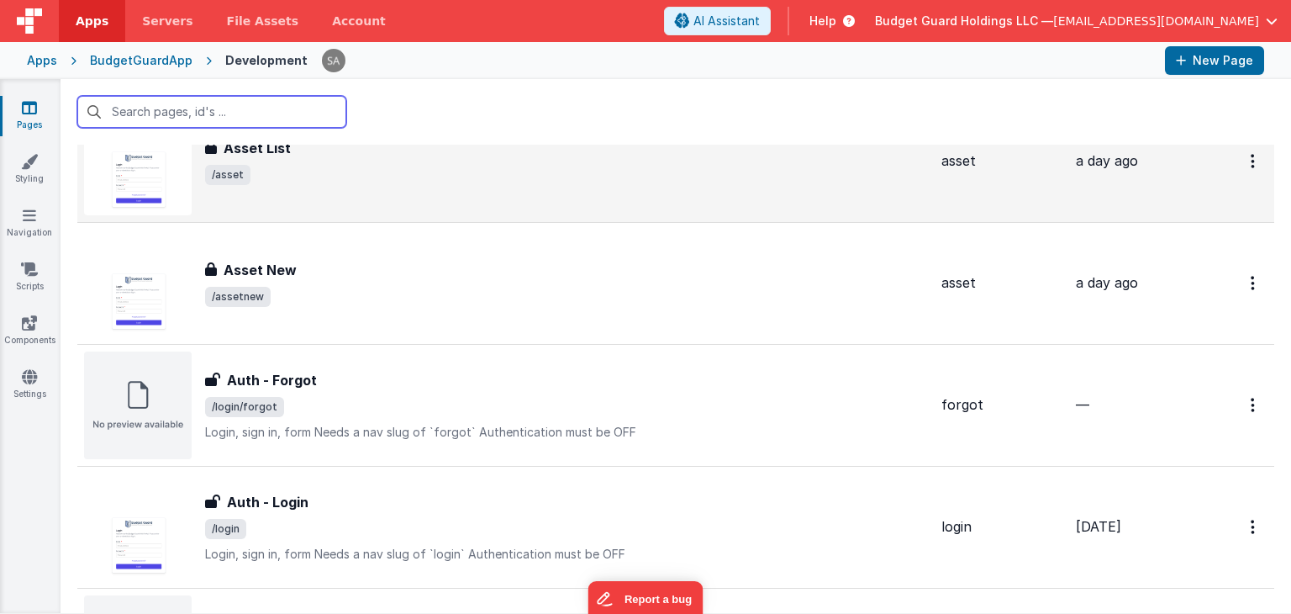
scroll to position [252, 0]
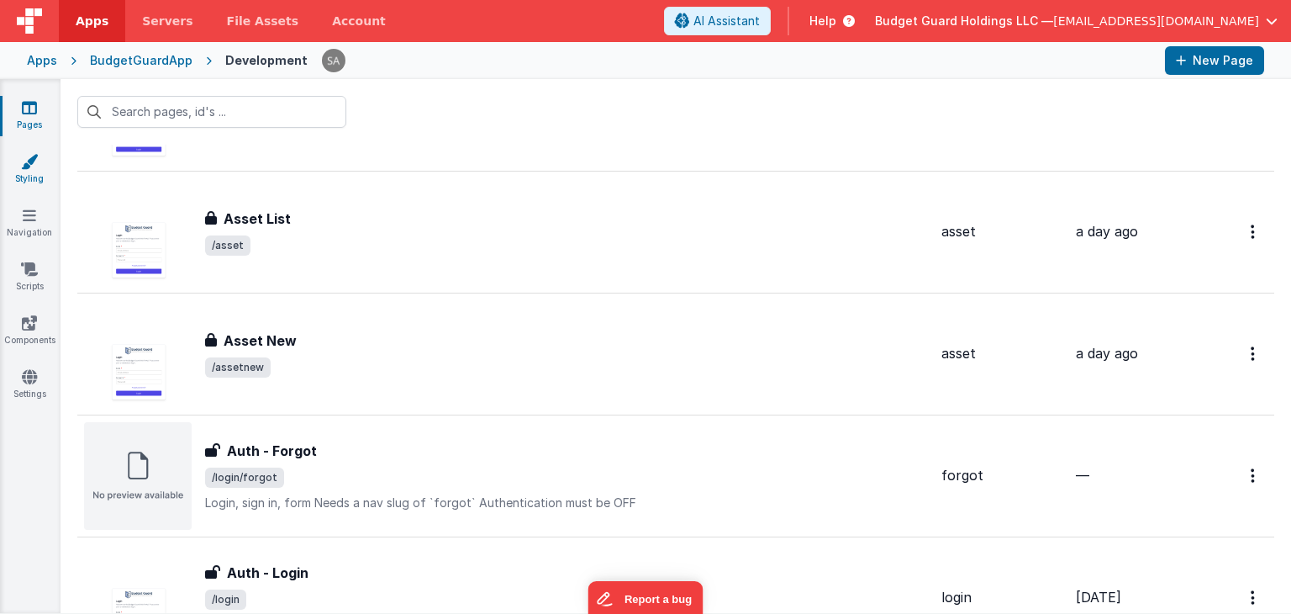
click at [27, 154] on icon at bounding box center [29, 161] width 17 height 17
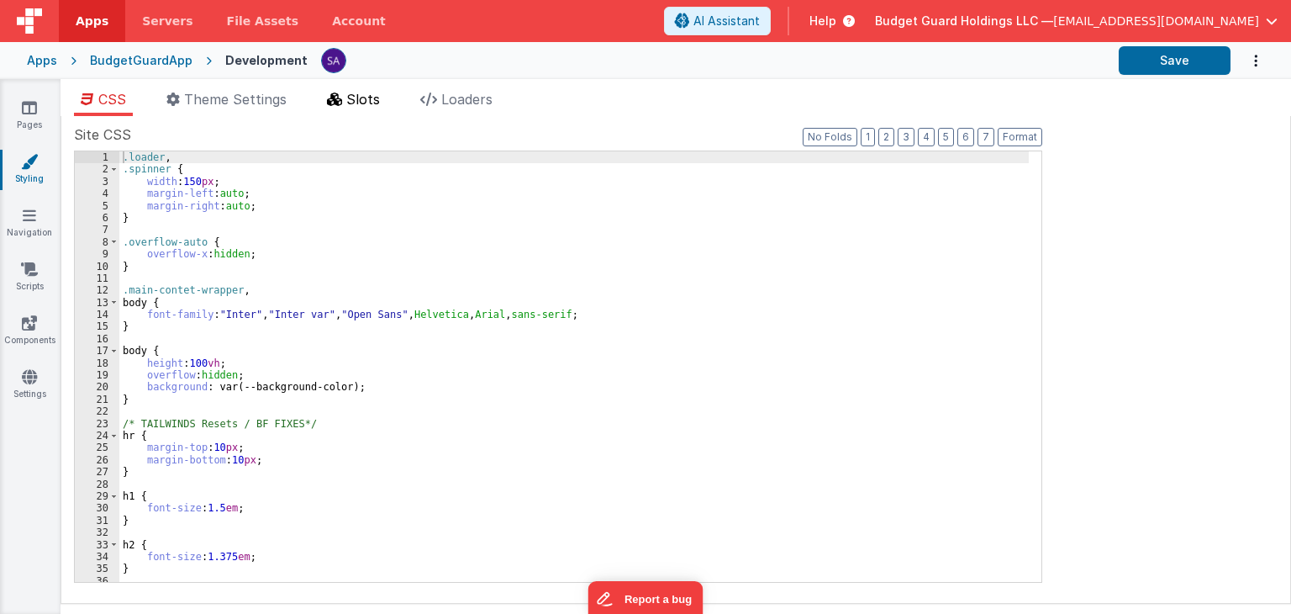
click at [363, 105] on span "Slots" at bounding box center [363, 99] width 34 height 17
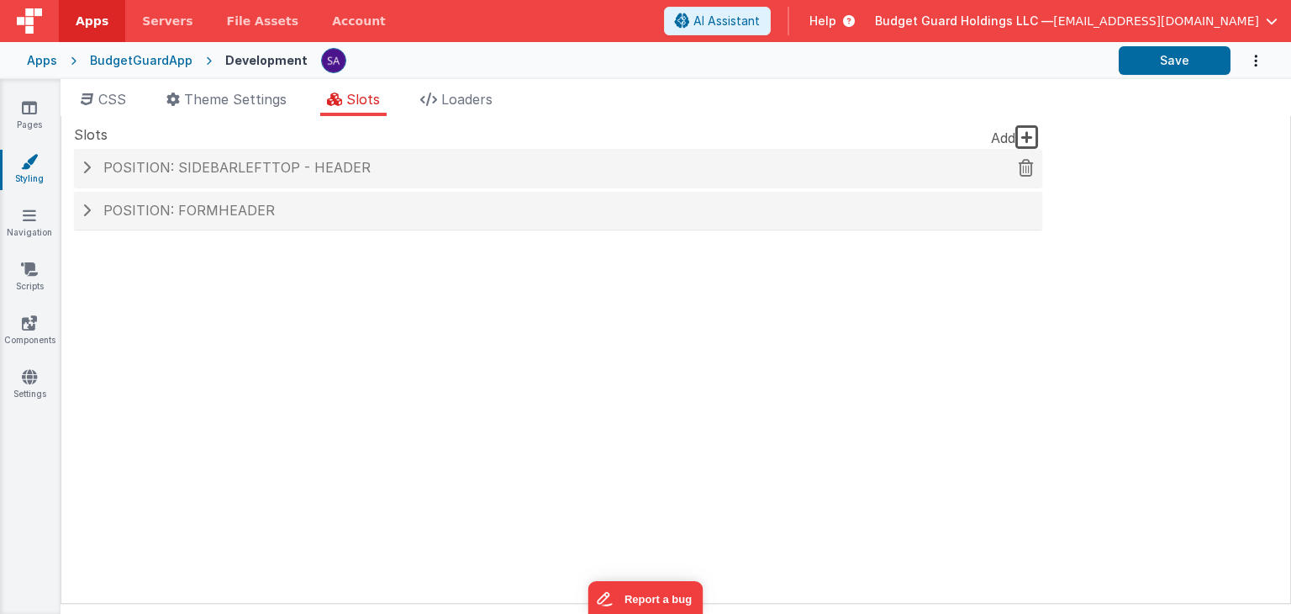
click at [251, 166] on span "Position: sidebarLeftTop - header" at bounding box center [236, 167] width 267 height 17
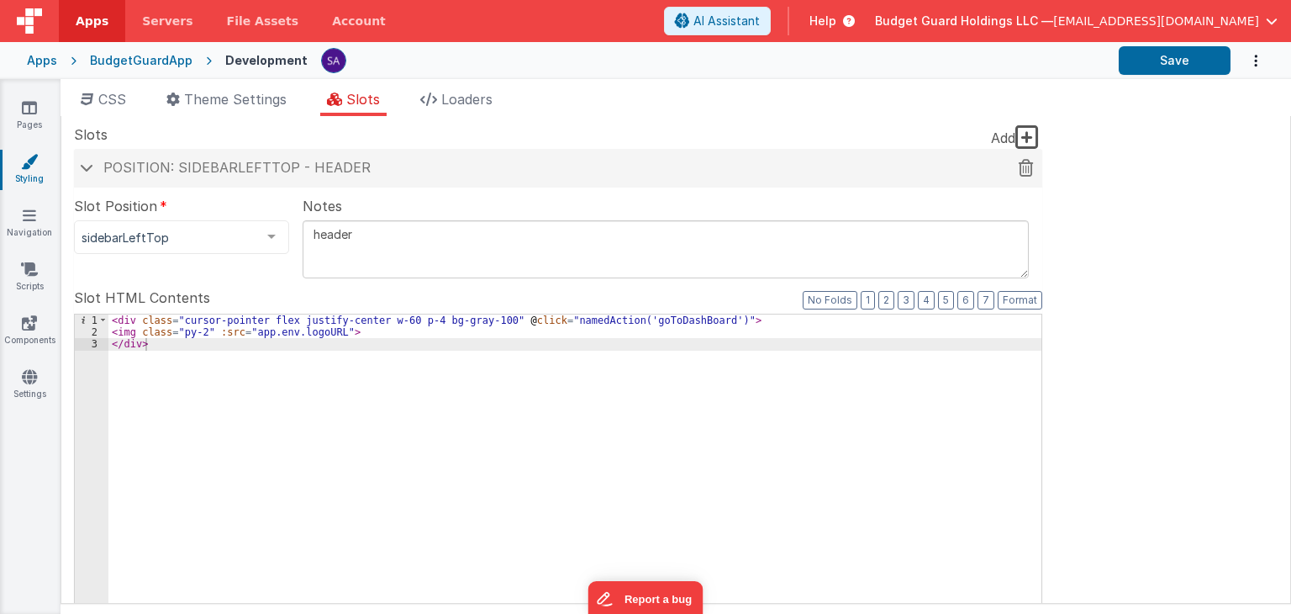
click at [221, 182] on div "Position: sidebarLeftTop - header" at bounding box center [558, 168] width 968 height 39
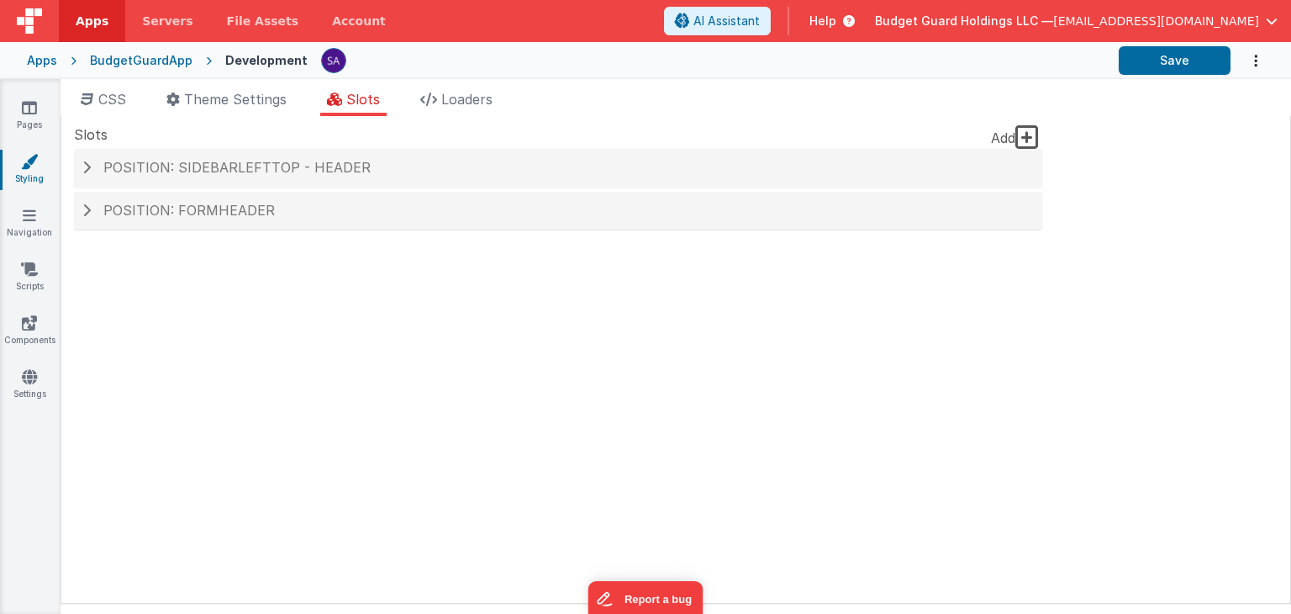
click at [215, 236] on div "Add Position: sidebarLeftTop - header Slot Position sidebarLeftTop inactive hea…" at bounding box center [558, 198] width 968 height 98
click at [229, 219] on div "Position: formHeader" at bounding box center [558, 211] width 968 height 39
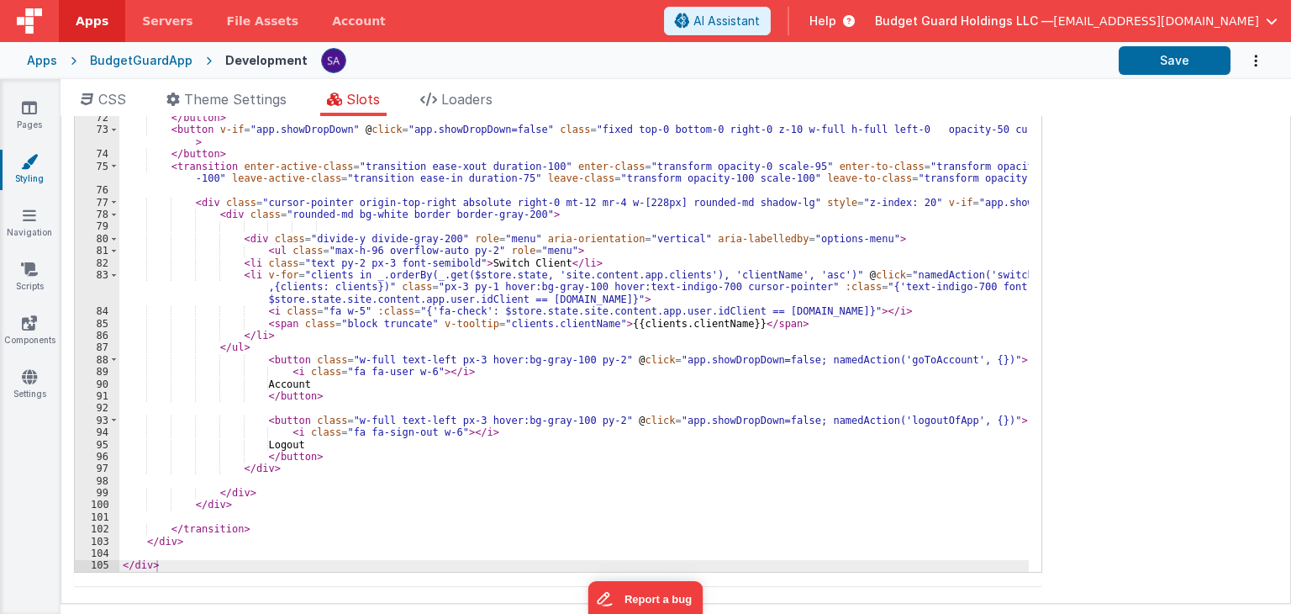
scroll to position [797, 0]
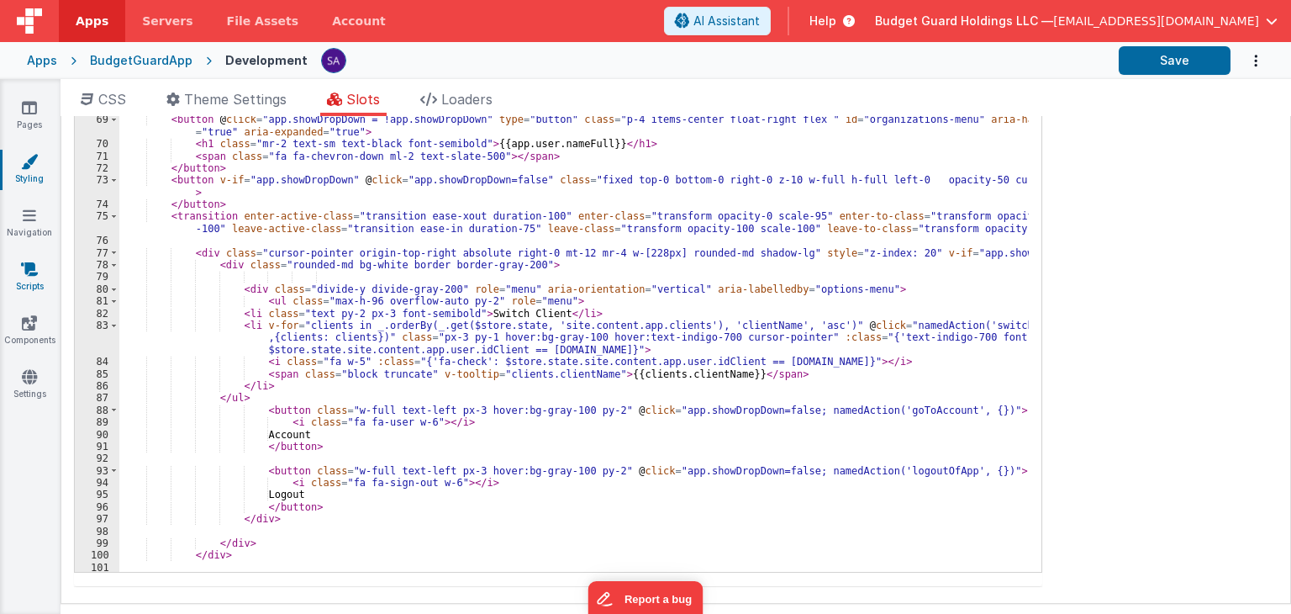
click at [40, 284] on link "Scripts" at bounding box center [29, 278] width 61 height 34
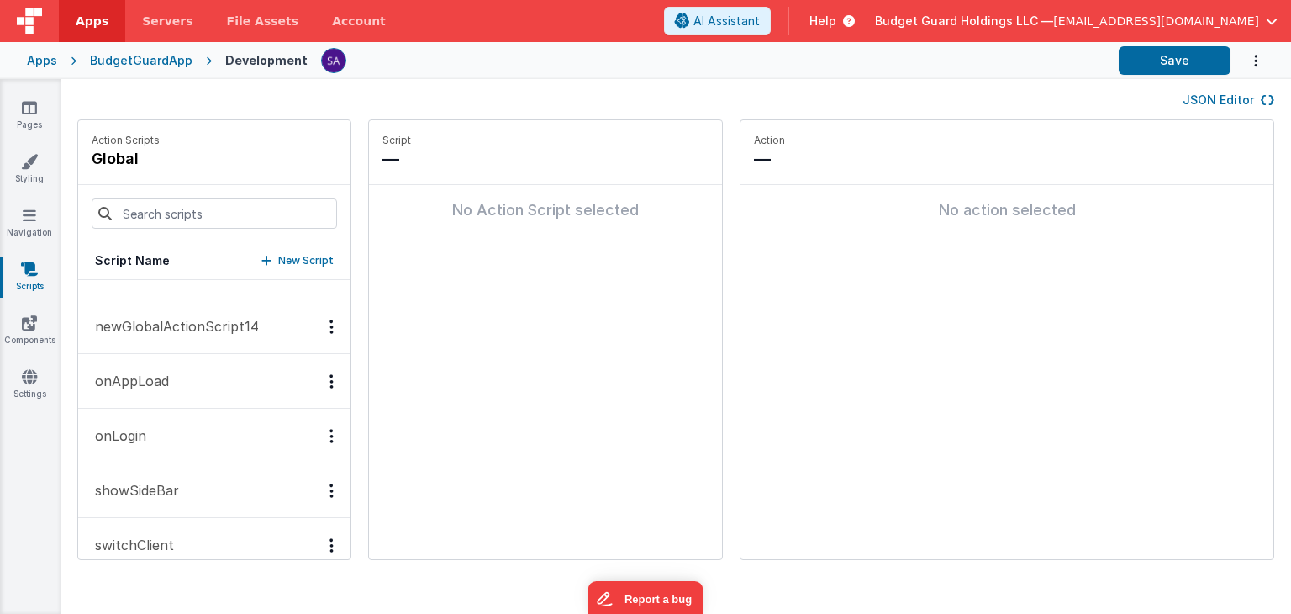
scroll to position [551, 0]
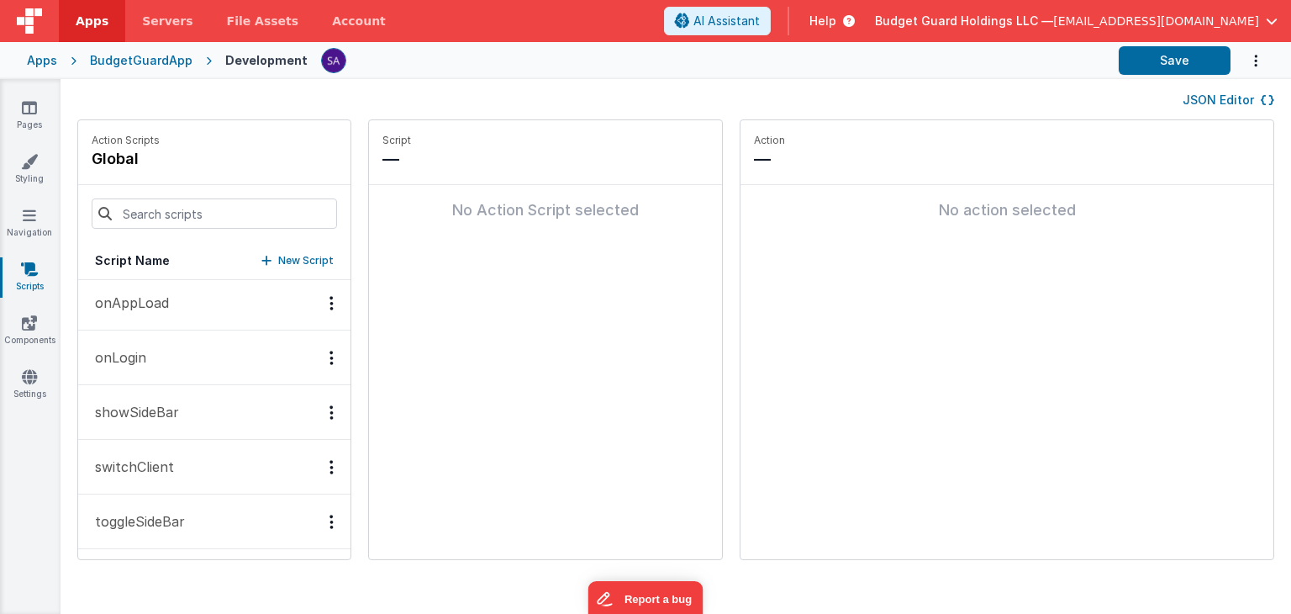
click at [178, 468] on button "switchClient" at bounding box center [214, 467] width 272 height 55
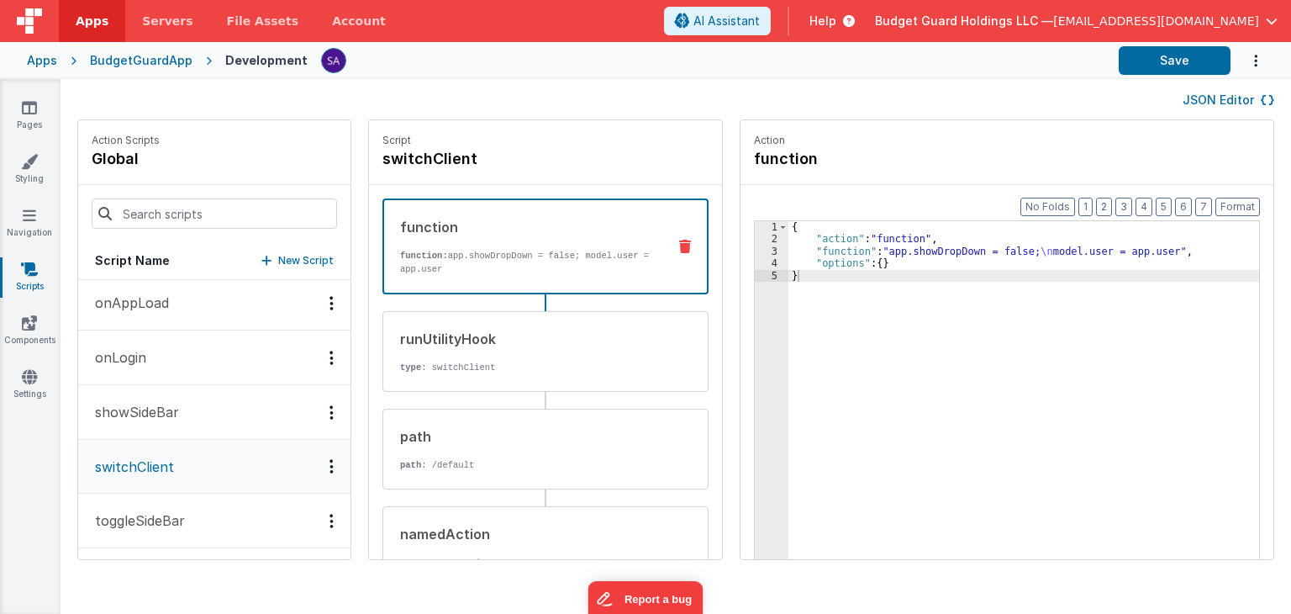
scroll to position [550, 0]
click at [520, 350] on div "runUtilityHook type : switchClient" at bounding box center [518, 351] width 271 height 45
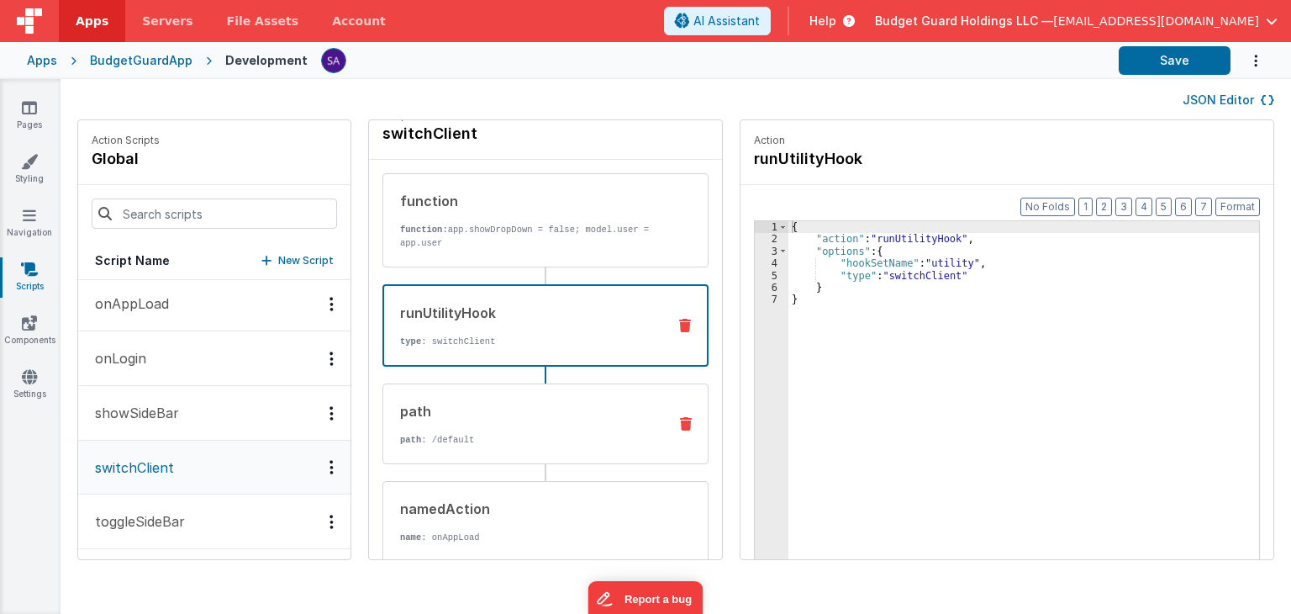
scroll to position [168, 0]
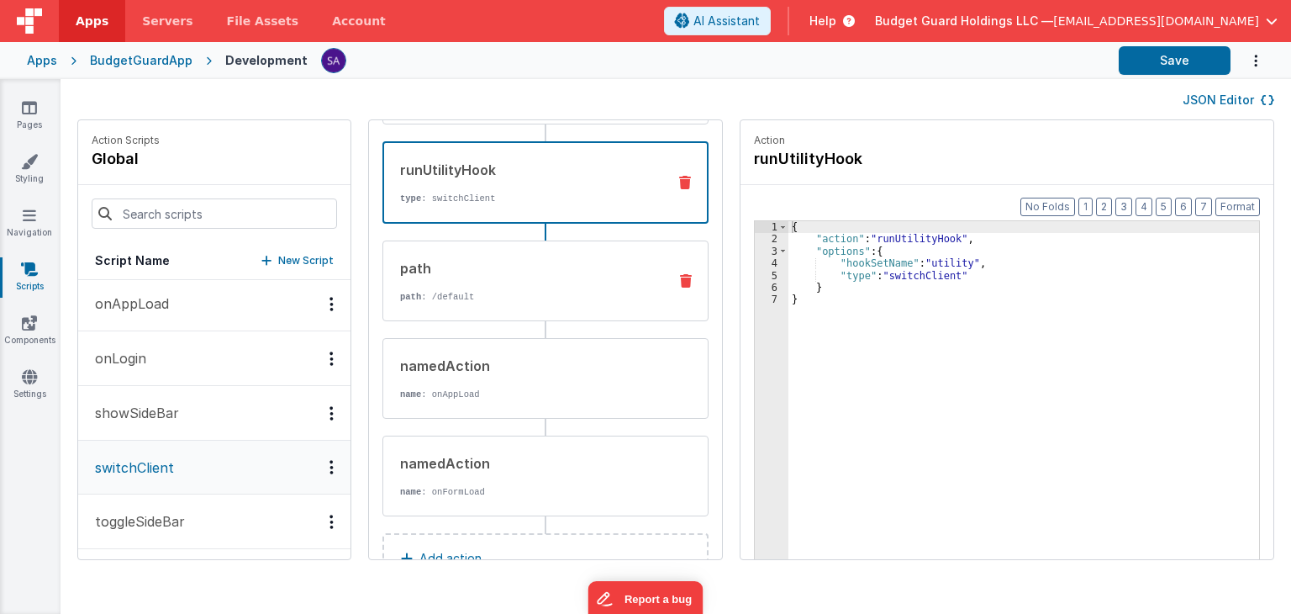
click at [545, 287] on div "path path : /default" at bounding box center [518, 280] width 271 height 45
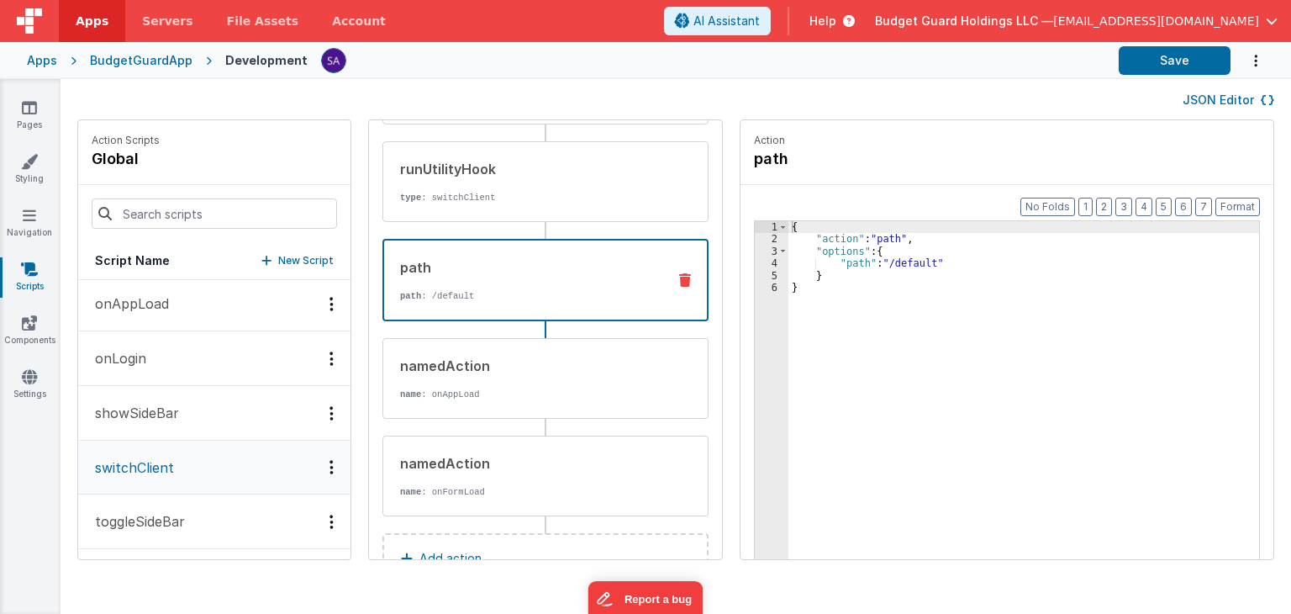
click at [898, 265] on div "{ "action" : "path" , "options" : { "path" : "/default" } }" at bounding box center [1033, 428] width 488 height 414
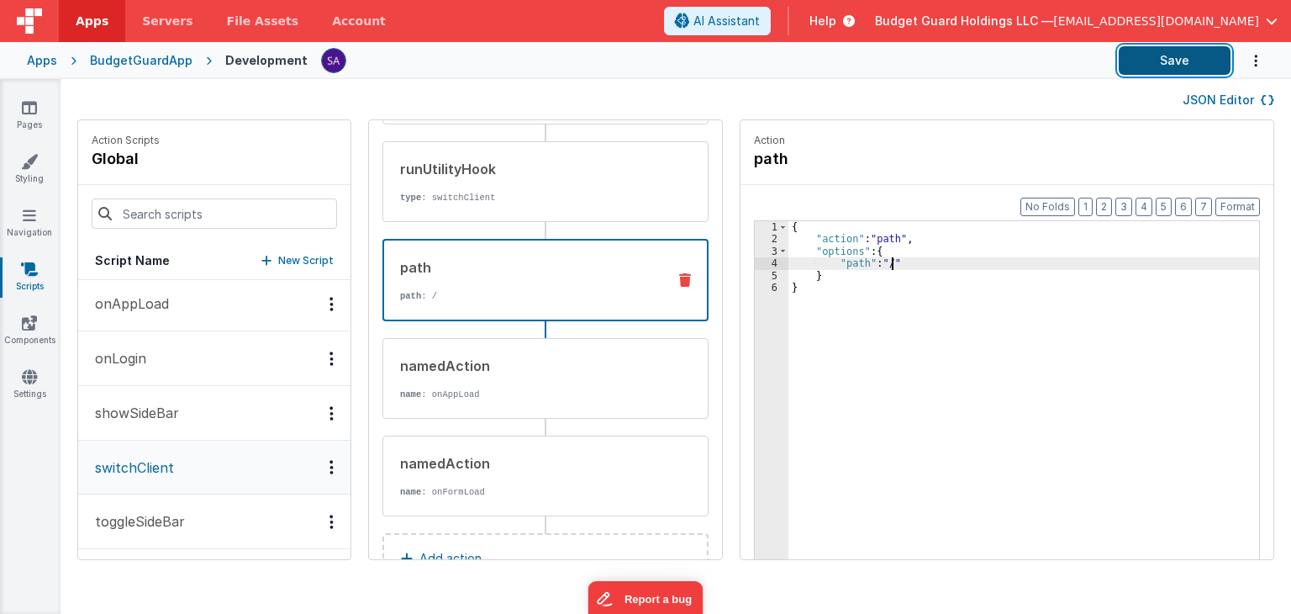
click at [1156, 71] on button "Save" at bounding box center [1175, 60] width 112 height 29
click at [872, 263] on div "{ "action" : "path" , "options" : { "path" : "/" } }" at bounding box center [1033, 428] width 488 height 414
click at [26, 122] on link "Pages" at bounding box center [29, 116] width 61 height 34
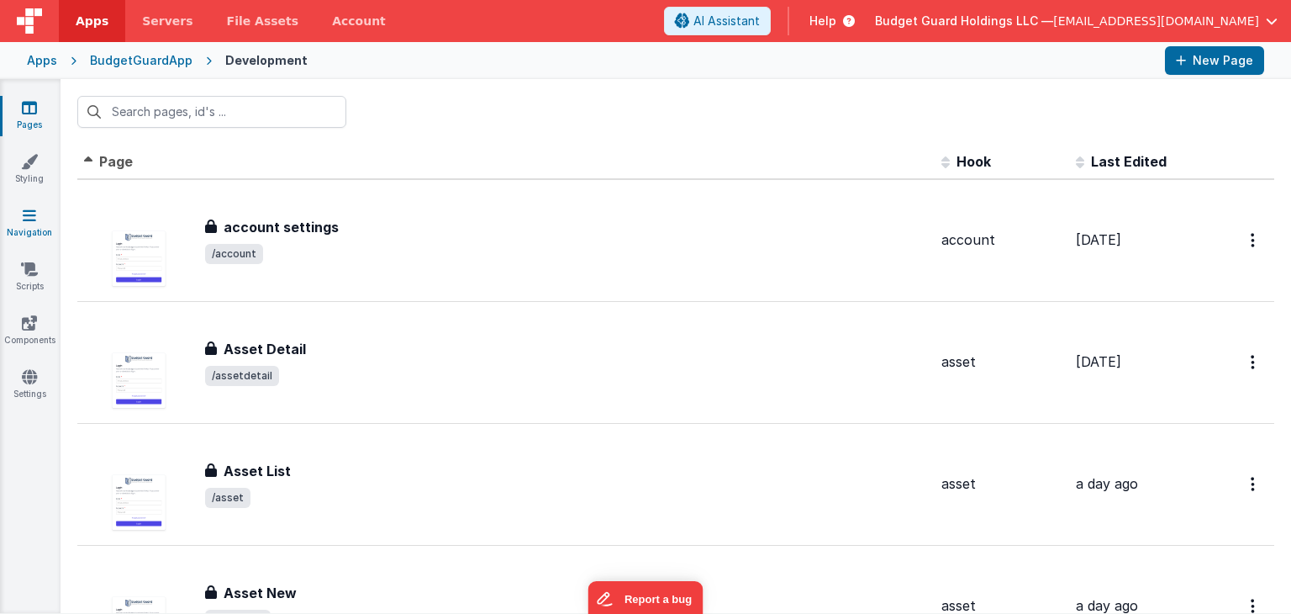
click at [34, 235] on link "Navigation" at bounding box center [29, 224] width 61 height 34
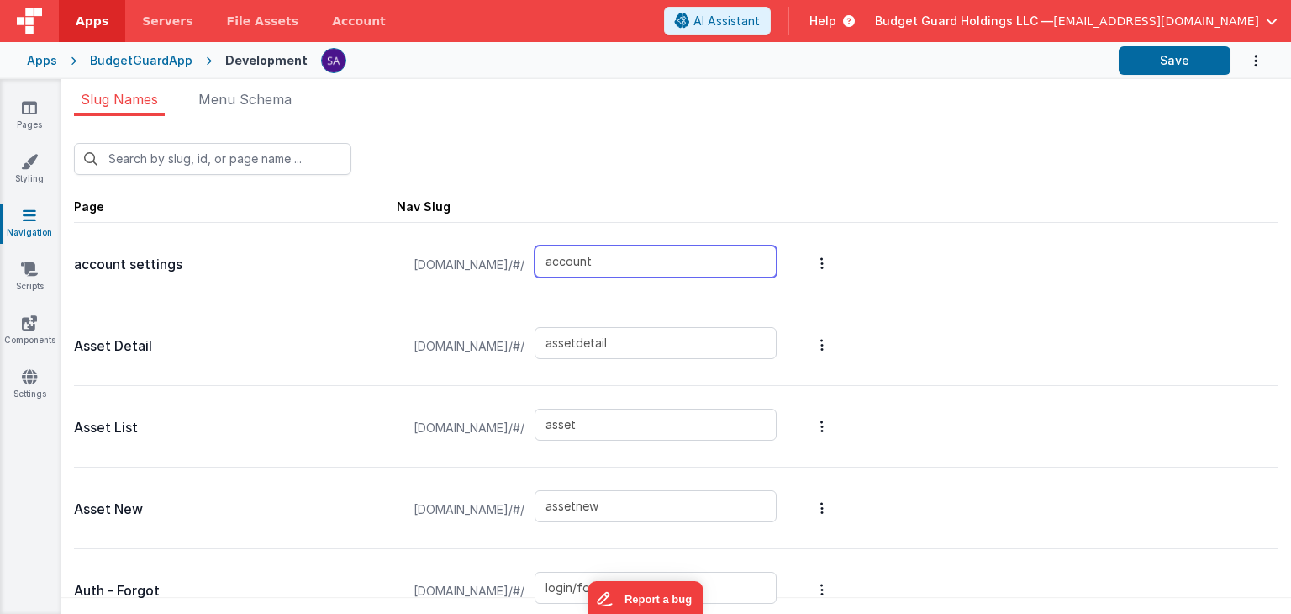
click at [607, 263] on input "account" at bounding box center [656, 261] width 242 height 32
click at [29, 157] on icon at bounding box center [29, 161] width 17 height 17
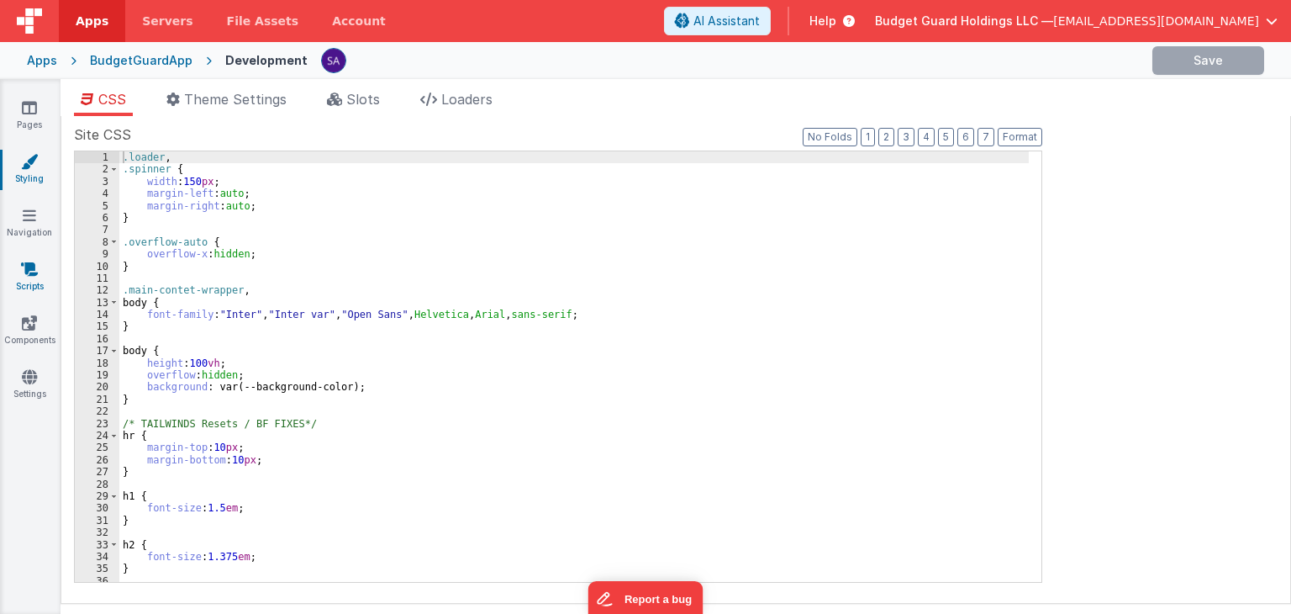
click at [24, 274] on icon at bounding box center [29, 269] width 17 height 17
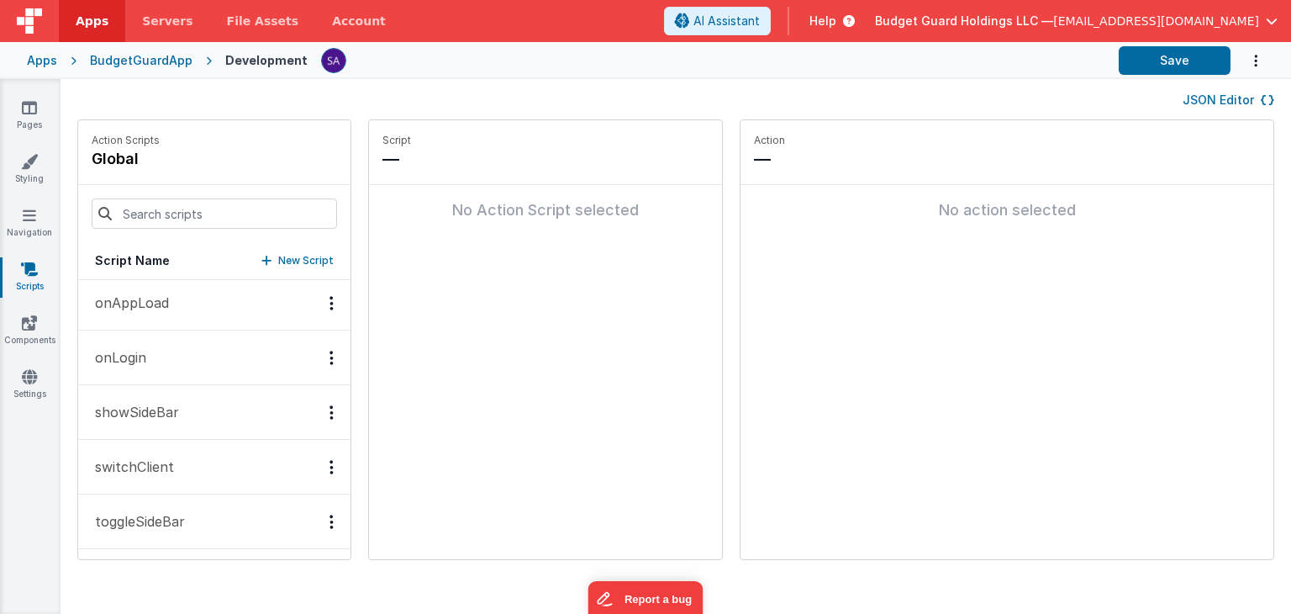
click at [178, 462] on button "switchClient" at bounding box center [214, 467] width 272 height 55
click at [178, 462] on button "switchClient" at bounding box center [214, 468] width 272 height 55
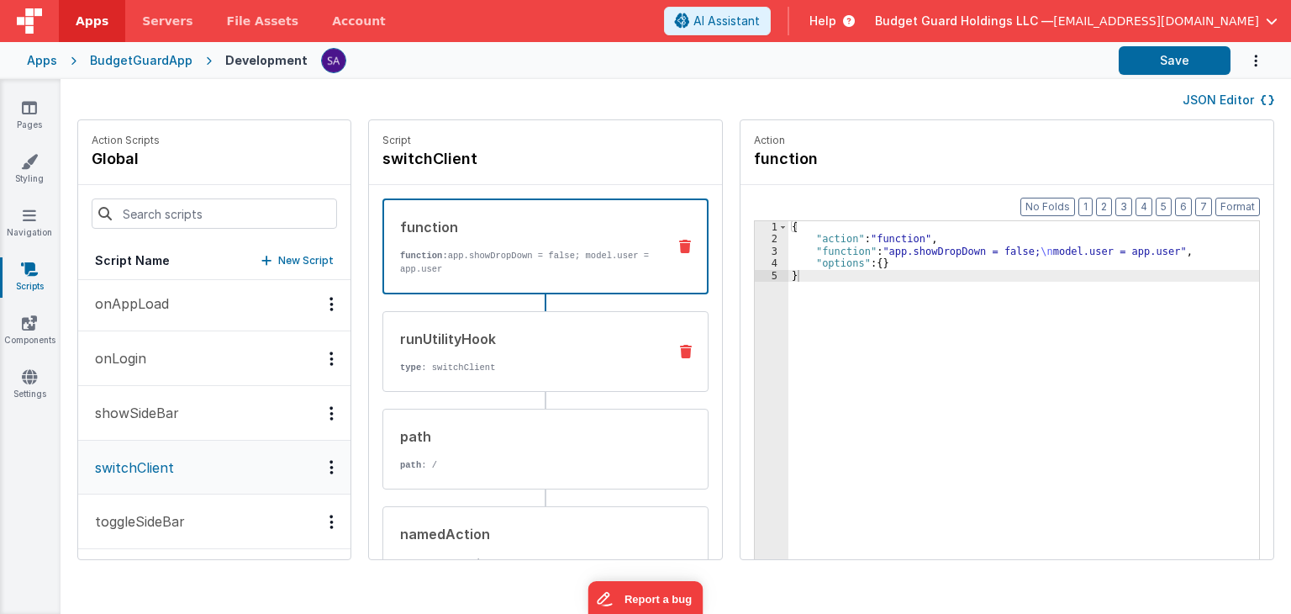
click at [546, 355] on div "runUtilityHook type : switchClient" at bounding box center [518, 351] width 271 height 45
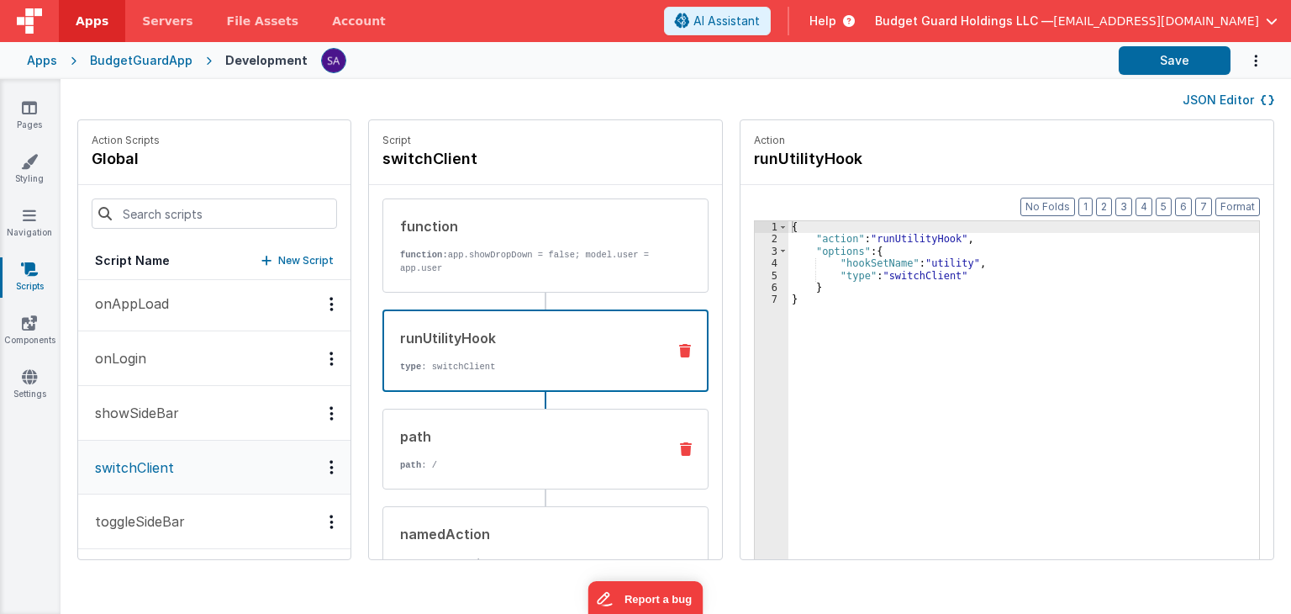
click at [467, 447] on div "path path : /" at bounding box center [518, 448] width 271 height 45
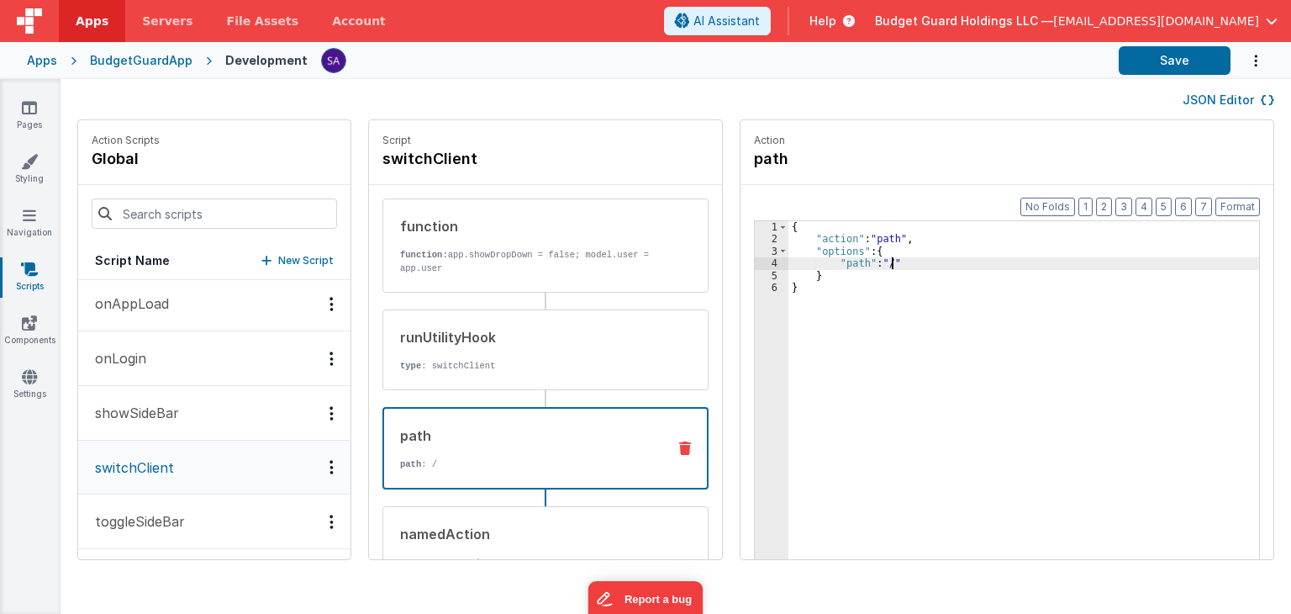
click at [874, 262] on div "{ "action" : "path" , "options" : { "path" : "/" } }" at bounding box center [1033, 428] width 488 height 414
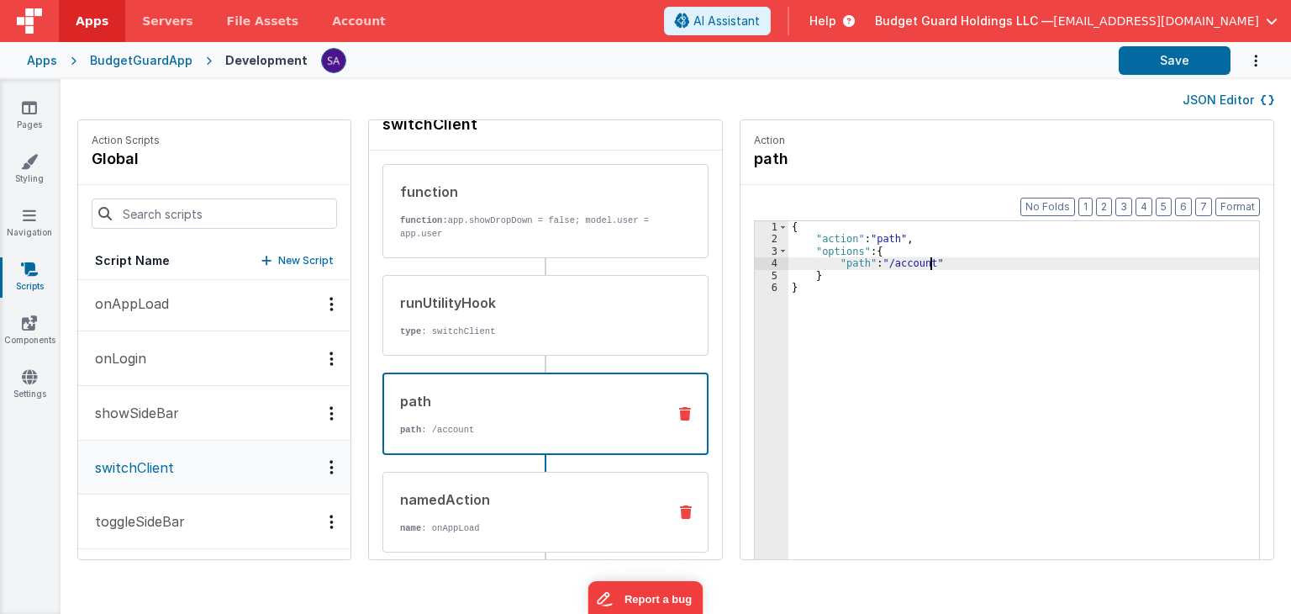
scroll to position [0, 0]
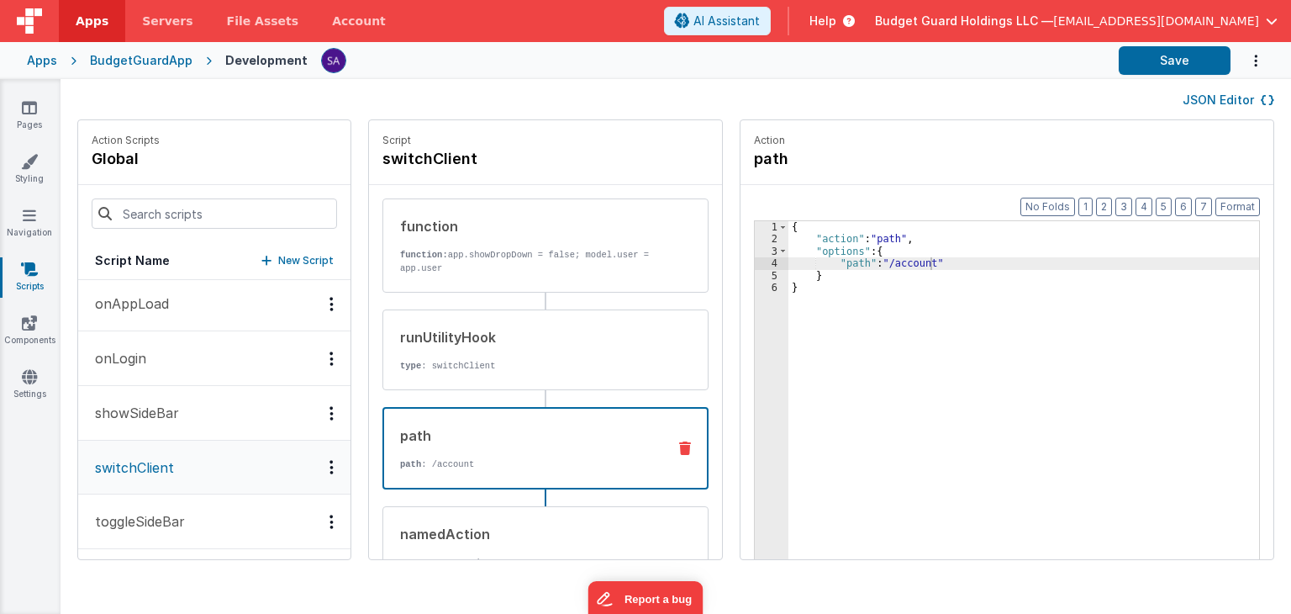
drag, startPoint x: 576, startPoint y: 442, endPoint x: 918, endPoint y: 355, distance: 353.1
click at [1007, 334] on div "{ "action" : "path" , "options" : { "path" : "/account" } }" at bounding box center [1033, 428] width 488 height 414
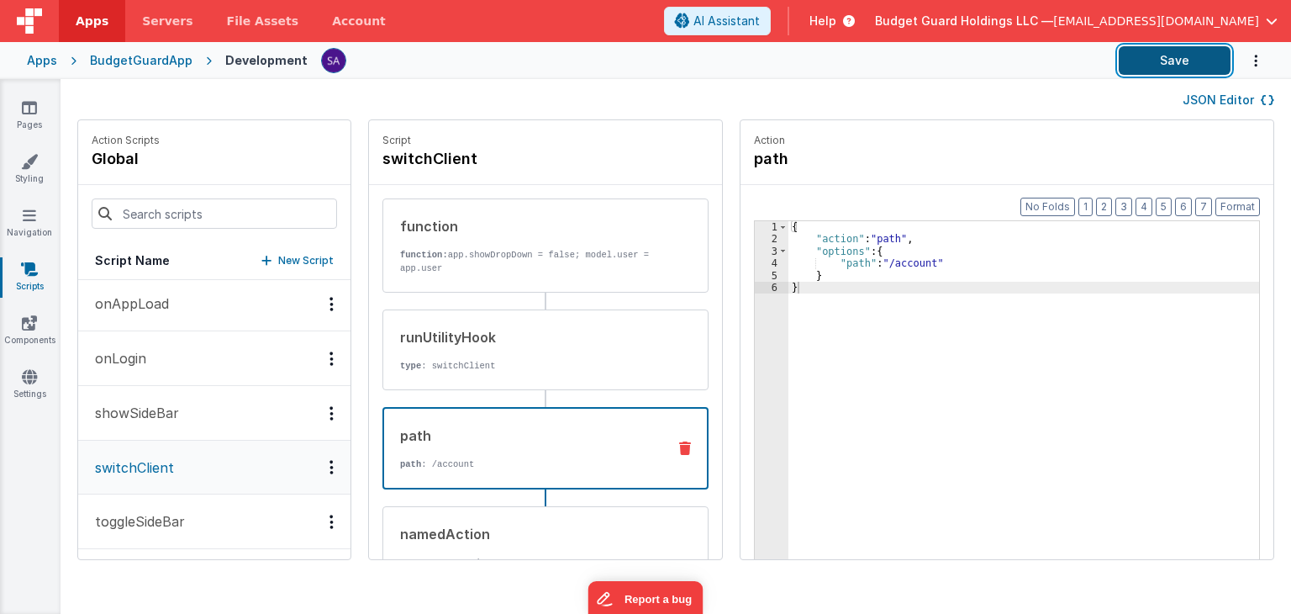
click at [1150, 60] on button "Save" at bounding box center [1175, 60] width 112 height 29
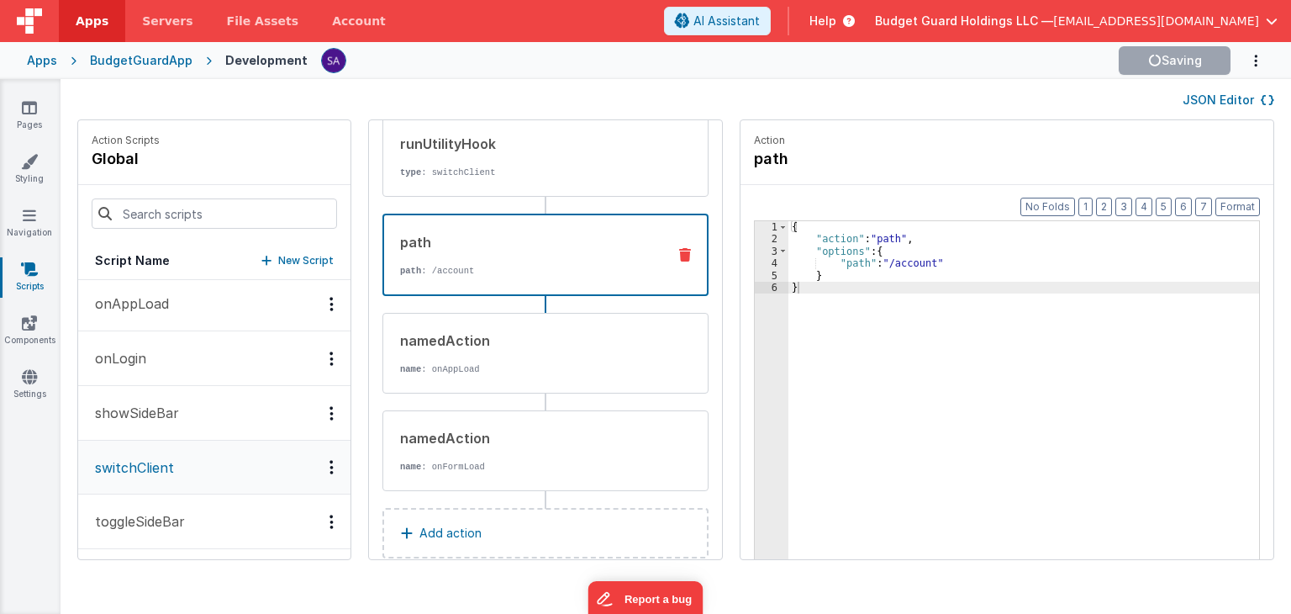
scroll to position [219, 0]
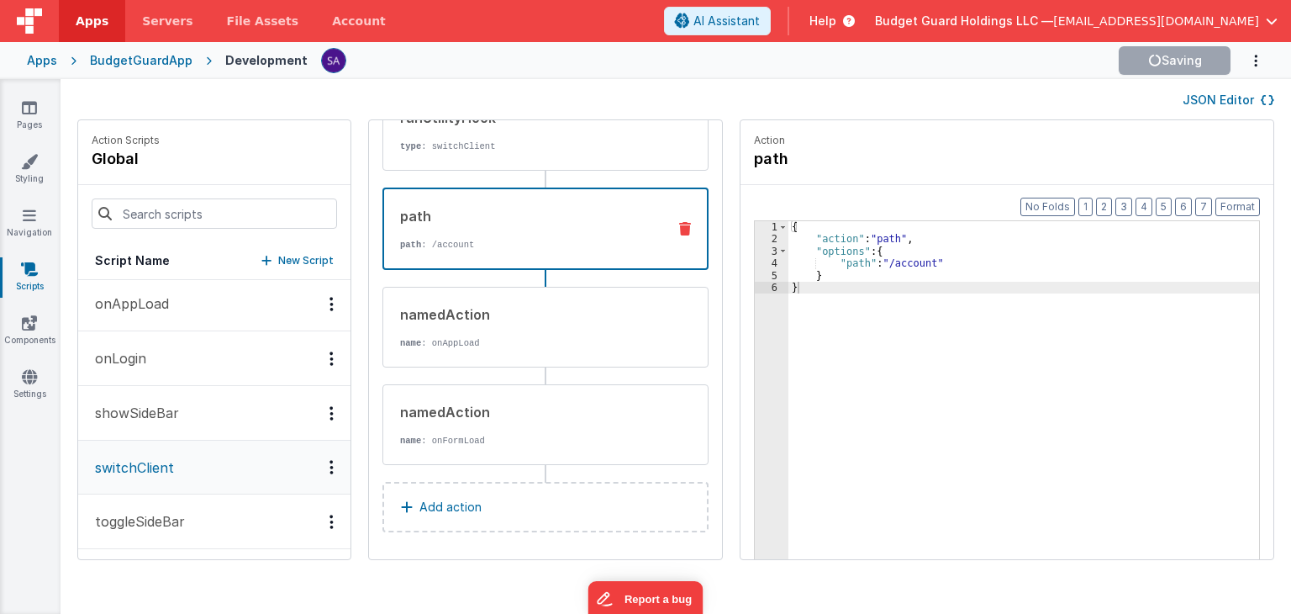
click at [473, 232] on div "path path : /account" at bounding box center [518, 228] width 269 height 45
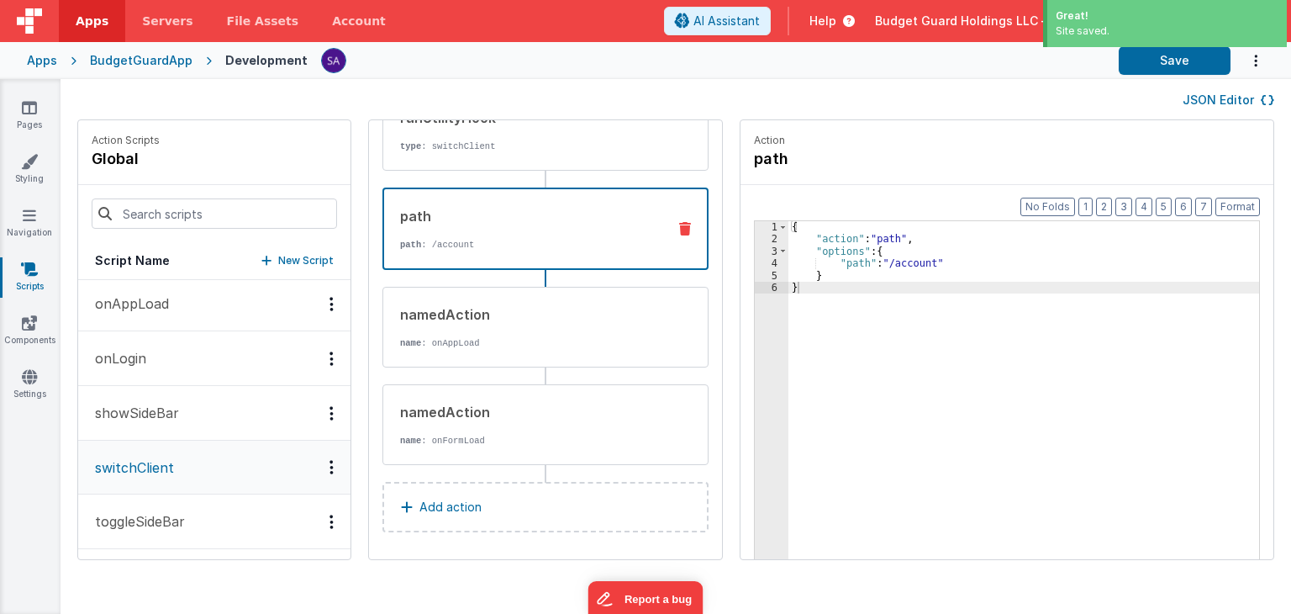
drag, startPoint x: 473, startPoint y: 232, endPoint x: 871, endPoint y: 394, distance: 429.5
click at [871, 394] on div "{ "action" : "path" , "options" : { "path" : "/account" } }" at bounding box center [1033, 428] width 488 height 414
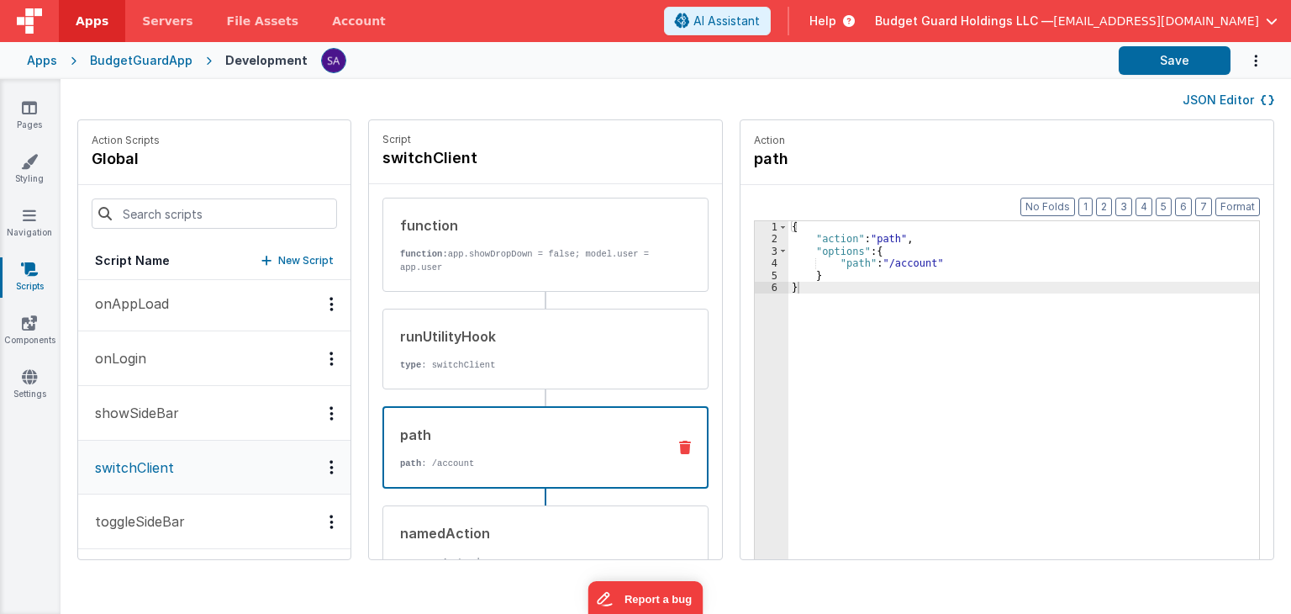
scroll to position [0, 0]
click at [590, 429] on div "path" at bounding box center [526, 435] width 253 height 20
click at [821, 262] on div "{ "action" : "path" , "options" : { "path" : "/account" } }" at bounding box center [1033, 428] width 488 height 414
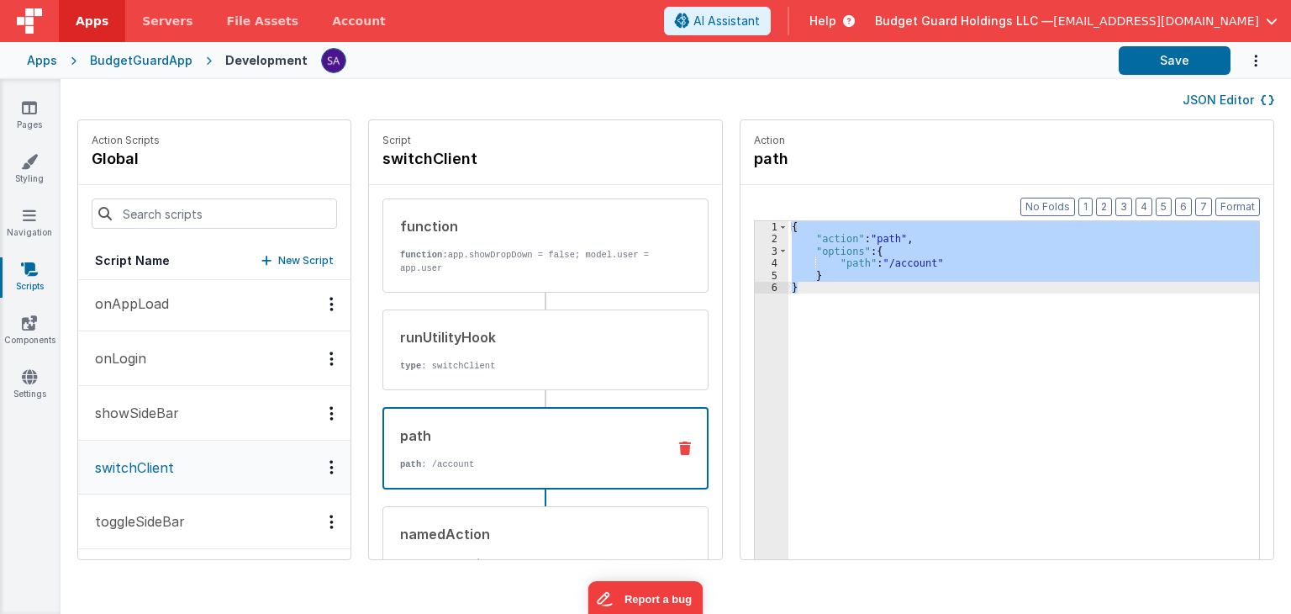
click at [901, 310] on div "{ "action" : "path" , "options" : { "path" : "/account" } }" at bounding box center [1024, 416] width 471 height 390
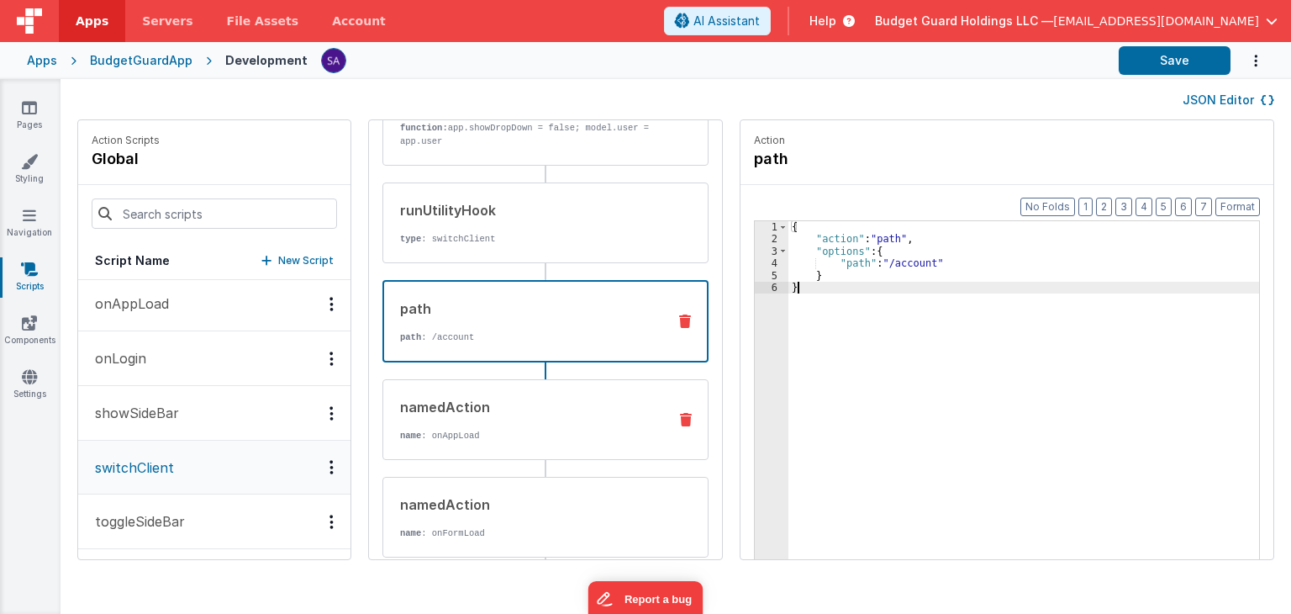
scroll to position [219, 0]
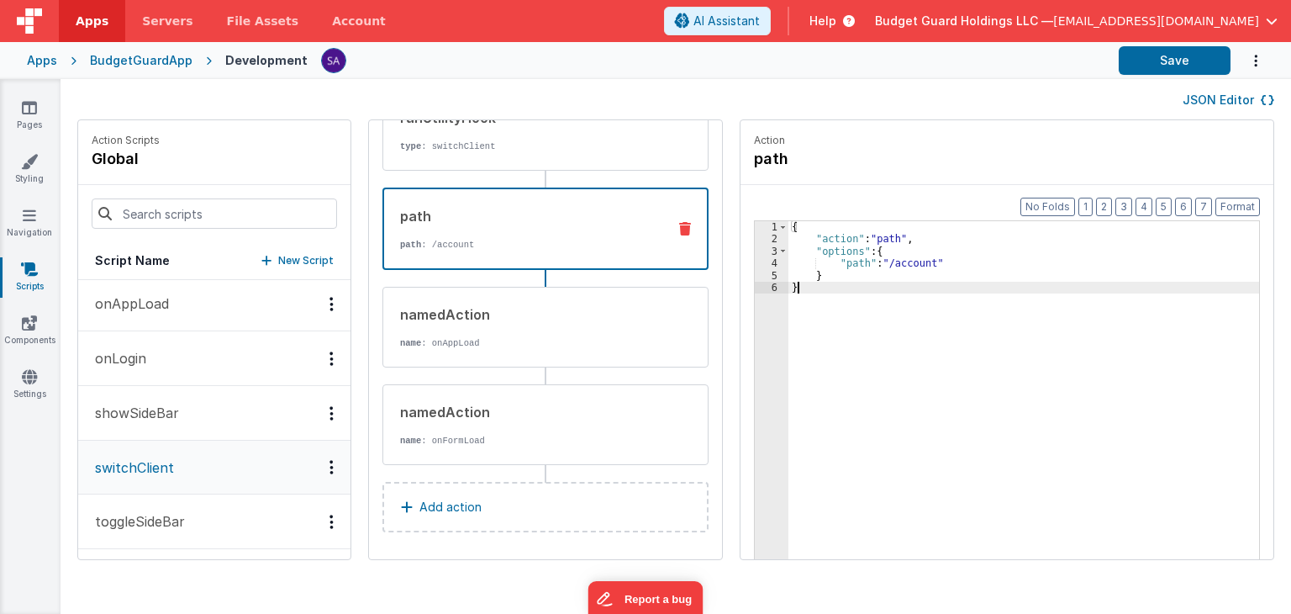
click at [446, 502] on p "Add action" at bounding box center [450, 507] width 62 height 20
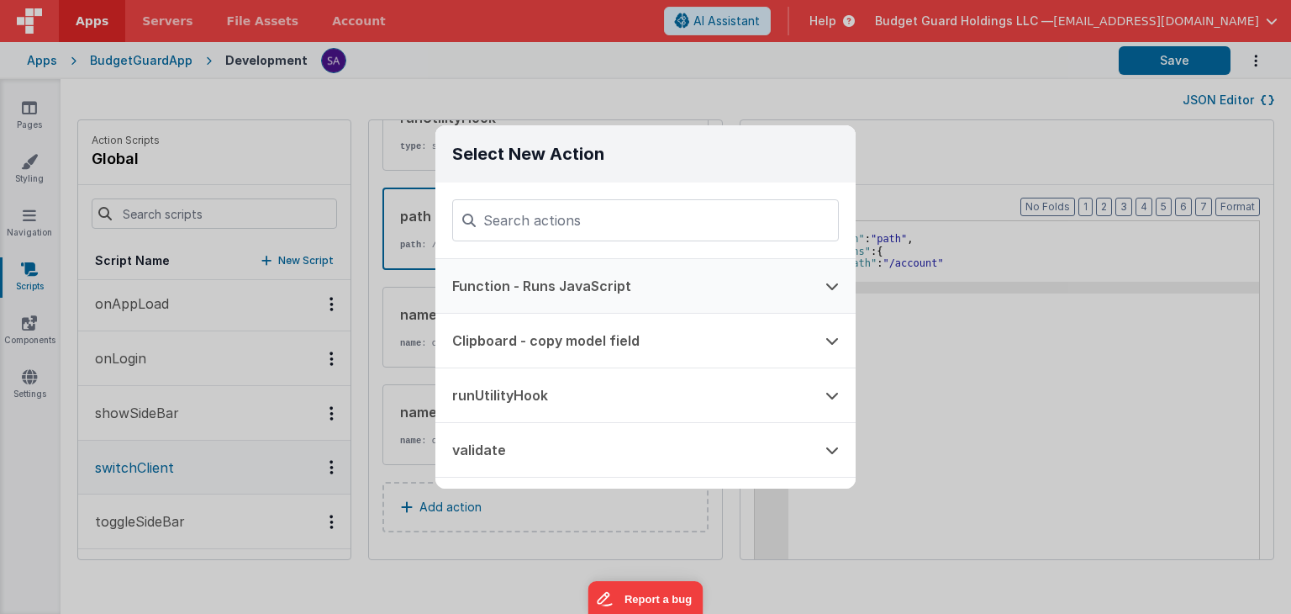
click at [599, 278] on button "Function - Runs JavaScript" at bounding box center [621, 286] width 373 height 54
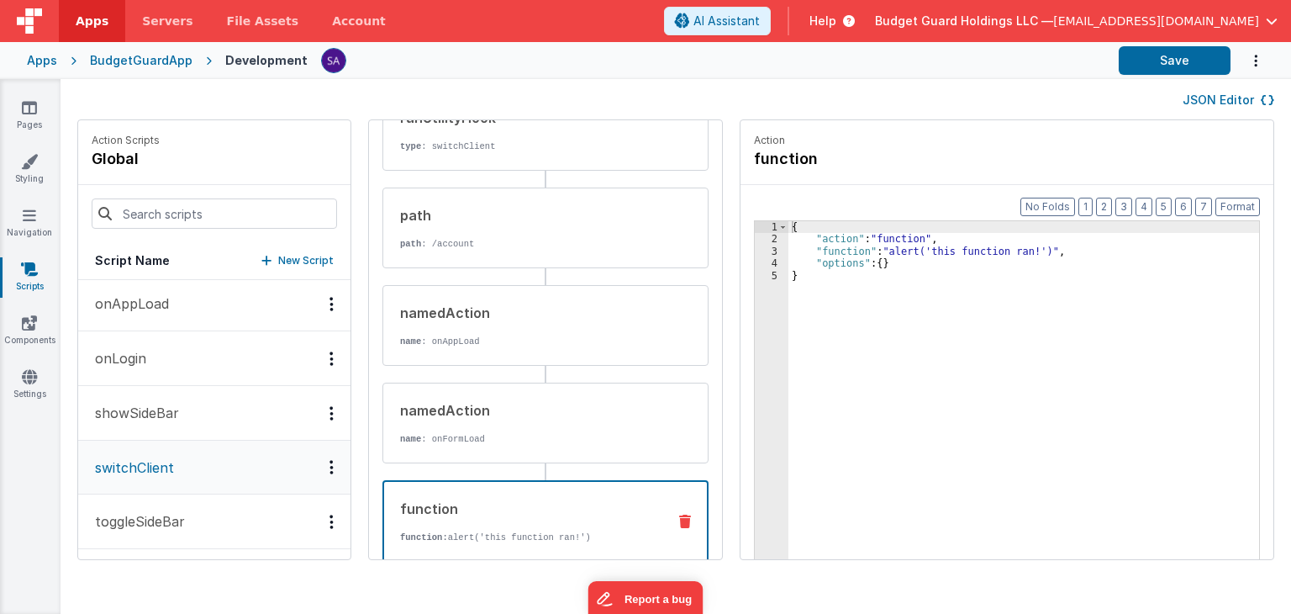
click at [863, 253] on div "{ "action" : "function" , "function" : "alert('this function ran!')" , "options…" at bounding box center [1033, 428] width 488 height 414
click at [884, 251] on div "{ "action" : "path" , "options" : { "path" : "/account" } }" at bounding box center [1033, 428] width 488 height 414
click at [889, 266] on div "{ "action" : "path" , "options" : { "path" : "/account" } }" at bounding box center [1033, 428] width 488 height 414
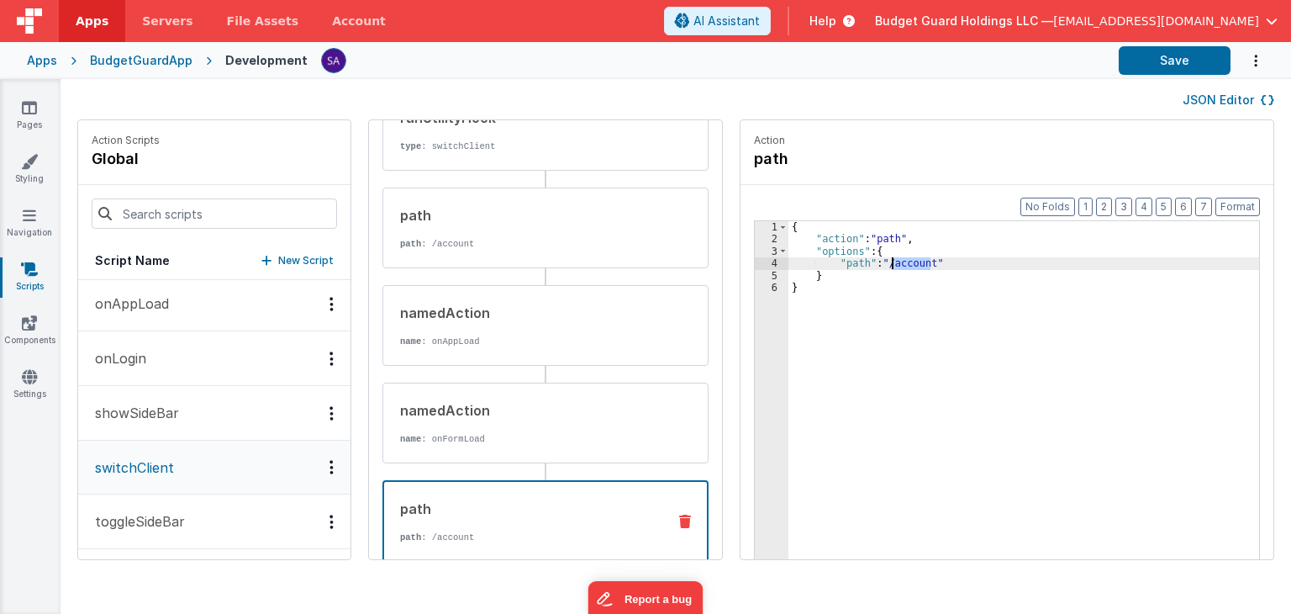
click at [889, 266] on div "{ "action" : "path" , "options" : { "path" : "/account" } }" at bounding box center [1033, 428] width 488 height 414
click at [919, 171] on div "Action path" at bounding box center [1007, 152] width 533 height 65
click at [1132, 57] on button "Save" at bounding box center [1175, 60] width 112 height 29
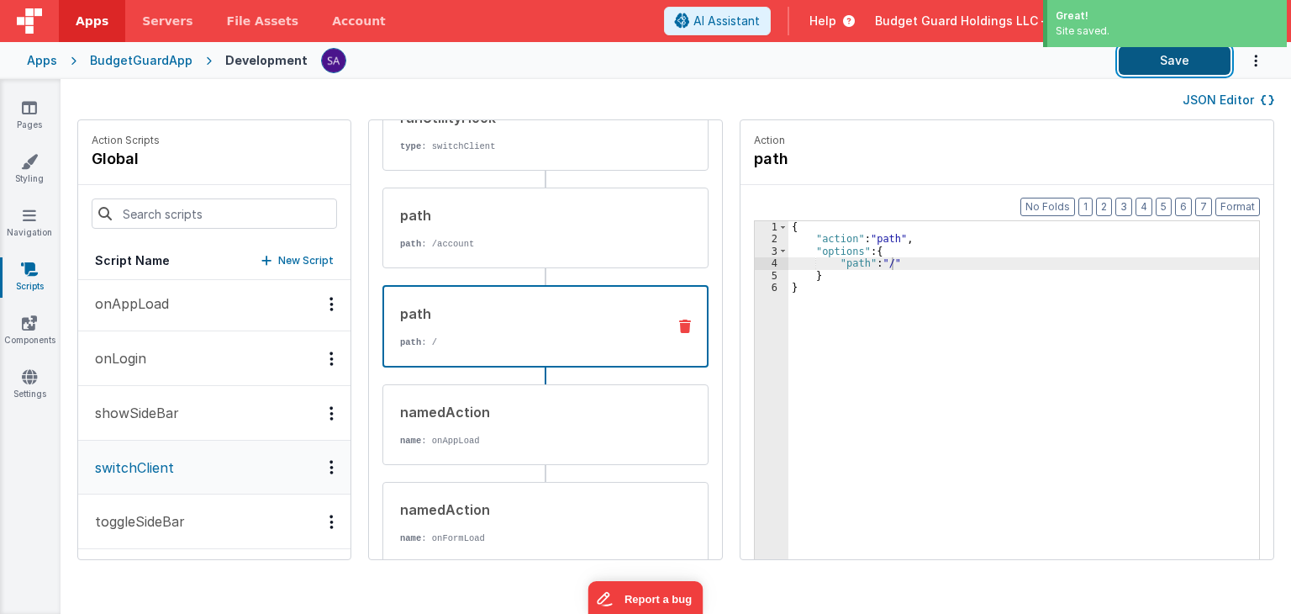
click at [1153, 65] on button "Save" at bounding box center [1175, 60] width 112 height 29
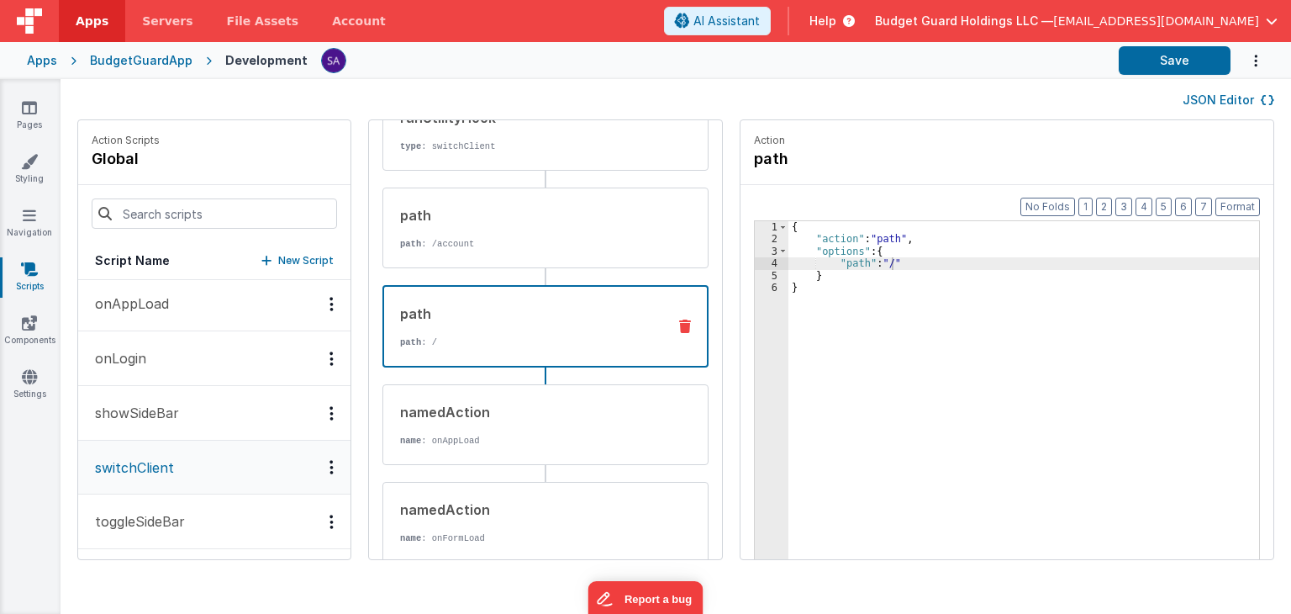
click at [863, 134] on p "Action" at bounding box center [1007, 140] width 506 height 13
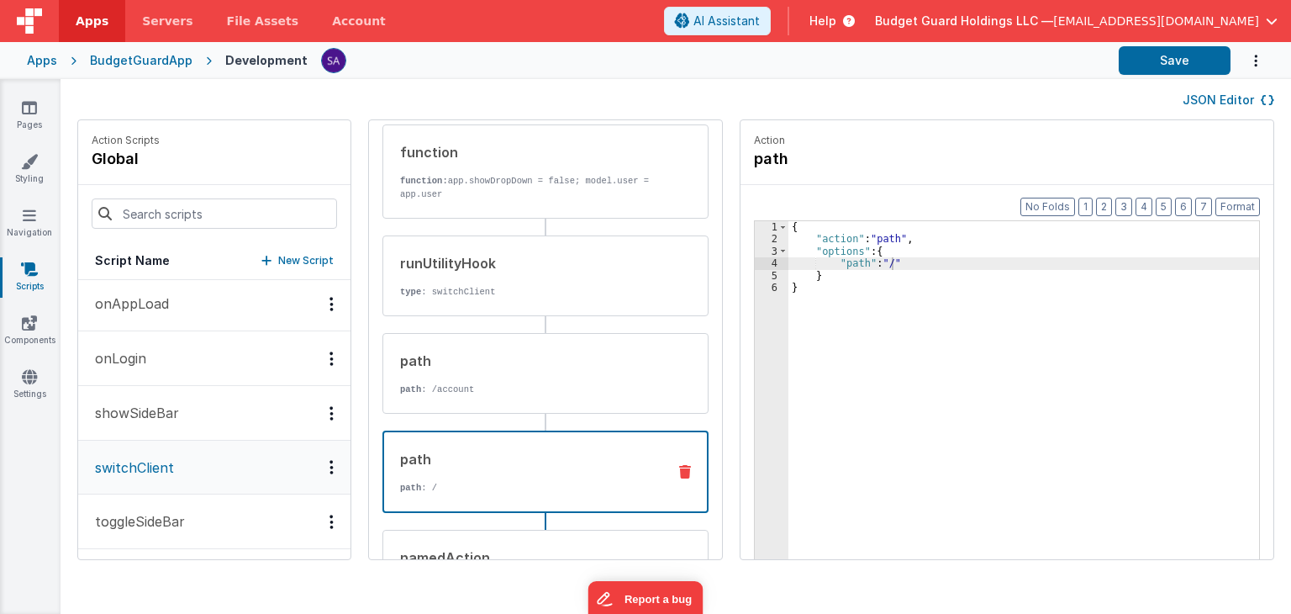
scroll to position [64, 0]
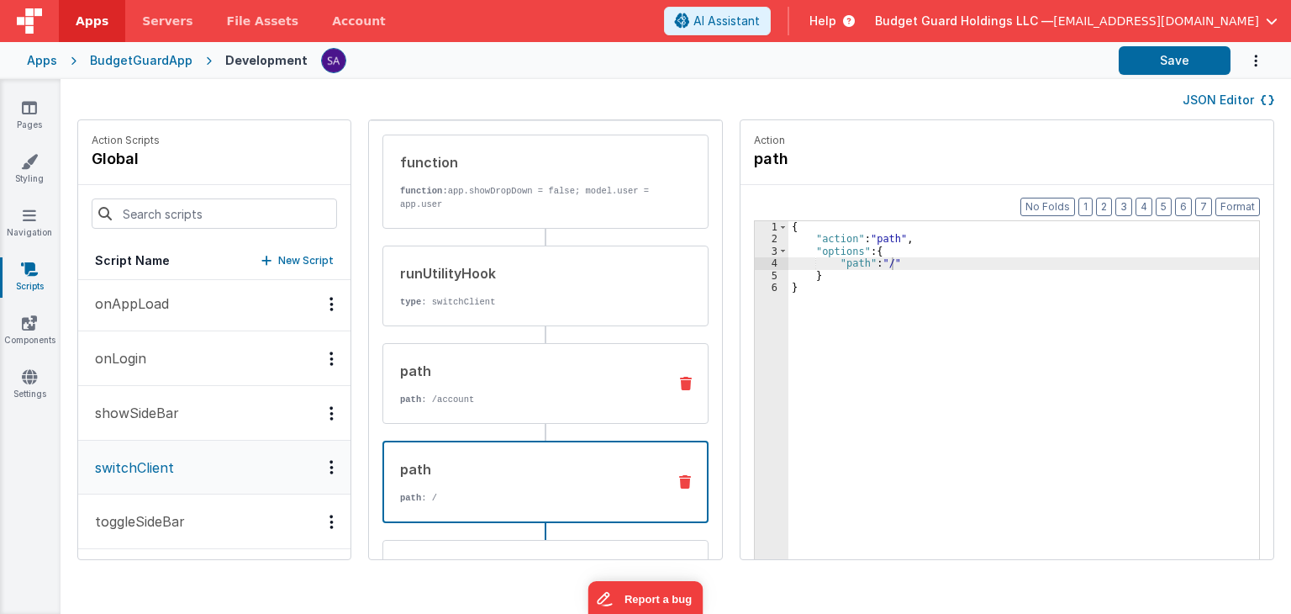
click at [570, 398] on p "path : /account" at bounding box center [527, 399] width 254 height 13
click at [551, 450] on div "path path : /" at bounding box center [545, 482] width 326 height 82
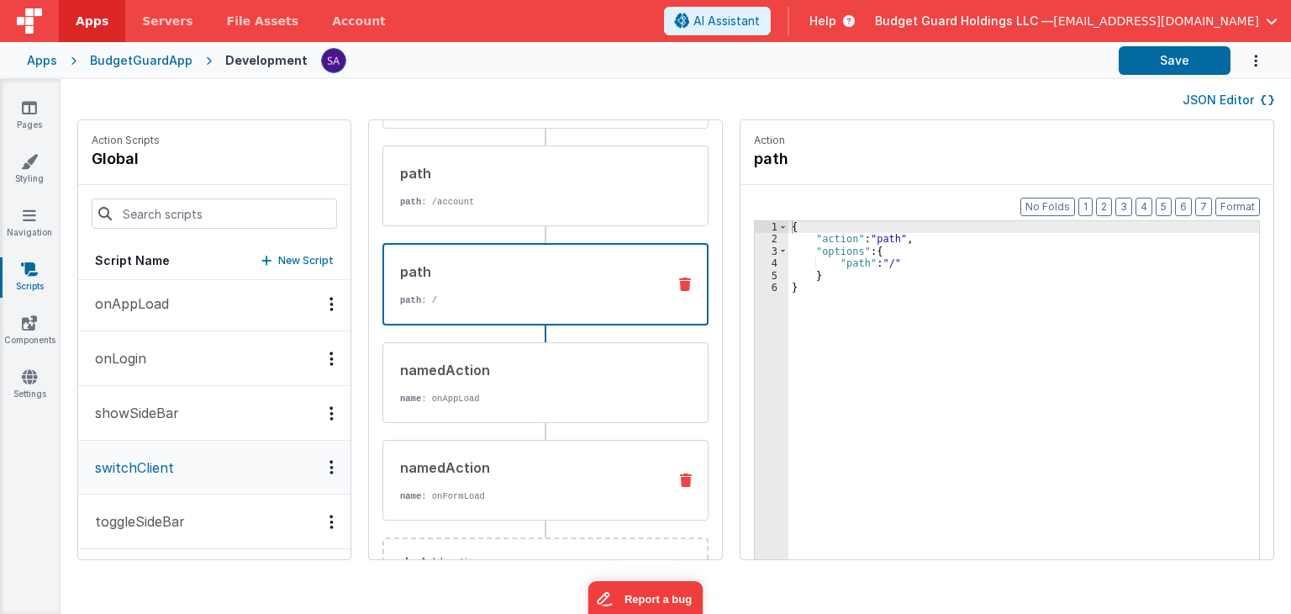
scroll to position [316, 0]
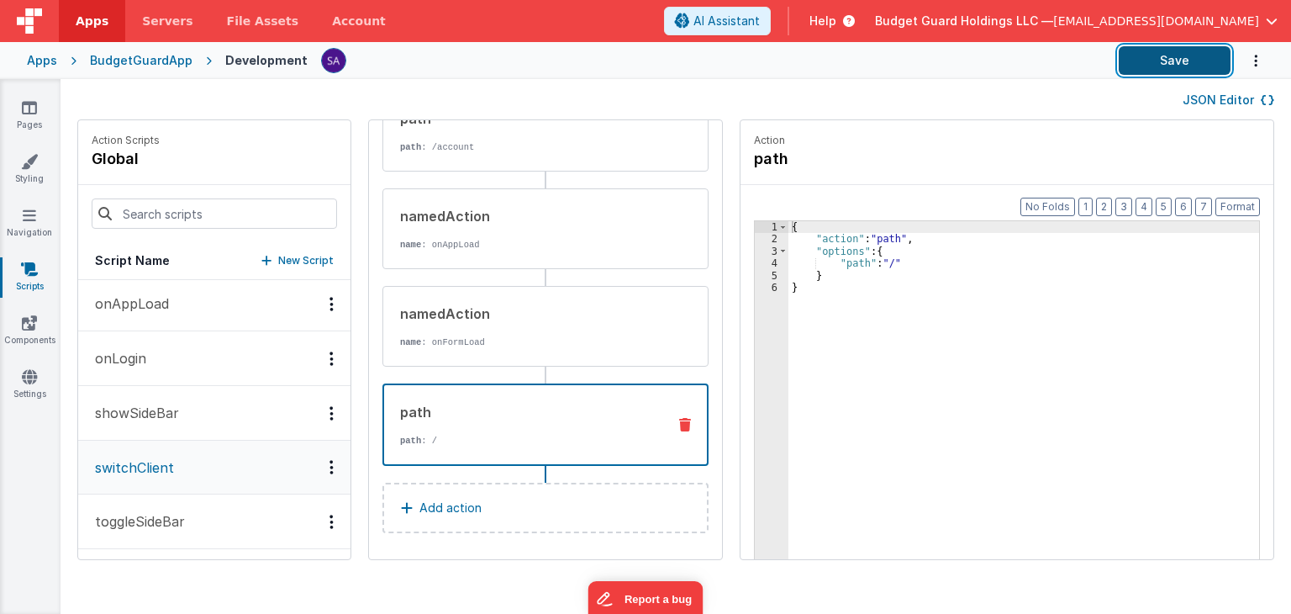
click at [1174, 66] on button "Save" at bounding box center [1175, 60] width 112 height 29
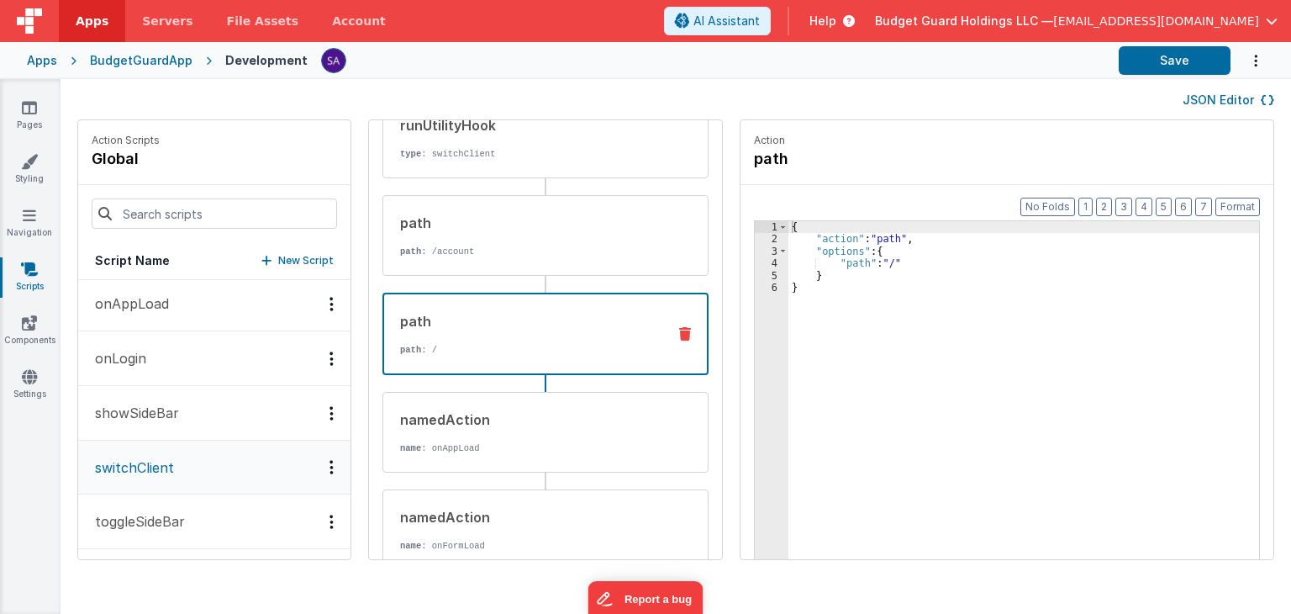
scroll to position [148, 0]
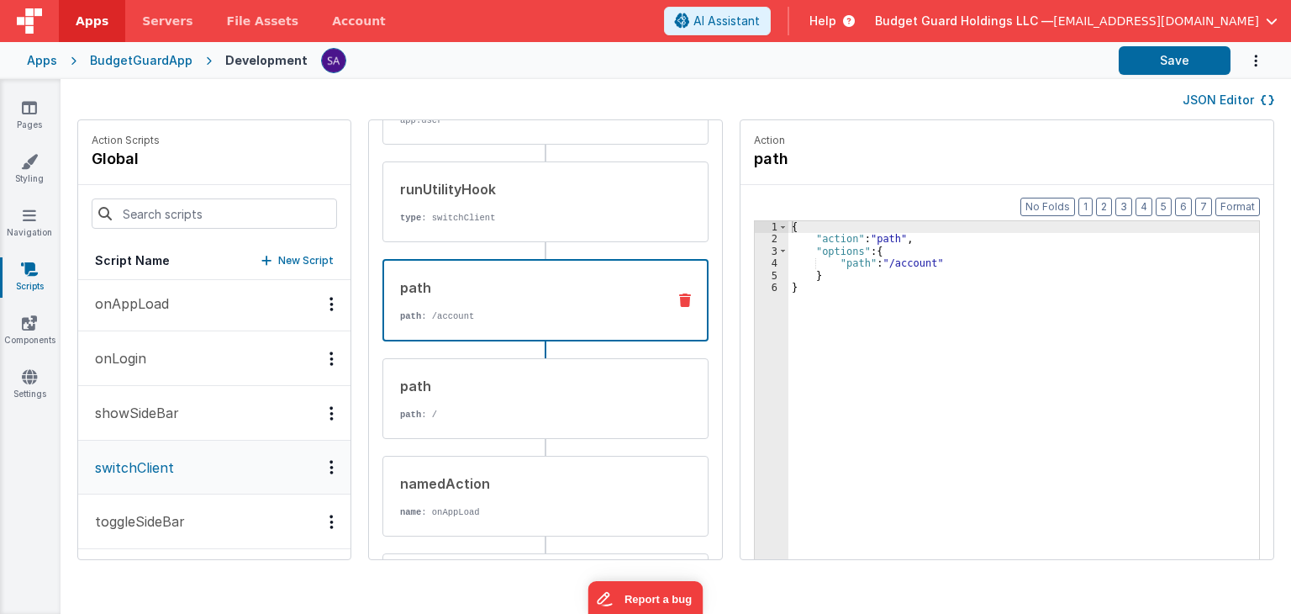
click at [679, 300] on icon at bounding box center [685, 299] width 12 height 13
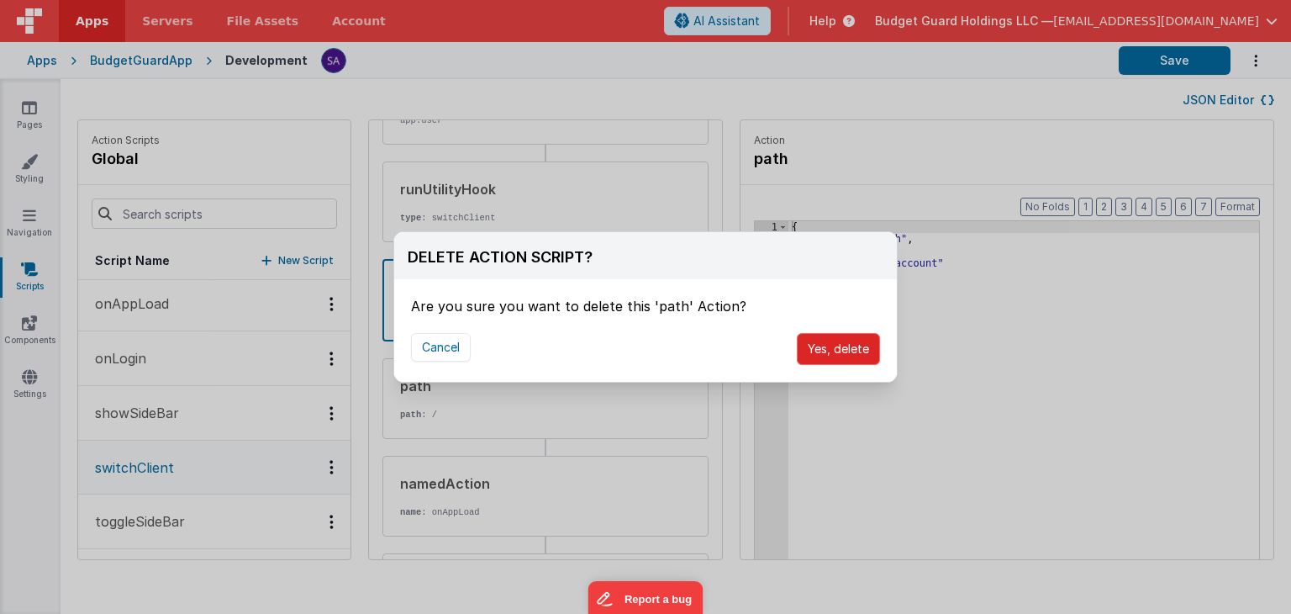
click at [808, 348] on button "Yes, delete" at bounding box center [838, 349] width 83 height 32
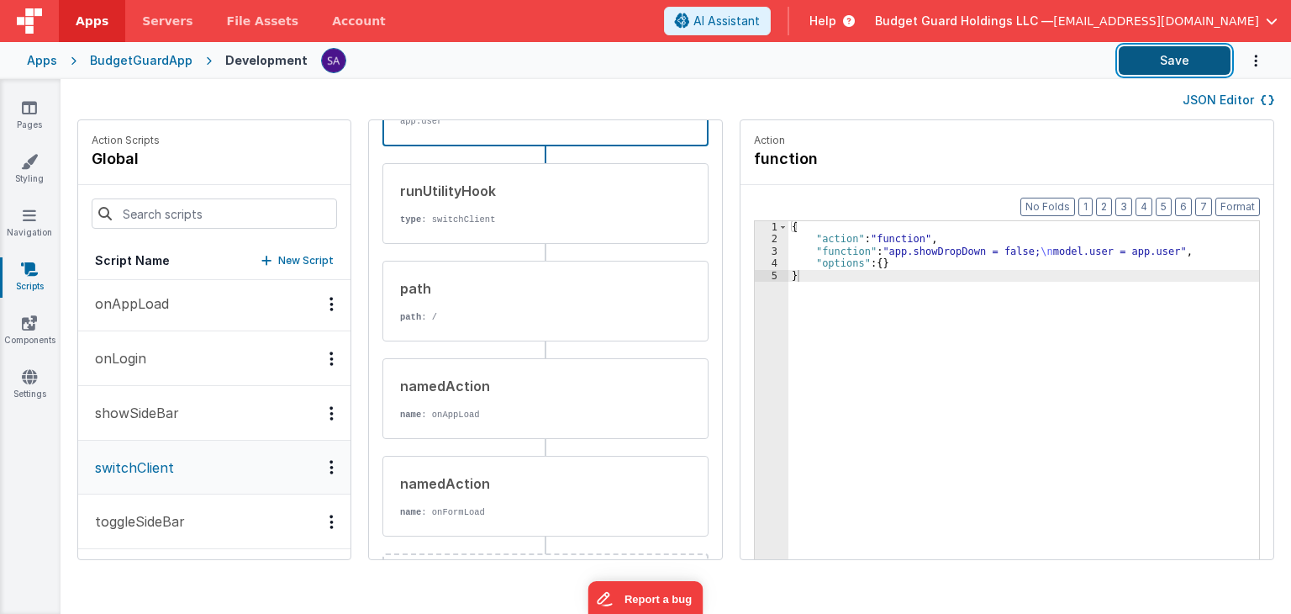
click at [1154, 70] on button "Save" at bounding box center [1175, 60] width 112 height 29
